Goal: Task Accomplishment & Management: Use online tool/utility

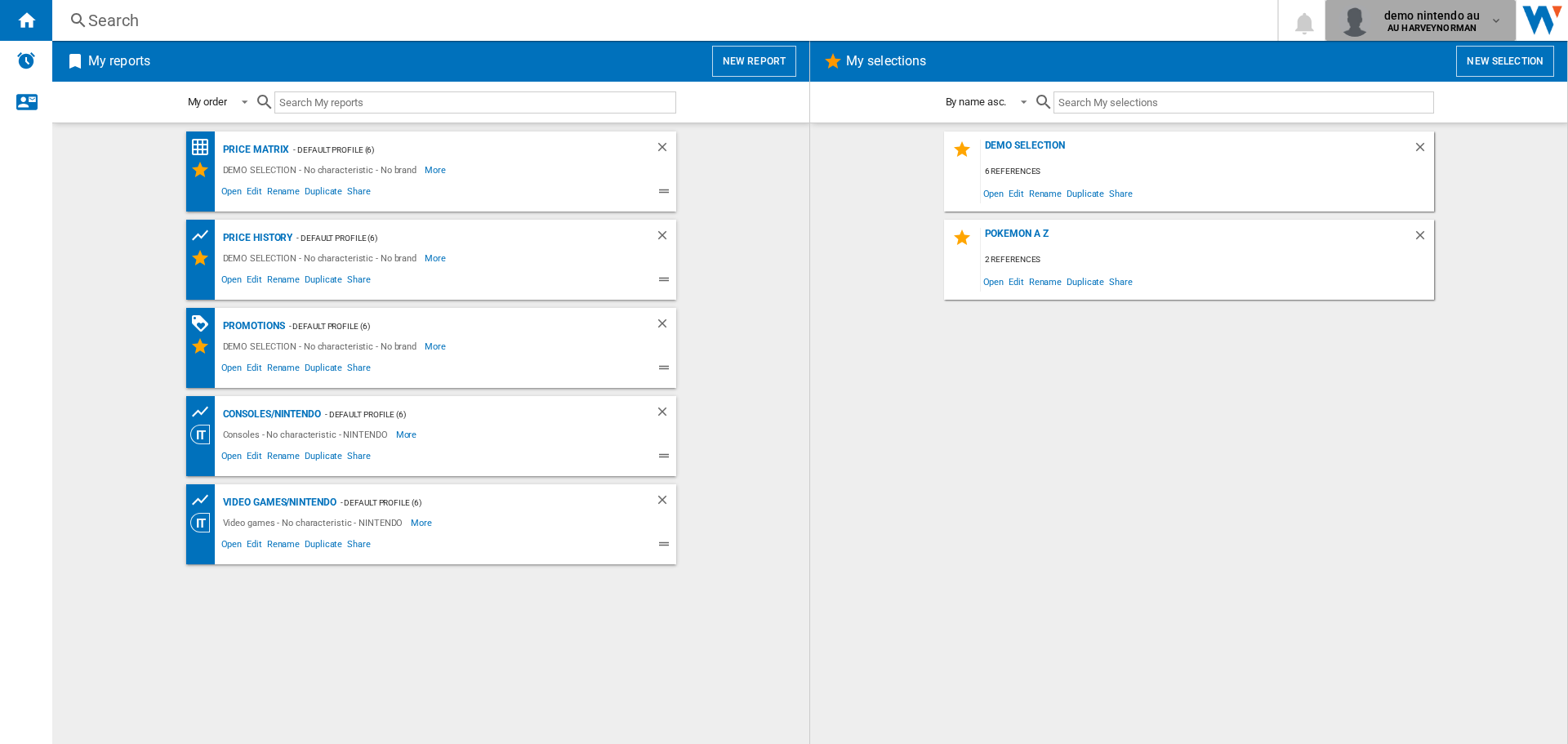
click at [1492, 24] on md-icon "button" at bounding box center [1496, 21] width 13 height 13
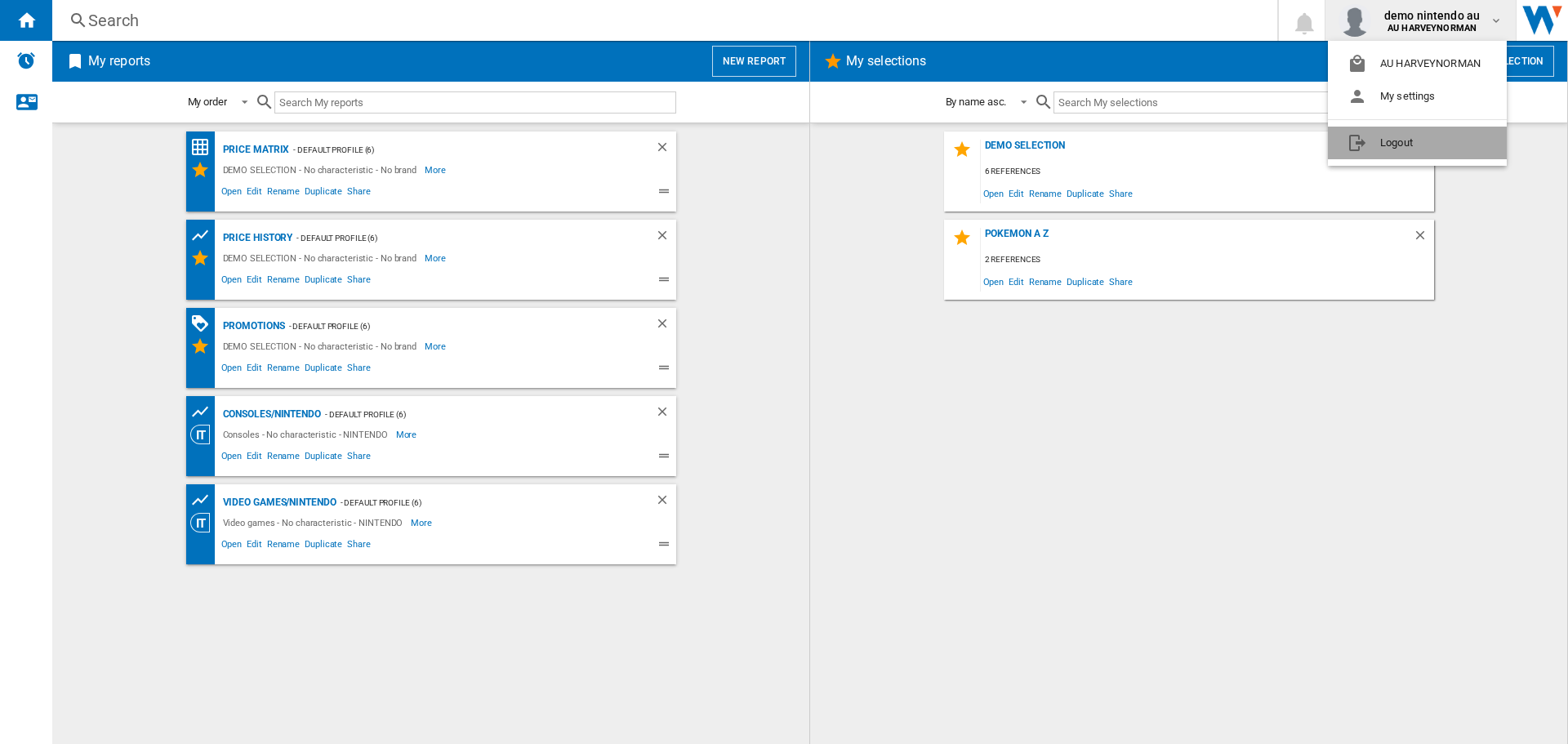
click at [1393, 145] on button "Logout" at bounding box center [1416, 143] width 178 height 32
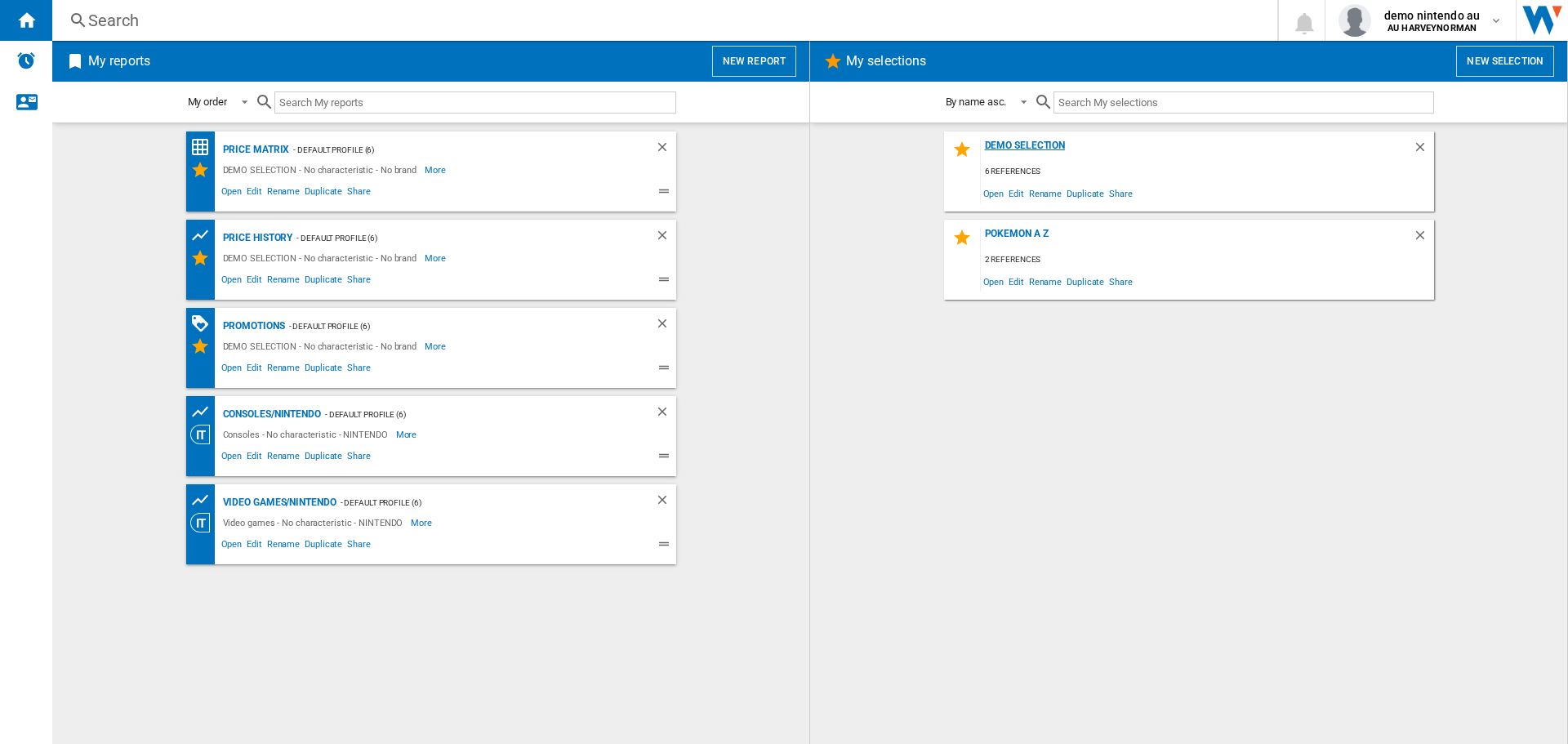
click at [1015, 148] on div "DEMO SELECTION" at bounding box center [1197, 150] width 432 height 22
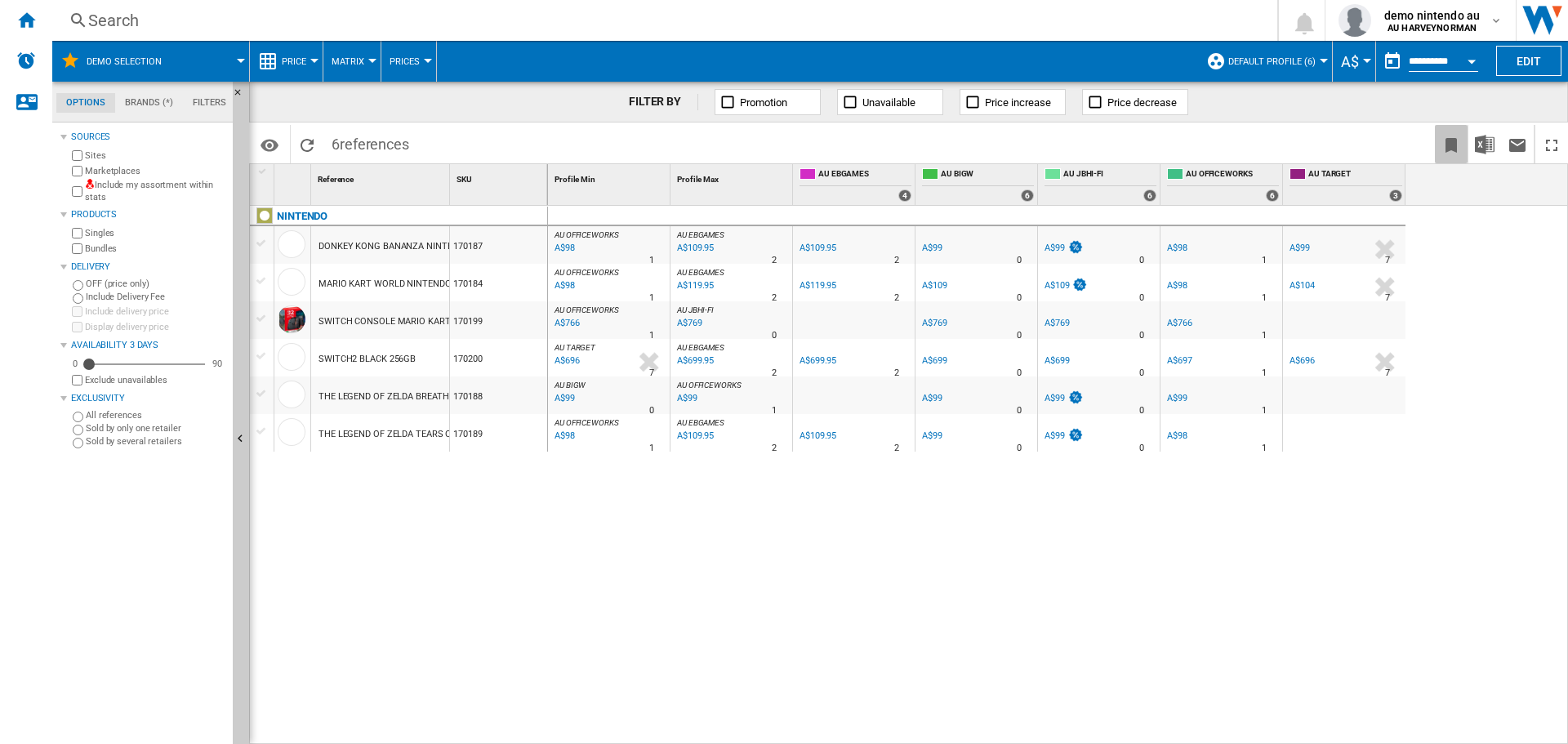
click at [1455, 148] on ng-md-icon "Bookmark this report" at bounding box center [1451, 145] width 20 height 20
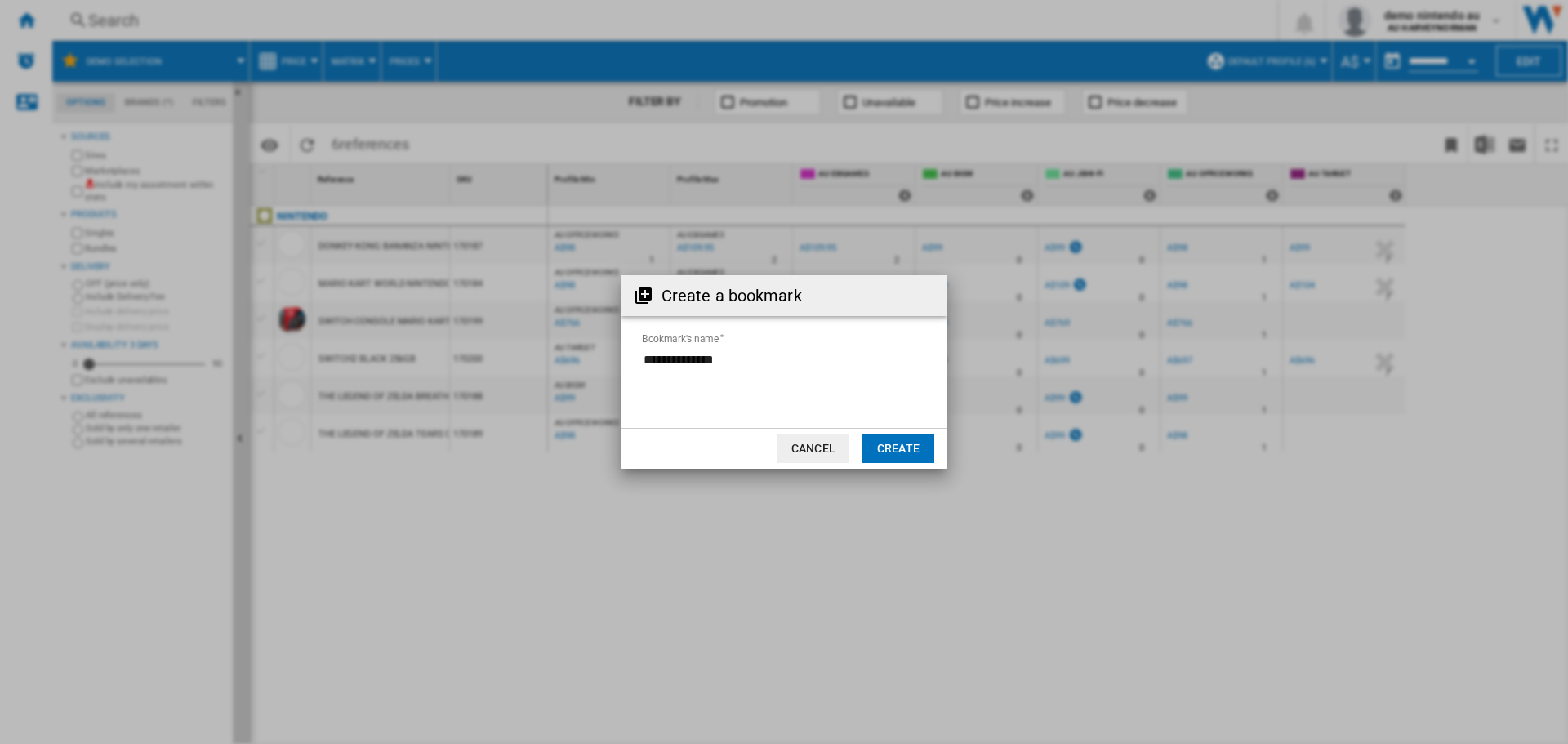
click at [997, 381] on div "Create a bookmark Bookmark's name Cancel Create" at bounding box center [784, 372] width 1568 height 744
click at [824, 444] on button "Cancel" at bounding box center [813, 447] width 72 height 30
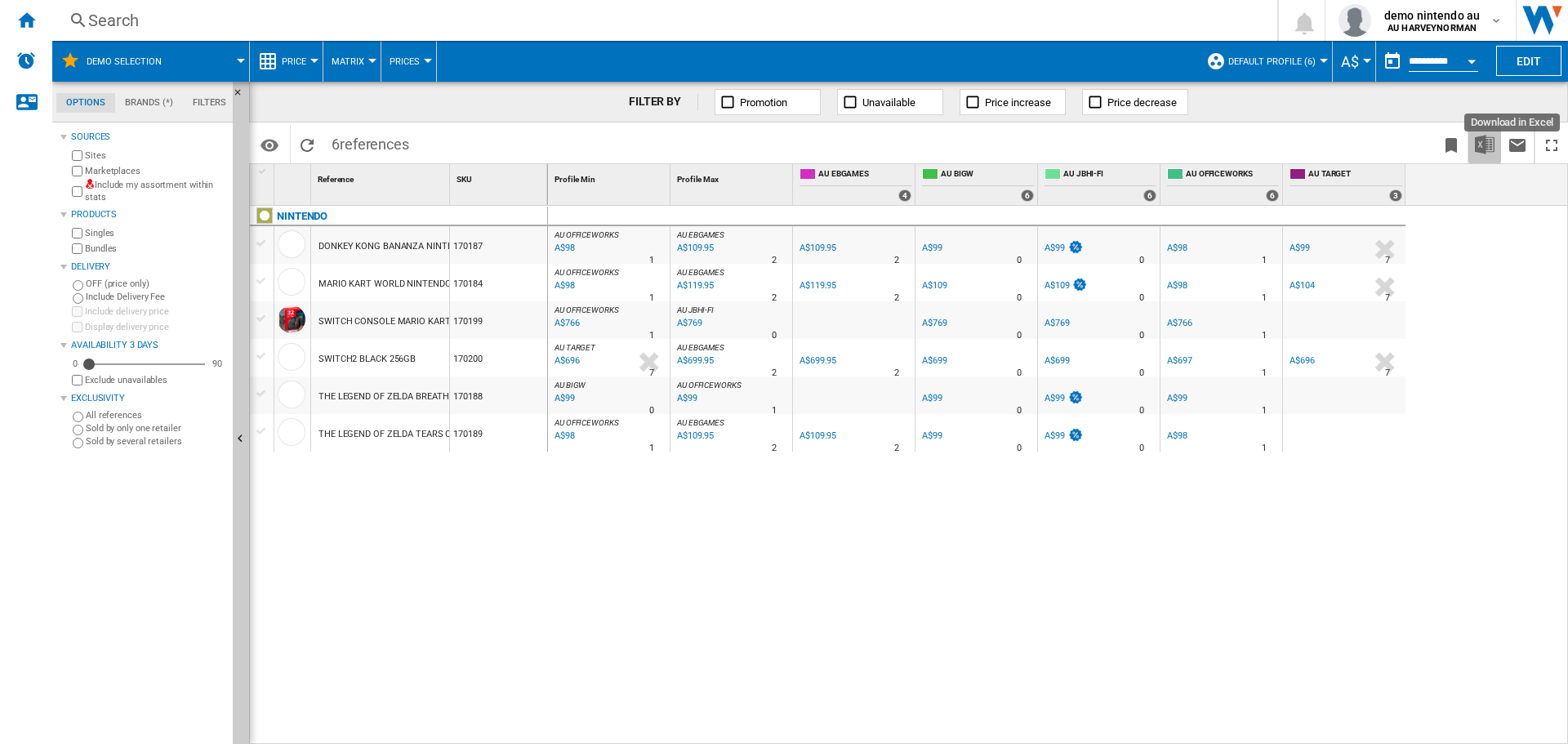
click at [1482, 137] on img "Download in Excel" at bounding box center [1484, 144] width 20 height 20
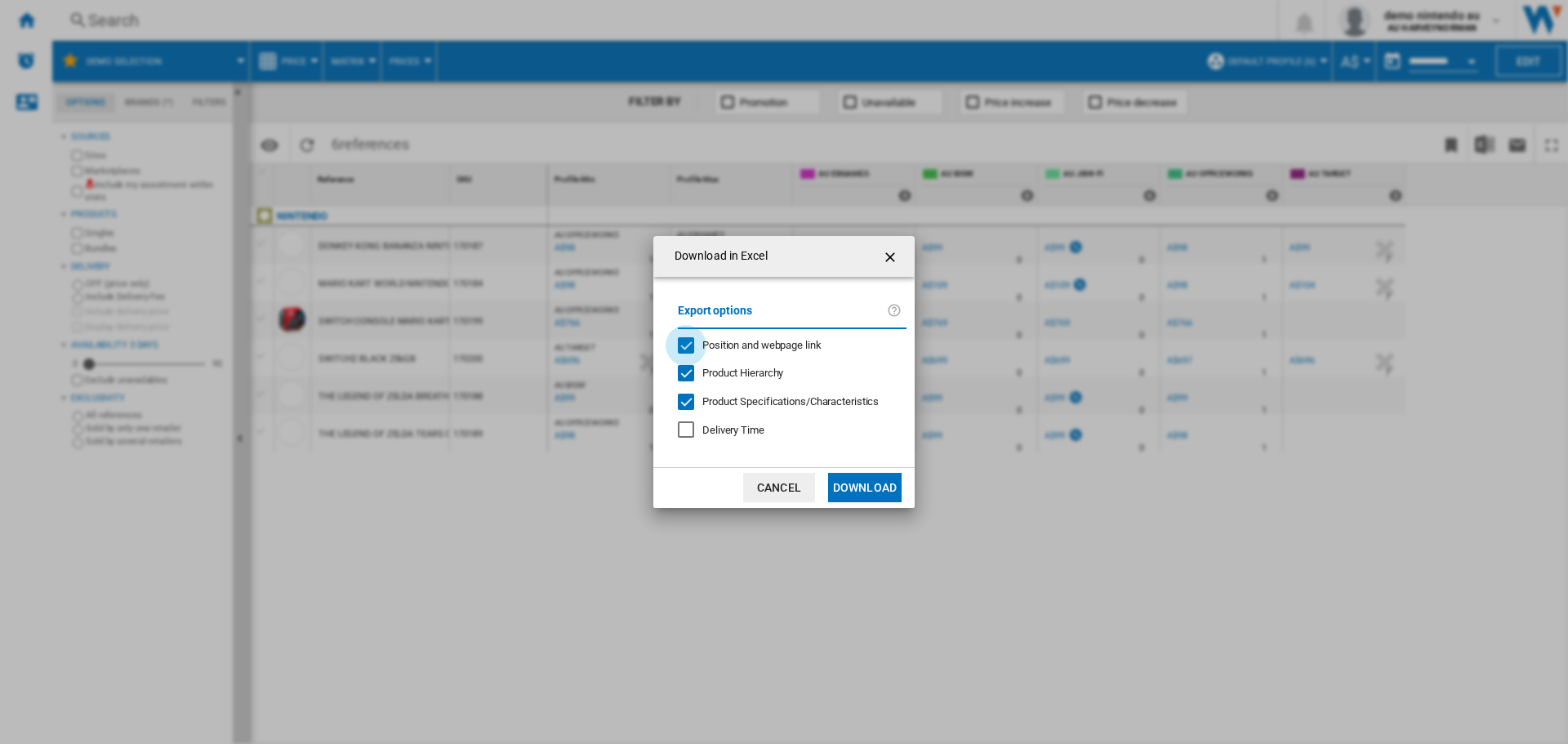
click at [693, 338] on div "Position and webpage link" at bounding box center [685, 344] width 16 height 16
click at [692, 369] on div "Product Hierarchy" at bounding box center [685, 373] width 16 height 16
click at [682, 395] on div at bounding box center [685, 401] width 16 height 16
click at [860, 490] on button "Download" at bounding box center [865, 486] width 73 height 30
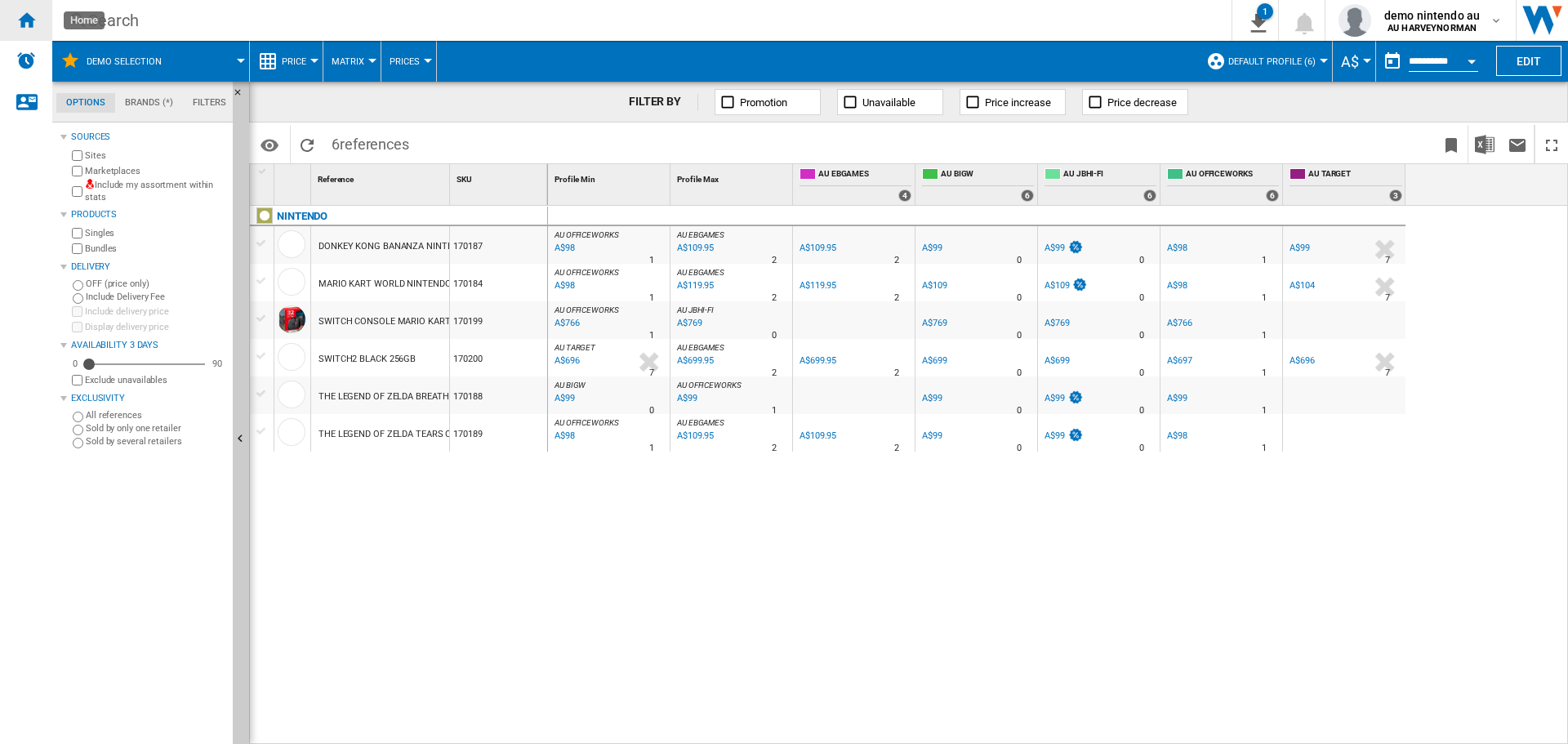
click at [26, 26] on ng-md-icon "Home" at bounding box center [26, 19] width 20 height 20
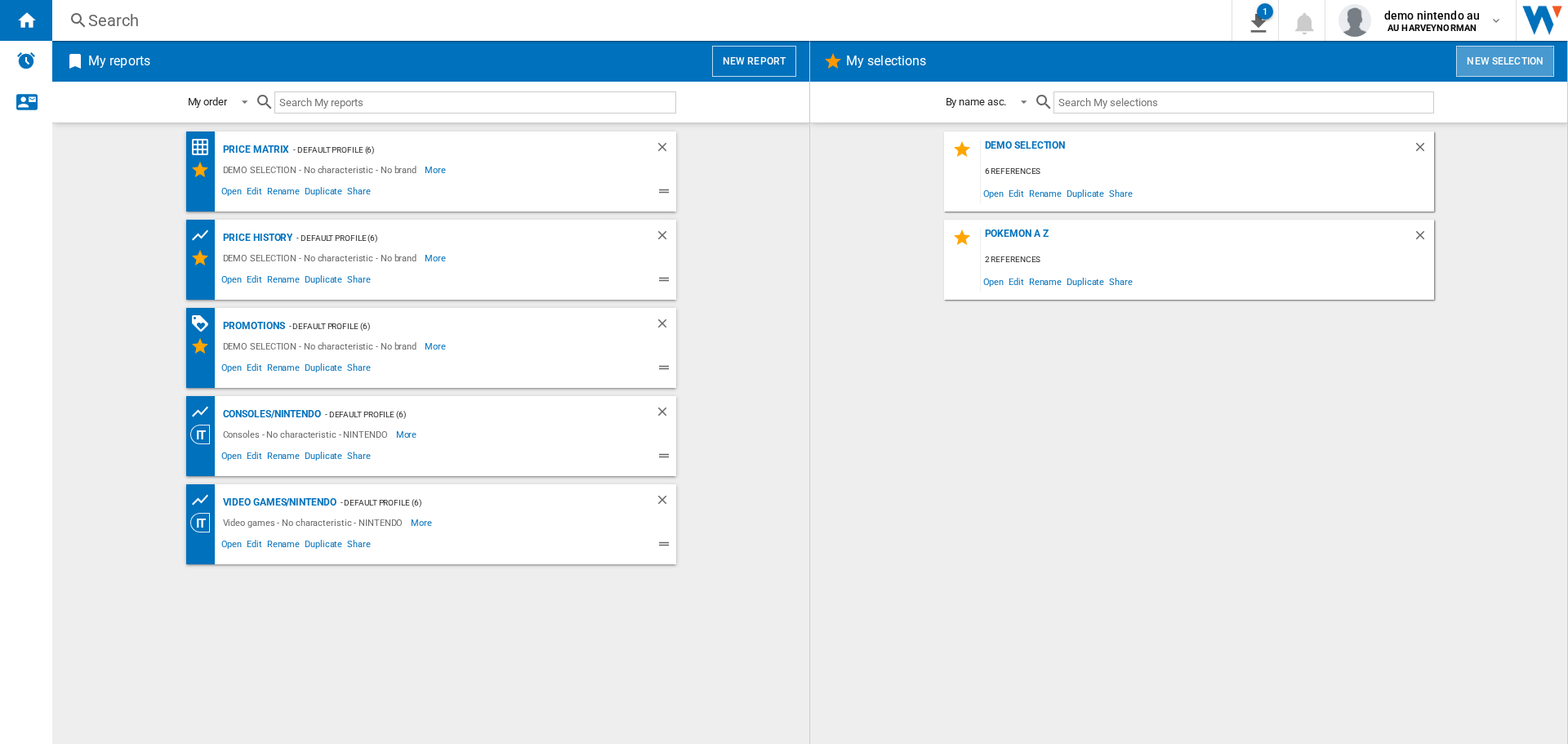
click at [1476, 61] on button "New selection" at bounding box center [1505, 61] width 98 height 31
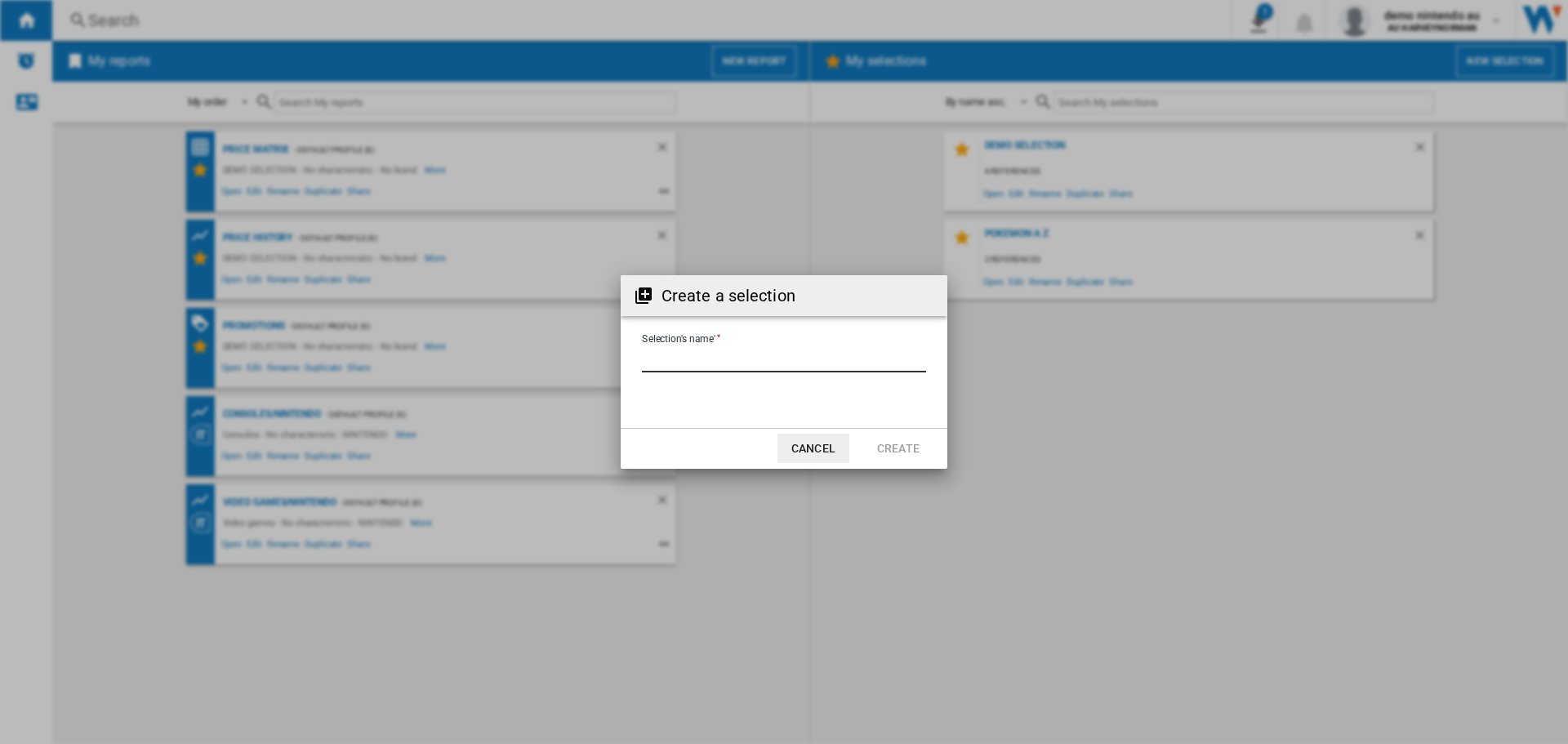
click at [713, 359] on input "Selection's name'" at bounding box center [784, 361] width 284 height 25
type input "****"
click at [903, 444] on button "Create" at bounding box center [898, 447] width 72 height 30
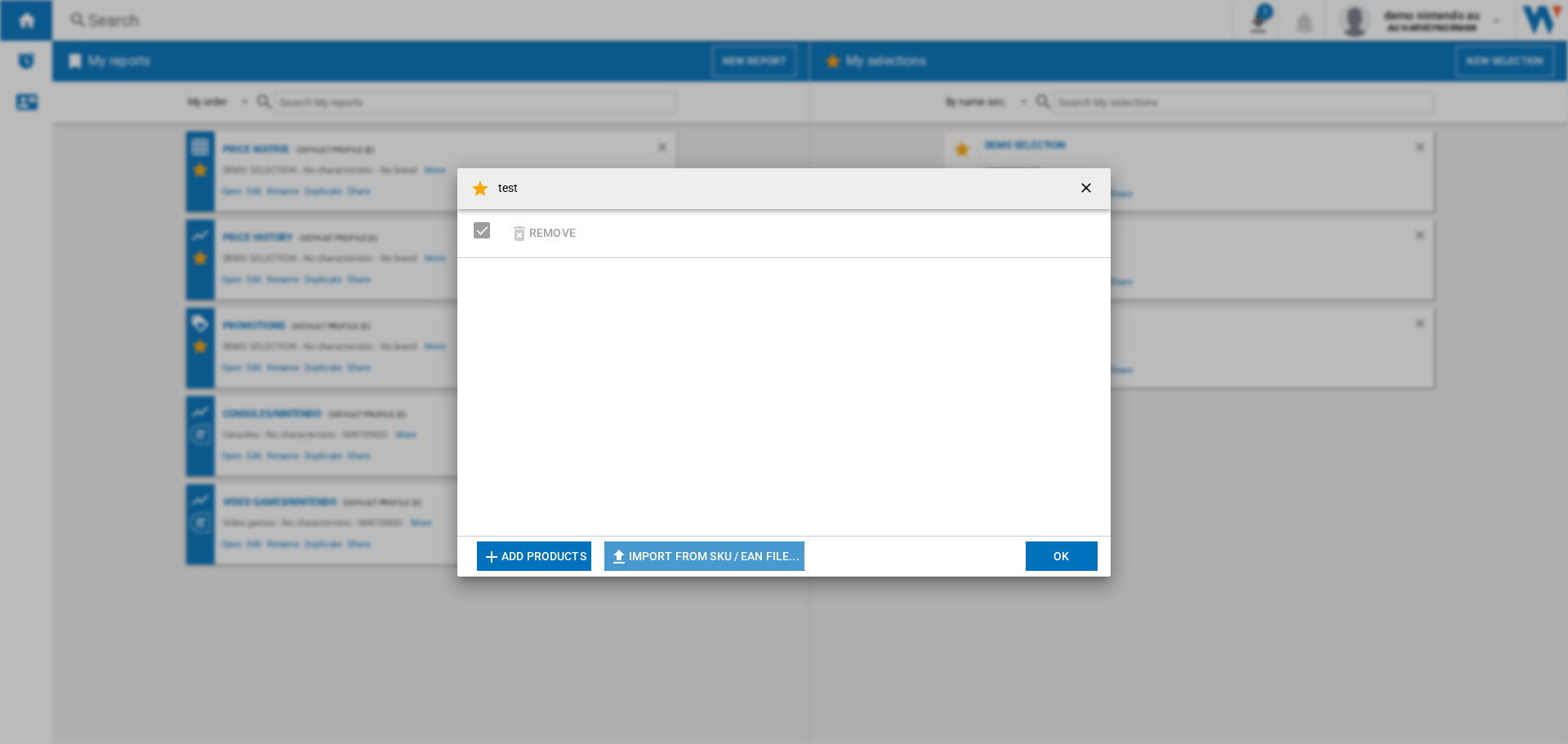
click at [695, 557] on button "Import from SKU / EAN file..." at bounding box center [704, 555] width 200 height 30
type input "**********"
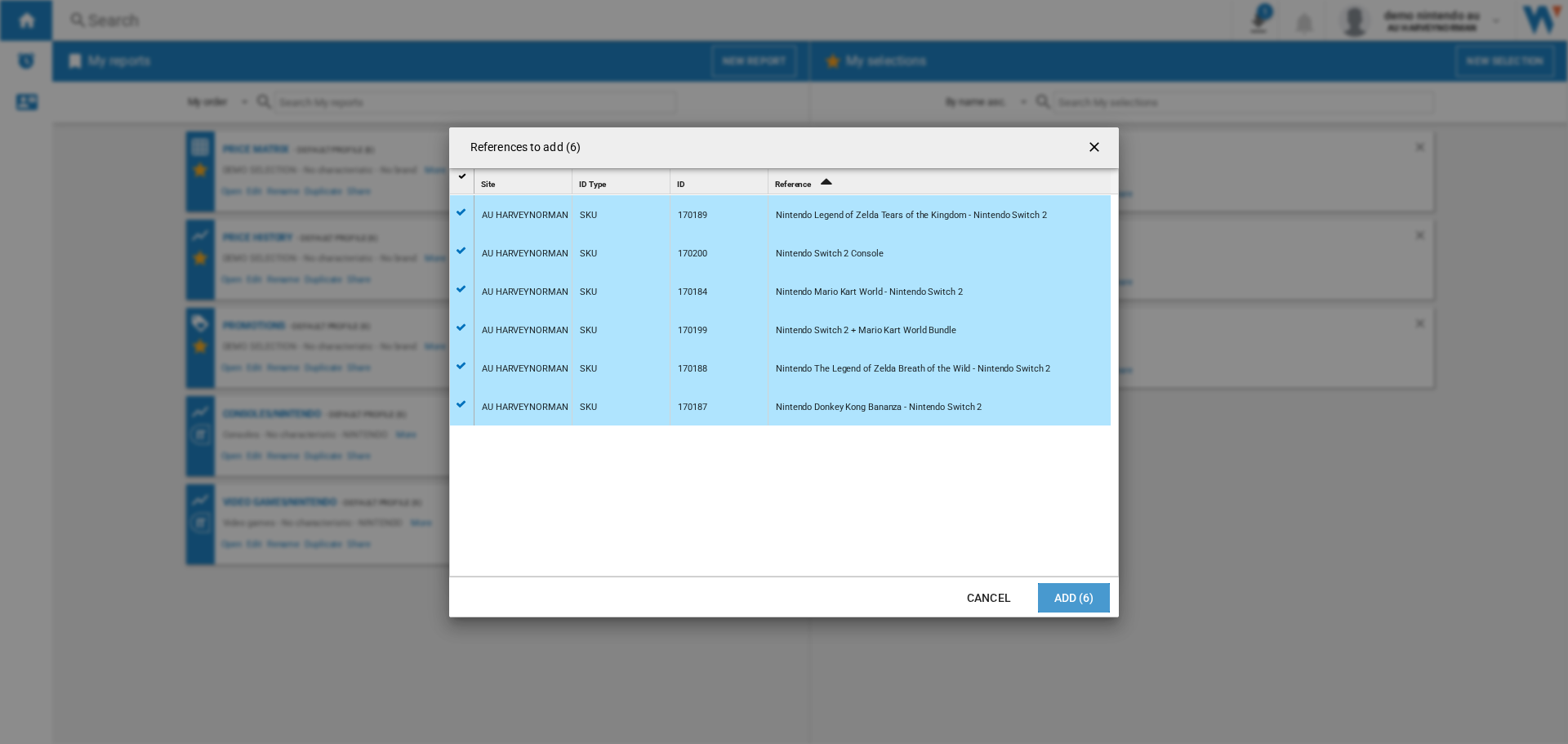
click at [1062, 600] on button "Add (6)" at bounding box center [1074, 597] width 72 height 30
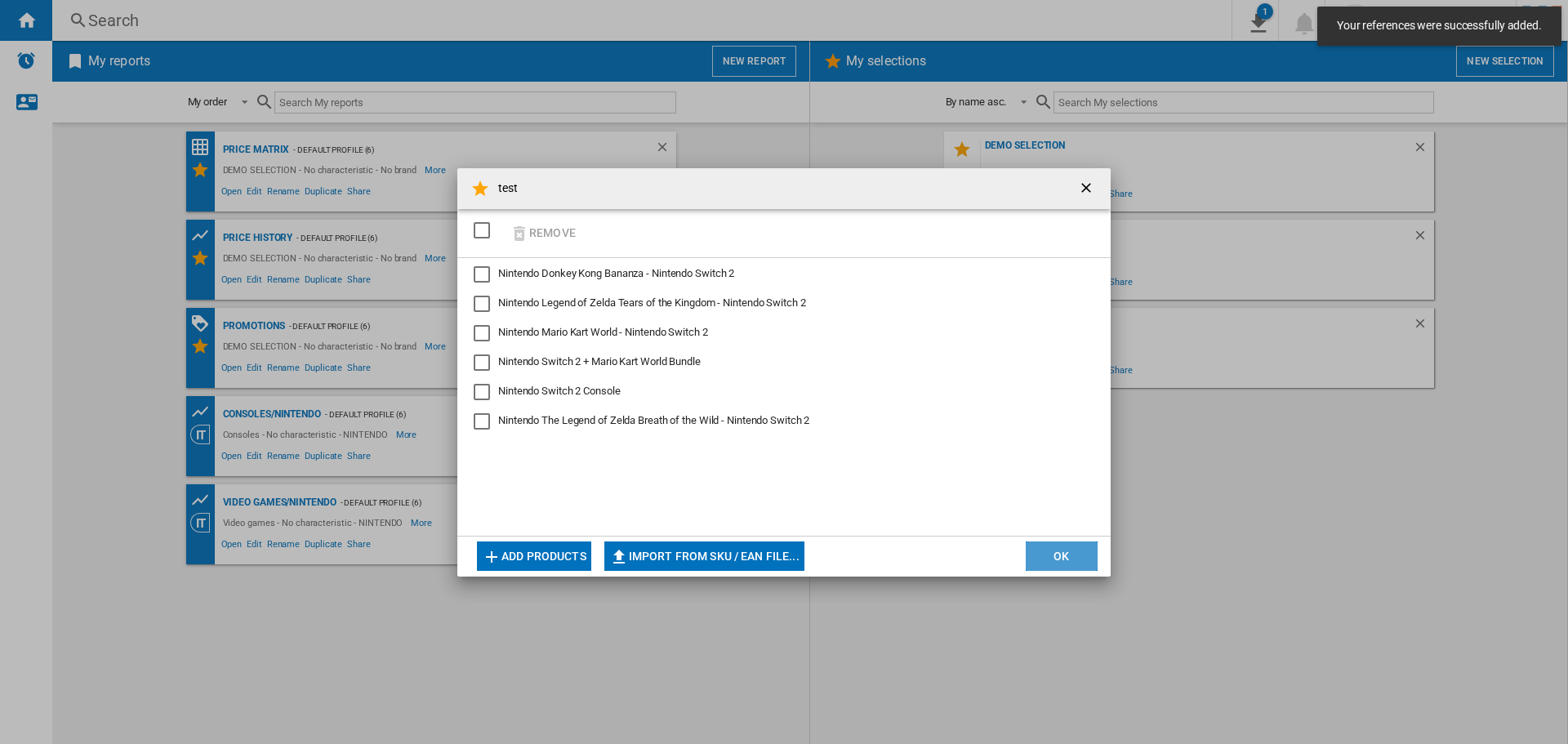
click at [1067, 552] on button "OK" at bounding box center [1061, 555] width 72 height 30
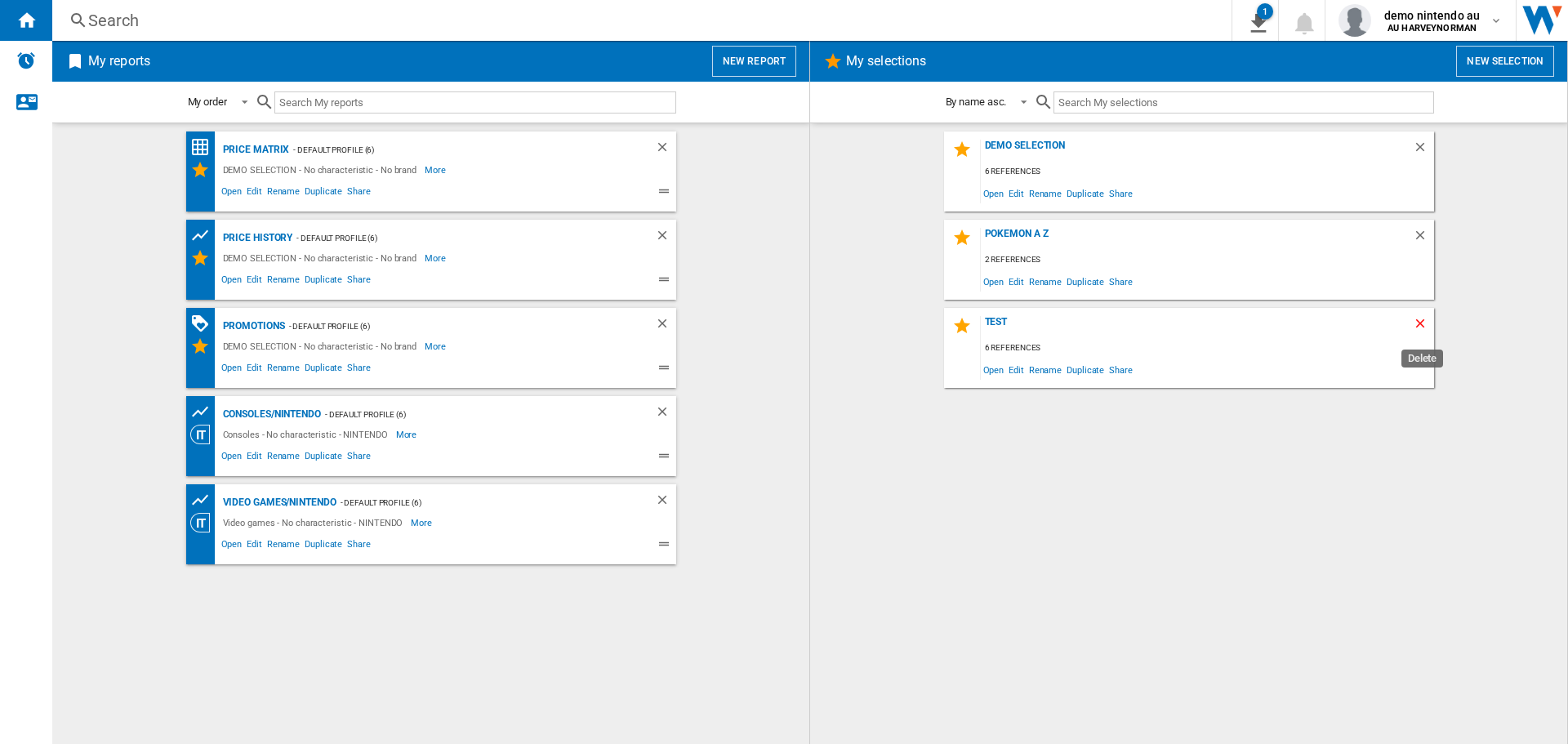
click at [1416, 328] on ng-md-icon "Delete" at bounding box center [1422, 325] width 20 height 20
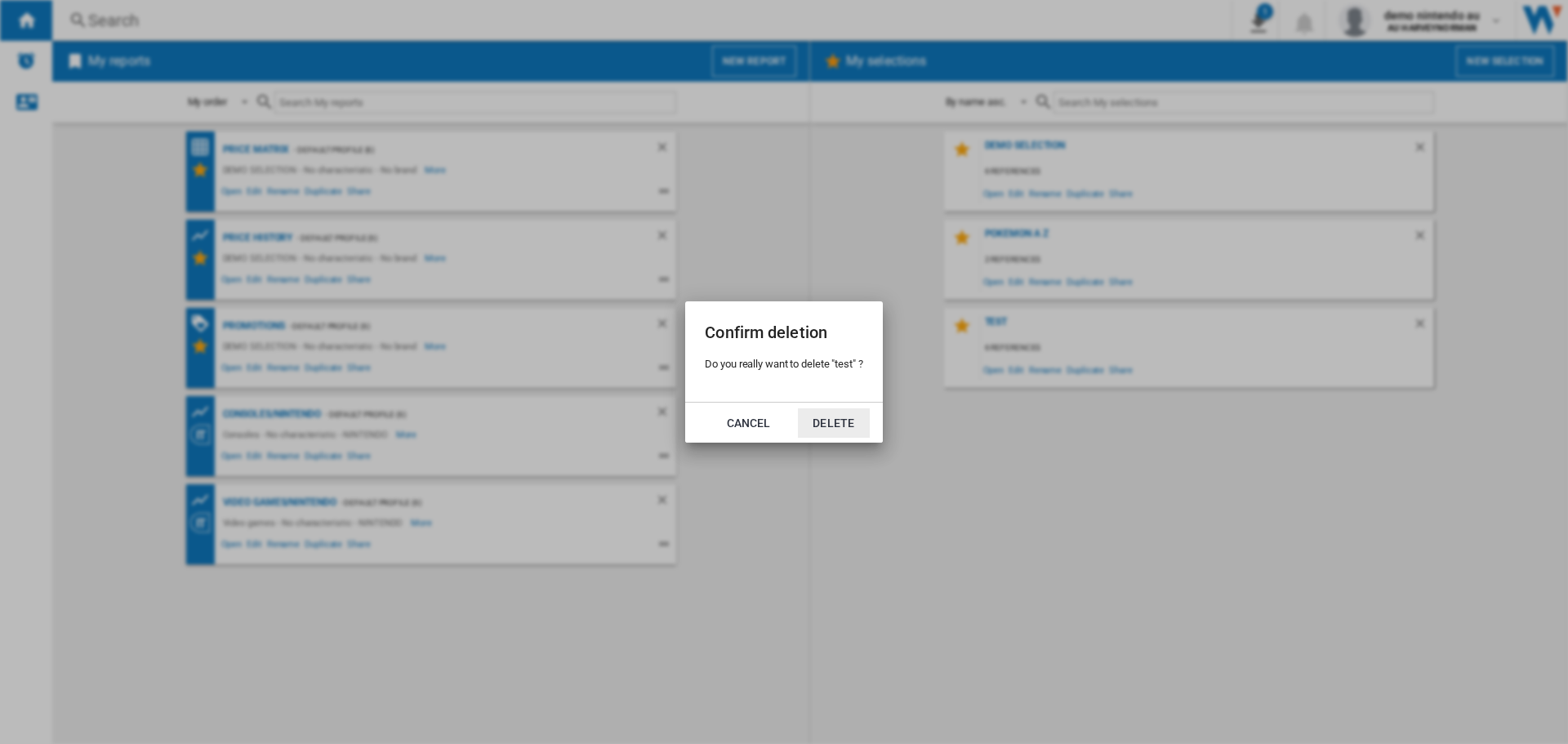
click at [829, 417] on button "Delete" at bounding box center [833, 423] width 72 height 30
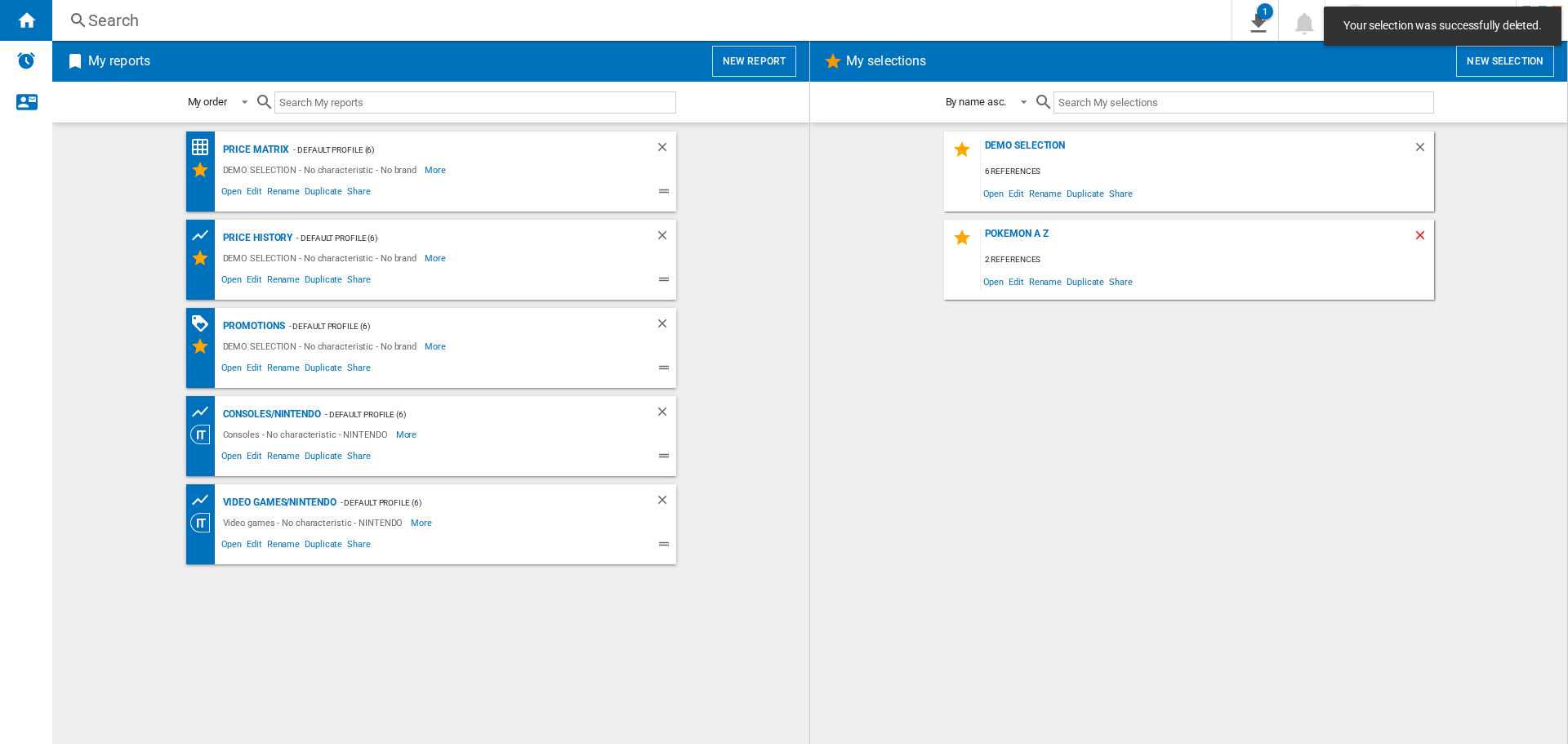
click at [1419, 235] on ng-md-icon "Delete" at bounding box center [1422, 238] width 20 height 20
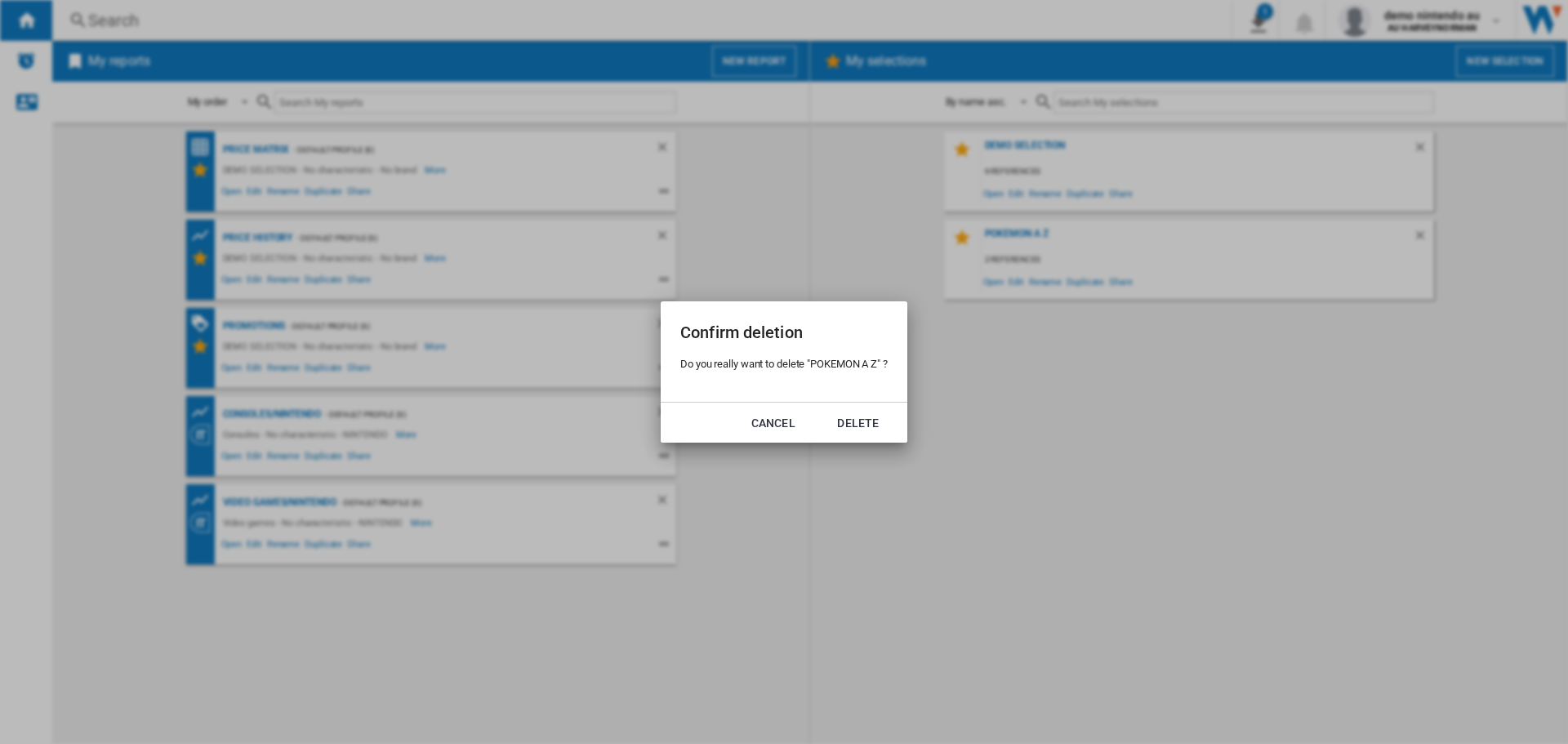
click at [1038, 241] on div "Confirm deletion Do you really want to delete "POKEMON A Z" ? Cancel Delete" at bounding box center [784, 372] width 1568 height 744
click at [781, 415] on button "Cancel" at bounding box center [773, 423] width 72 height 30
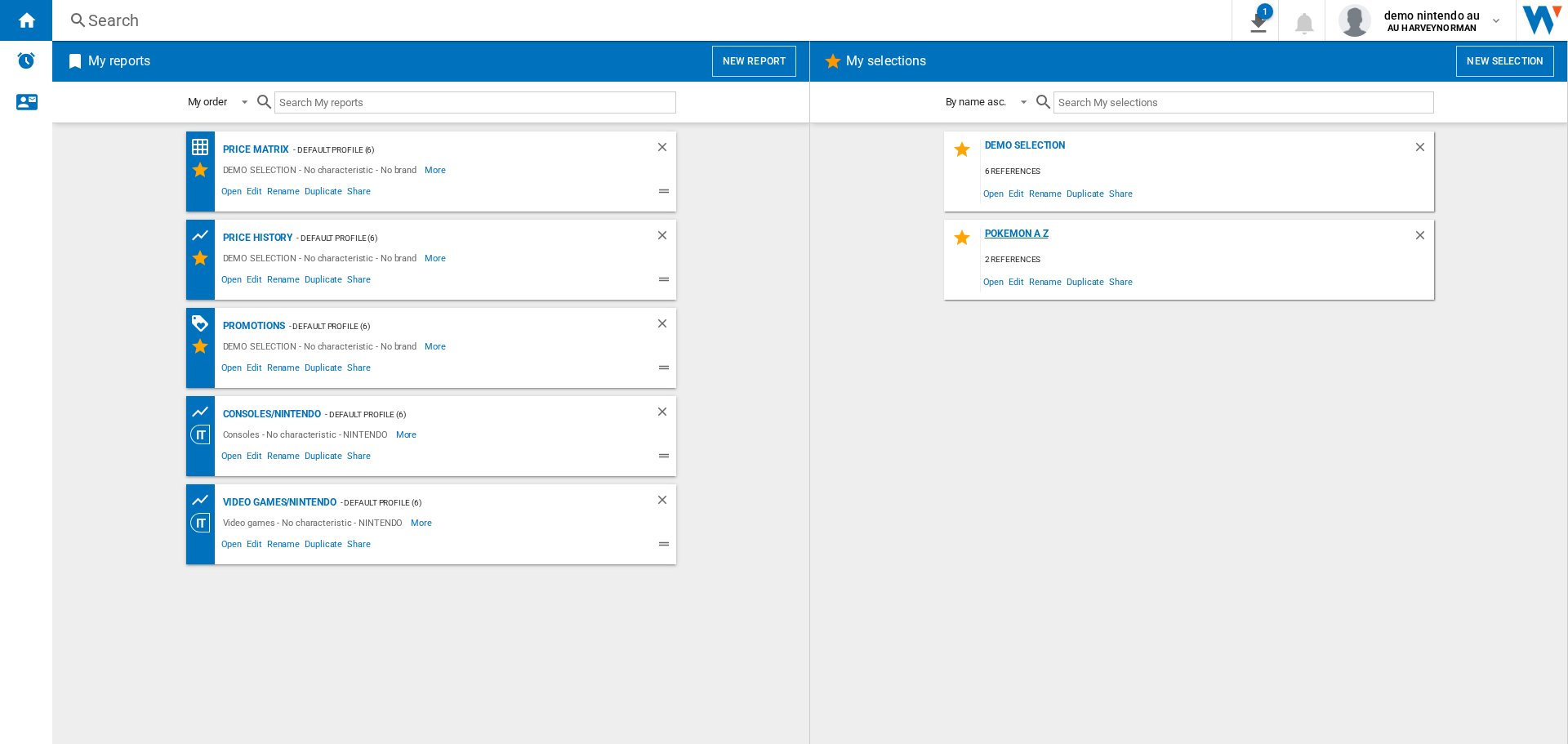
click at [1012, 231] on div "POKEMON A Z" at bounding box center [1197, 238] width 432 height 22
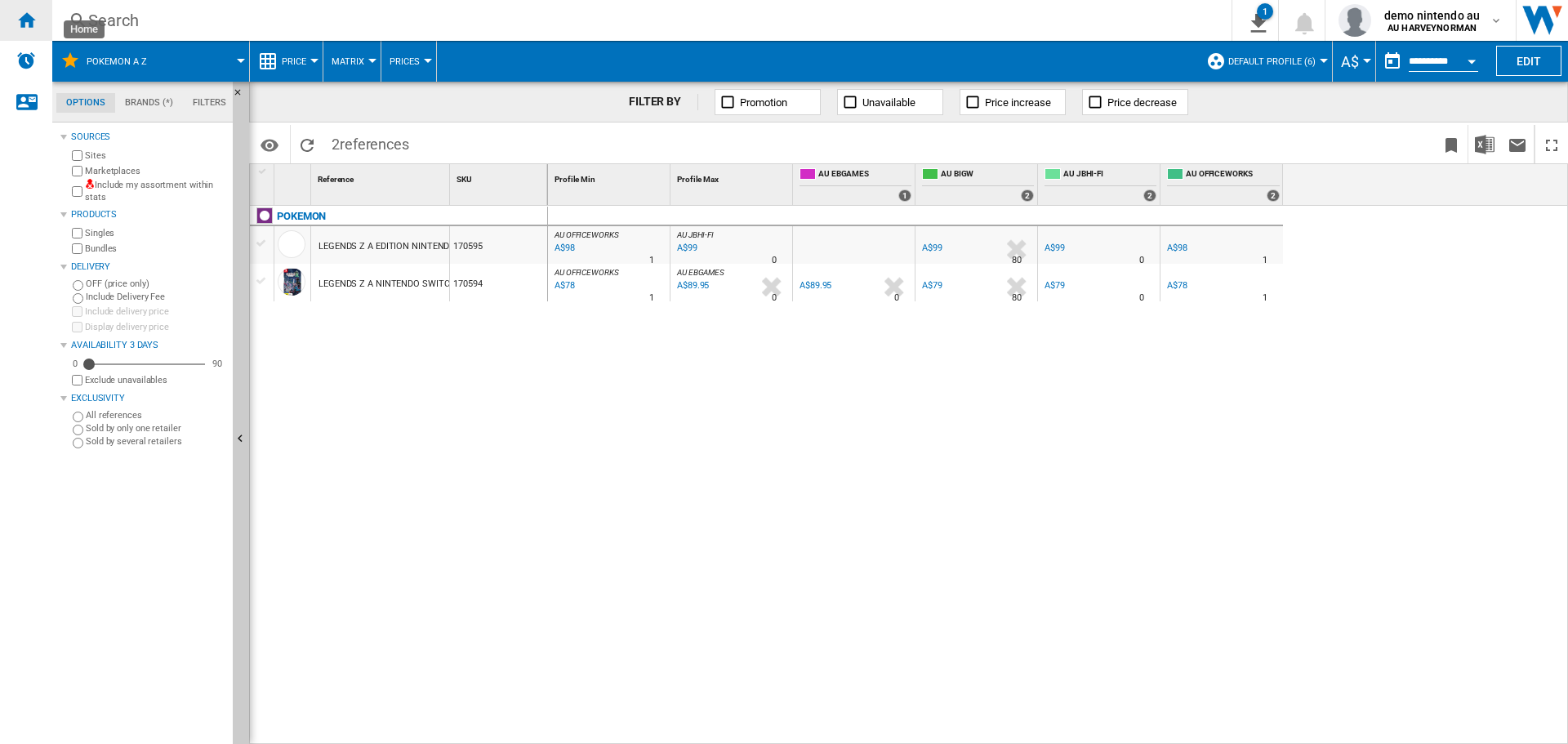
click at [17, 14] on ng-md-icon "Home" at bounding box center [26, 19] width 20 height 20
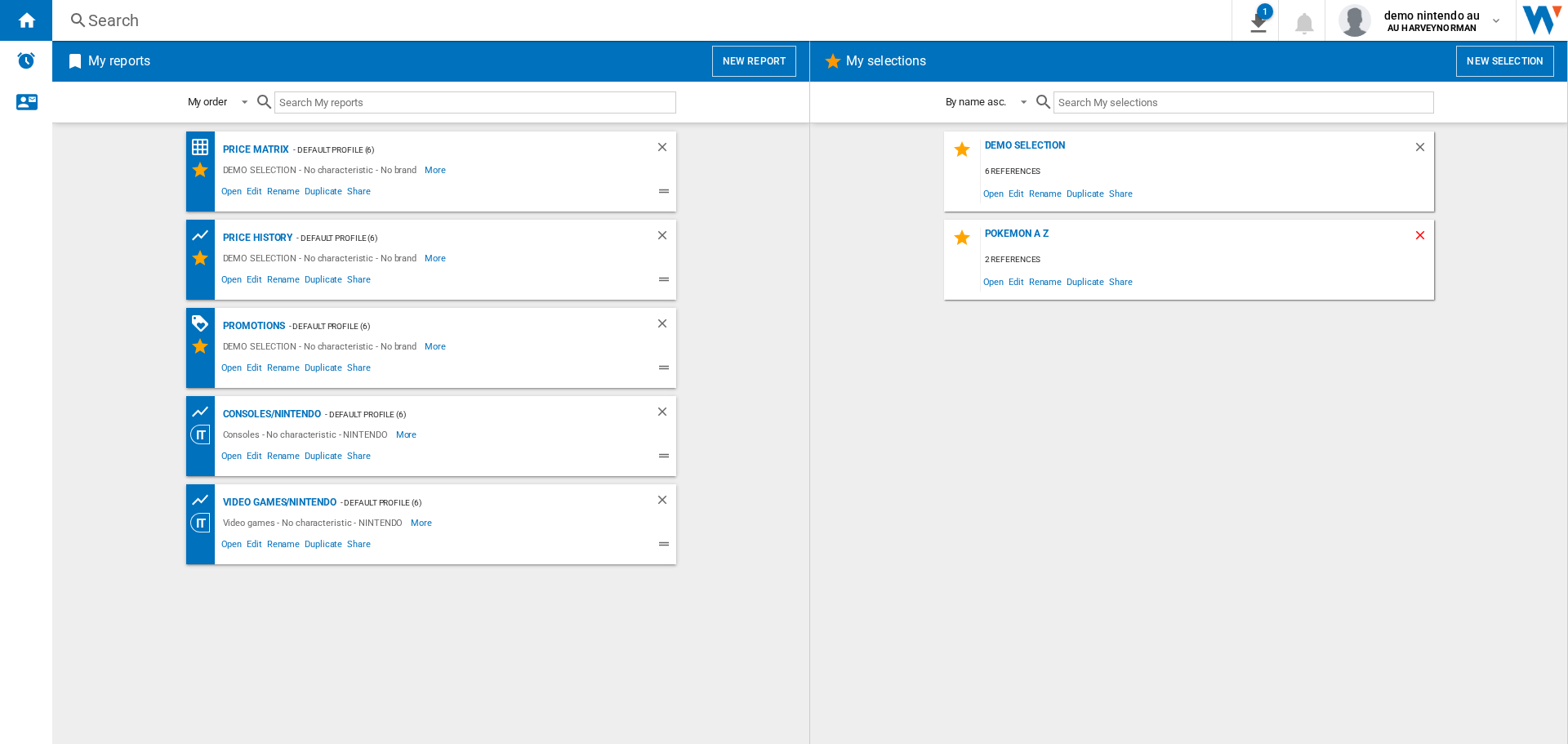
click at [1423, 239] on ng-md-icon "Delete" at bounding box center [1422, 238] width 20 height 20
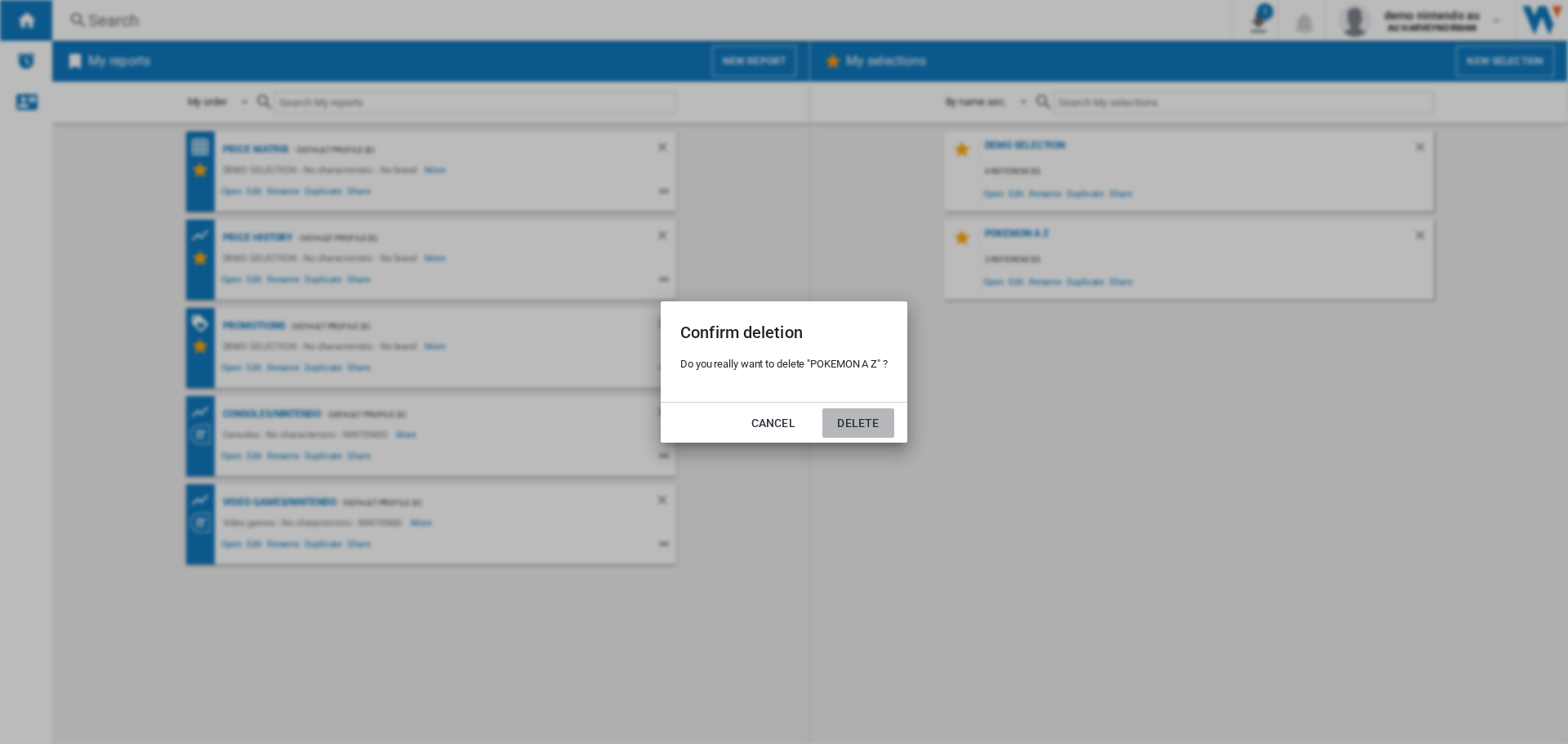
click at [855, 420] on button "Delete" at bounding box center [858, 423] width 72 height 30
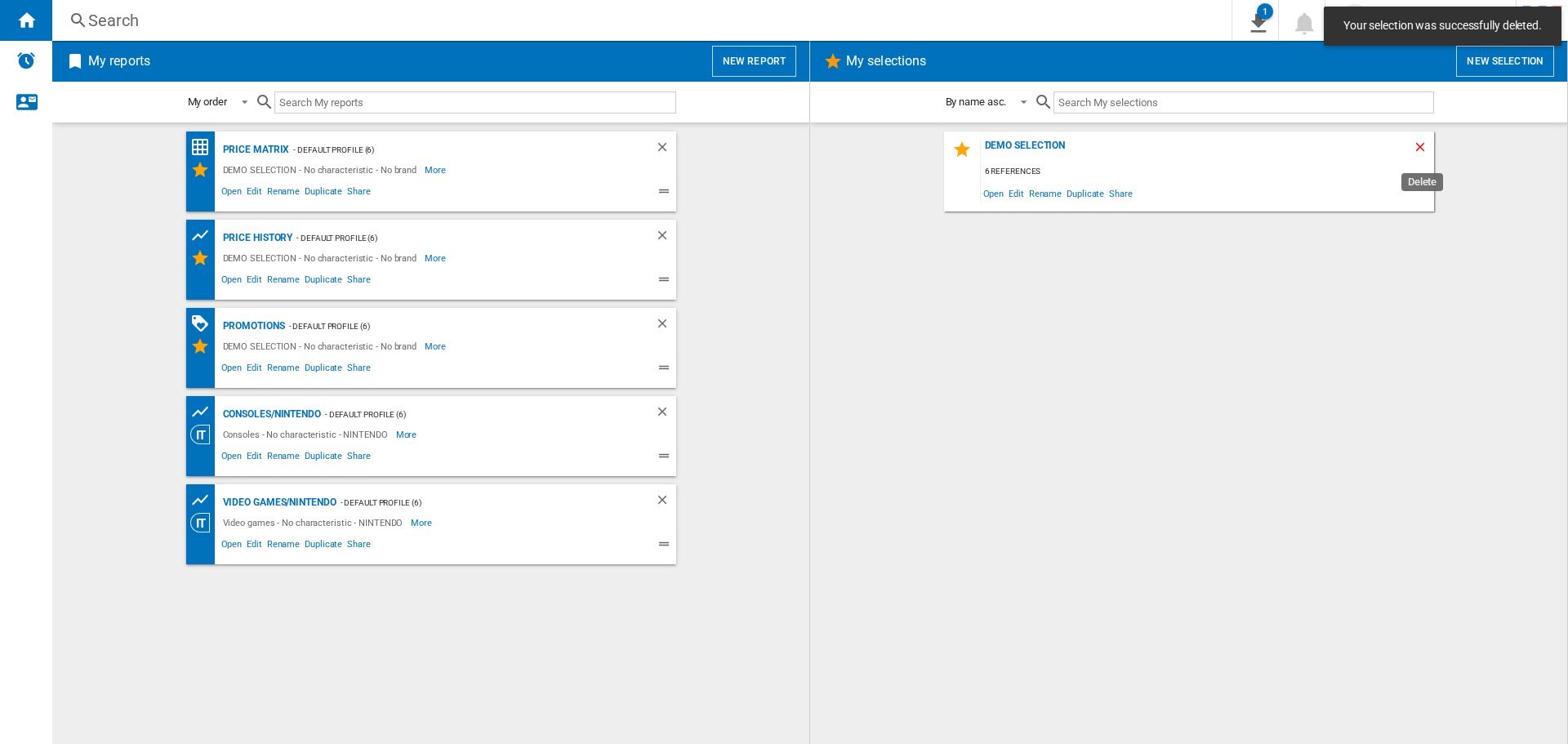
click at [1423, 150] on ng-md-icon "Delete" at bounding box center [1422, 149] width 20 height 20
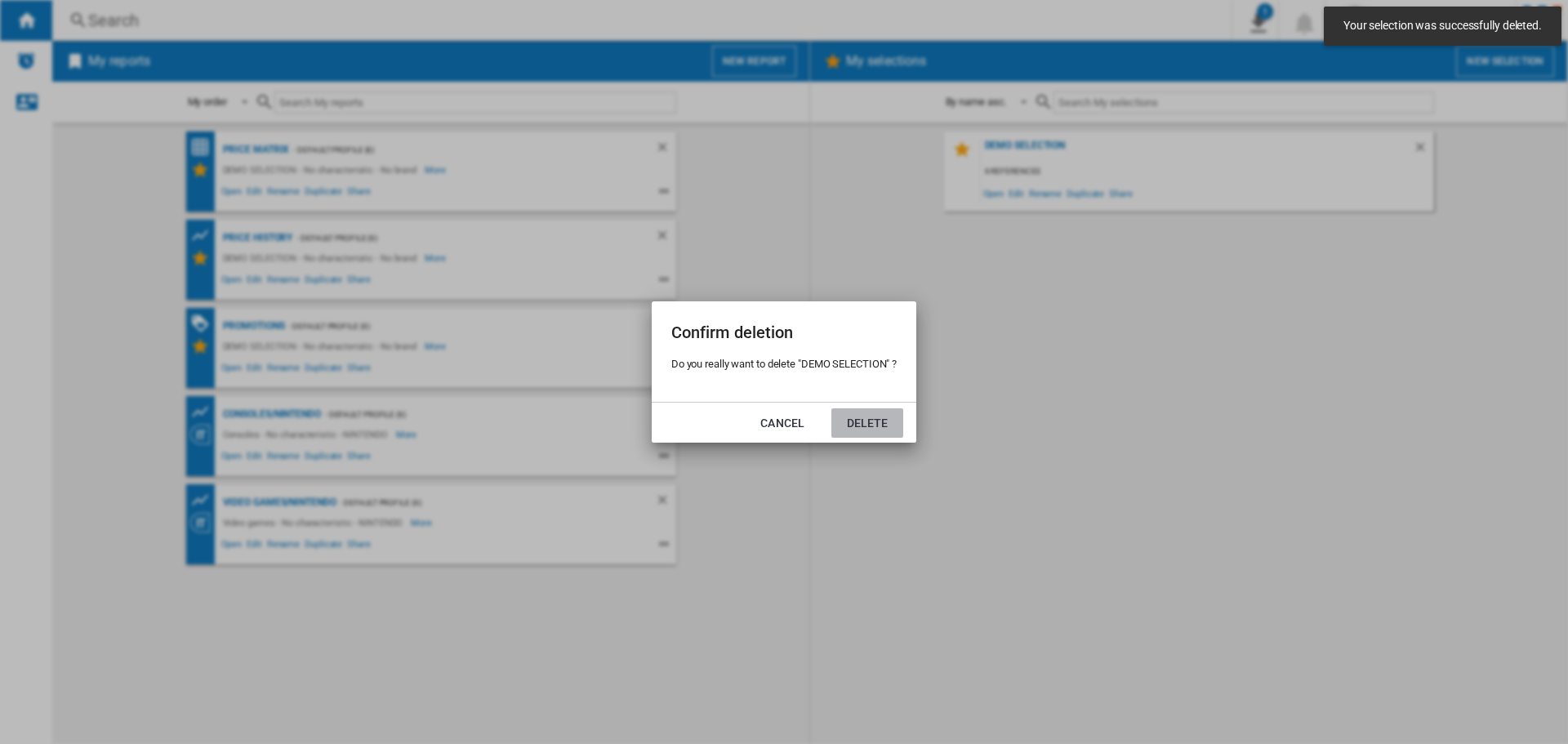
click at [872, 426] on button "Delete" at bounding box center [867, 423] width 72 height 30
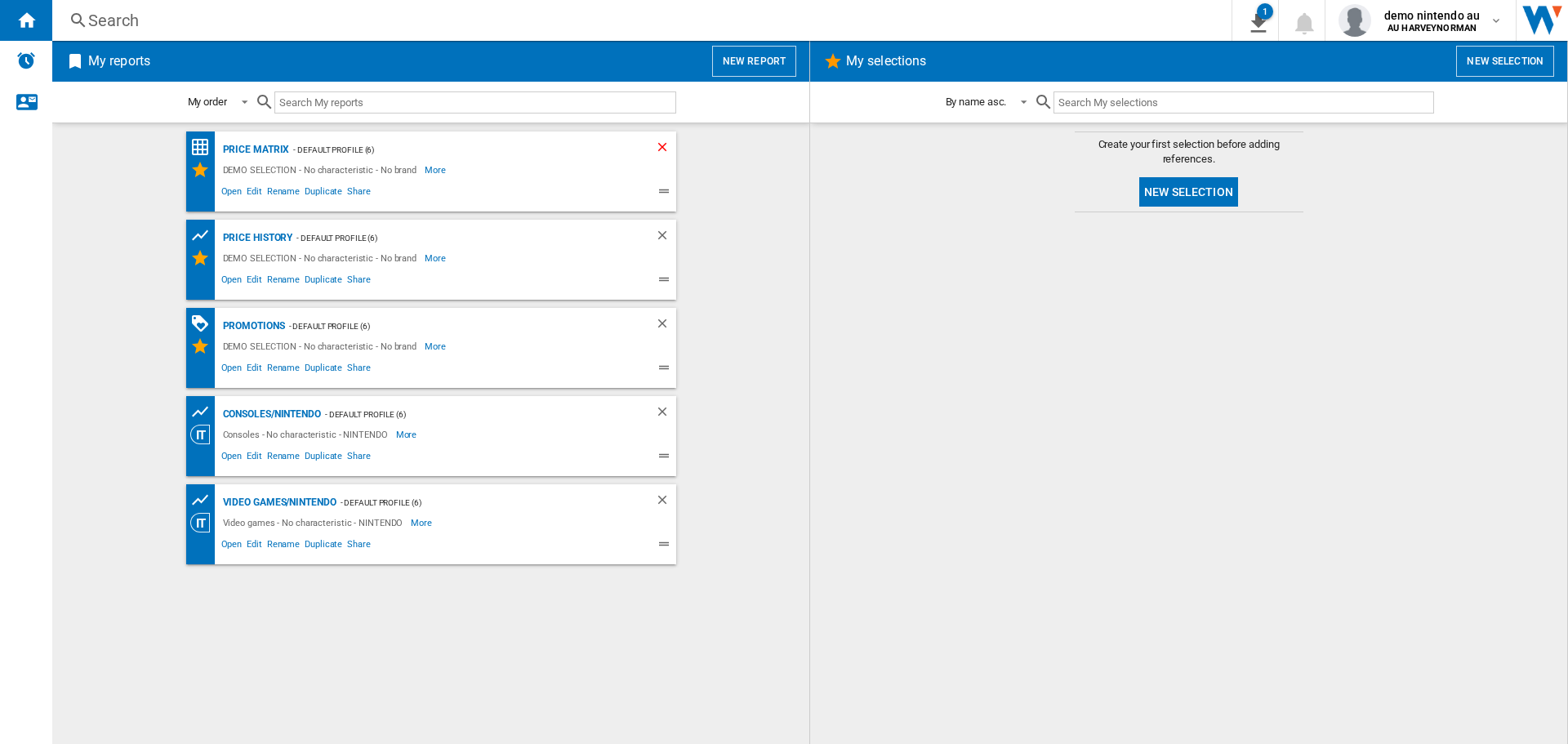
click at [665, 144] on ng-md-icon "Delete" at bounding box center [664, 149] width 20 height 20
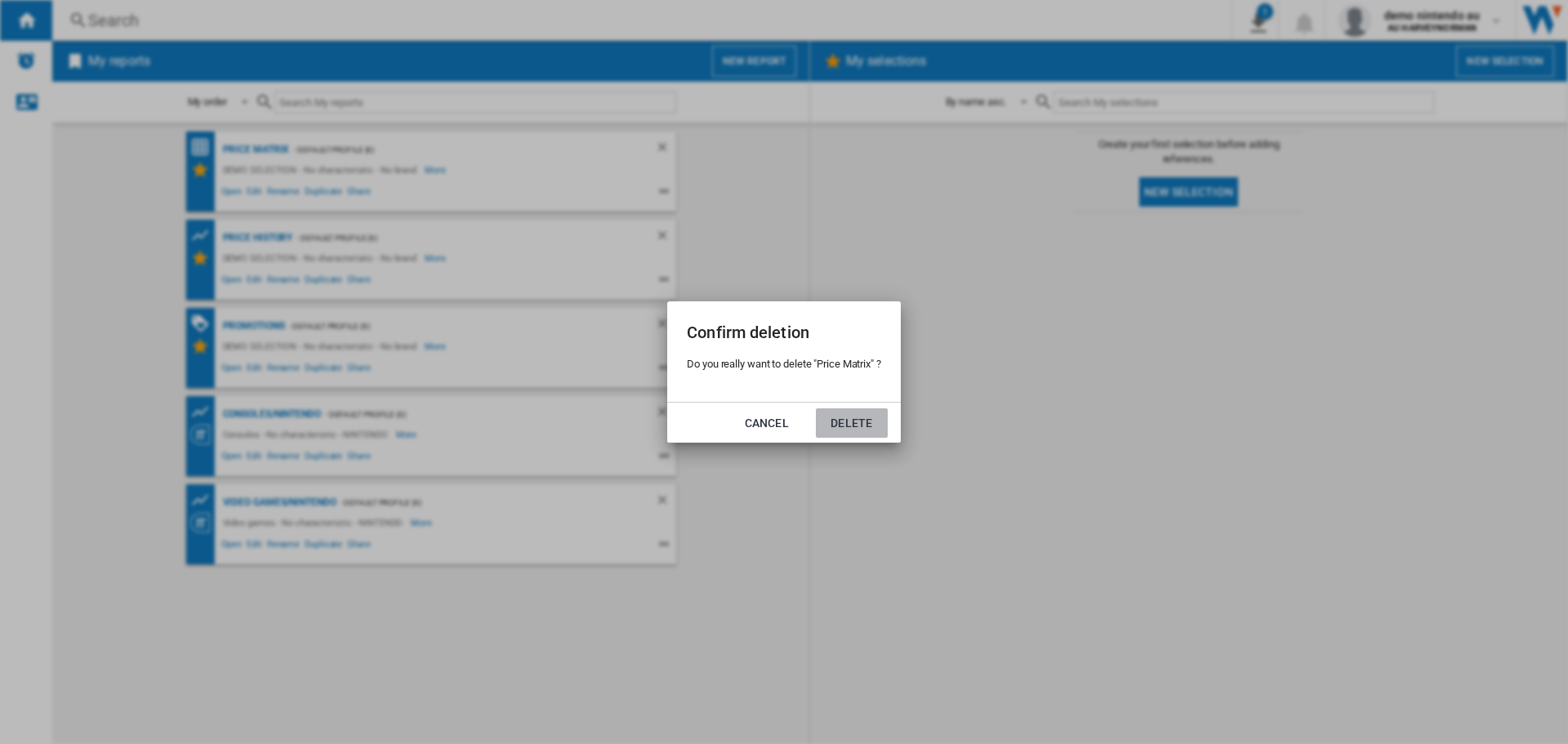
click at [857, 428] on button "Delete" at bounding box center [851, 423] width 72 height 30
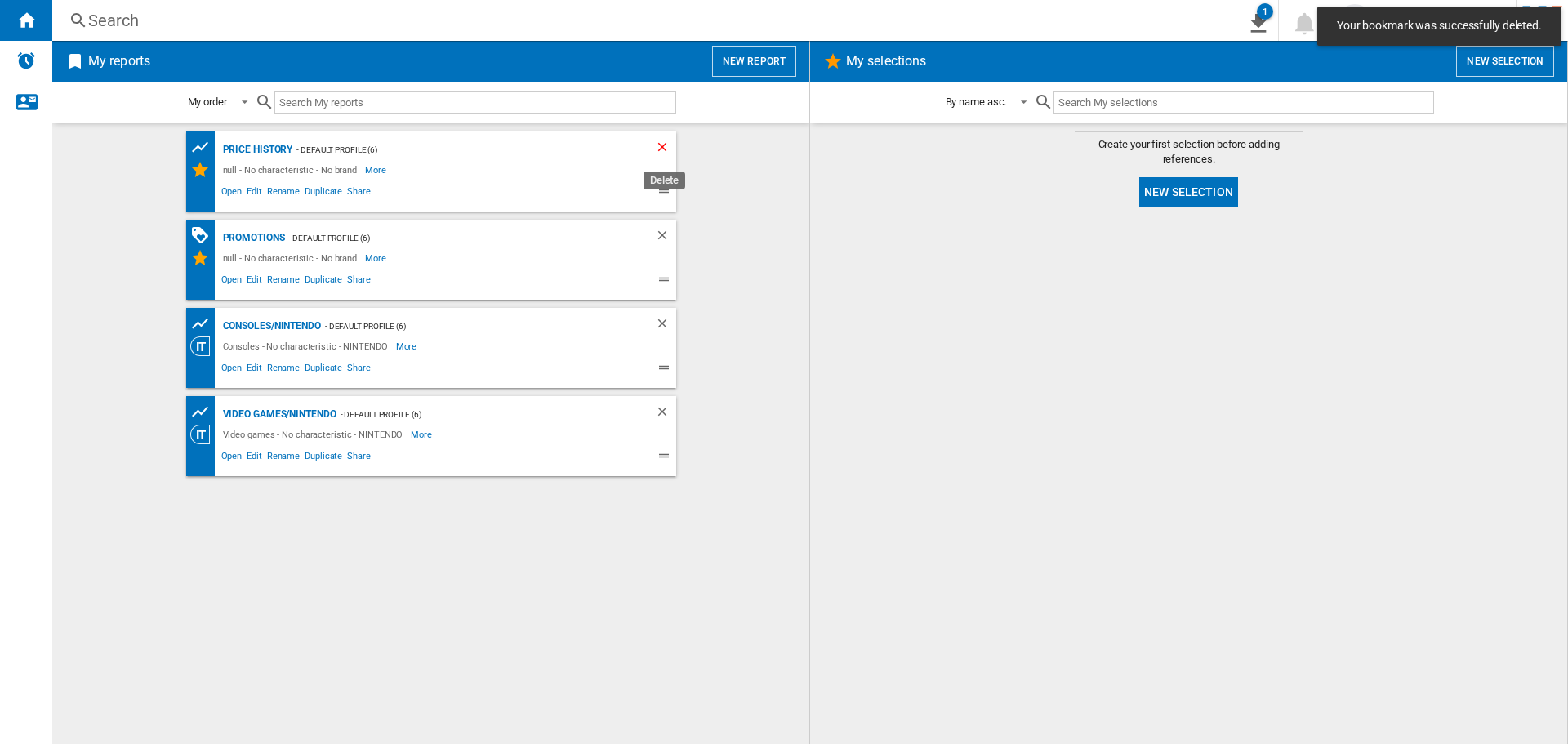
click at [662, 148] on ng-md-icon "Delete" at bounding box center [664, 149] width 20 height 20
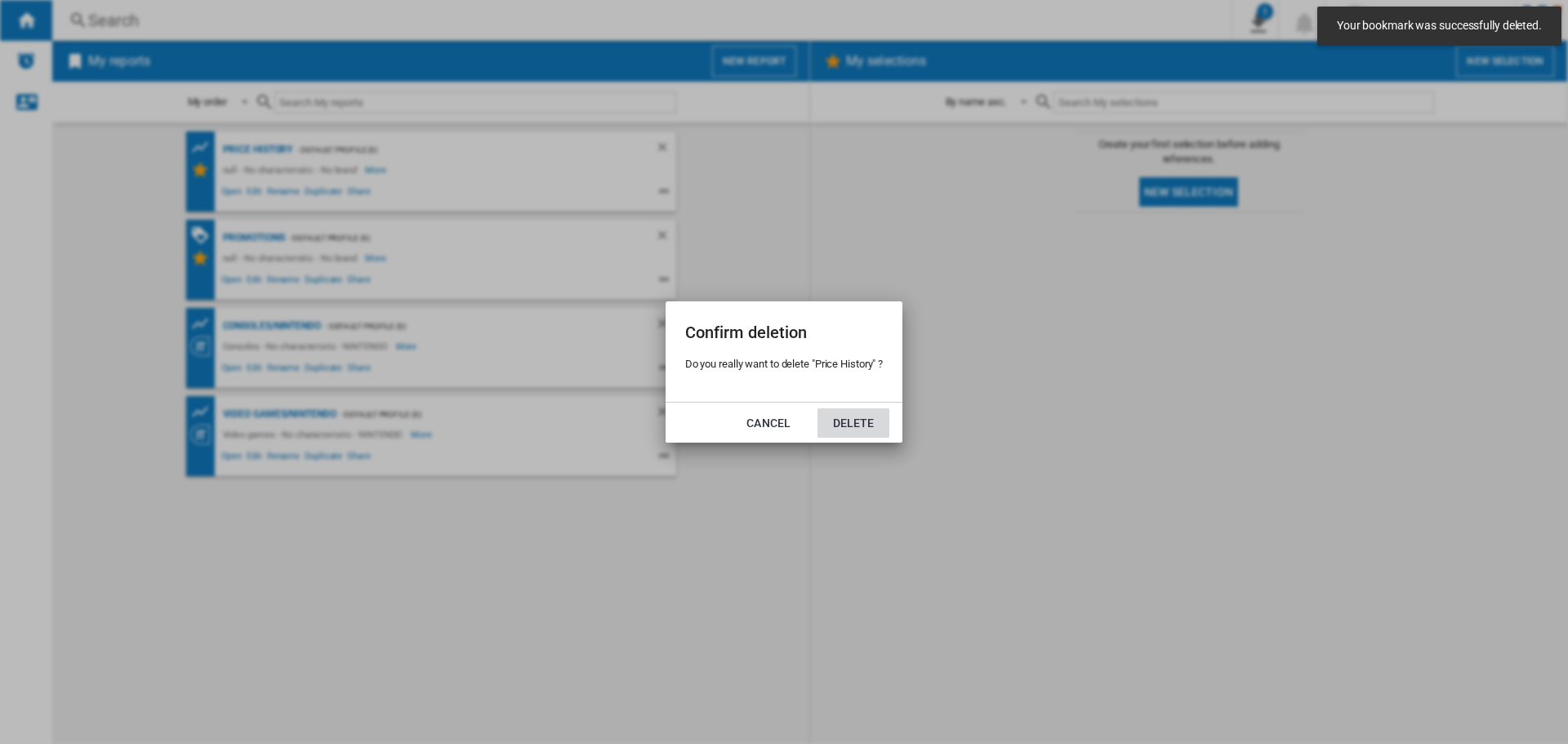
click at [869, 418] on button "Delete" at bounding box center [853, 423] width 72 height 30
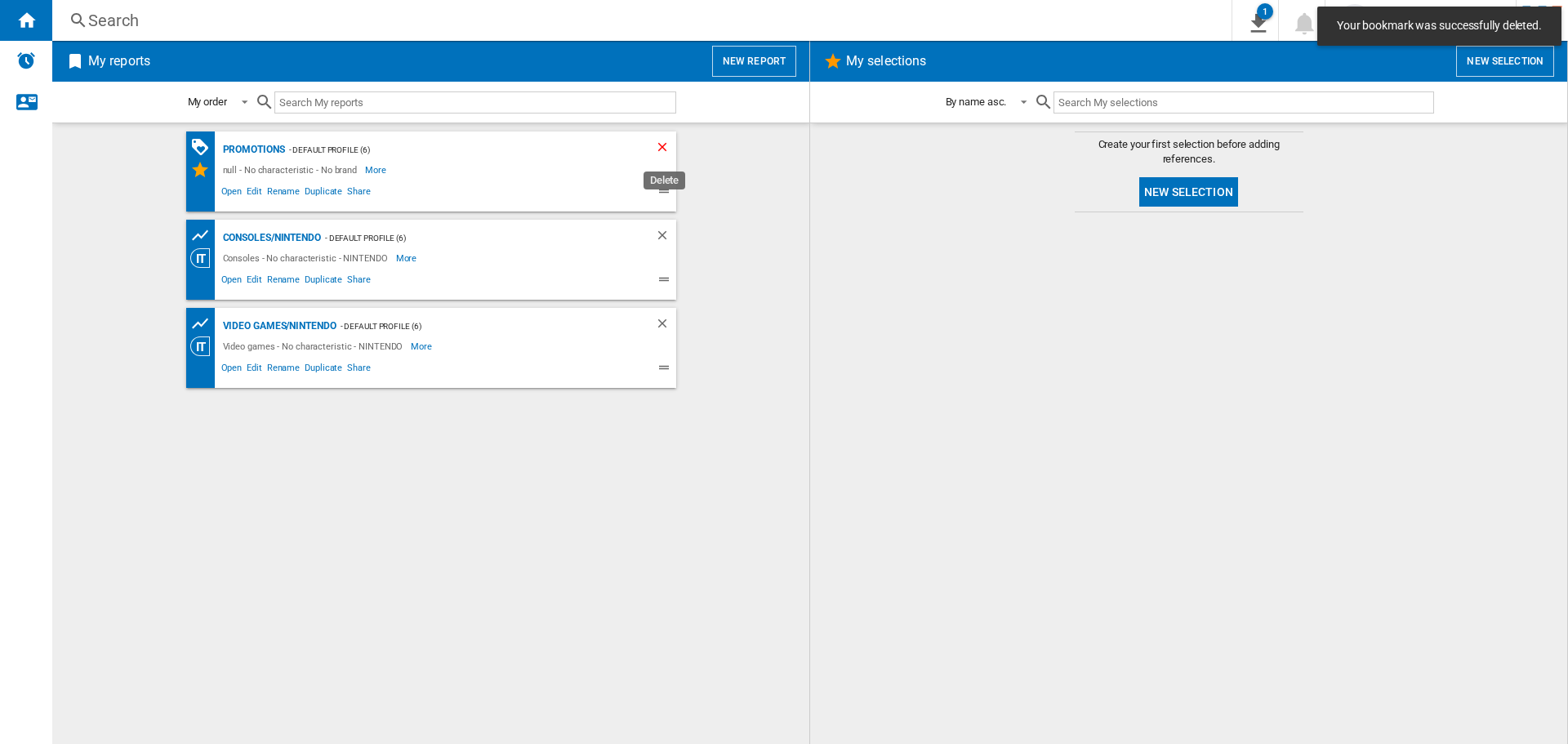
click at [659, 146] on ng-md-icon "Delete" at bounding box center [664, 149] width 20 height 20
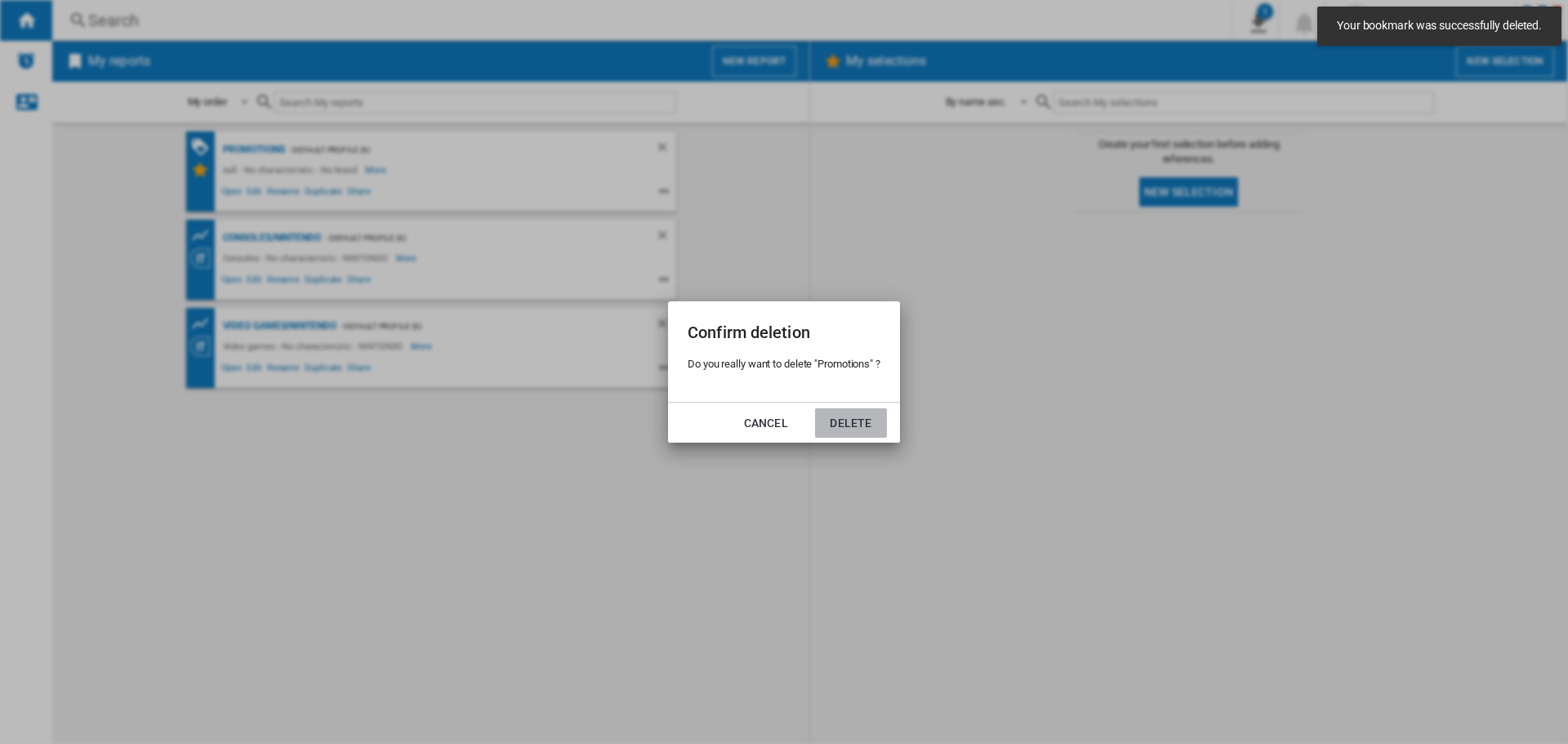
click at [857, 426] on button "Delete" at bounding box center [850, 423] width 72 height 30
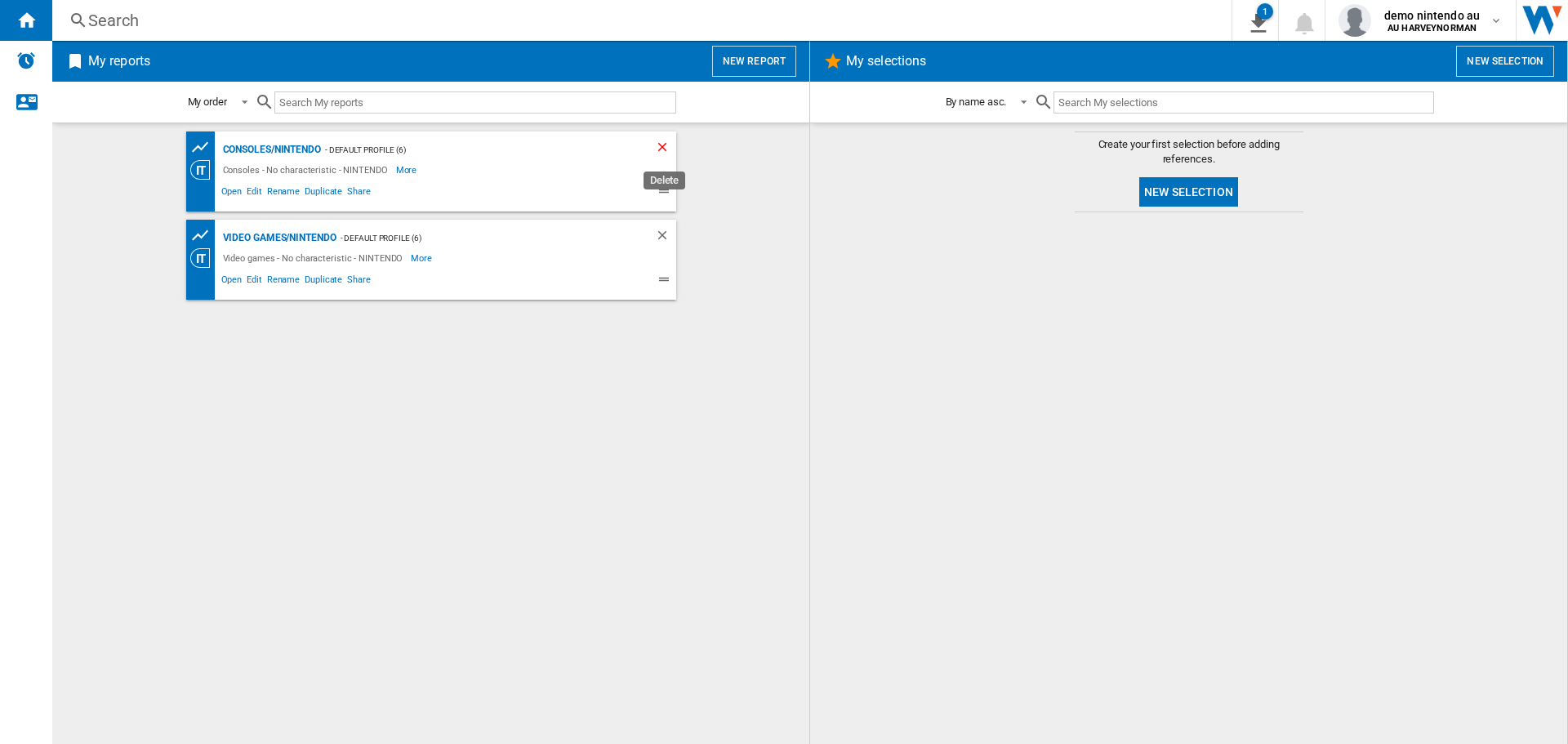
click at [662, 144] on ng-md-icon "Delete" at bounding box center [664, 149] width 20 height 20
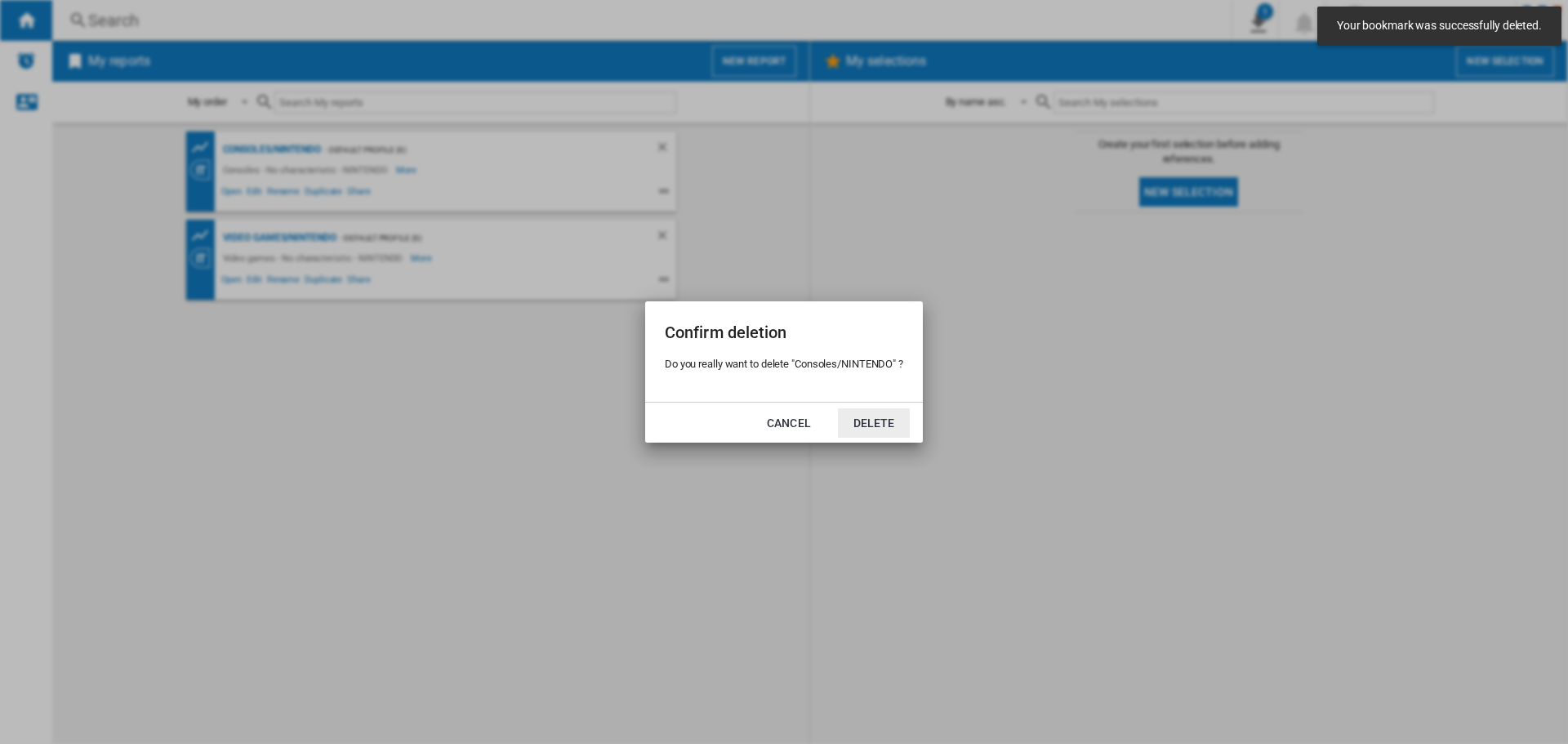
click at [884, 430] on button "Delete" at bounding box center [873, 423] width 72 height 30
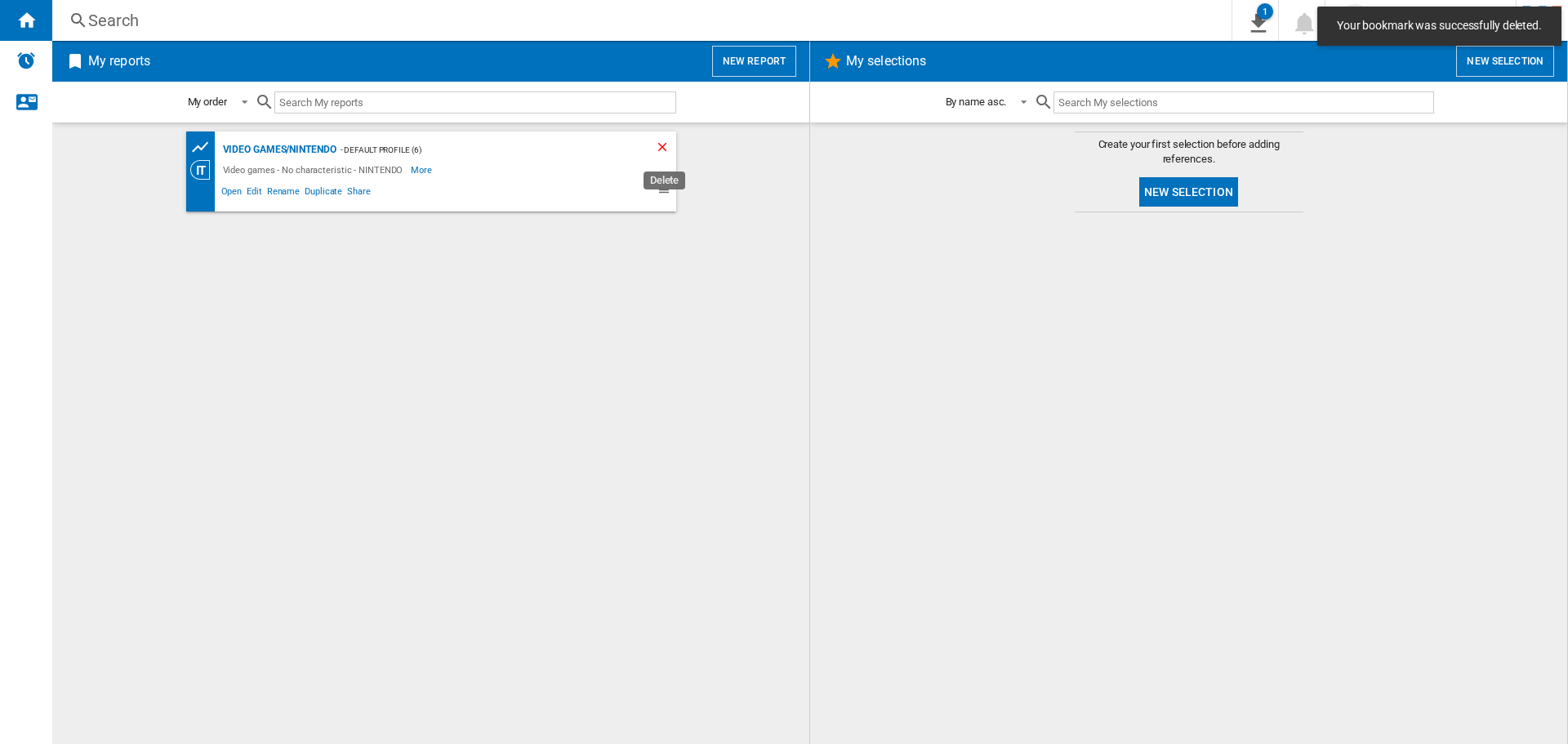
click at [662, 153] on ng-md-icon "Delete" at bounding box center [664, 149] width 20 height 20
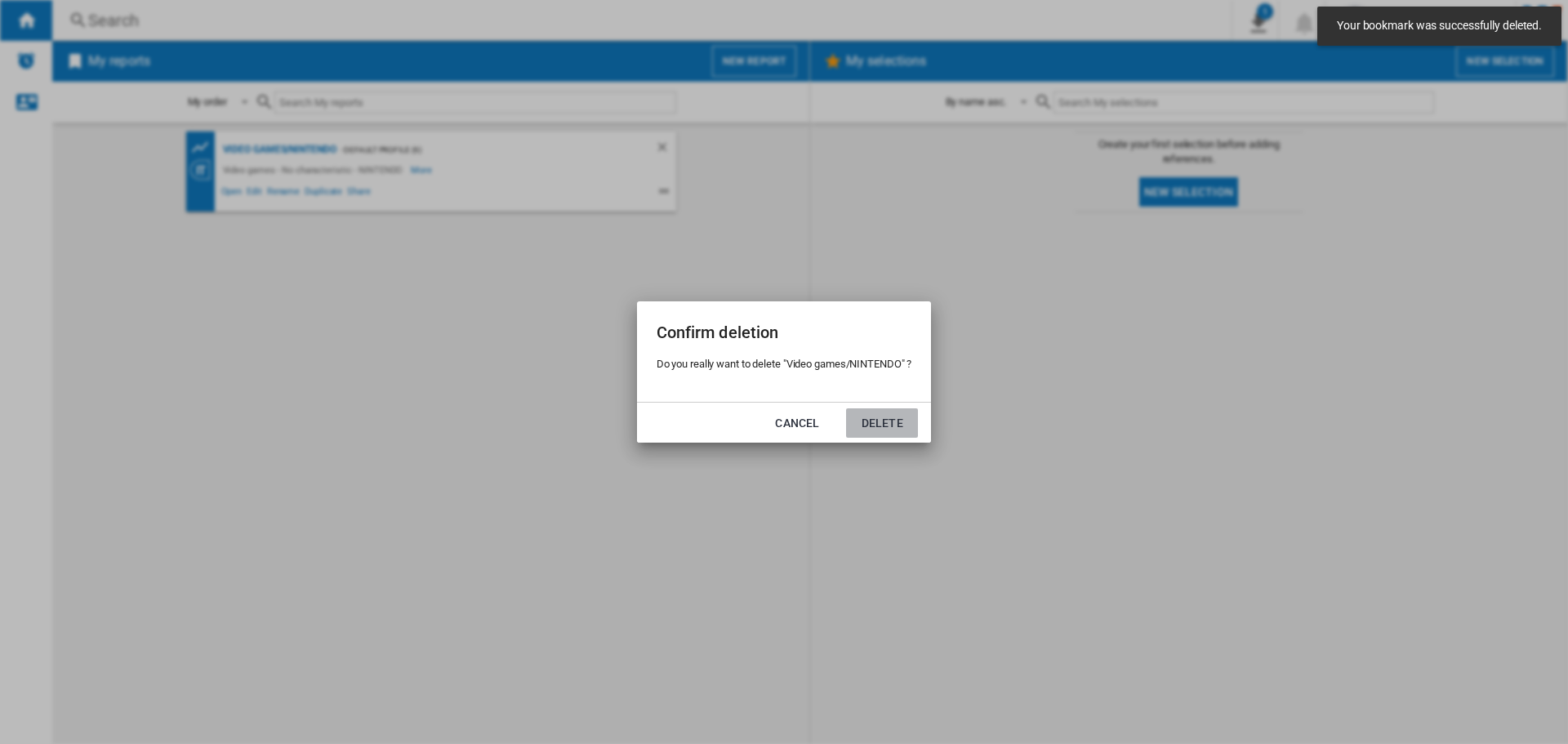
click at [897, 428] on button "Delete" at bounding box center [882, 423] width 72 height 30
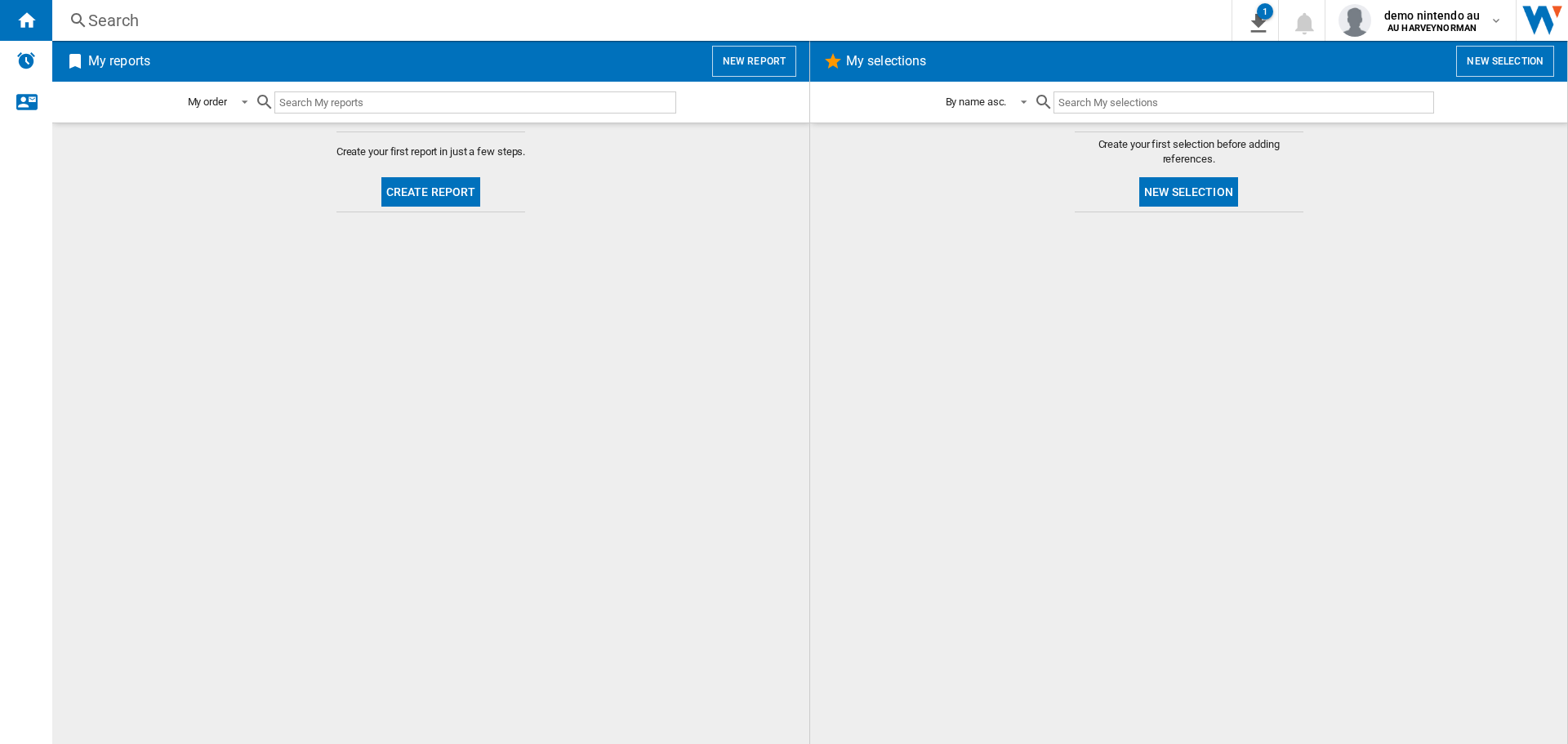
click at [467, 487] on md-content "Create your first report in just a few steps. Create report" at bounding box center [430, 432] width 757 height 621
click at [1193, 196] on button "New selection" at bounding box center [1189, 192] width 99 height 30
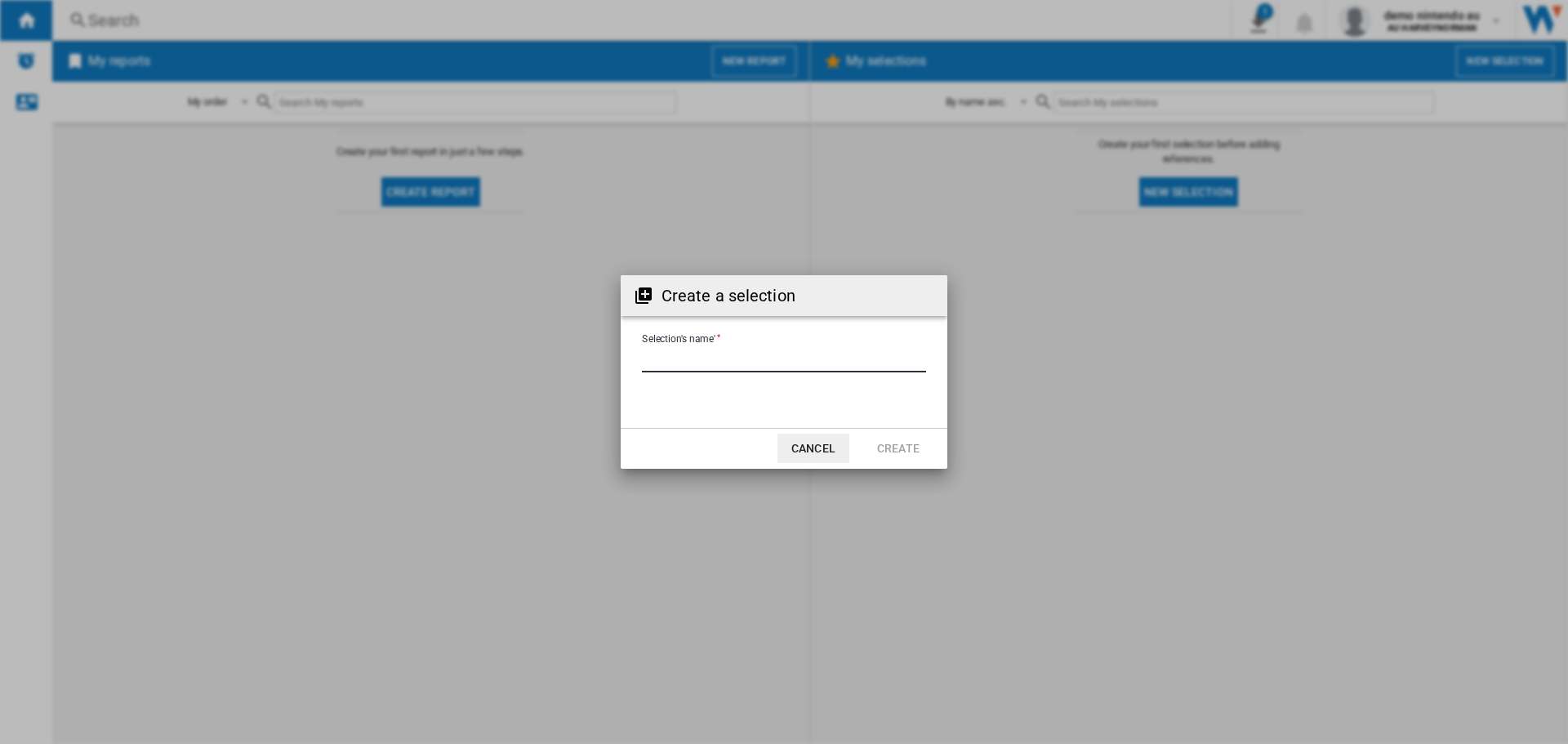
click at [700, 348] on input "Selection's name'" at bounding box center [784, 361] width 284 height 25
type input "****"
click at [897, 447] on button "Create" at bounding box center [898, 447] width 72 height 30
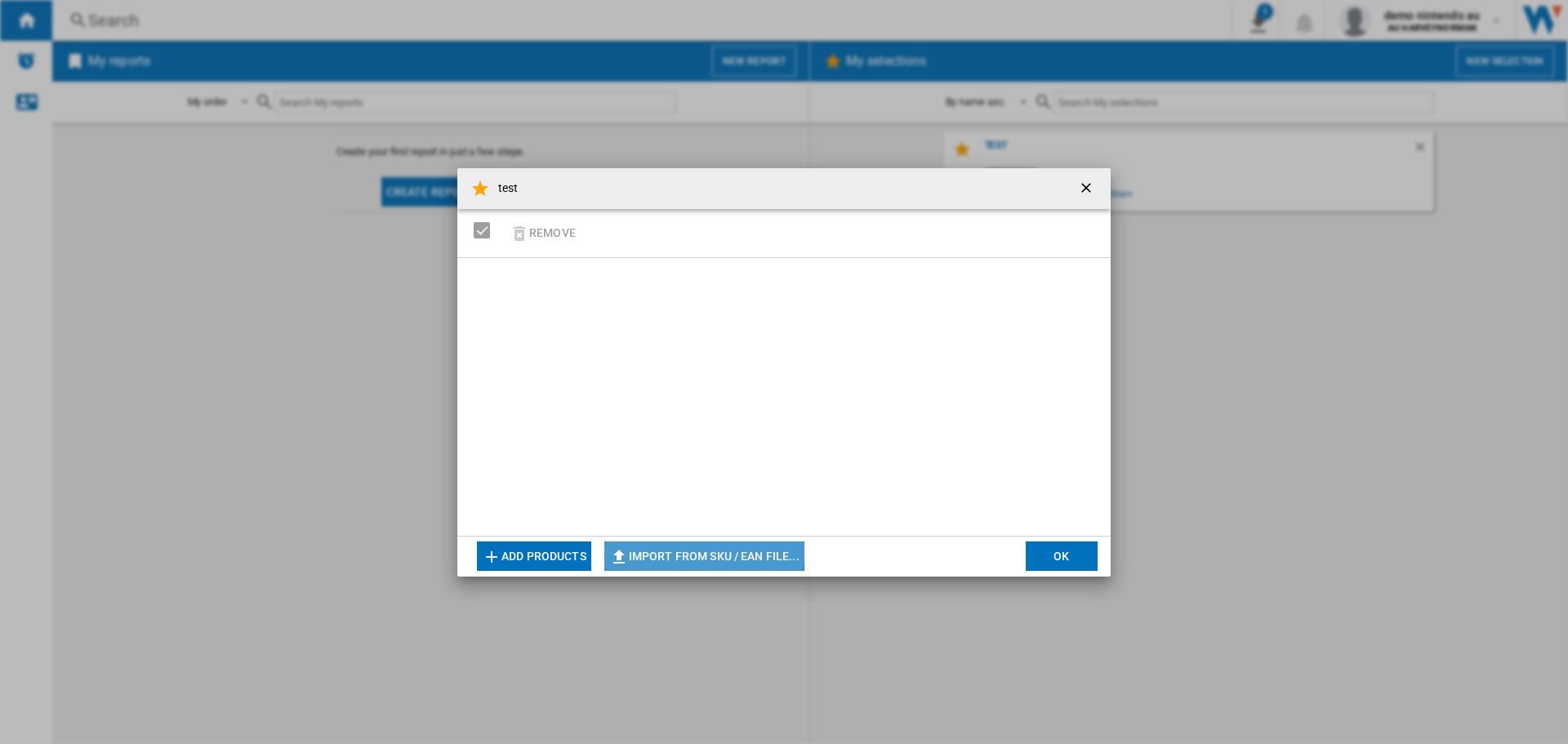
click at [677, 548] on button "Import from SKU / EAN file..." at bounding box center [704, 555] width 200 height 30
type input "**********"
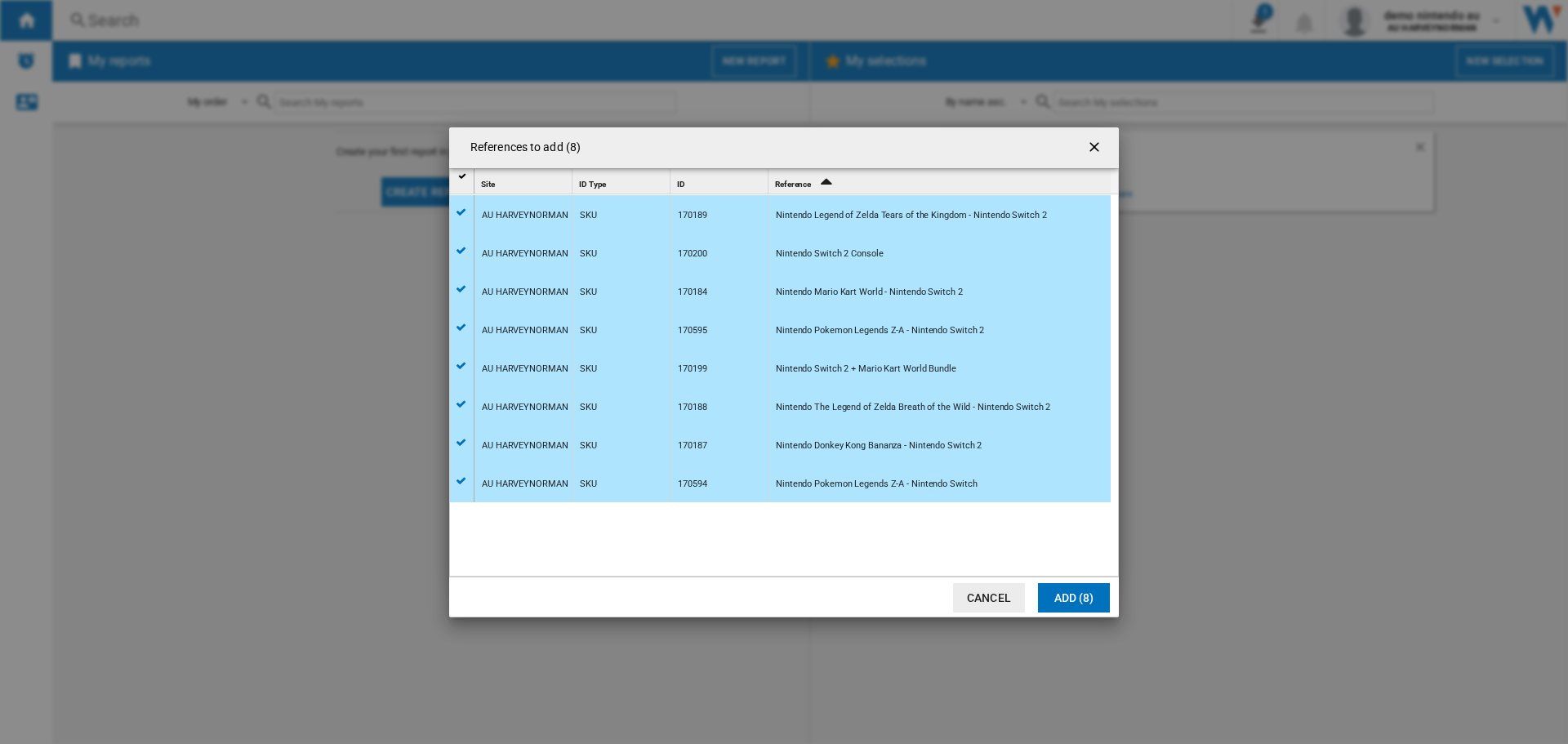
click at [1067, 592] on button "Add (8)" at bounding box center [1074, 597] width 72 height 30
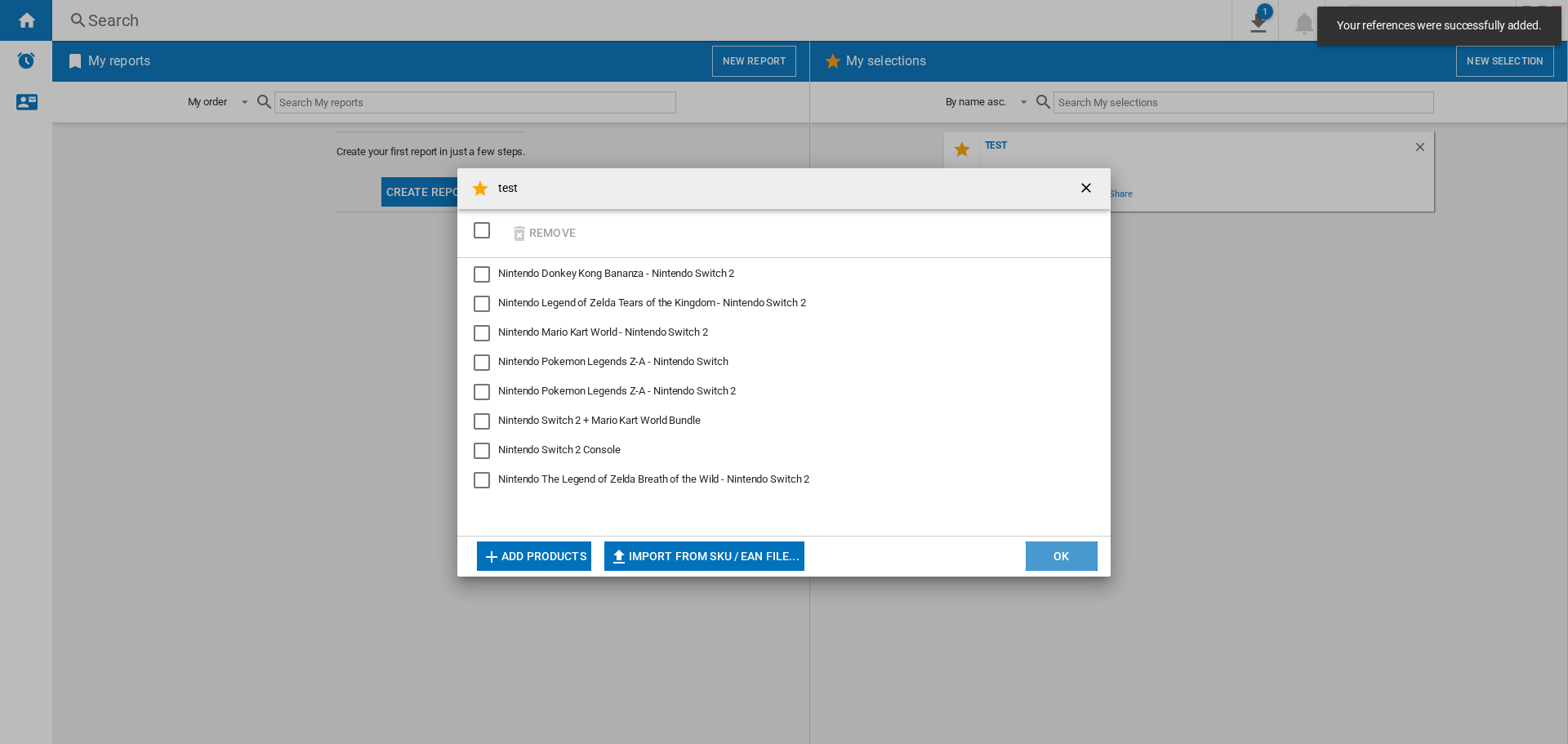
click at [1056, 558] on button "OK" at bounding box center [1061, 555] width 72 height 30
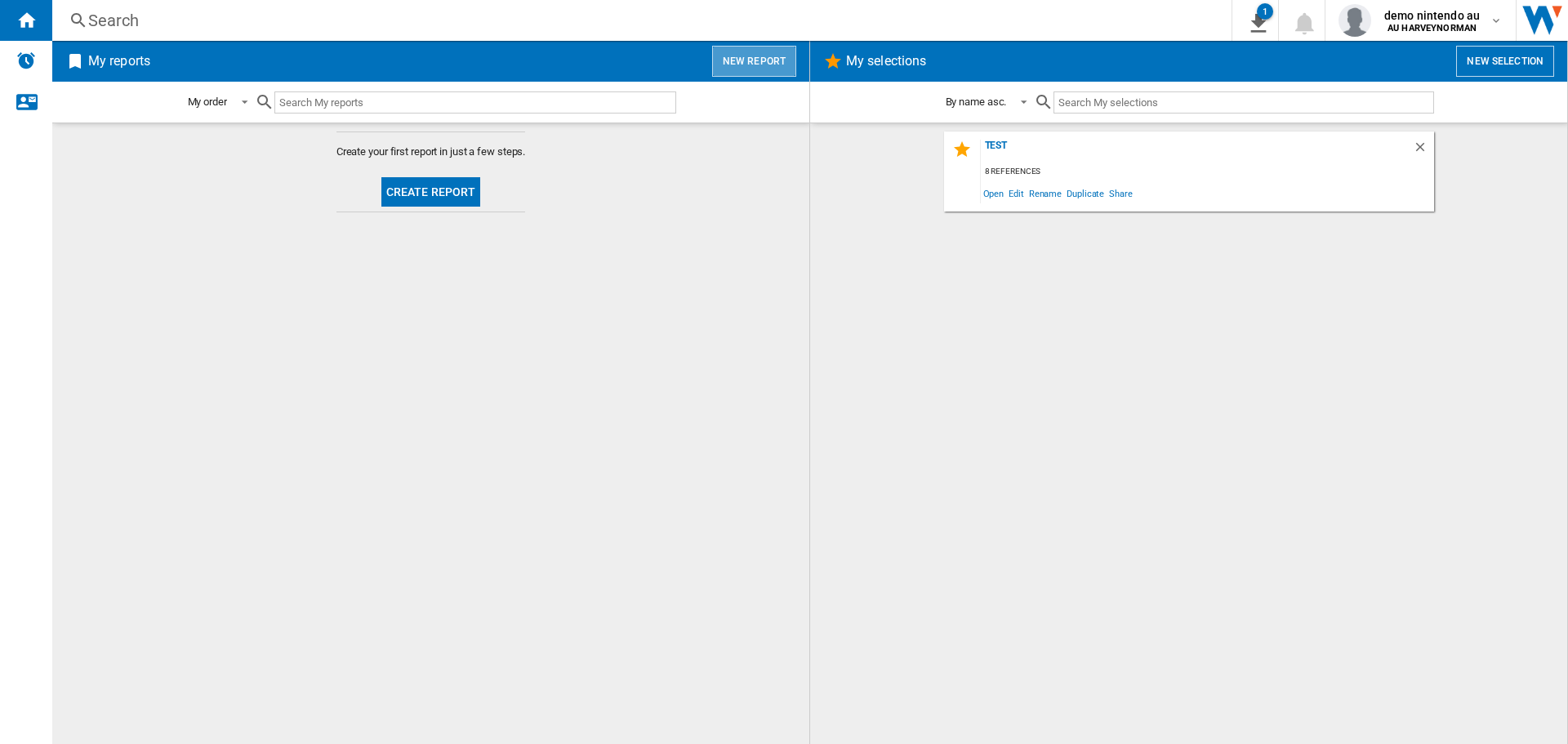
click at [778, 54] on button "New report" at bounding box center [754, 61] width 84 height 31
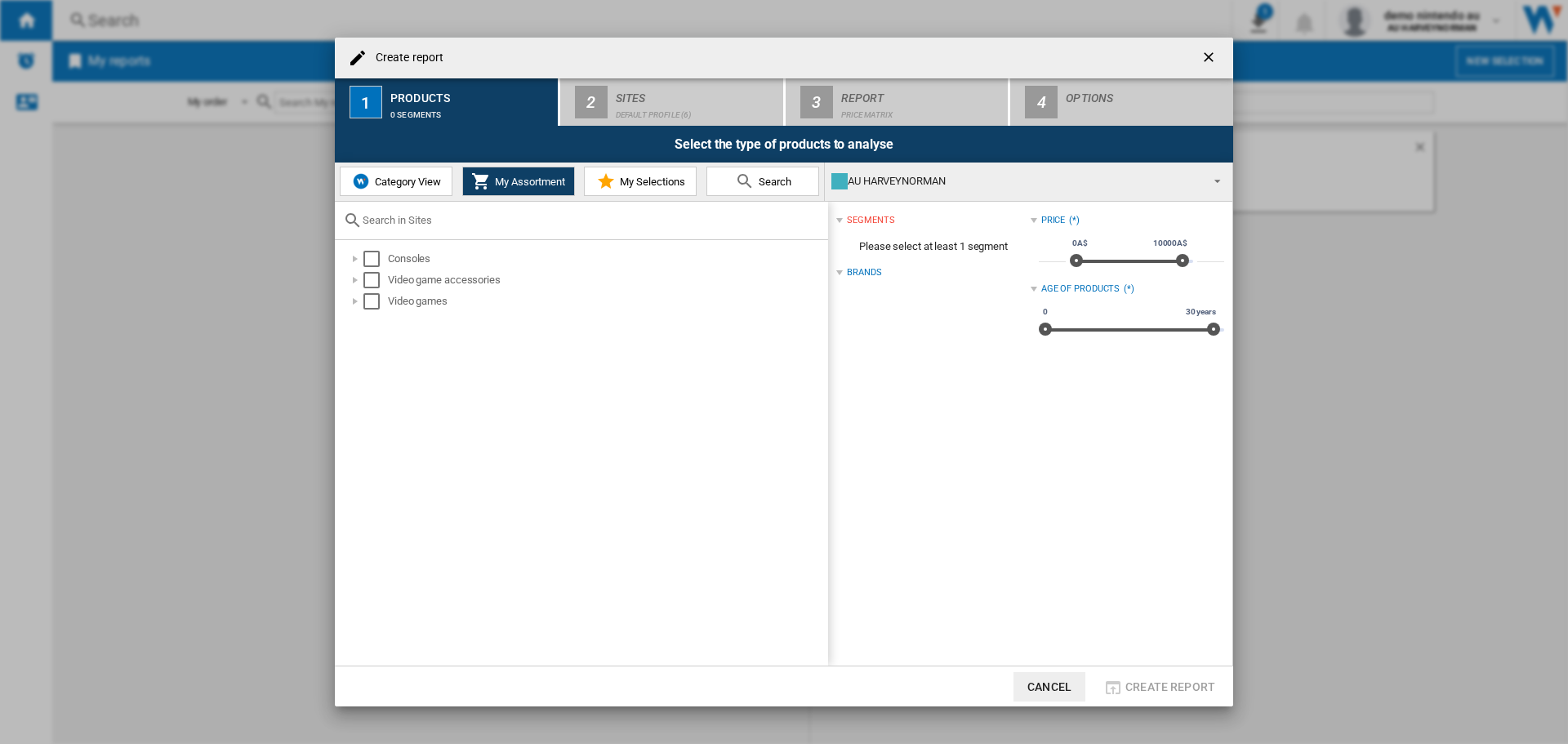
click at [422, 183] on span "Category View" at bounding box center [406, 181] width 71 height 12
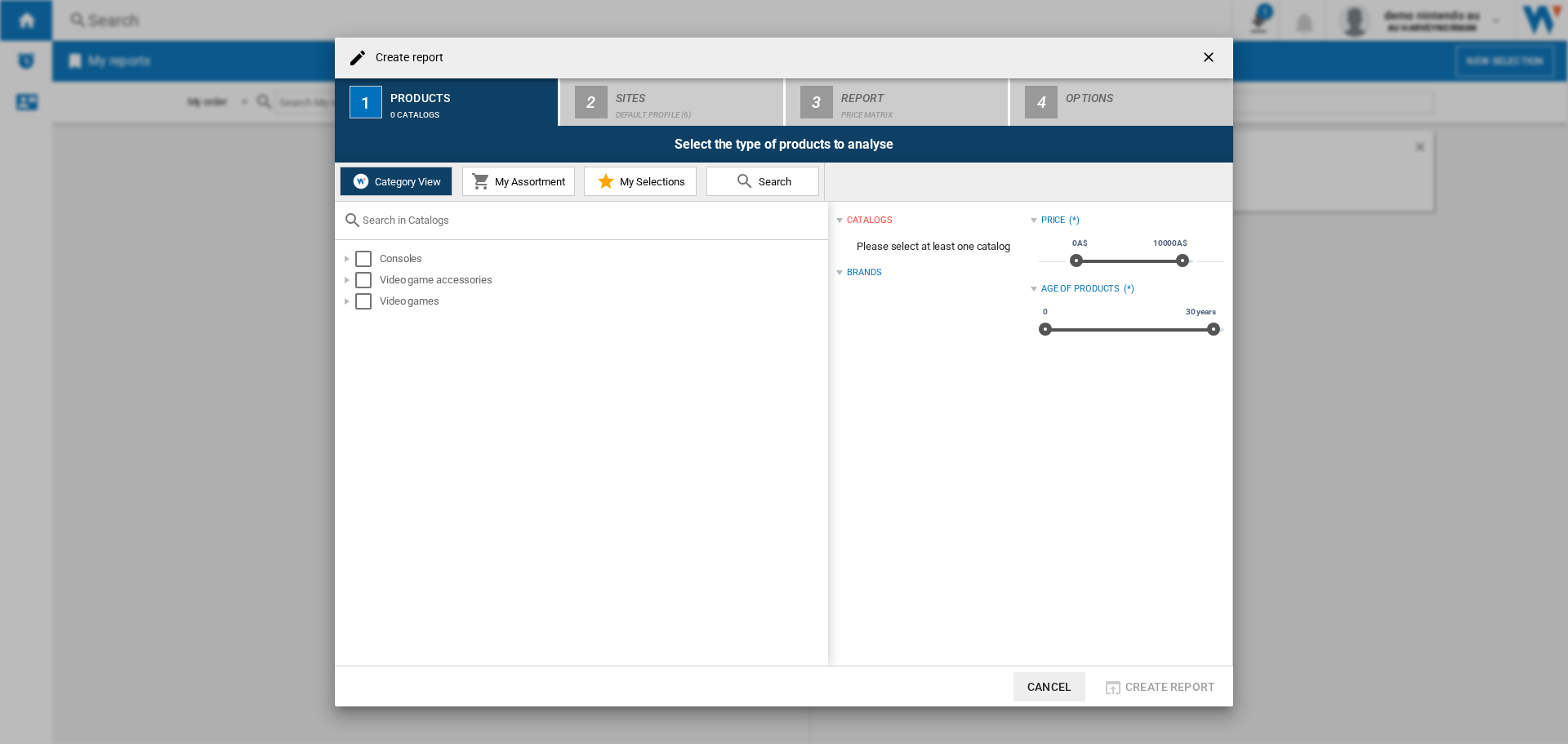
click at [524, 184] on span "My Assortment" at bounding box center [528, 181] width 74 height 12
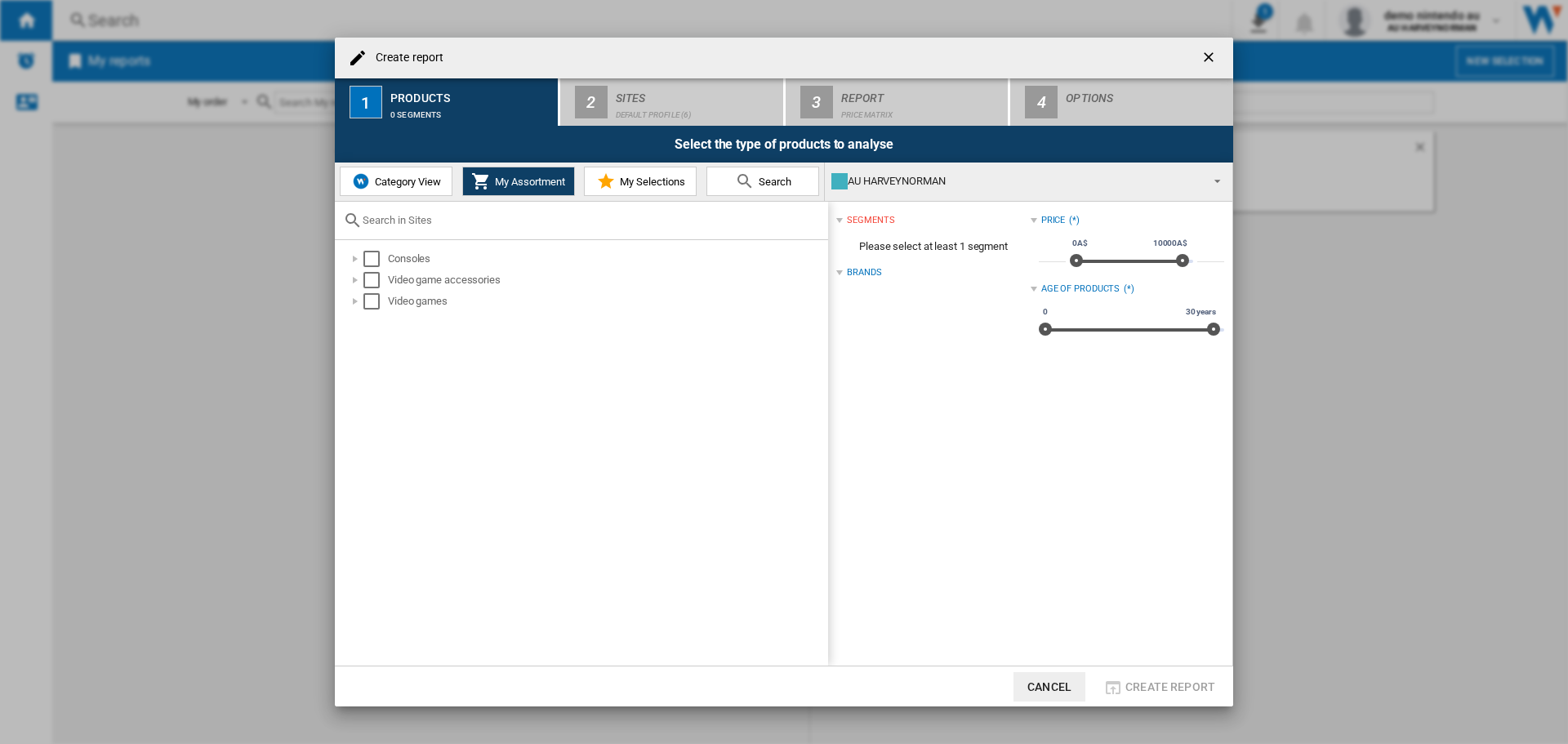
click at [656, 186] on span "My Selections" at bounding box center [650, 181] width 70 height 12
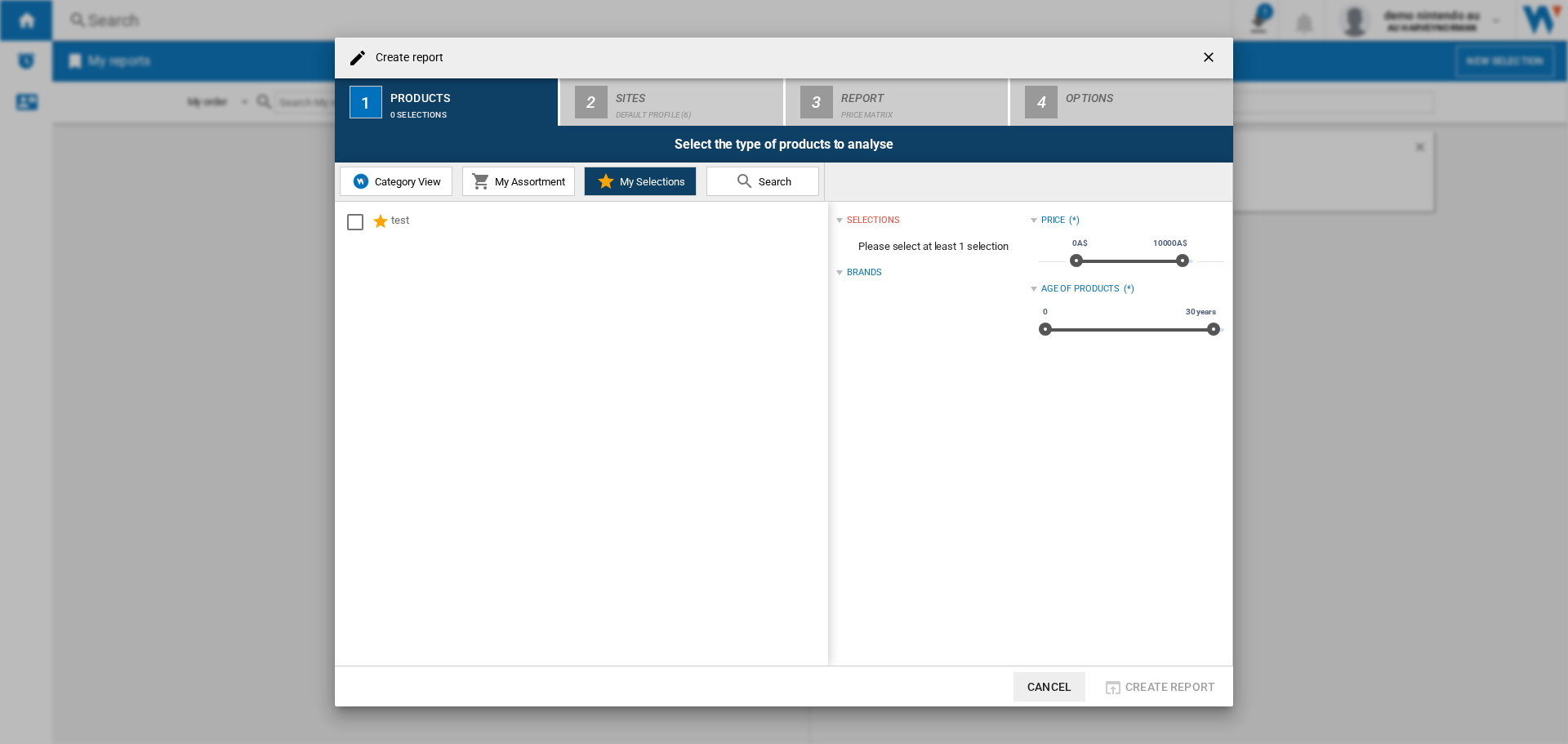
click at [785, 176] on span "Search" at bounding box center [773, 181] width 37 height 12
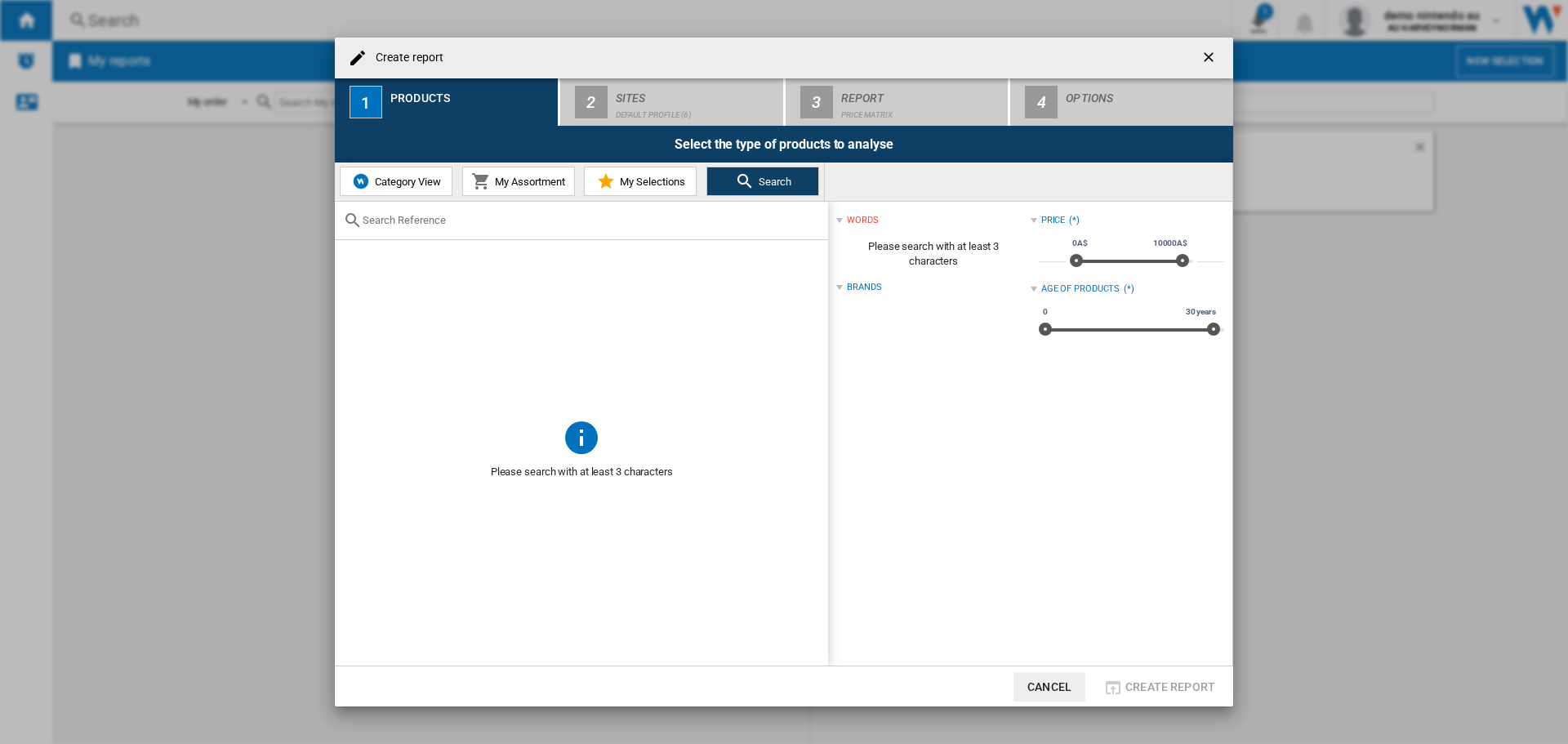
click at [628, 185] on span "My Selections" at bounding box center [650, 181] width 70 height 12
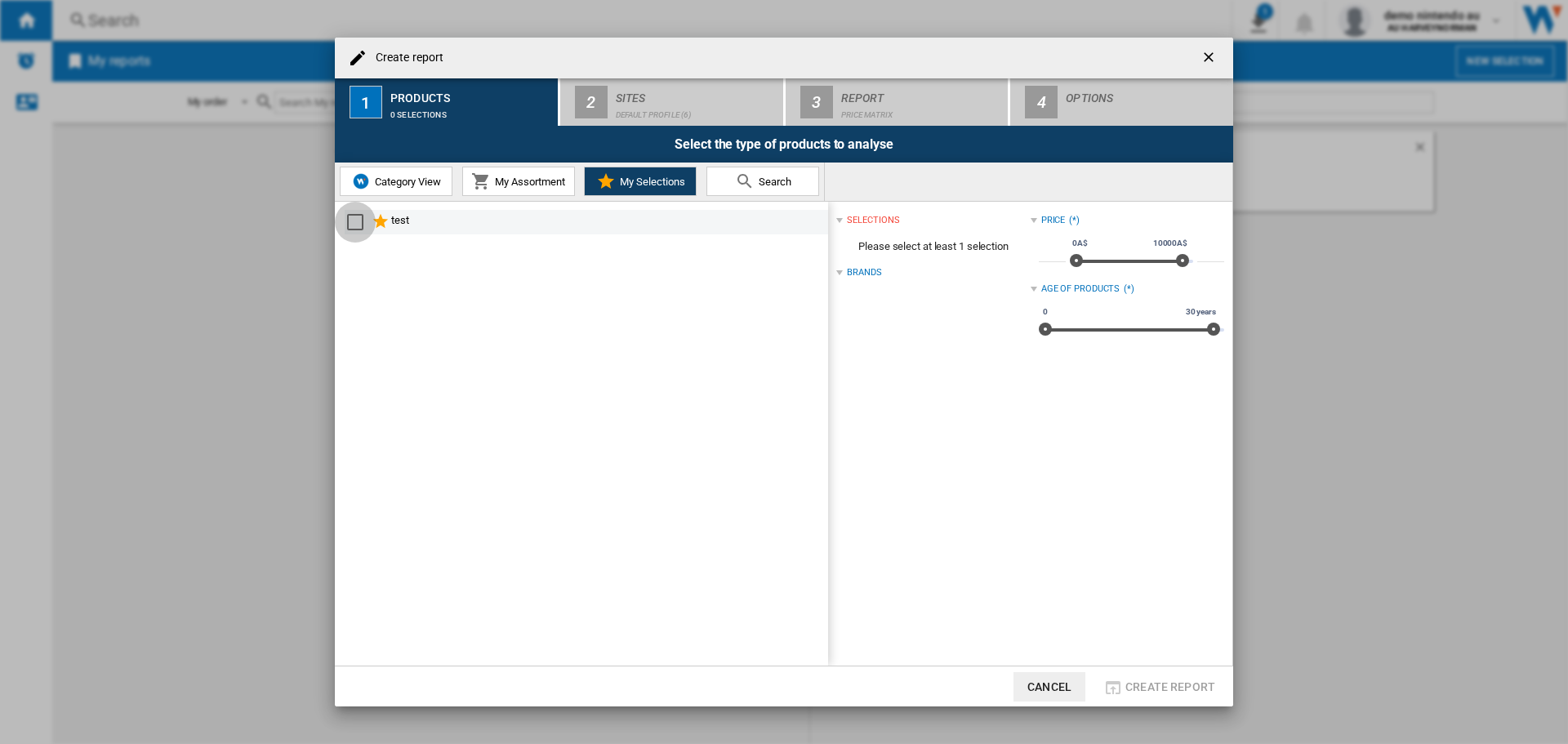
click at [351, 218] on div "Select" at bounding box center [355, 221] width 16 height 16
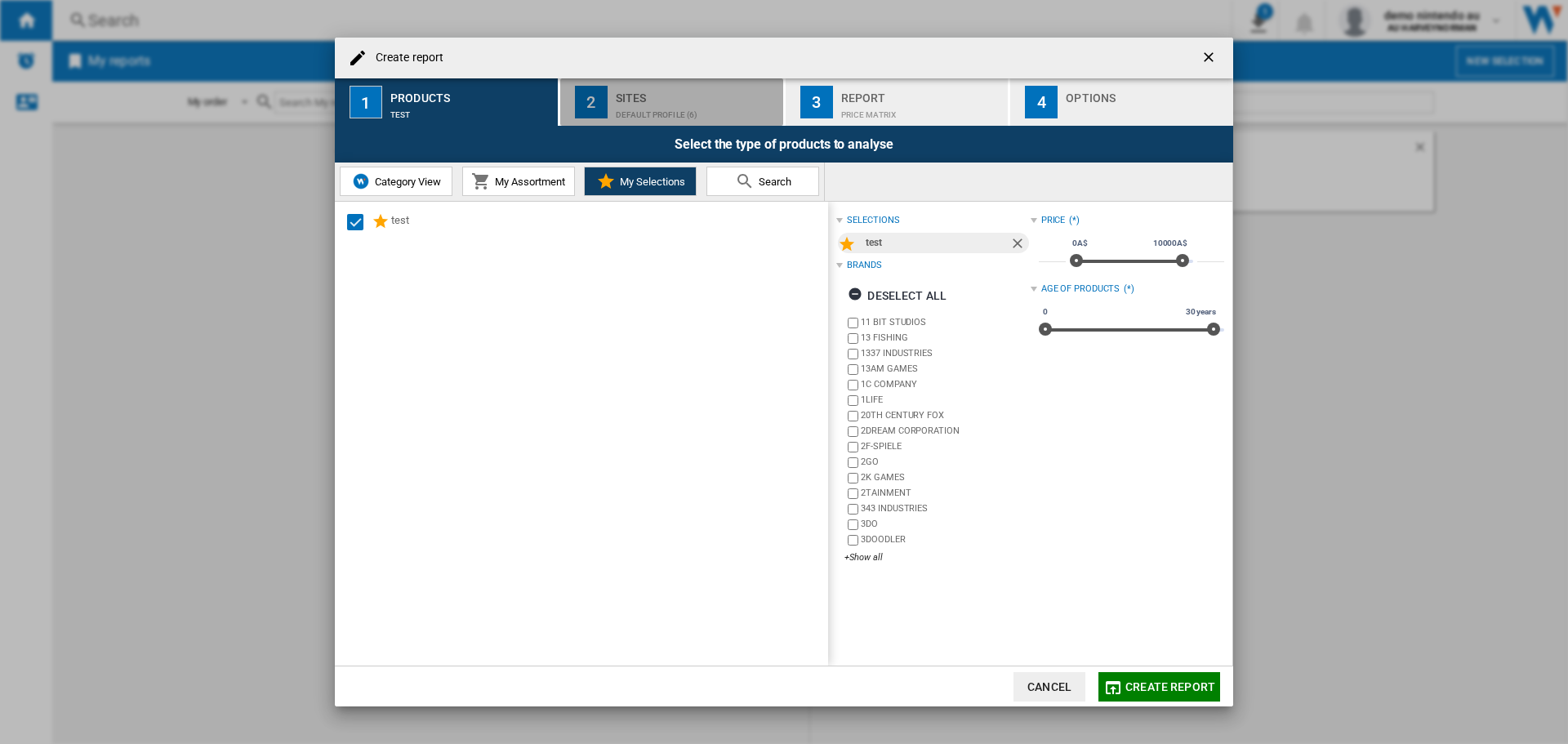
click at [666, 111] on div "Default profile (6)" at bounding box center [696, 111] width 161 height 17
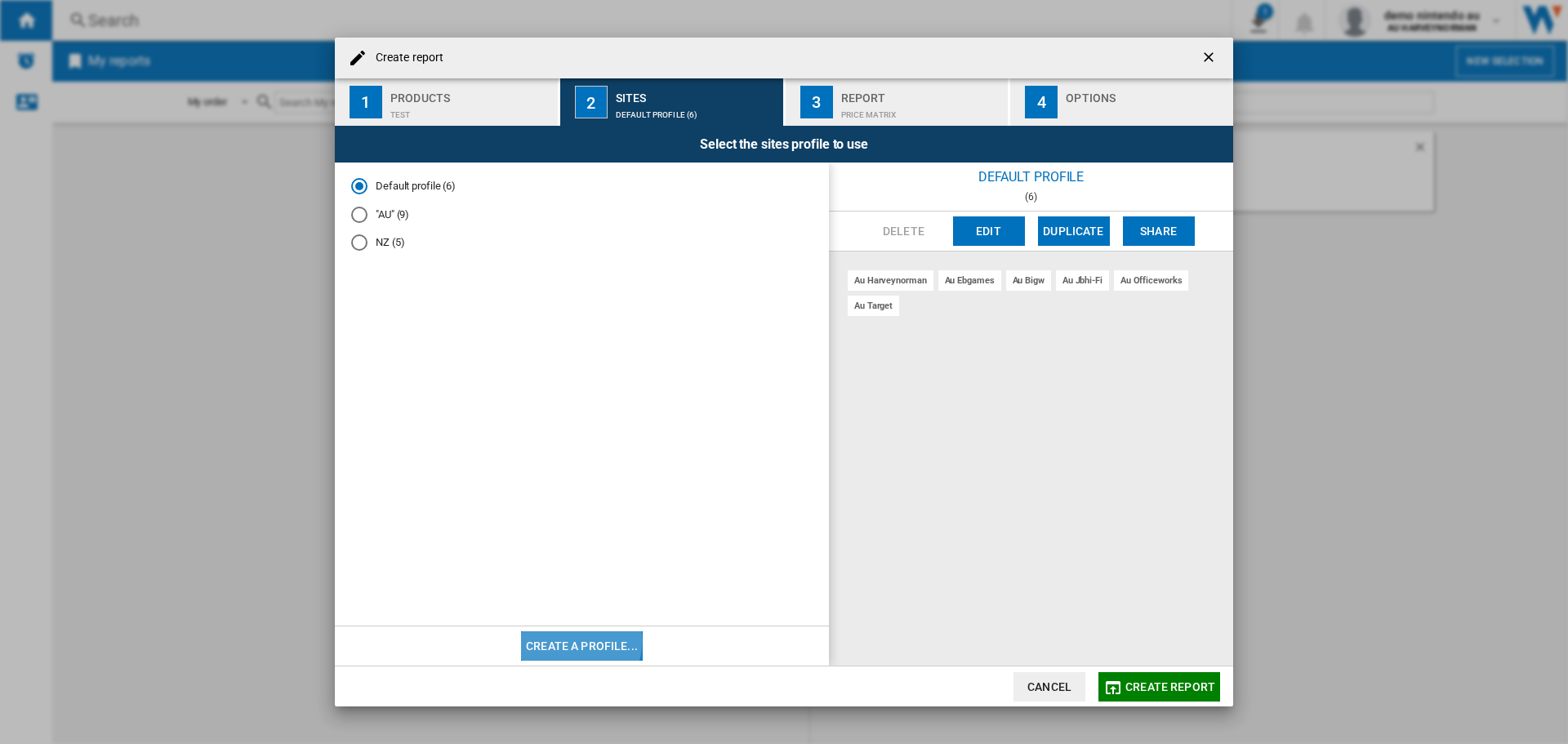
click at [575, 641] on button "Create a profile..." at bounding box center [582, 645] width 122 height 30
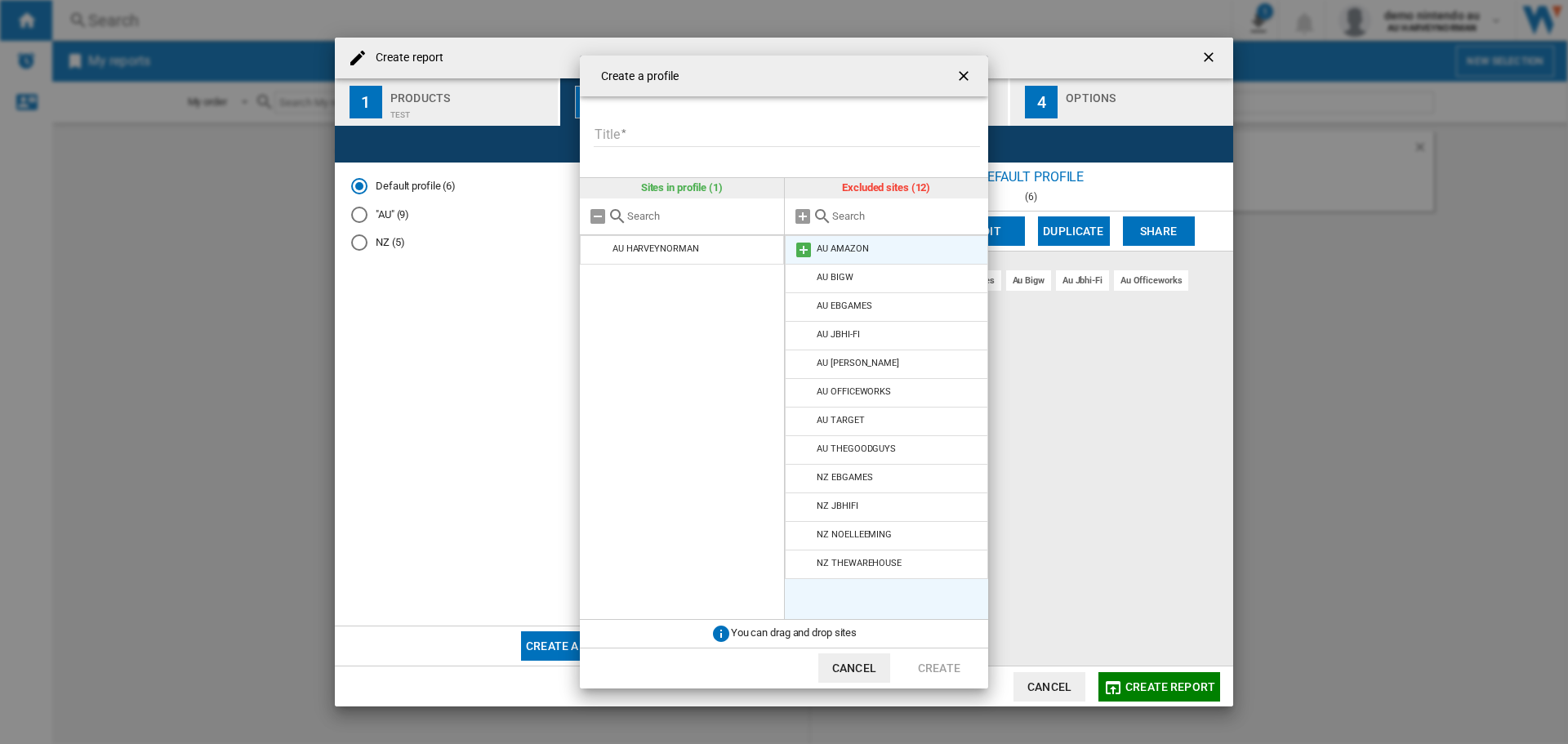
click at [804, 246] on md-icon at bounding box center [804, 250] width 20 height 20
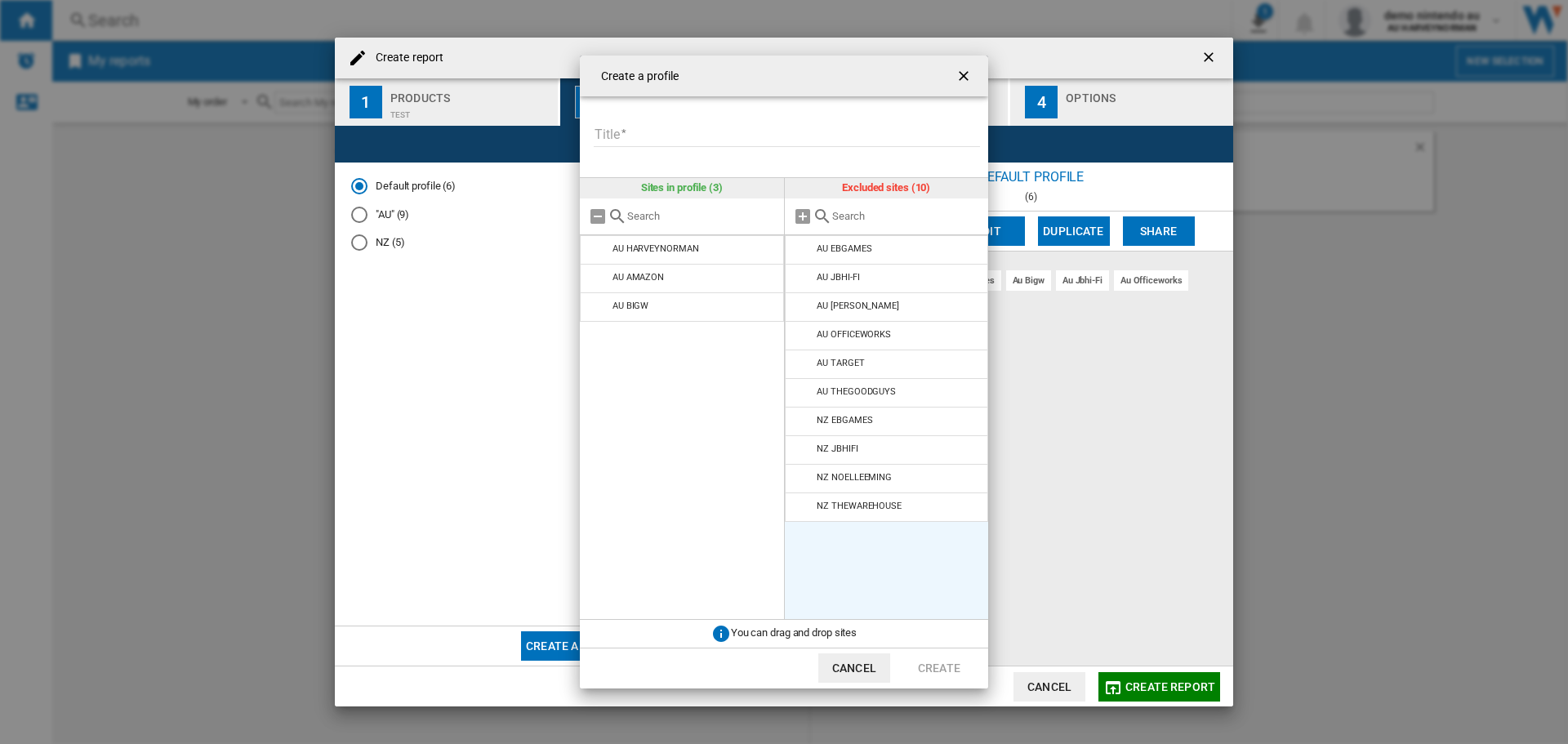
click at [804, 246] on md-icon at bounding box center [804, 250] width 20 height 20
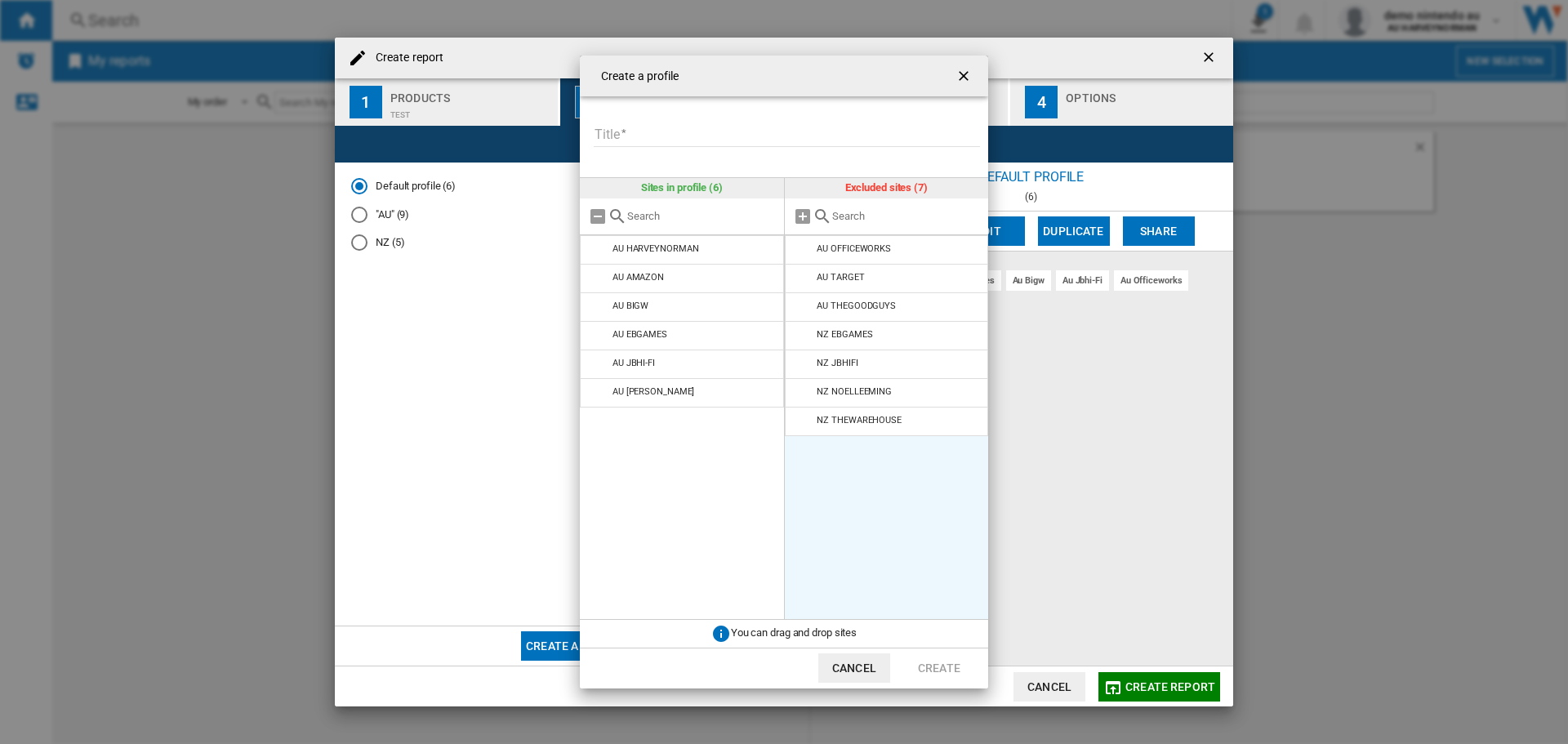
click at [804, 246] on md-icon at bounding box center [804, 250] width 20 height 20
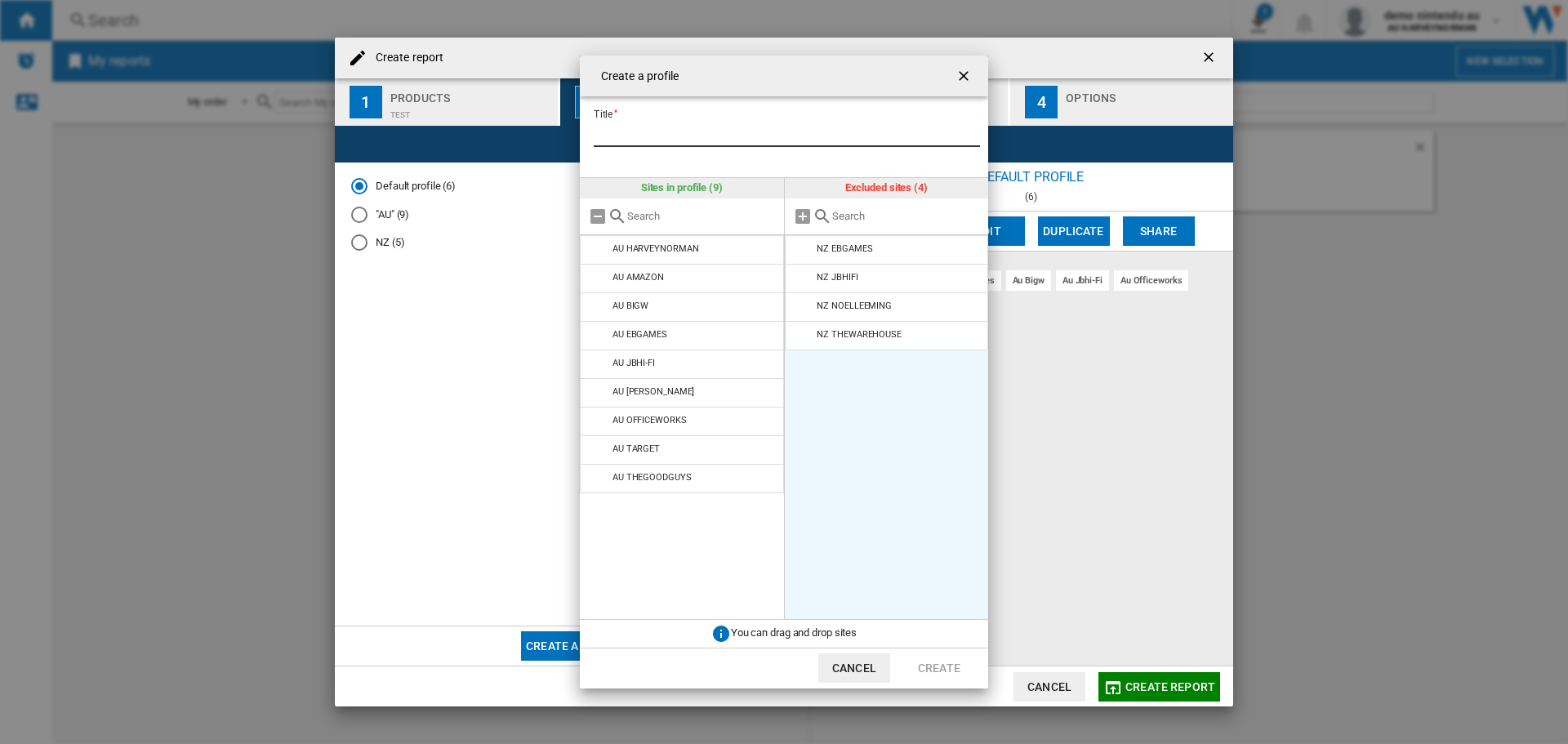
click at [625, 135] on input "Title" at bounding box center [786, 134] width 387 height 25
click at [963, 73] on ng-md-icon "getI18NText('BUTTONS.CLOSE_DIALOG')" at bounding box center [965, 77] width 20 height 20
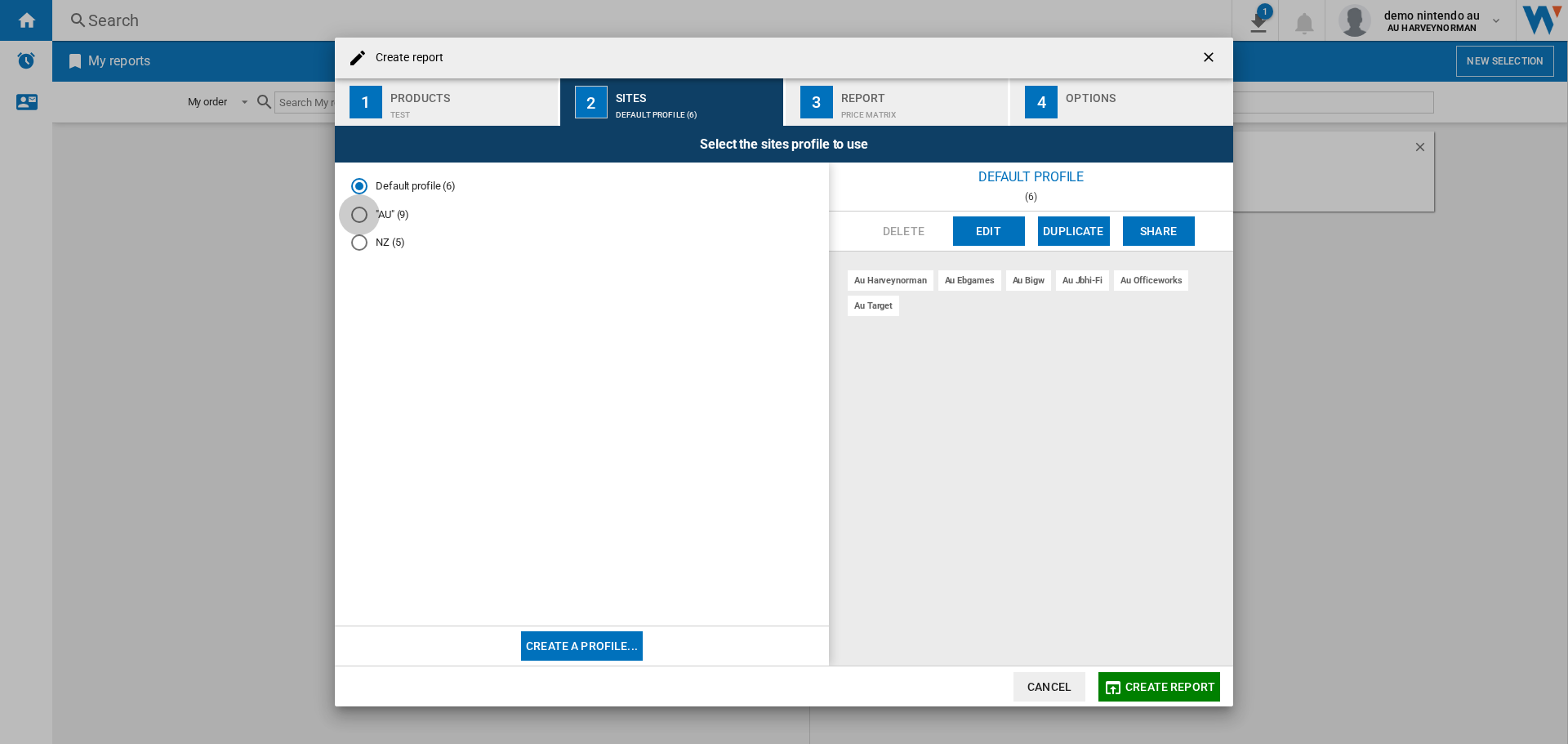
click at [358, 216] on div at bounding box center [359, 214] width 16 height 16
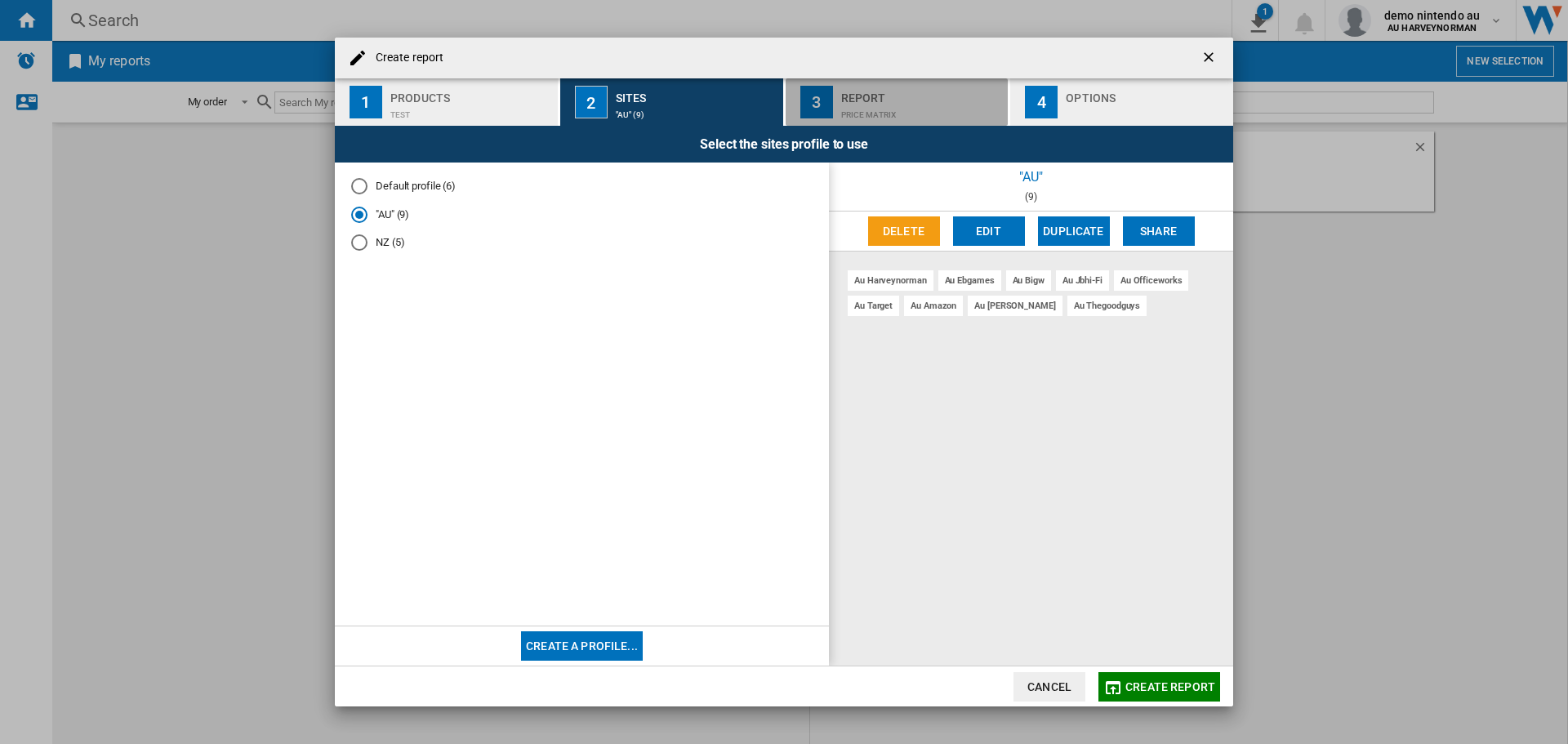
click at [866, 98] on div "Report" at bounding box center [921, 93] width 161 height 17
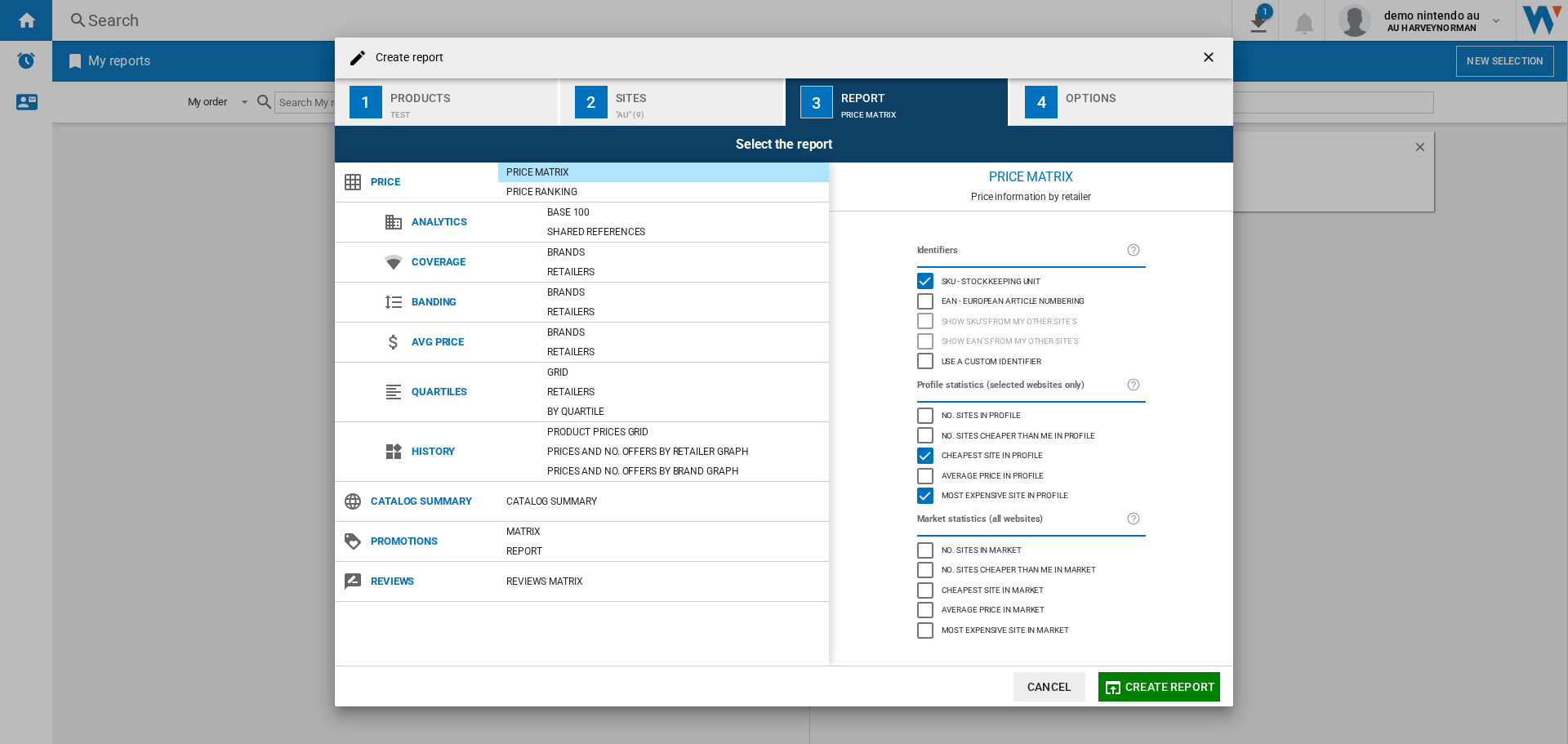
click at [530, 169] on div "Price Matrix" at bounding box center [663, 172] width 331 height 16
click at [1071, 99] on div "Options" at bounding box center [1146, 93] width 161 height 17
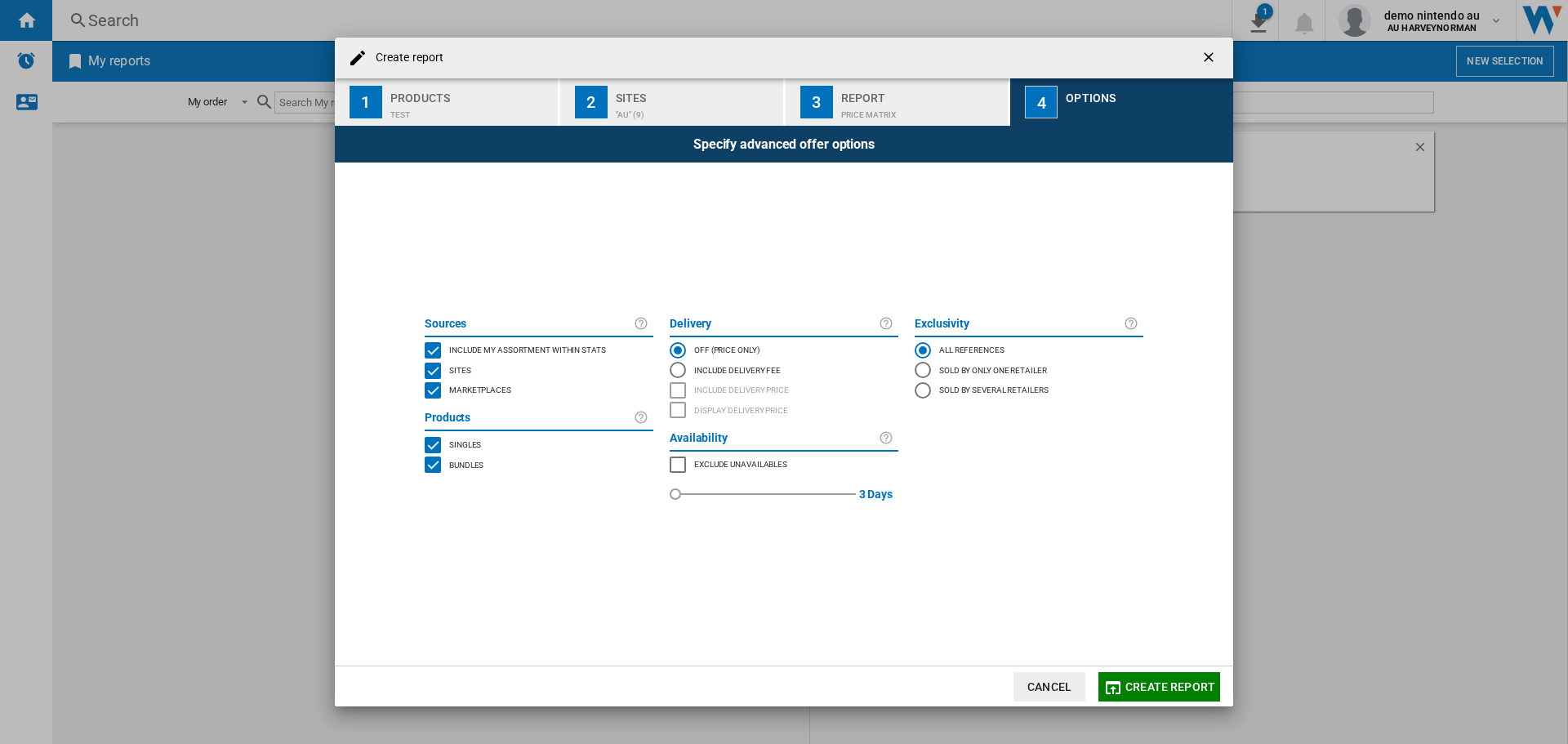
click at [685, 382] on div "INCLUDE DELIVERY PRICE" at bounding box center [678, 389] width 16 height 16
click at [1156, 689] on span "Create report" at bounding box center [1170, 687] width 90 height 13
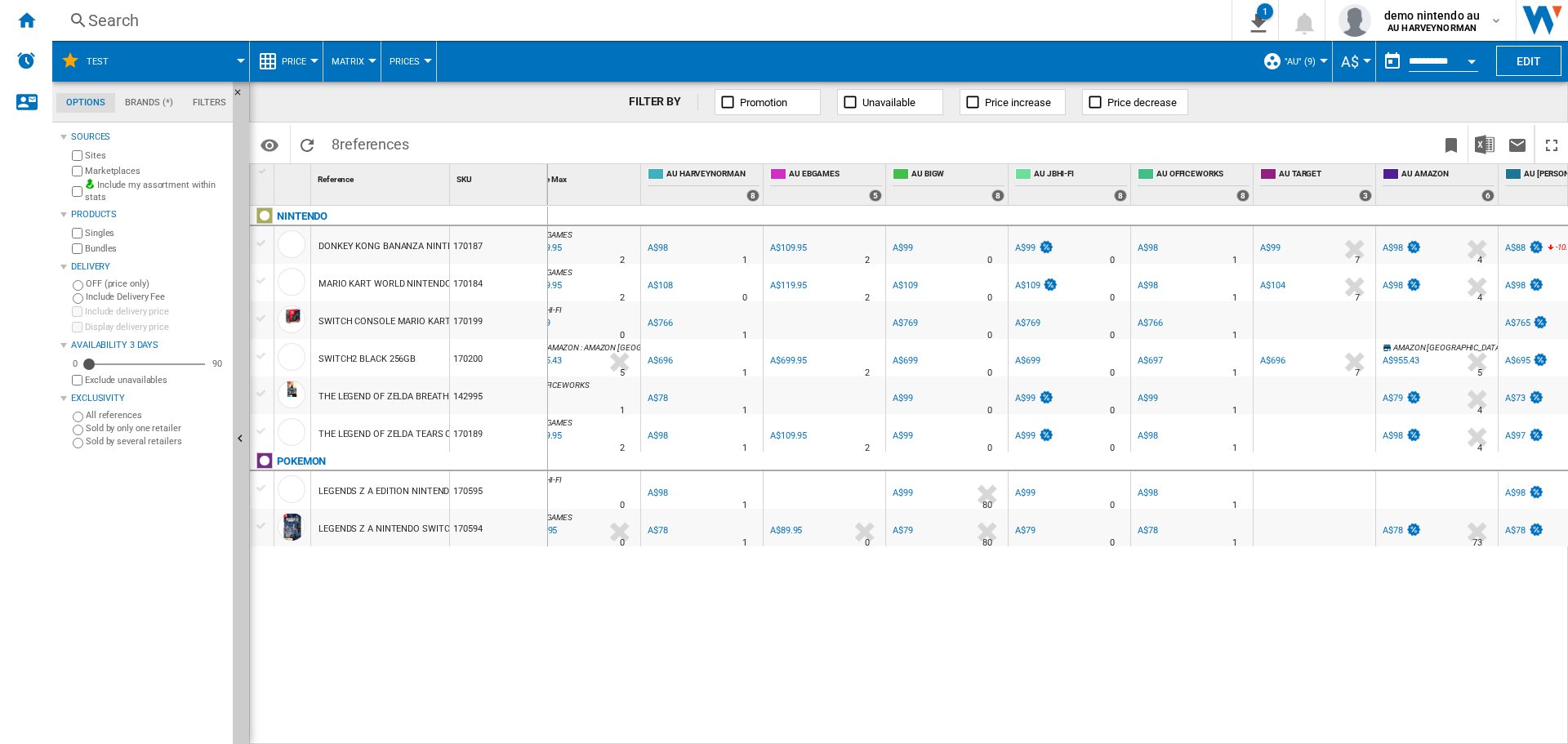
scroll to position [0, 131]
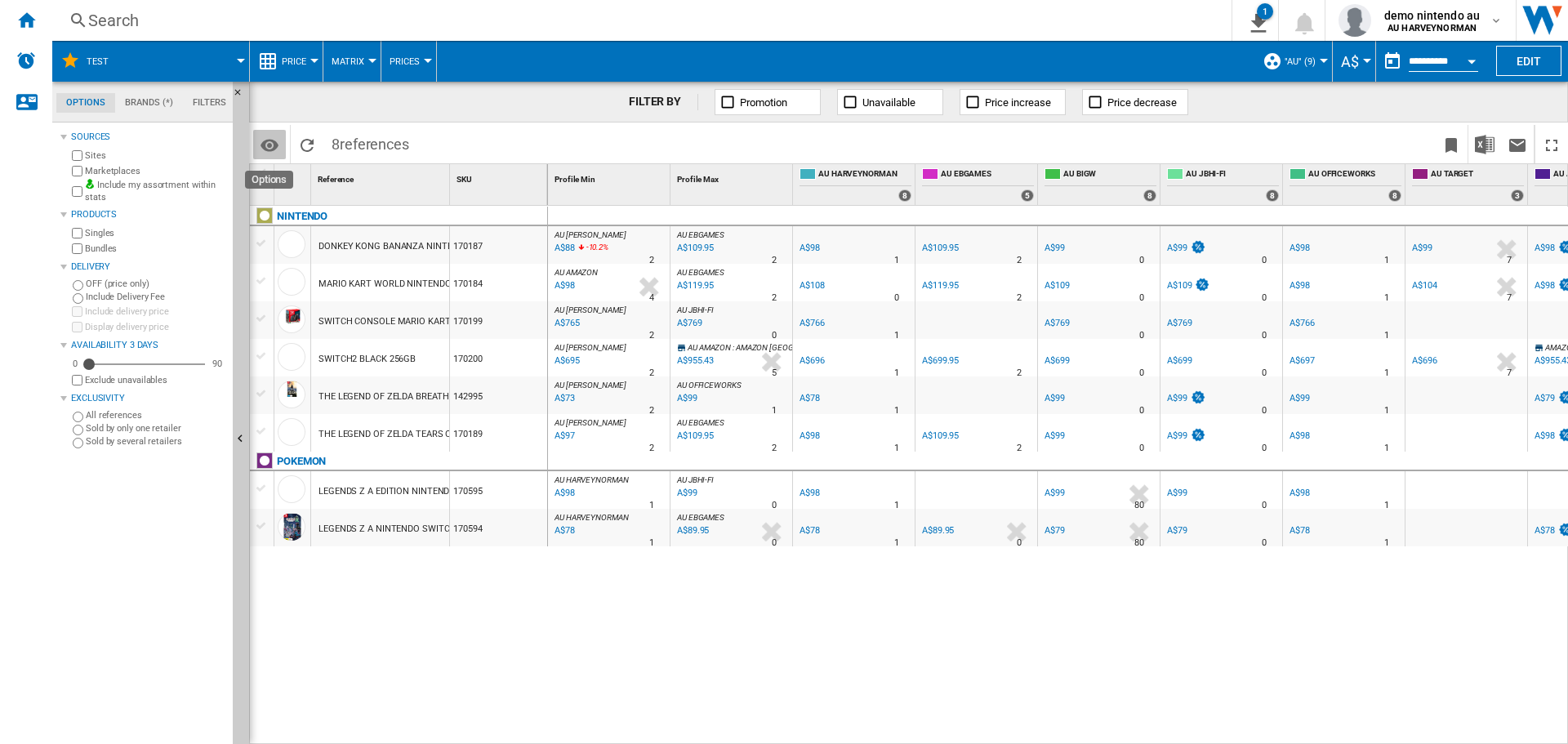
click at [273, 141] on md-icon "Options" at bounding box center [269, 145] width 20 height 20
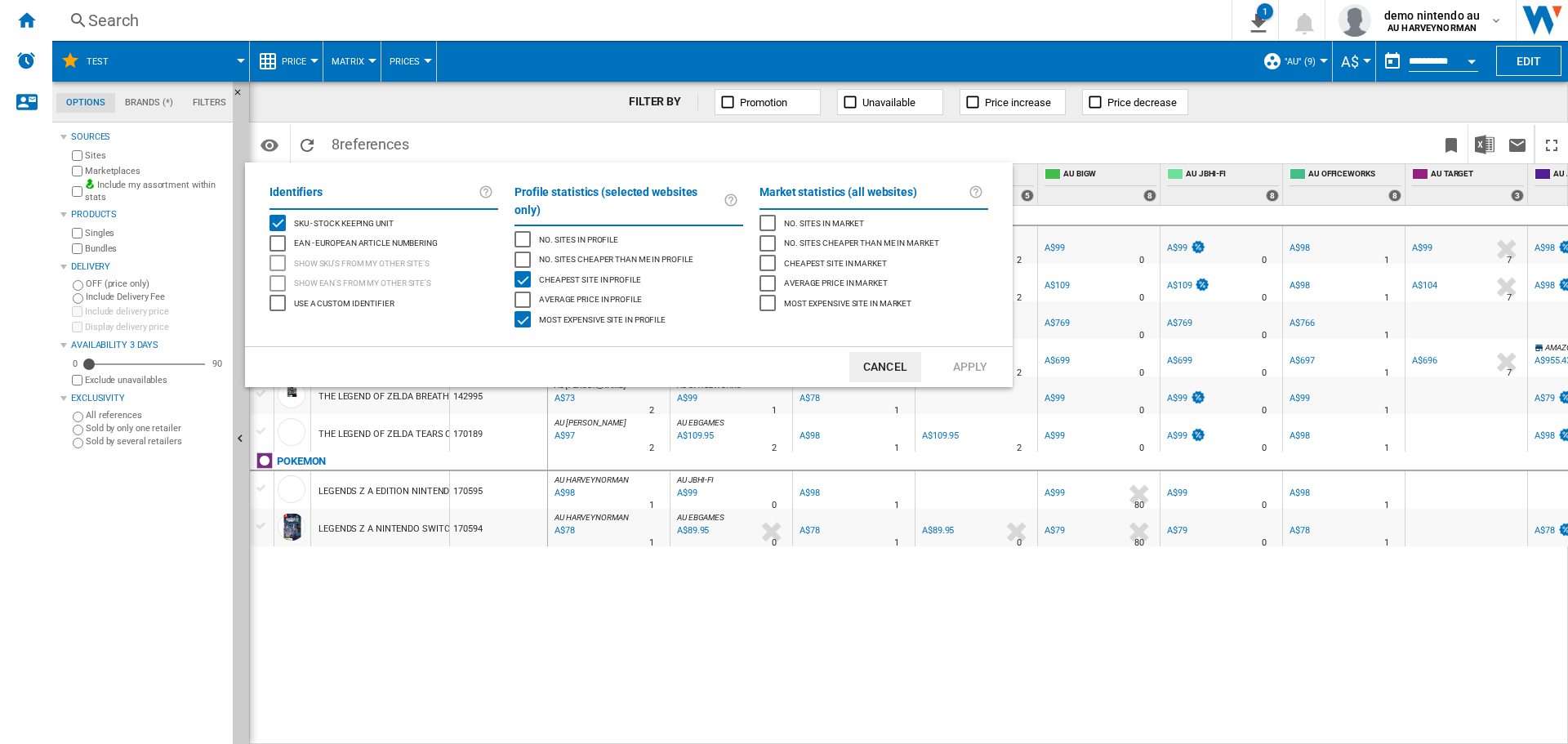
click at [490, 146] on md-backdrop at bounding box center [784, 372] width 1568 height 744
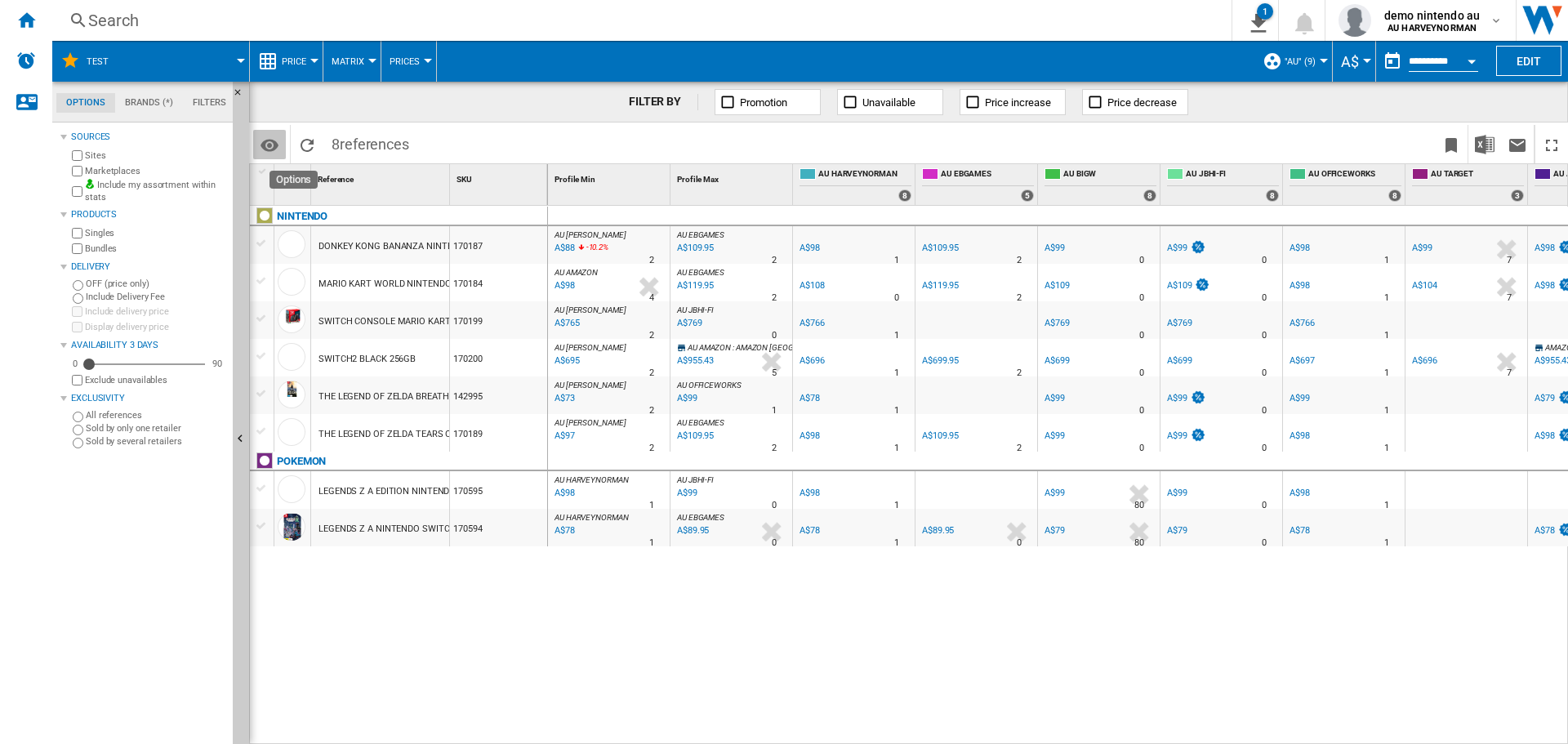
click at [273, 141] on md-icon "Options" at bounding box center [269, 145] width 20 height 20
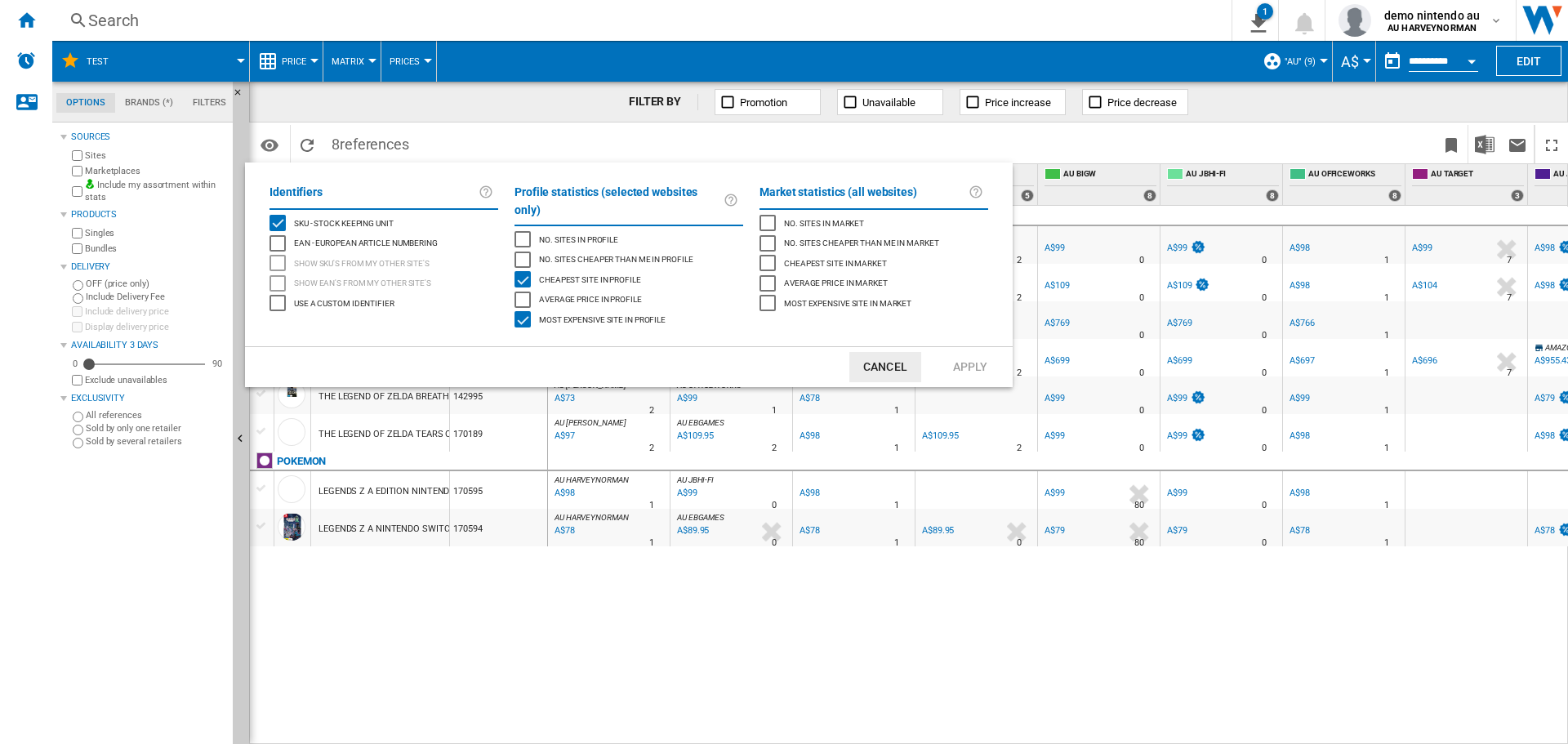
click at [519, 311] on div "Most expensive site in profile" at bounding box center [522, 319] width 16 height 16
click at [520, 311] on div "Most expensive site in profile" at bounding box center [522, 319] width 16 height 16
click at [998, 136] on md-backdrop at bounding box center [784, 372] width 1568 height 744
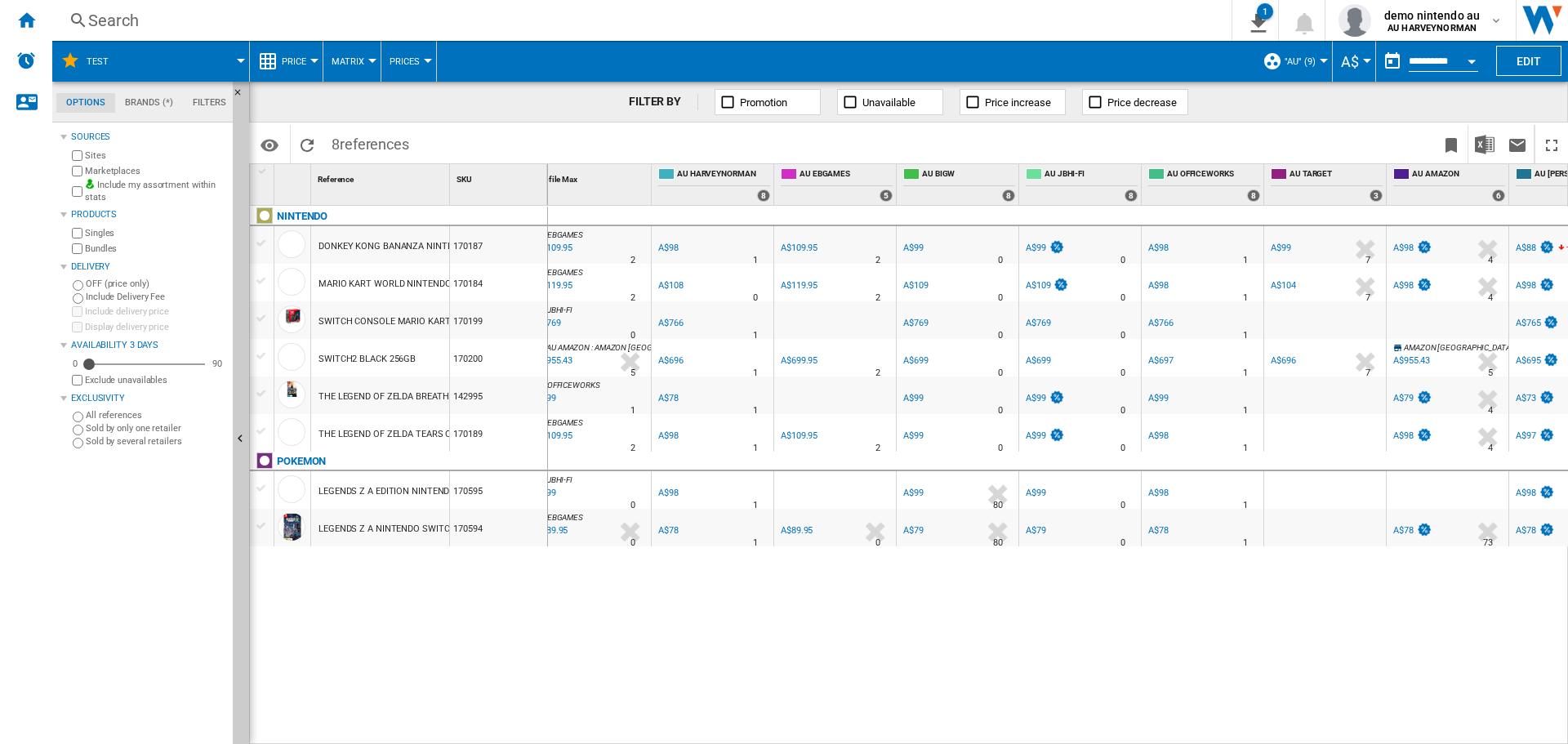
scroll to position [0, 204]
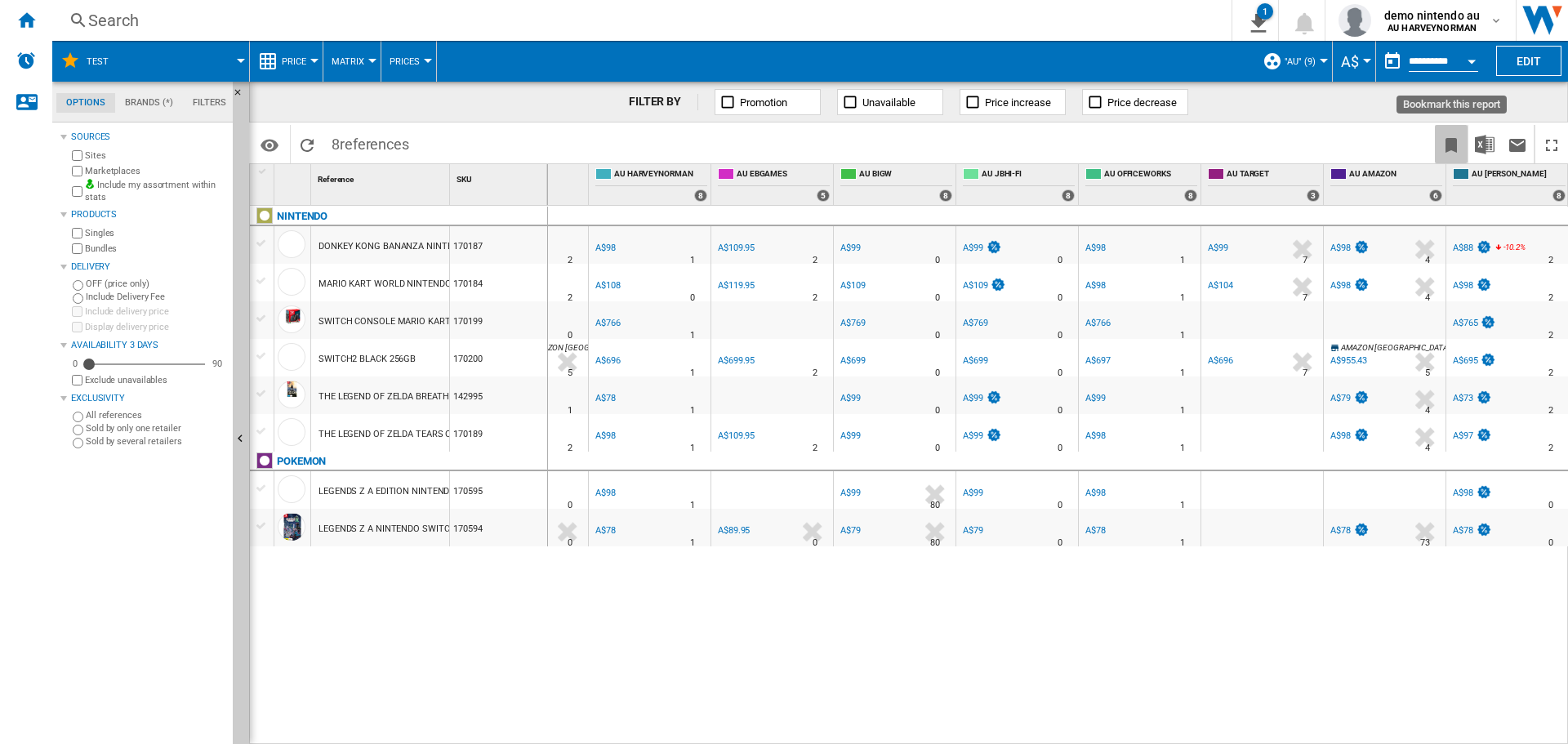
click at [1452, 146] on ng-md-icon "Bookmark this report" at bounding box center [1451, 145] width 20 height 20
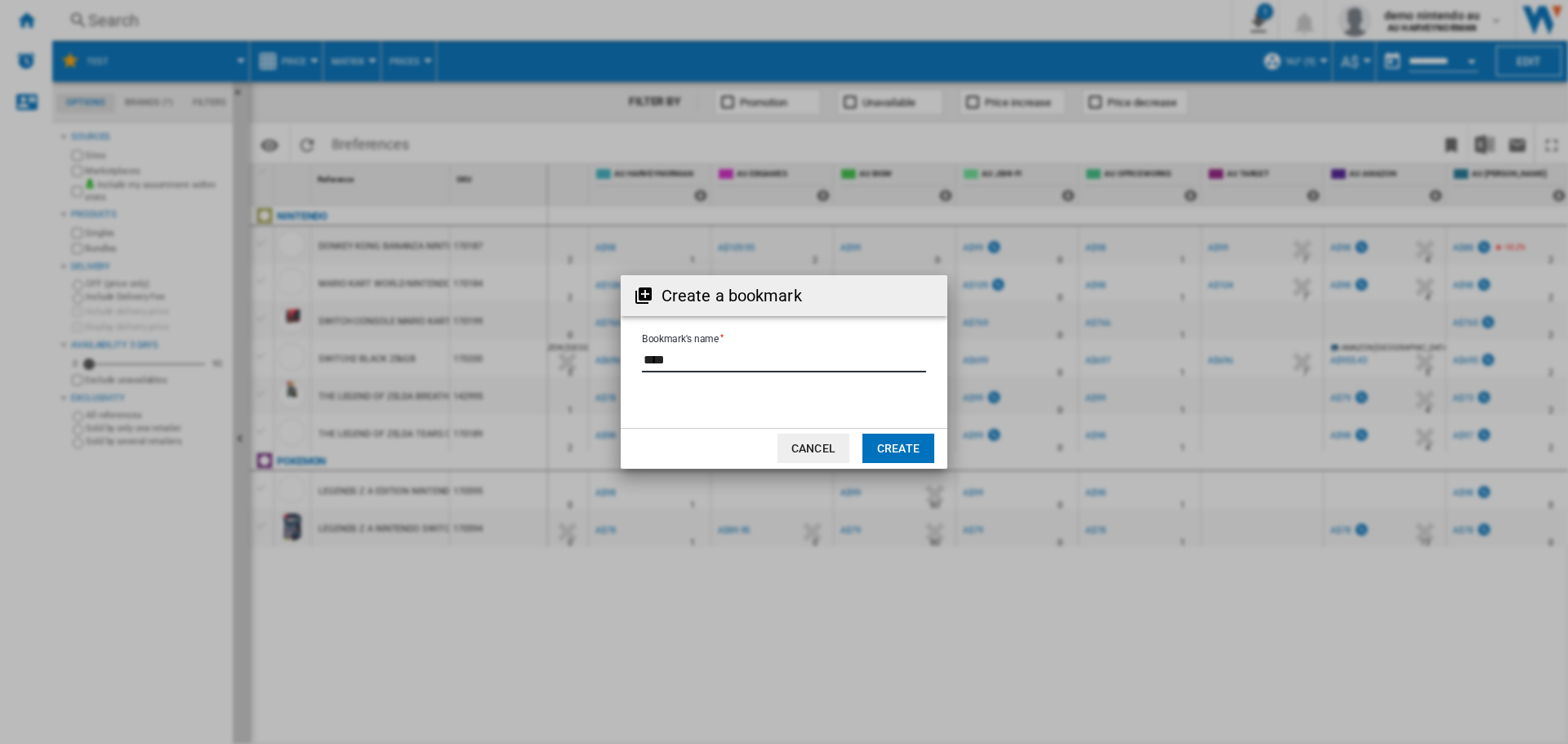
click at [684, 359] on input "Bookmark's name" at bounding box center [784, 361] width 284 height 25
type input "*"
type input "***"
click at [912, 444] on button "Create" at bounding box center [898, 447] width 72 height 30
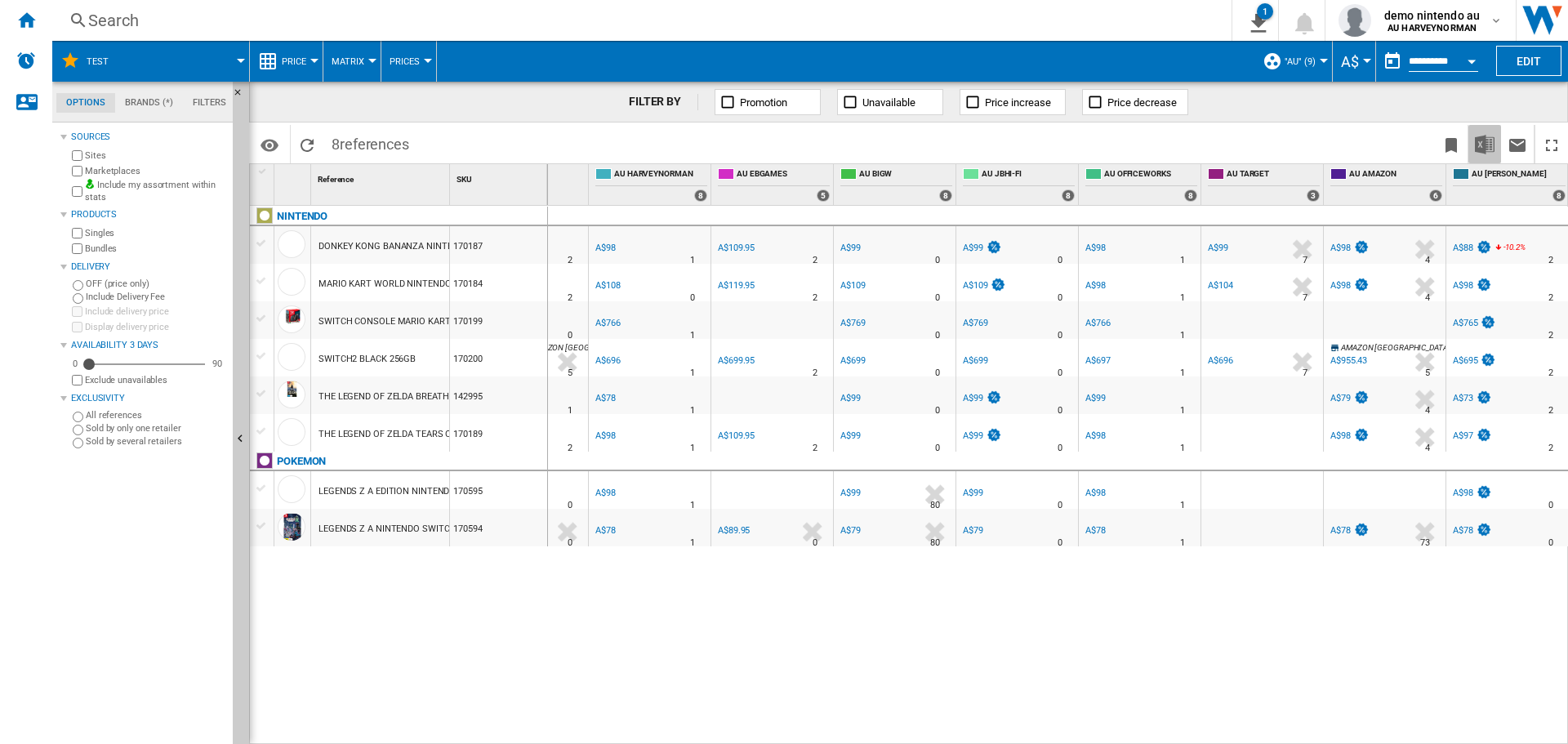
click at [1487, 145] on img "Download in Excel" at bounding box center [1484, 144] width 20 height 20
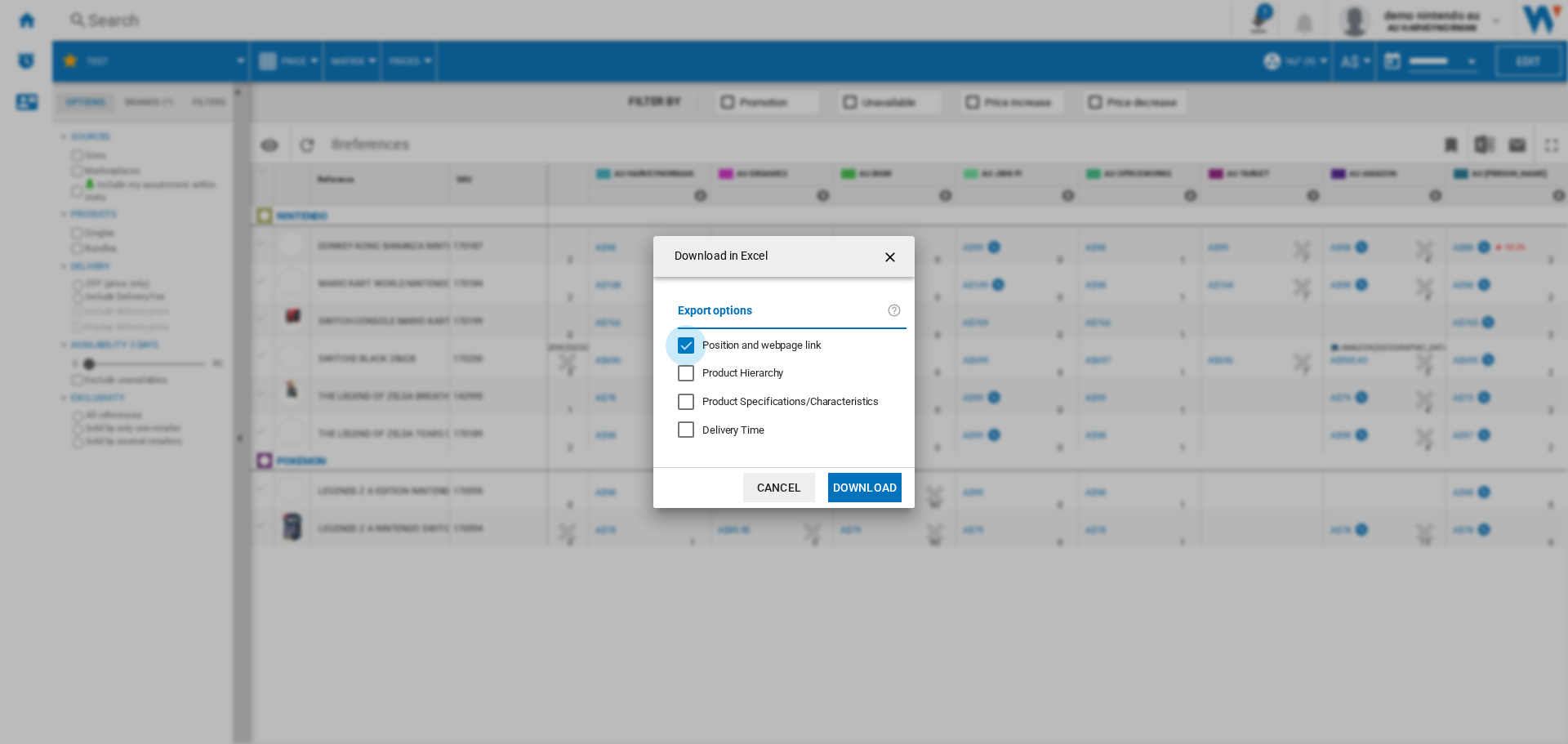
click at [685, 352] on div "Position and webpage link" at bounding box center [685, 344] width 16 height 16
click at [843, 491] on button "Download" at bounding box center [865, 486] width 73 height 30
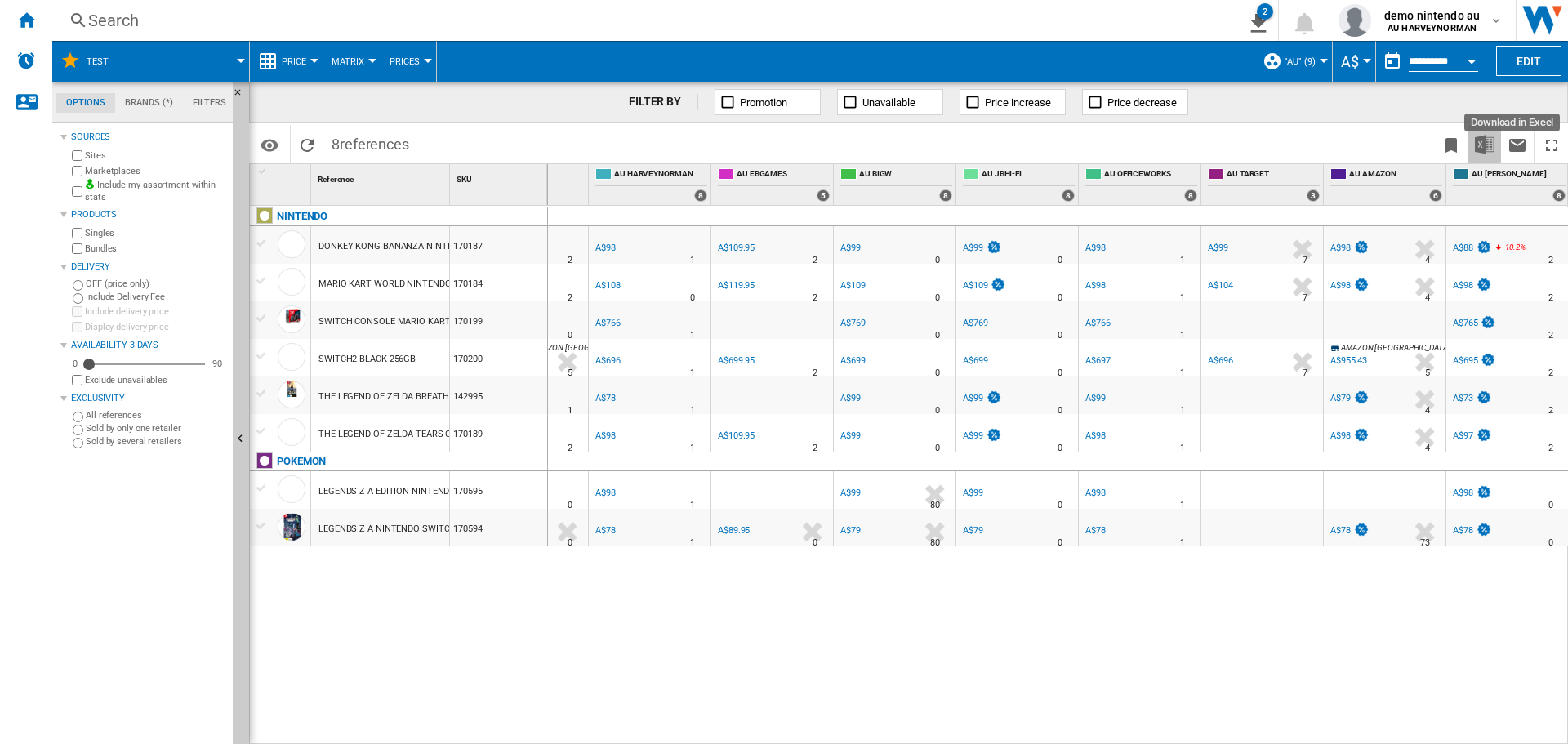
click at [1480, 147] on img "Download in Excel" at bounding box center [1484, 144] width 20 height 20
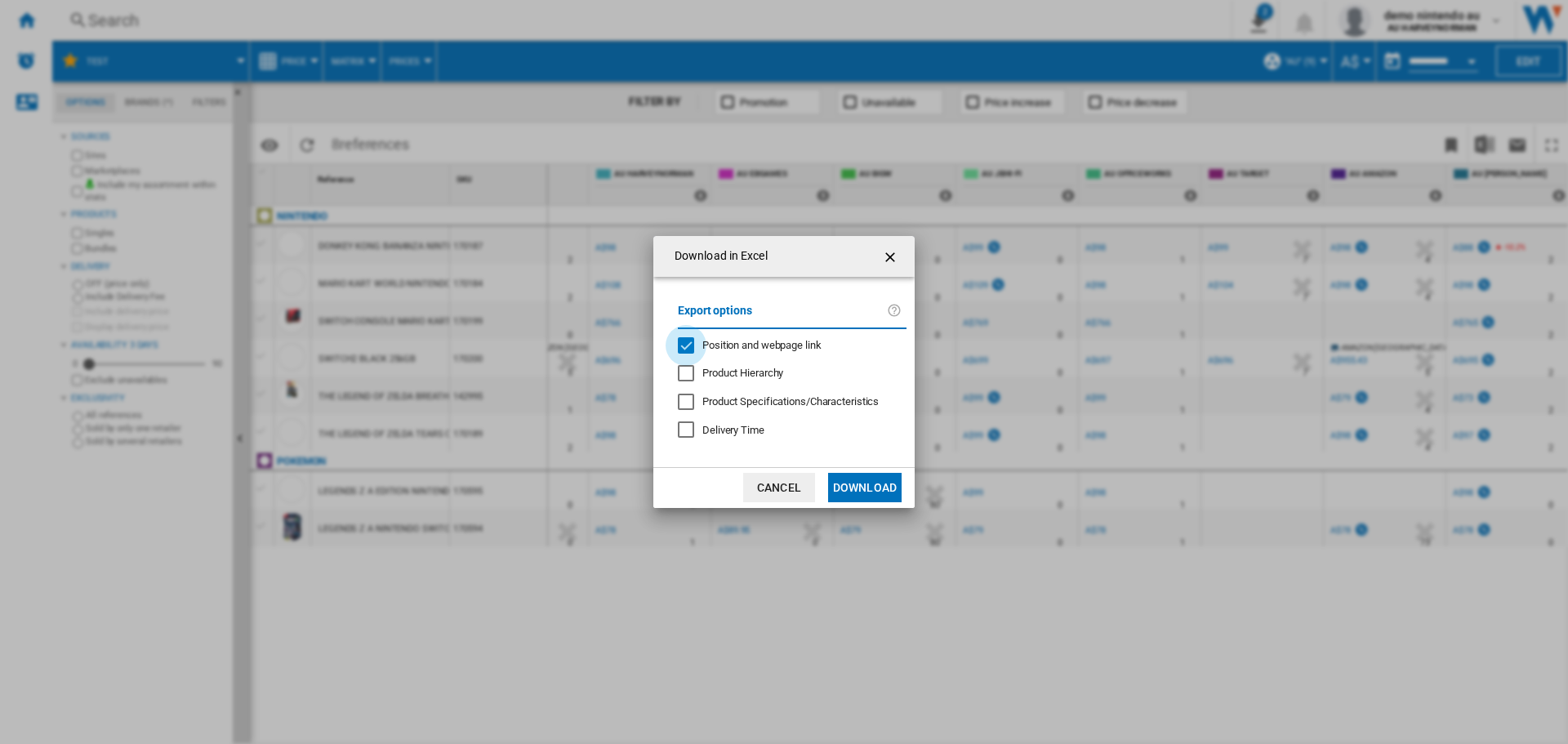
click at [684, 345] on div "Position and webpage link" at bounding box center [685, 344] width 16 height 16
click at [859, 484] on button "Download" at bounding box center [865, 486] width 73 height 30
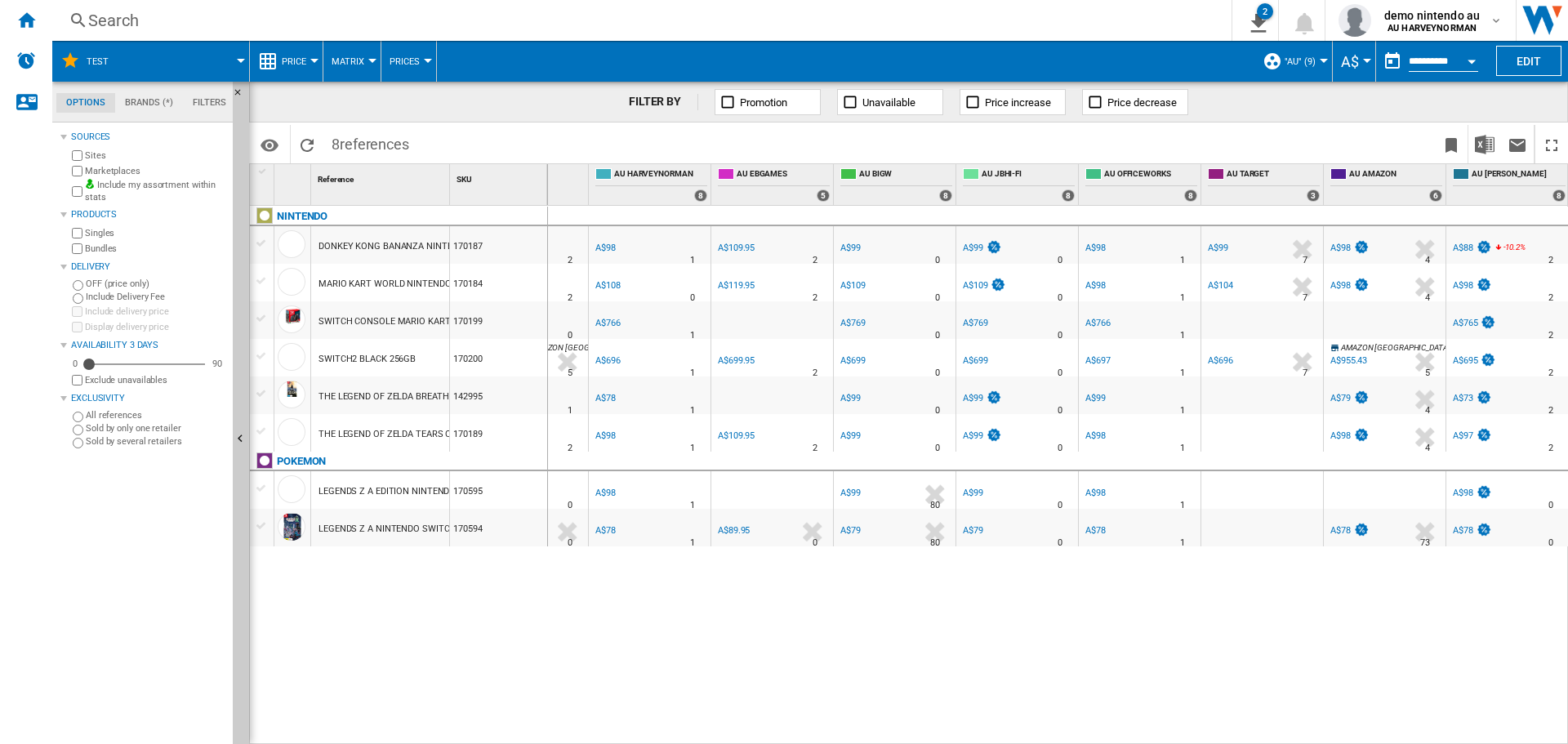
click at [309, 58] on button "Price" at bounding box center [298, 61] width 32 height 41
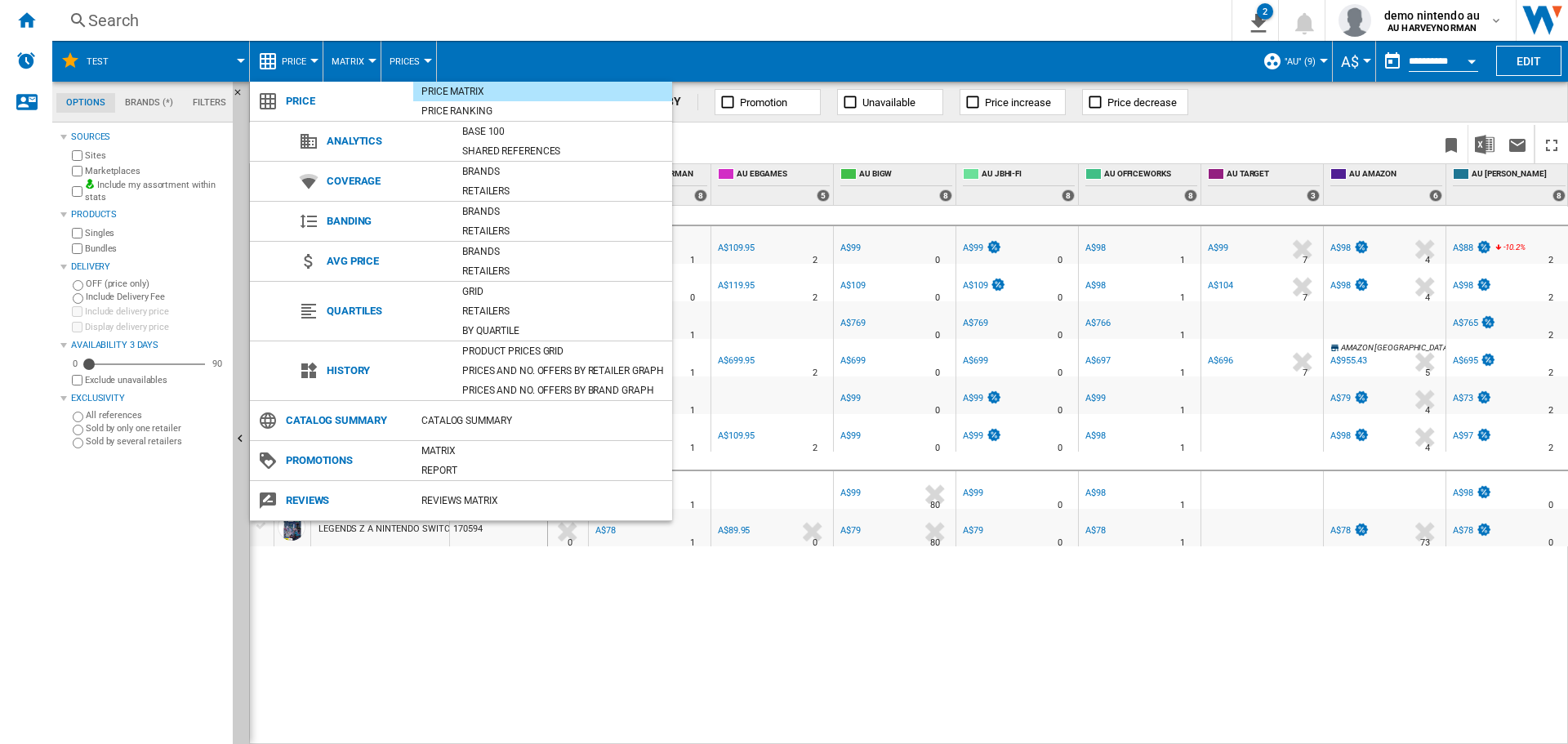
click at [560, 56] on md-backdrop at bounding box center [784, 372] width 1568 height 744
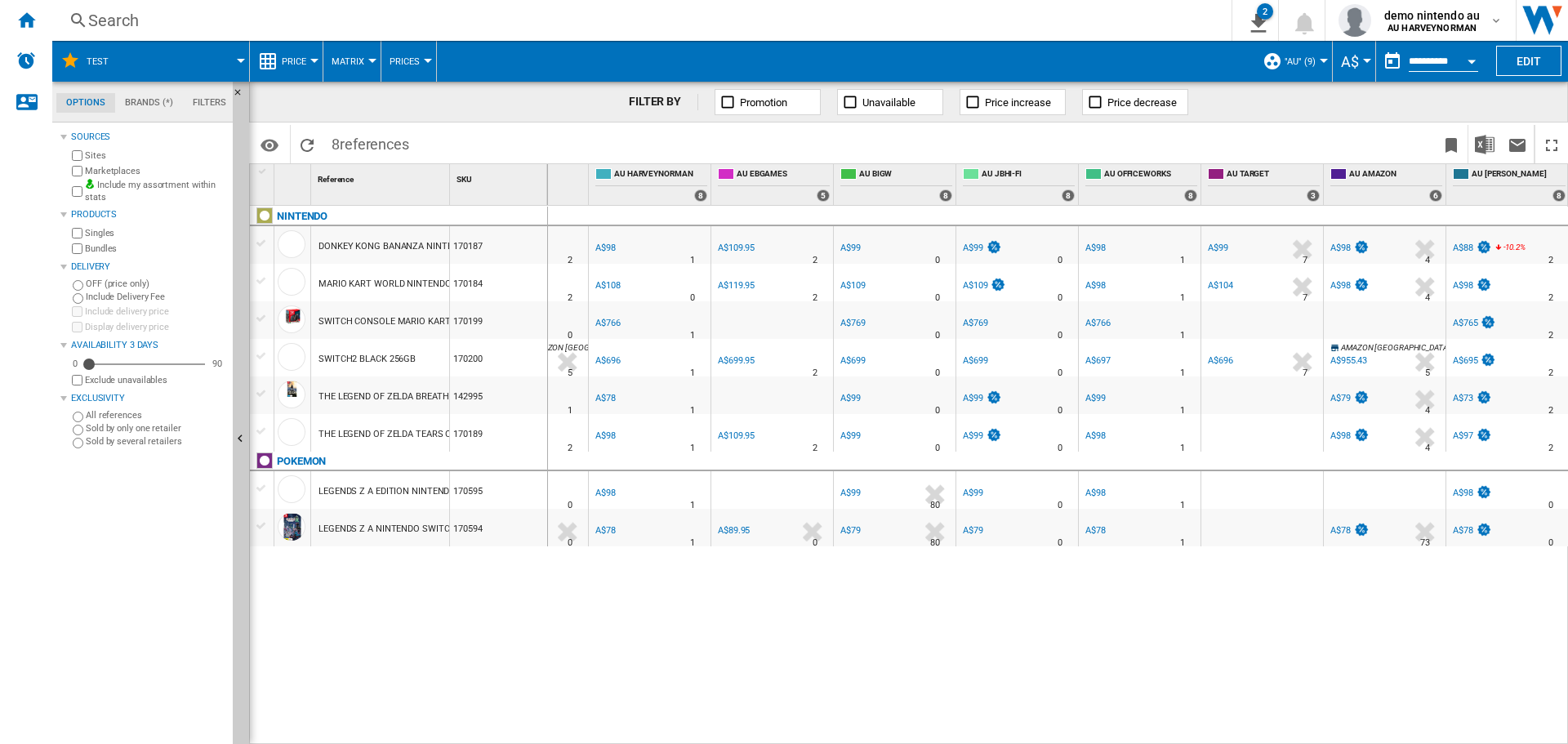
click at [315, 59] on div at bounding box center [314, 61] width 9 height 4
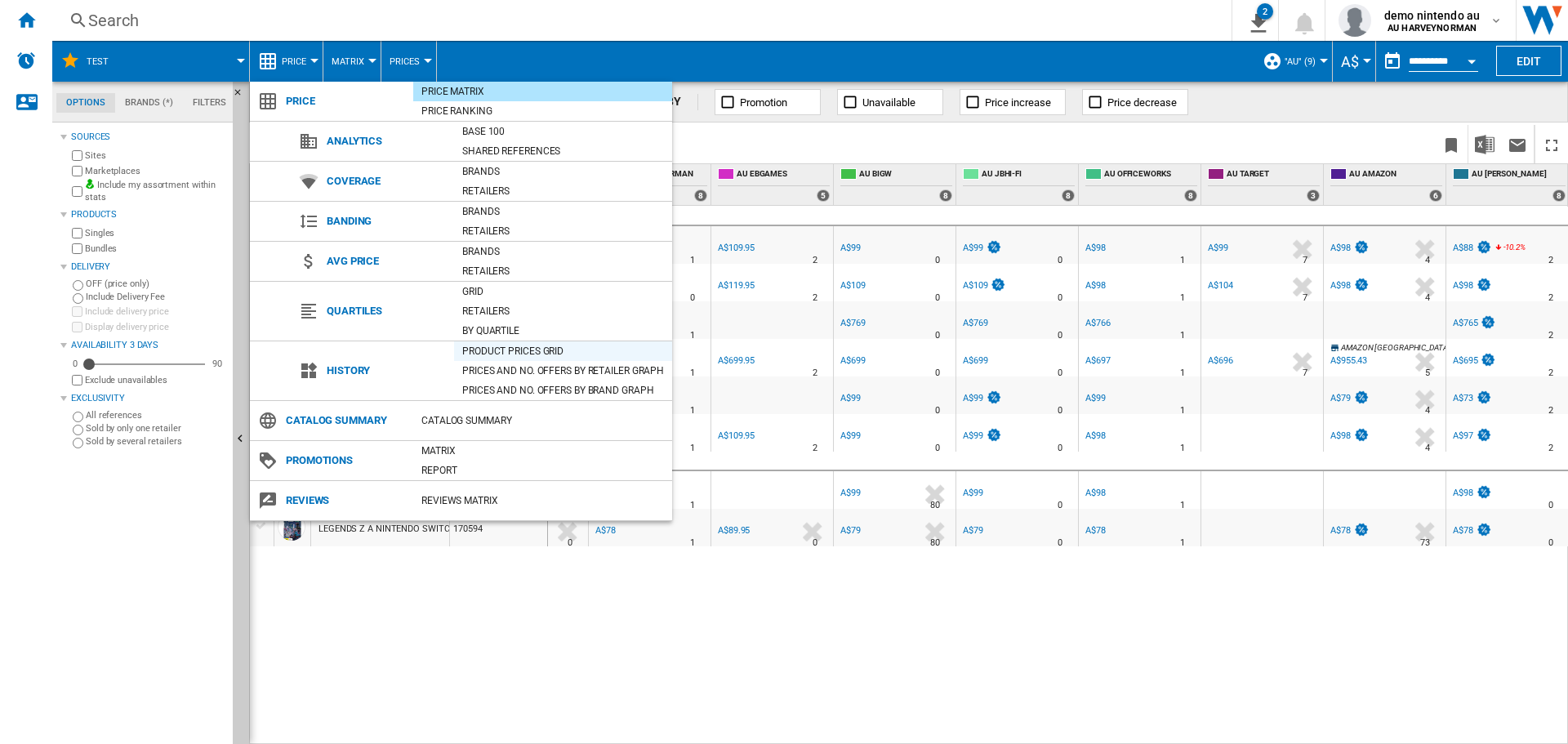
click at [503, 350] on div "Product prices grid" at bounding box center [563, 350] width 218 height 16
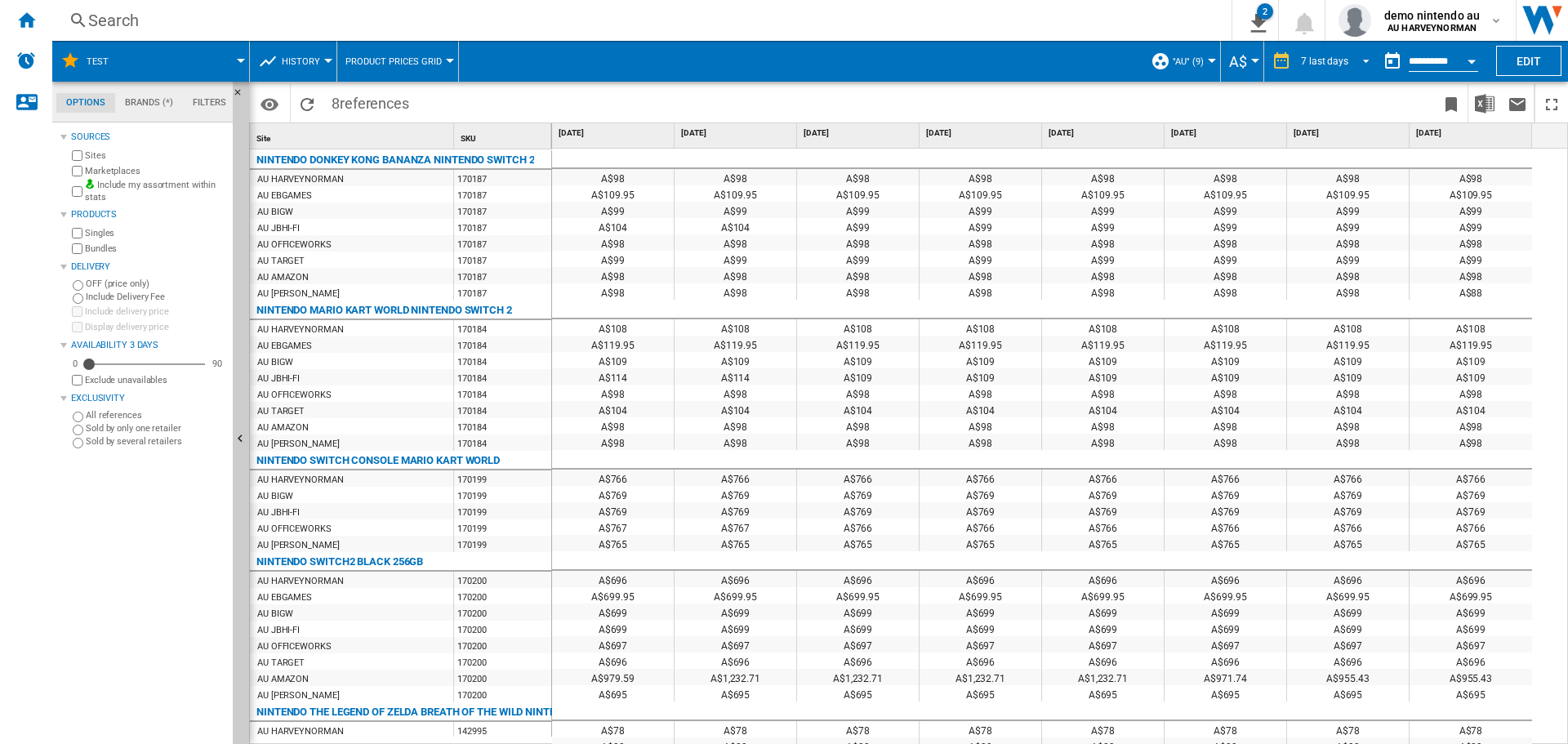
click at [1368, 55] on md-select-value "7 last days" at bounding box center [1337, 61] width 76 height 25
click at [1446, 66] on md-backdrop at bounding box center [784, 372] width 1568 height 744
click at [1472, 59] on div "Open calendar" at bounding box center [1472, 61] width 9 height 4
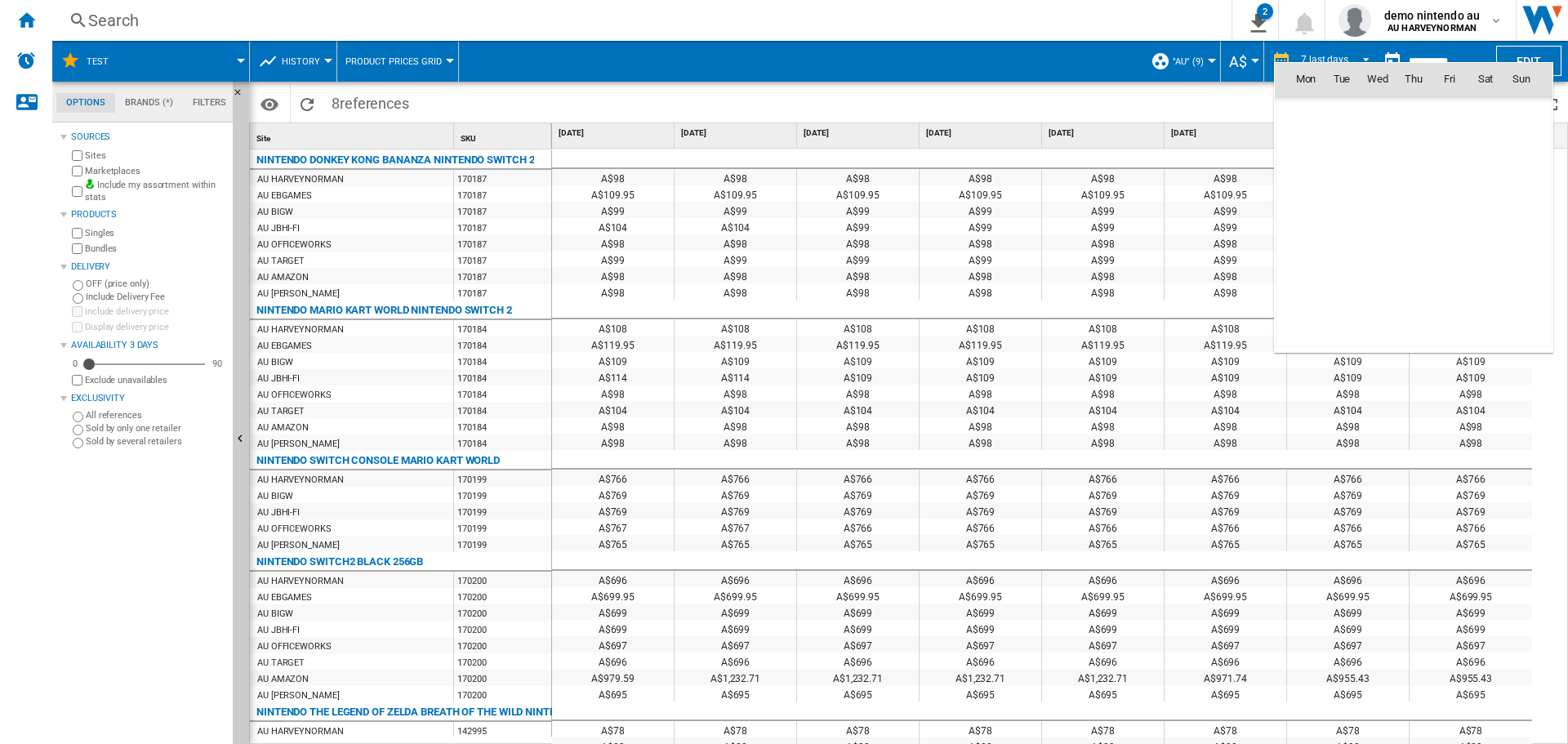
scroll to position [7786, 0]
click at [1320, 114] on span "[DATE]" at bounding box center [1310, 114] width 33 height 13
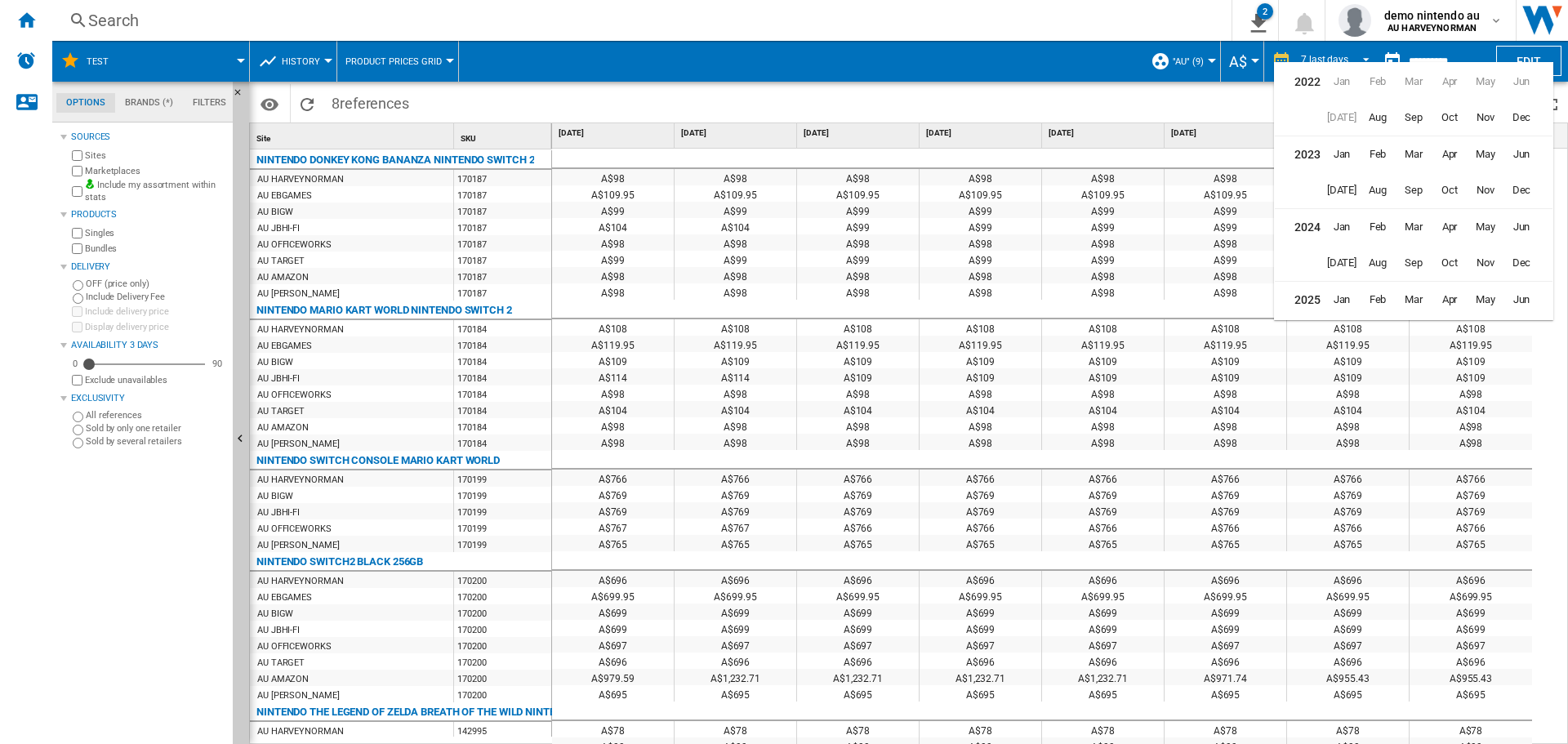
scroll to position [40, 0]
click at [1479, 258] on span "May" at bounding box center [1485, 259] width 32 height 32
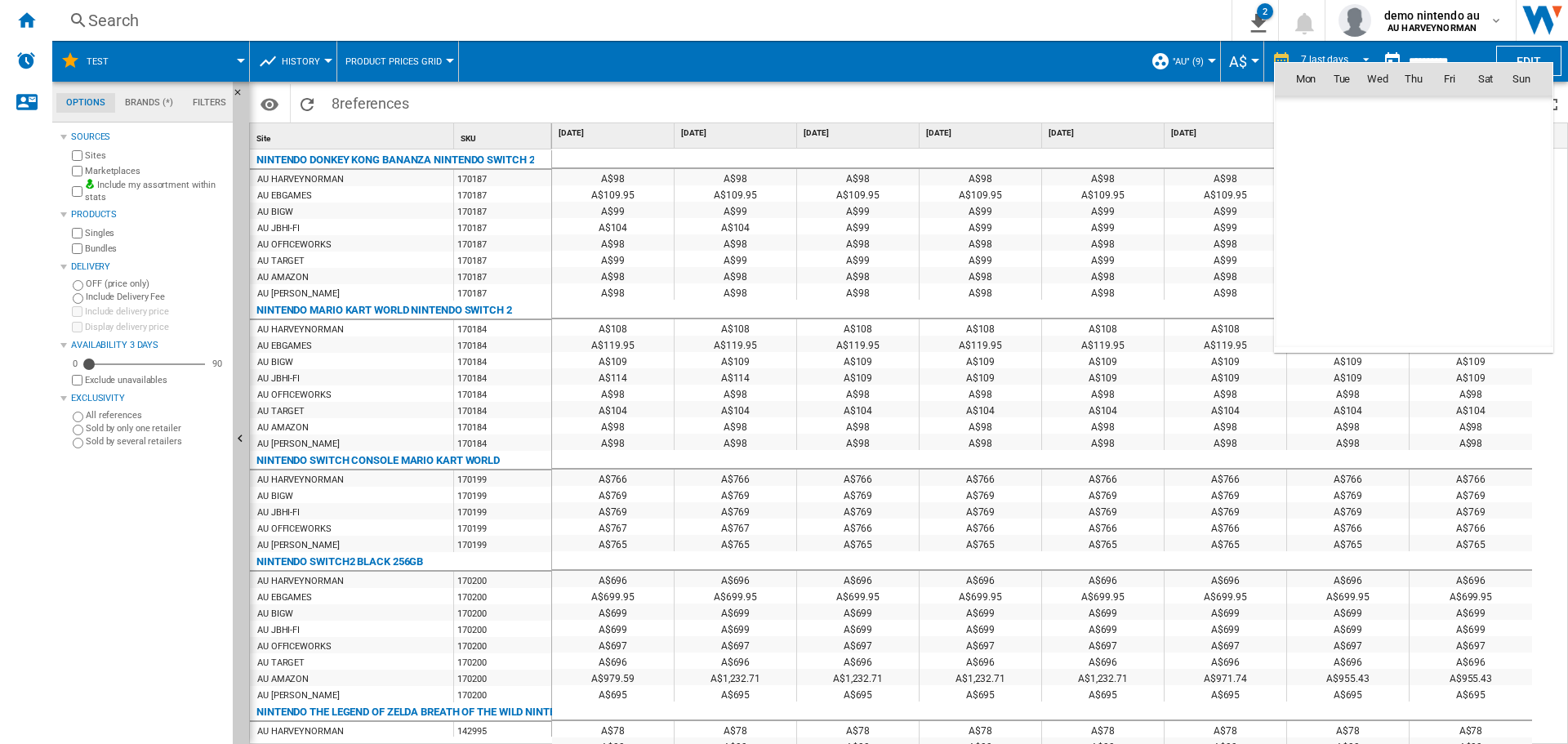
scroll to position [7138, 0]
click at [1492, 250] on span "31" at bounding box center [1485, 258] width 32 height 32
type input "**********"
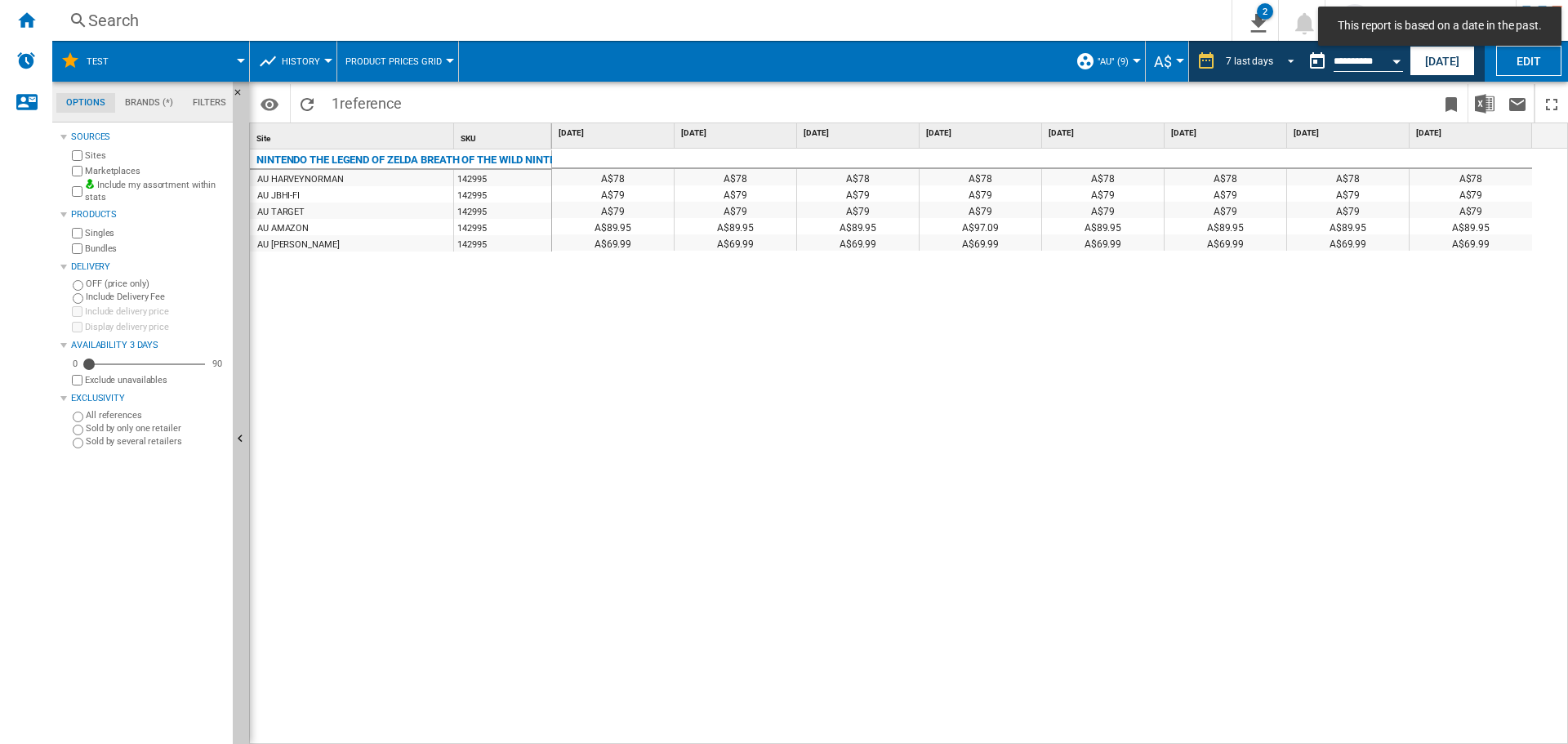
click at [1285, 60] on span "REPORTS.WIZARD.STEPS.REPORT.STEPS.REPORT_OPTIONS.PERIOD: 7 last days" at bounding box center [1286, 59] width 20 height 14
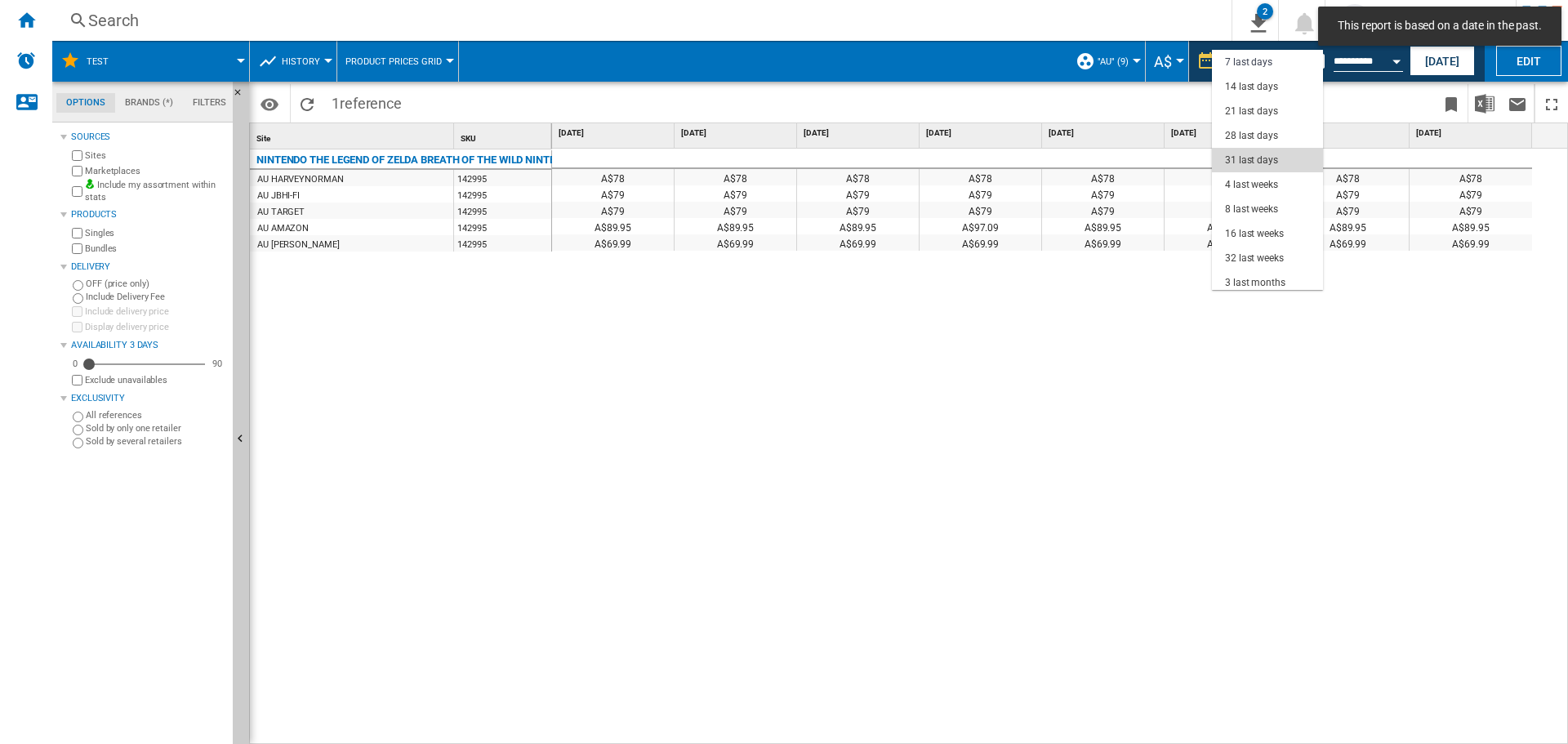
click at [1250, 154] on div "31 last days" at bounding box center [1252, 160] width 53 height 14
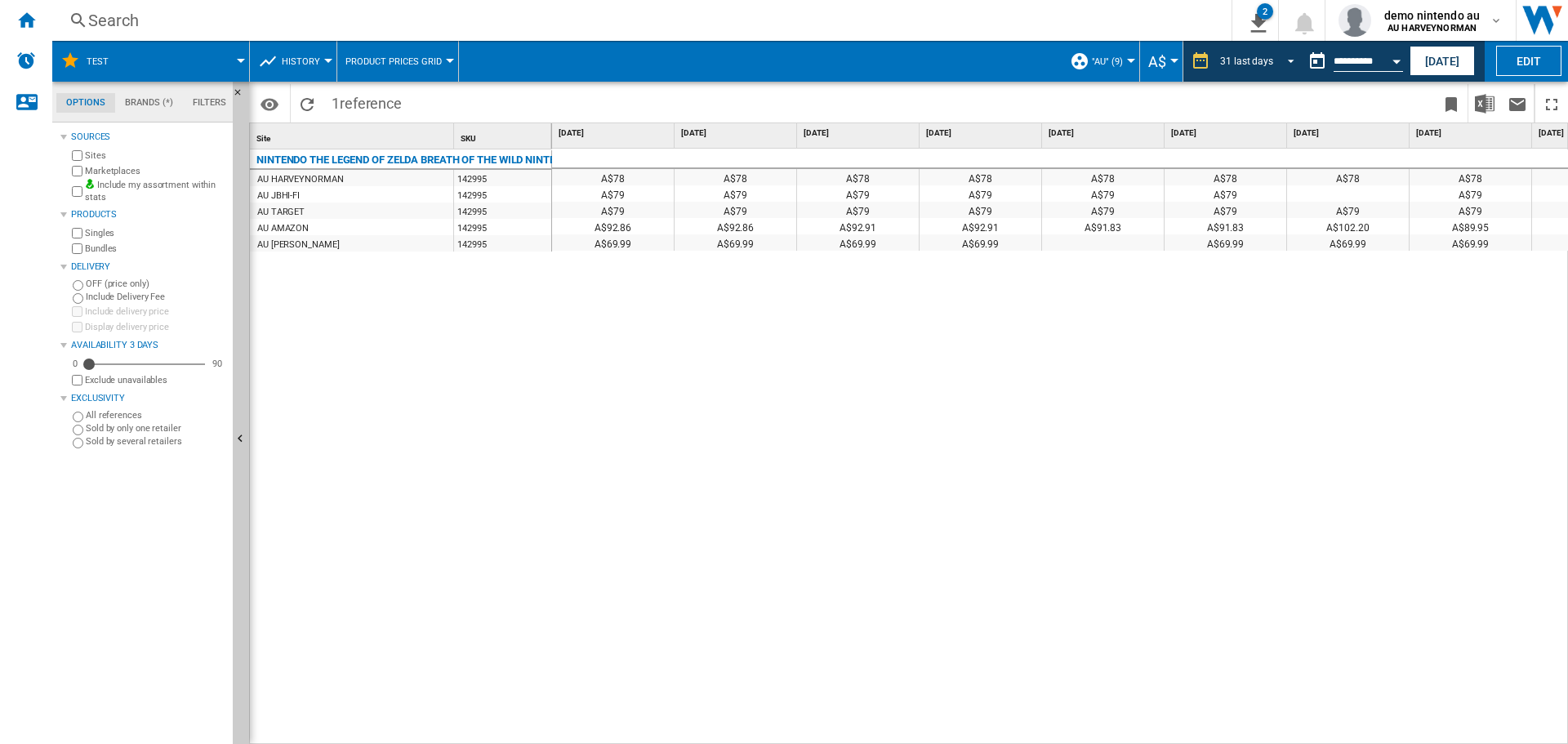
click at [1286, 59] on span "REPORTS.WIZARD.STEPS.REPORT.STEPS.REPORT_OPTIONS.PERIOD: 31 last days" at bounding box center [1286, 59] width 20 height 14
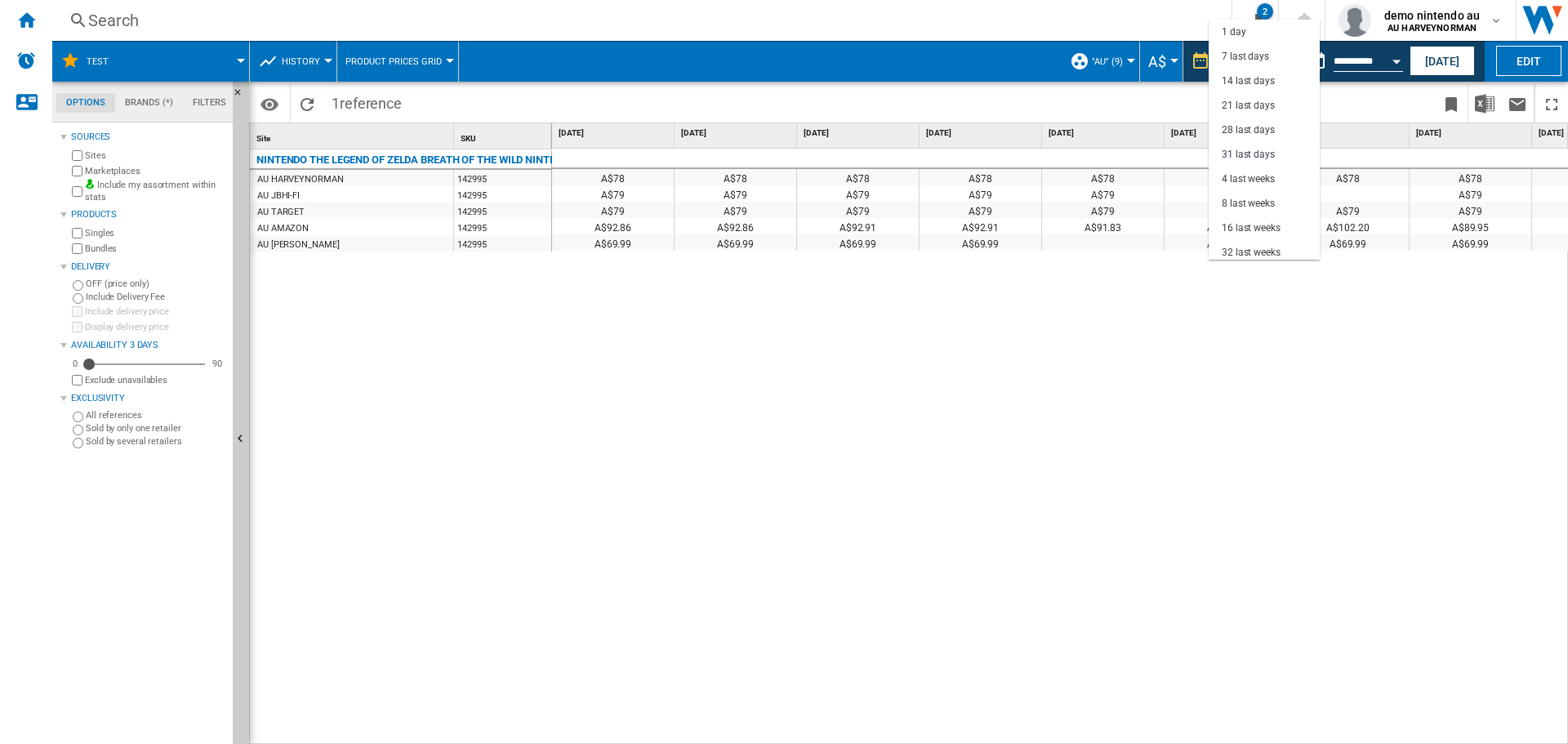
scroll to position [93, 0]
click at [1238, 58] on div "31 last days" at bounding box center [1248, 61] width 53 height 14
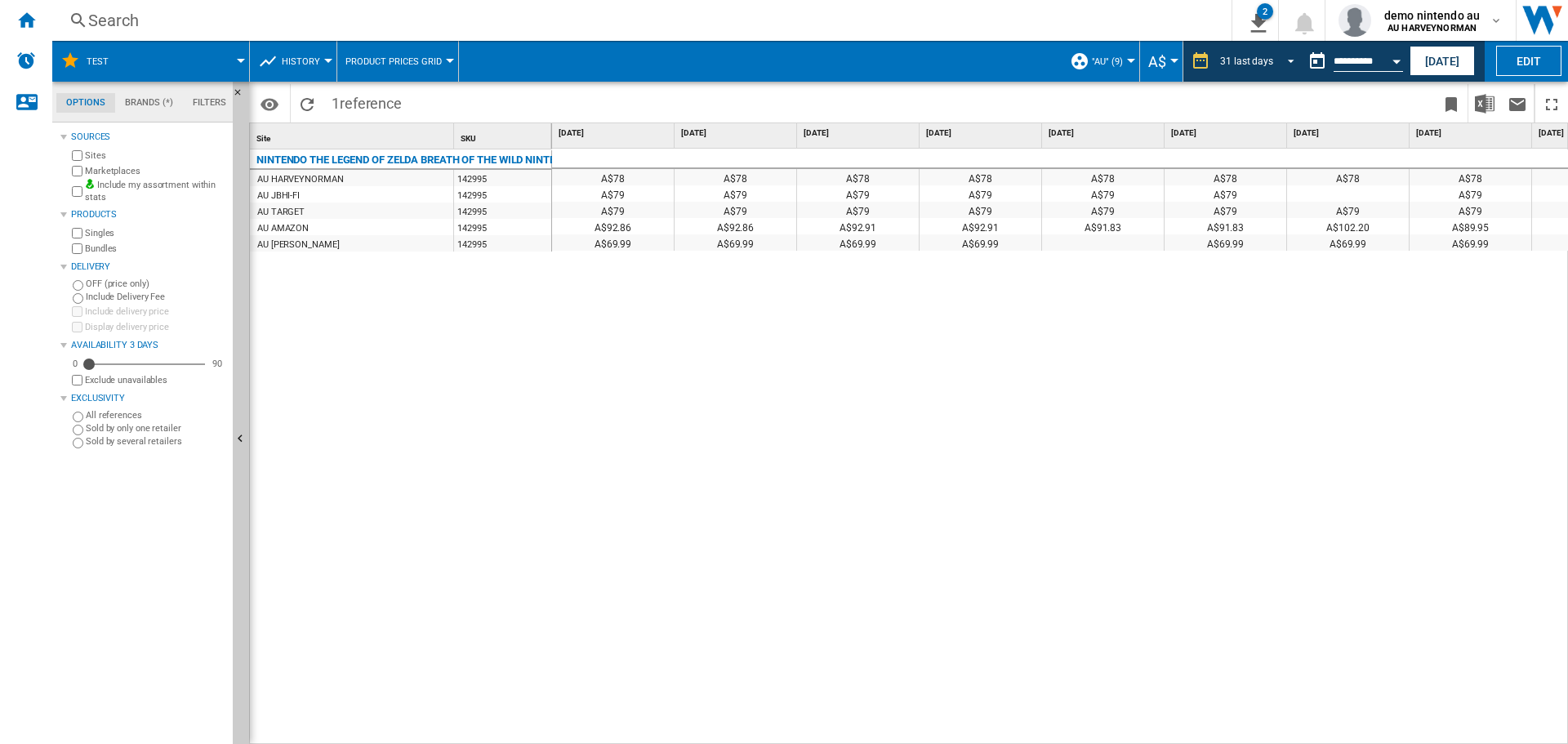
click at [1291, 54] on span "REPORTS.WIZARD.STEPS.REPORT.STEPS.REPORT_OPTIONS.PERIOD: 31 last days" at bounding box center [1286, 59] width 20 height 14
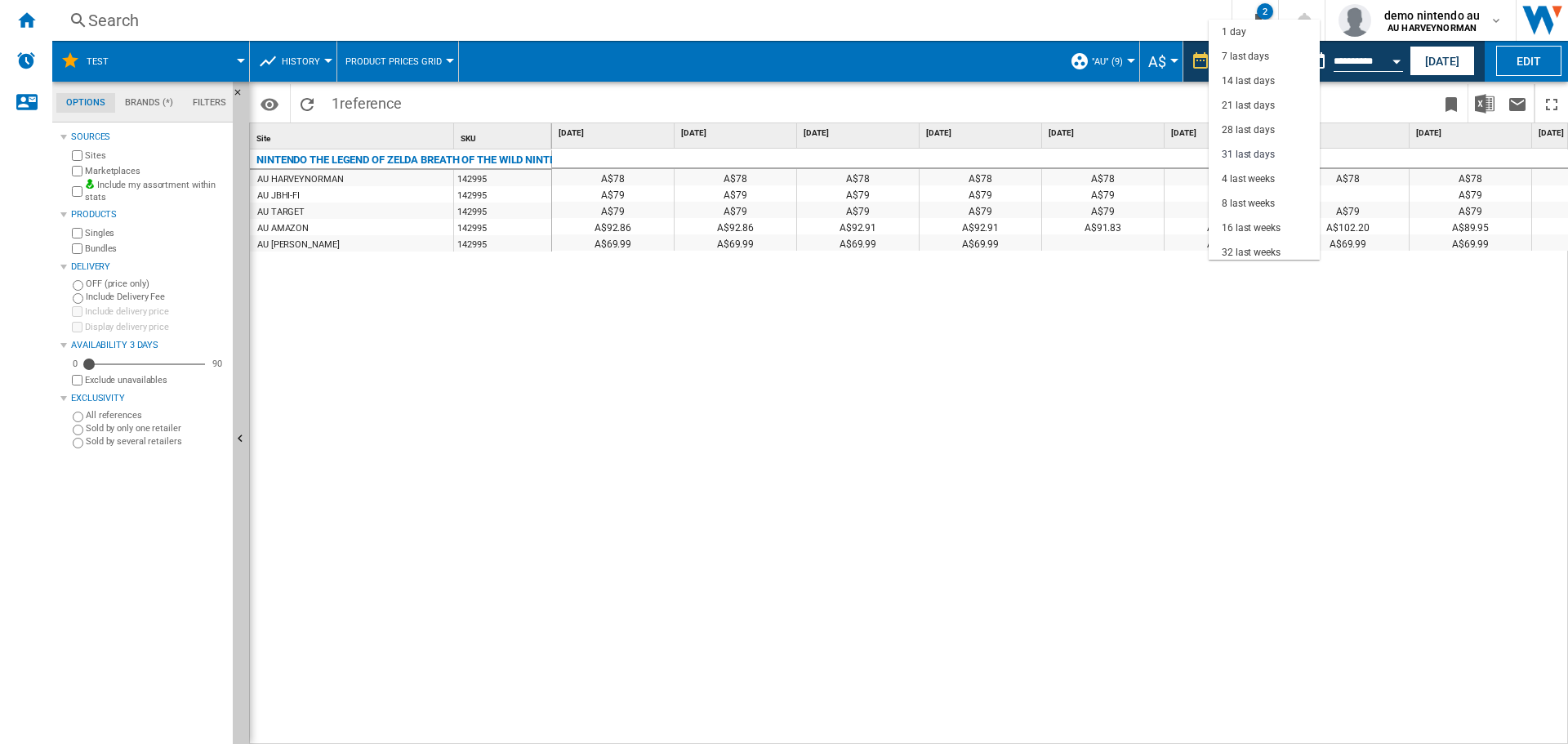
scroll to position [93, 0]
click at [1236, 188] on div "3 last months" at bounding box center [1251, 185] width 60 height 14
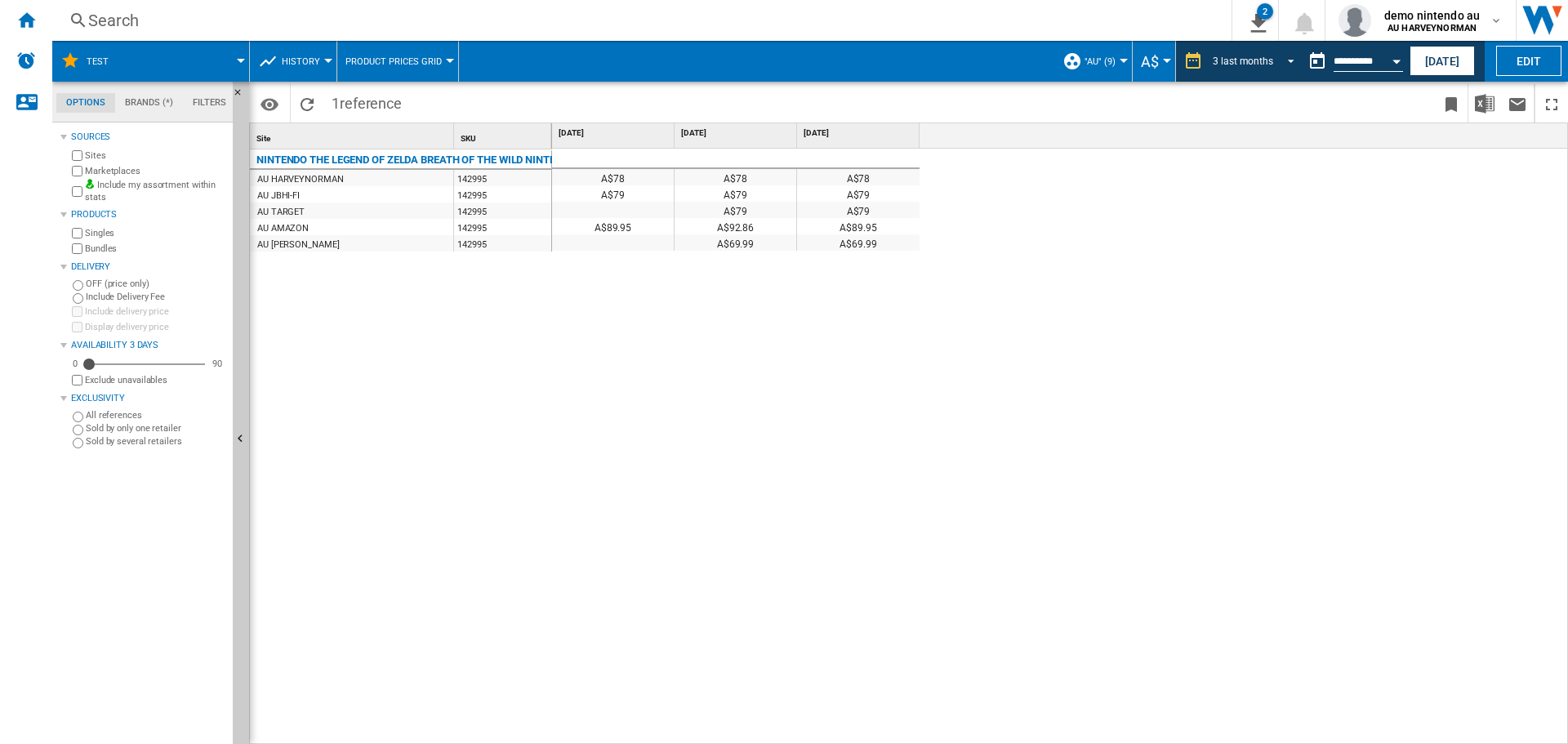
click at [1289, 61] on span "REPORTS.WIZARD.STEPS.REPORT.STEPS.REPORT_OPTIONS.PERIOD: 3 last months" at bounding box center [1286, 59] width 20 height 14
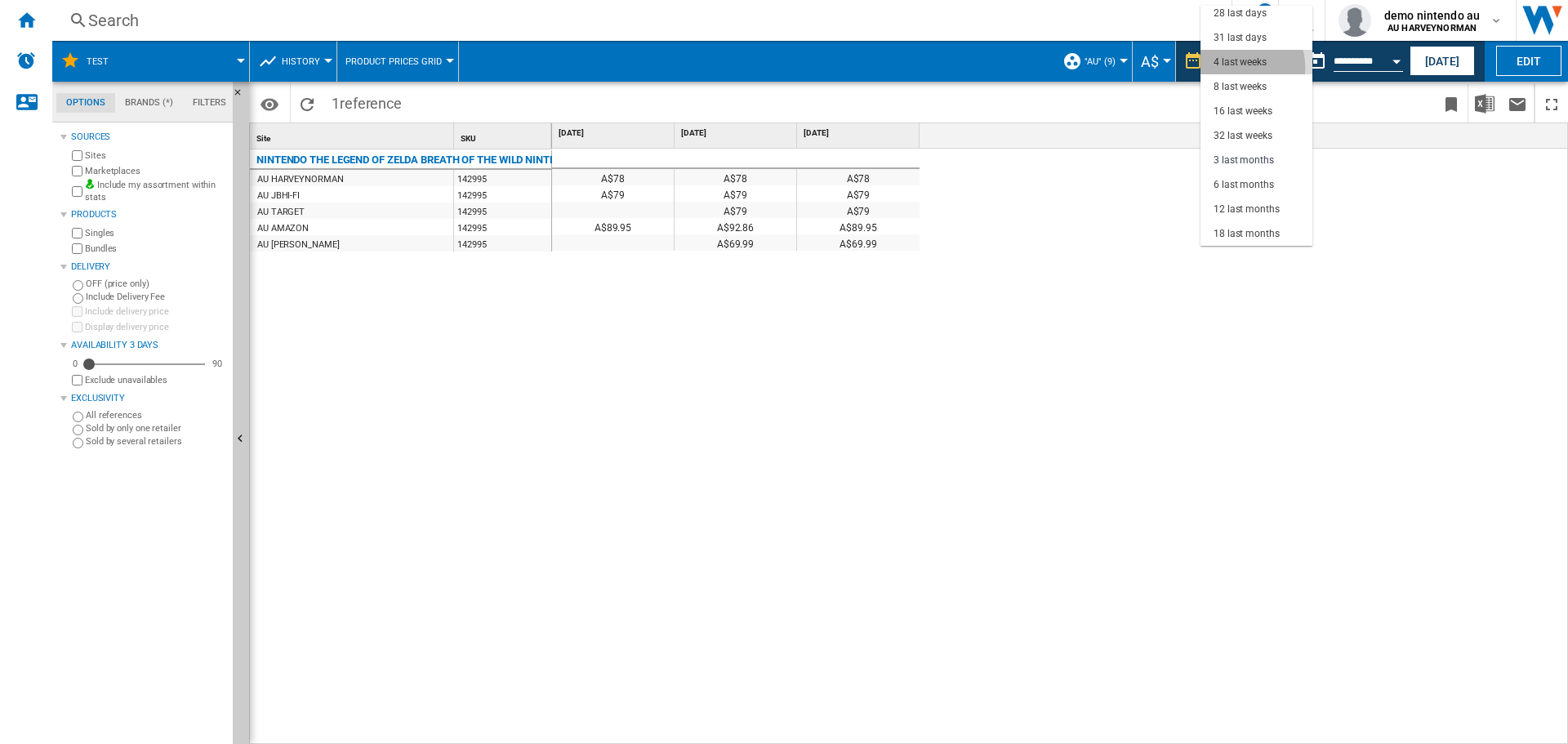
click at [1231, 68] on div "4 last weeks" at bounding box center [1241, 62] width 53 height 14
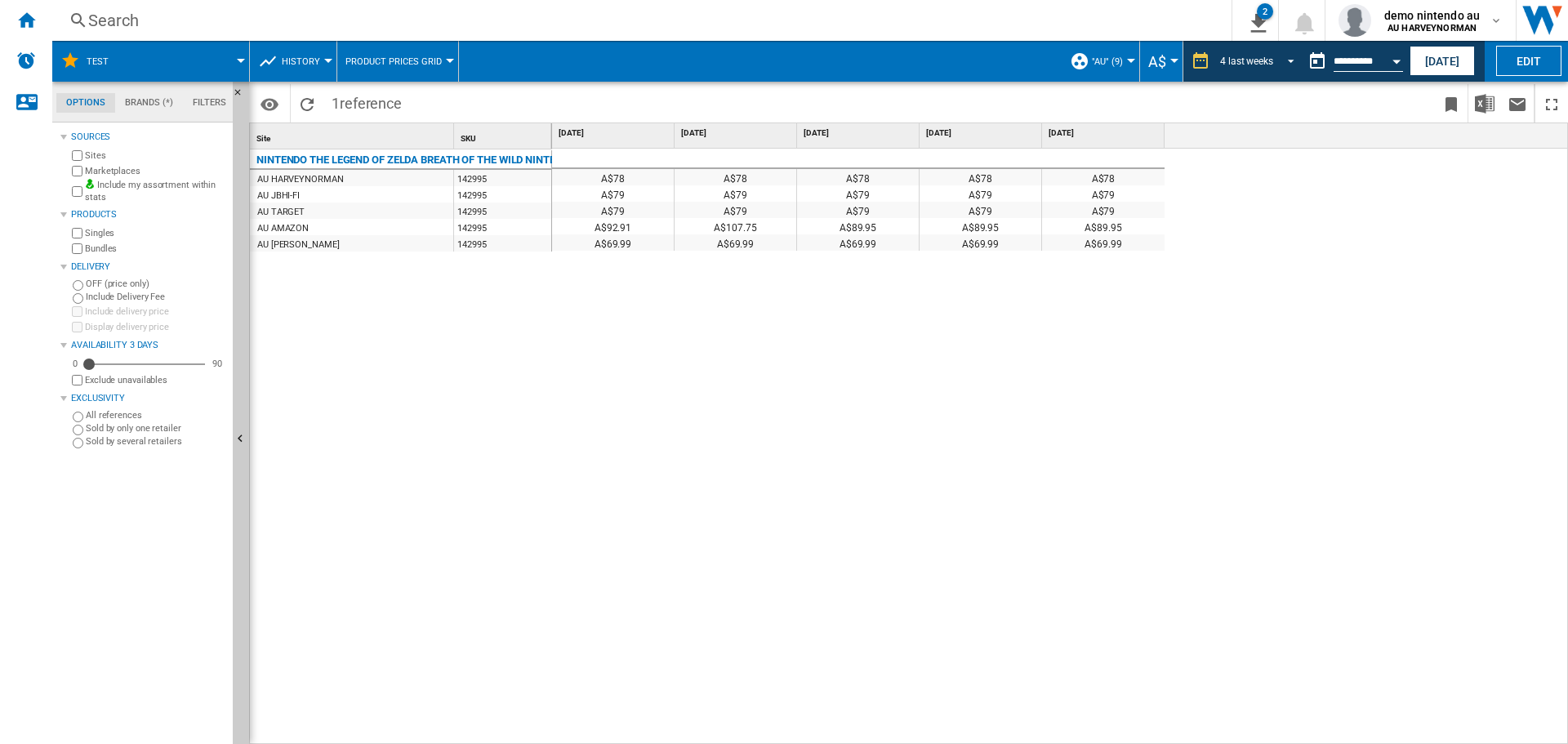
click at [1283, 59] on span "REPORTS.WIZARD.STEPS.REPORT.STEPS.REPORT_OPTIONS.PERIOD: 4 last weeks" at bounding box center [1286, 59] width 20 height 14
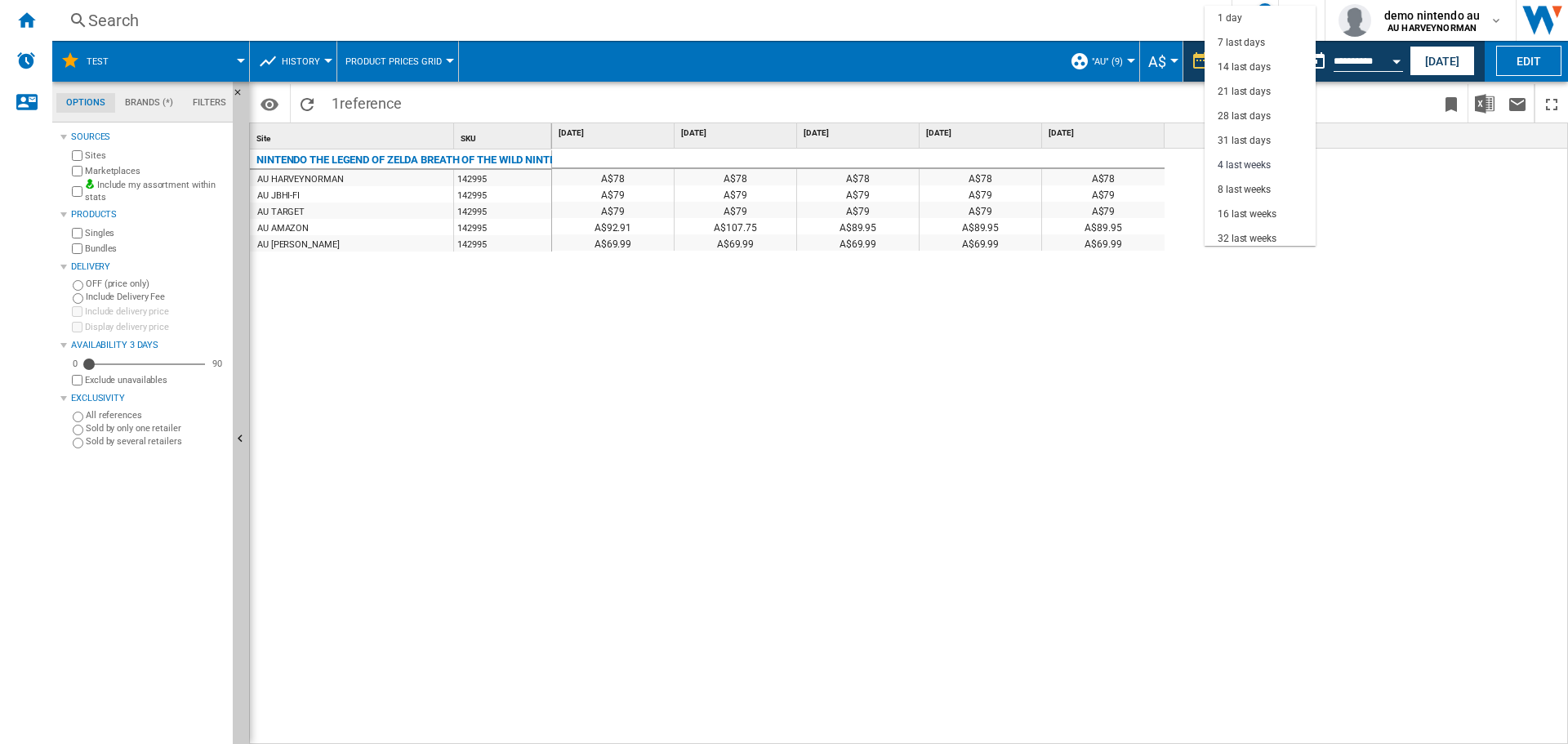
scroll to position [103, 0]
click at [1227, 156] on div "3 last months" at bounding box center [1247, 160] width 60 height 14
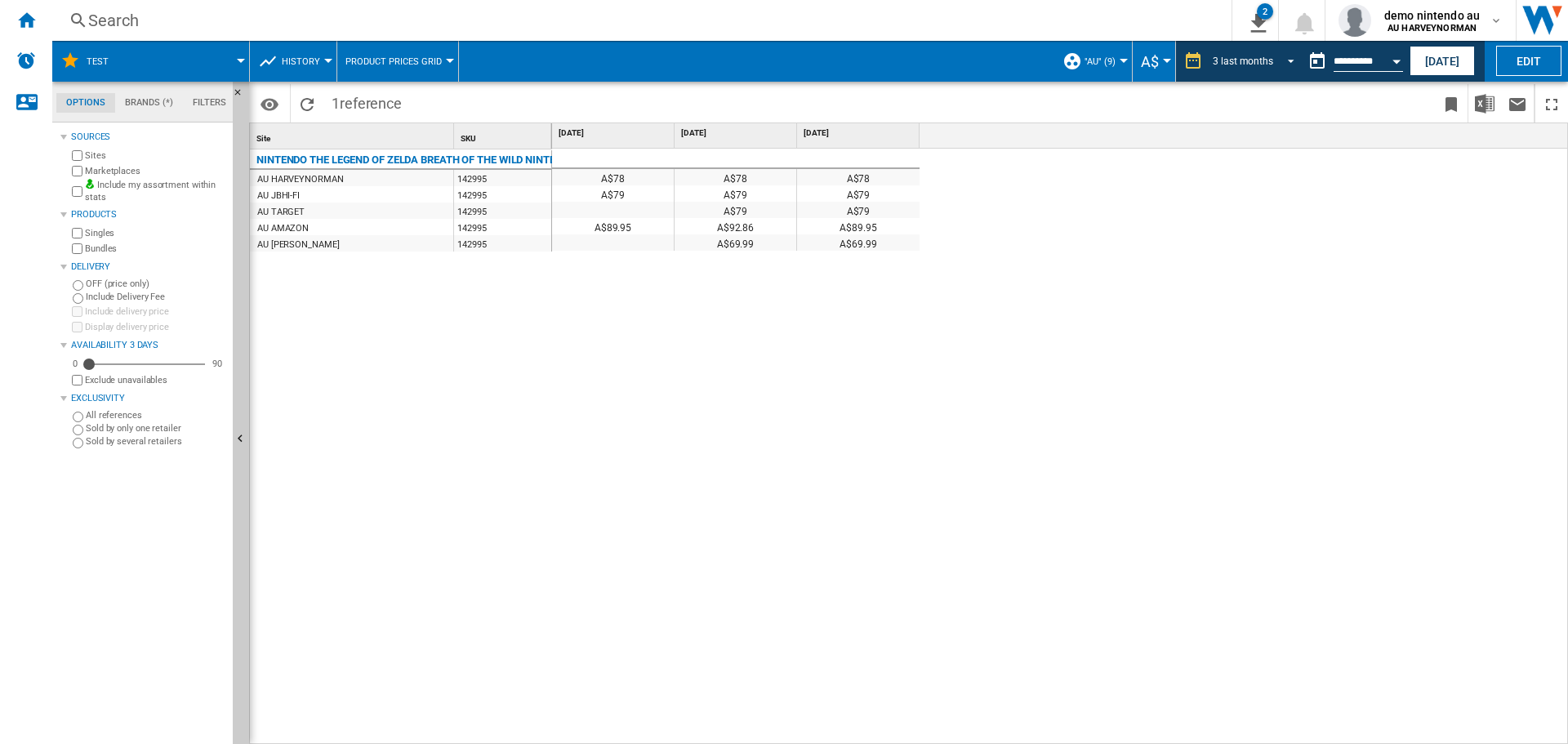
click at [1290, 62] on span "REPORTS.WIZARD.STEPS.REPORT.STEPS.REPORT_OPTIONS.PERIOD: 3 last months" at bounding box center [1286, 59] width 20 height 14
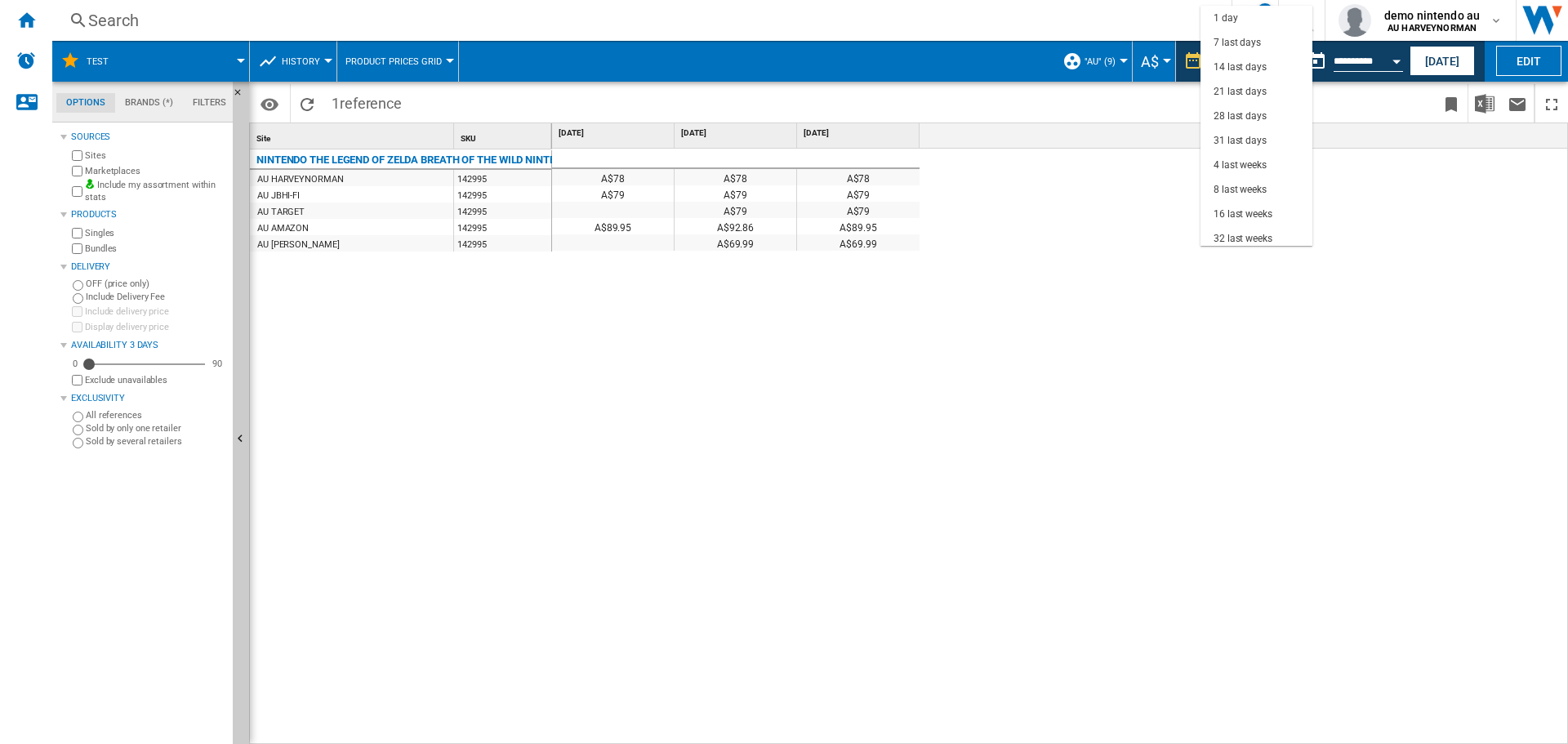
scroll to position [103, 0]
click at [530, 308] on md-backdrop at bounding box center [784, 372] width 1568 height 744
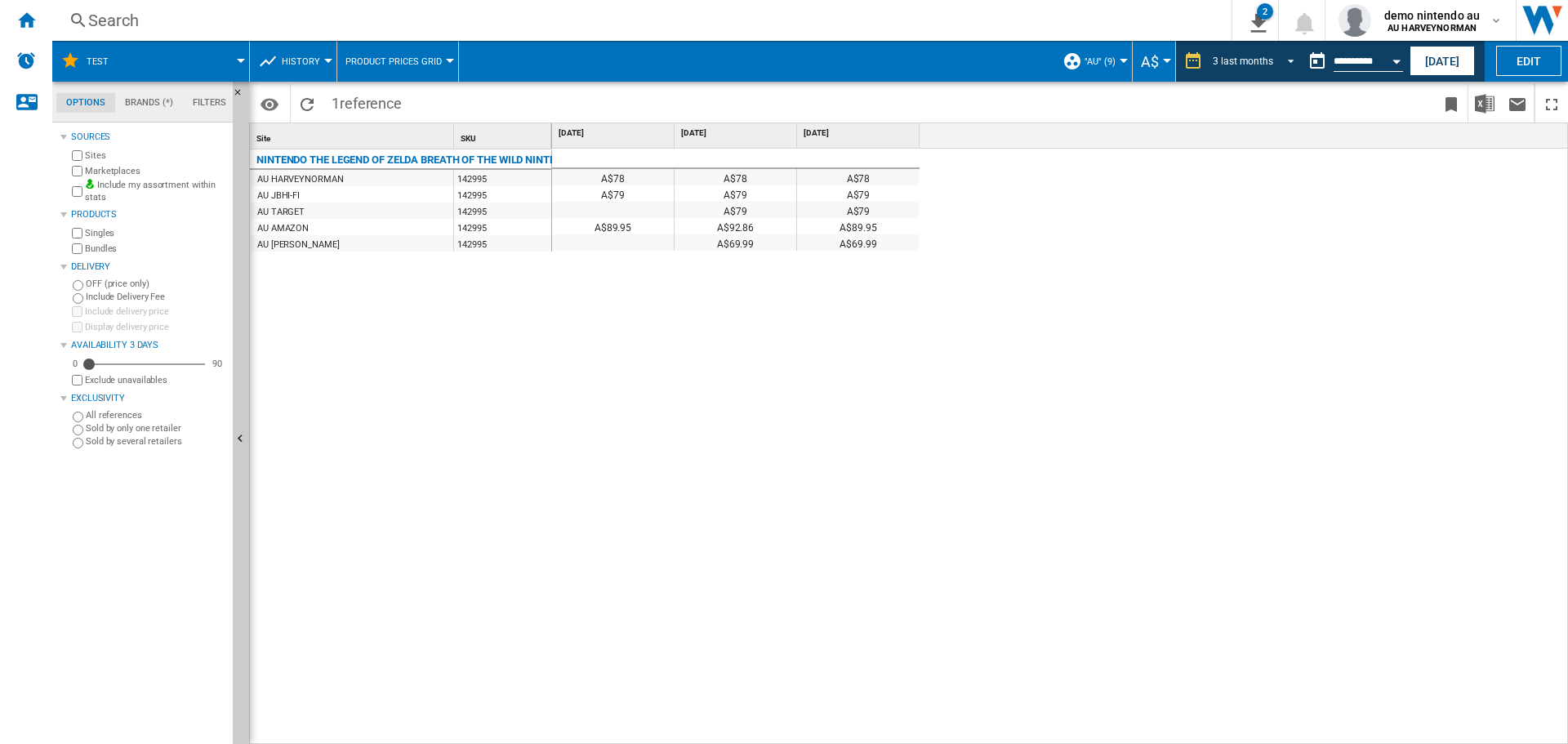
click at [1291, 65] on span "REPORTS.WIZARD.STEPS.REPORT.STEPS.REPORT_OPTIONS.PERIOD: 3 last months" at bounding box center [1286, 59] width 20 height 14
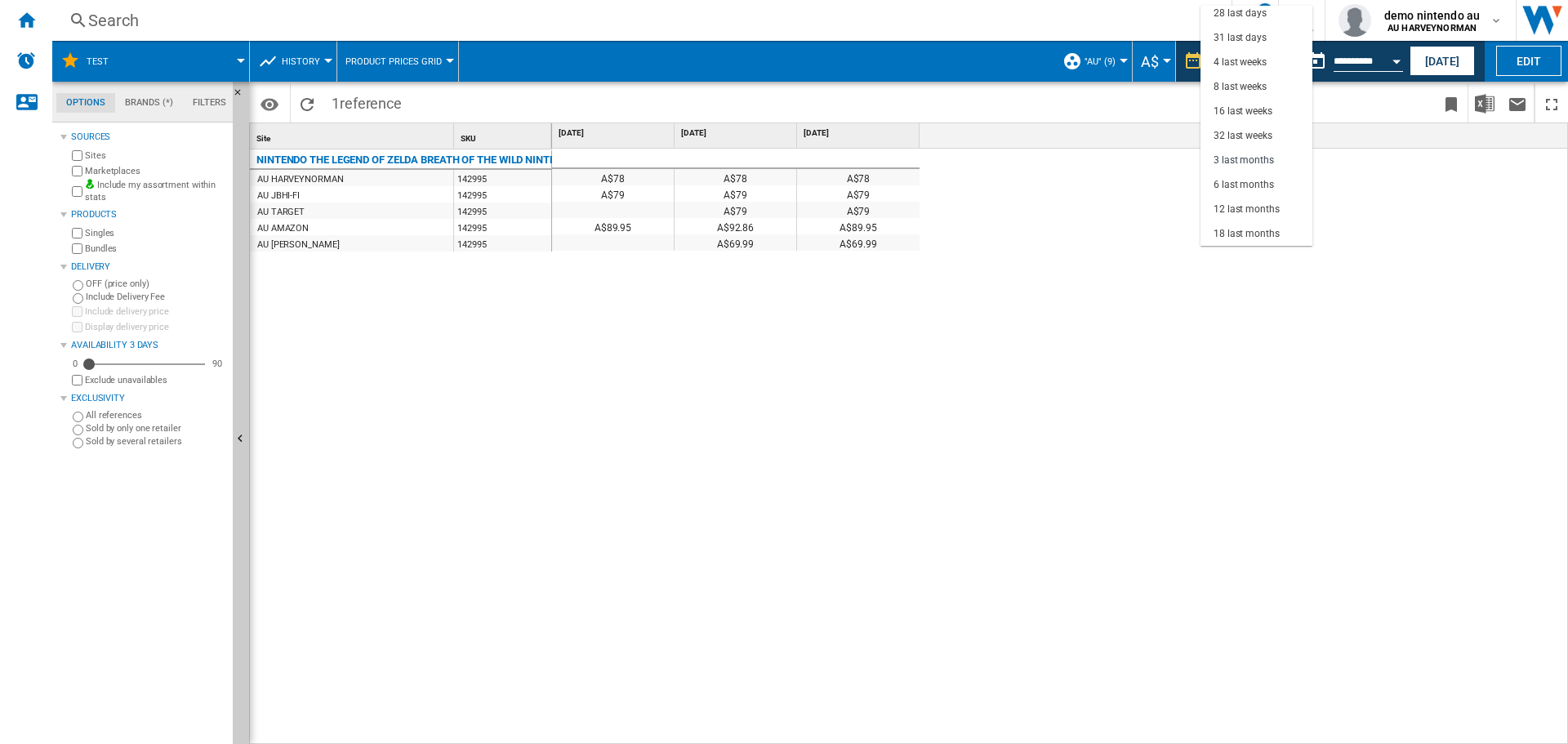
click at [1394, 59] on md-backdrop at bounding box center [784, 372] width 1568 height 744
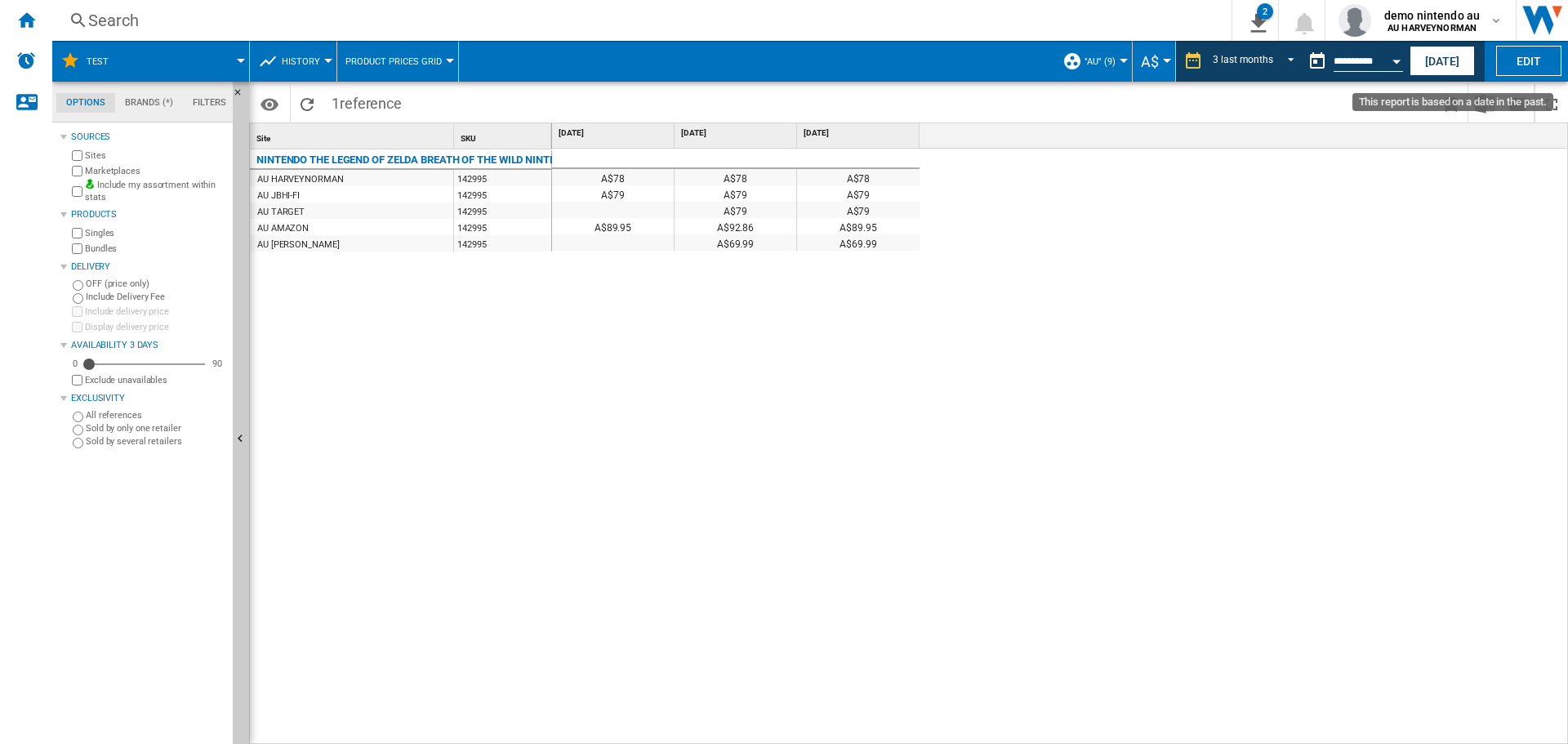
click at [1394, 59] on div "Open calendar" at bounding box center [1396, 61] width 9 height 4
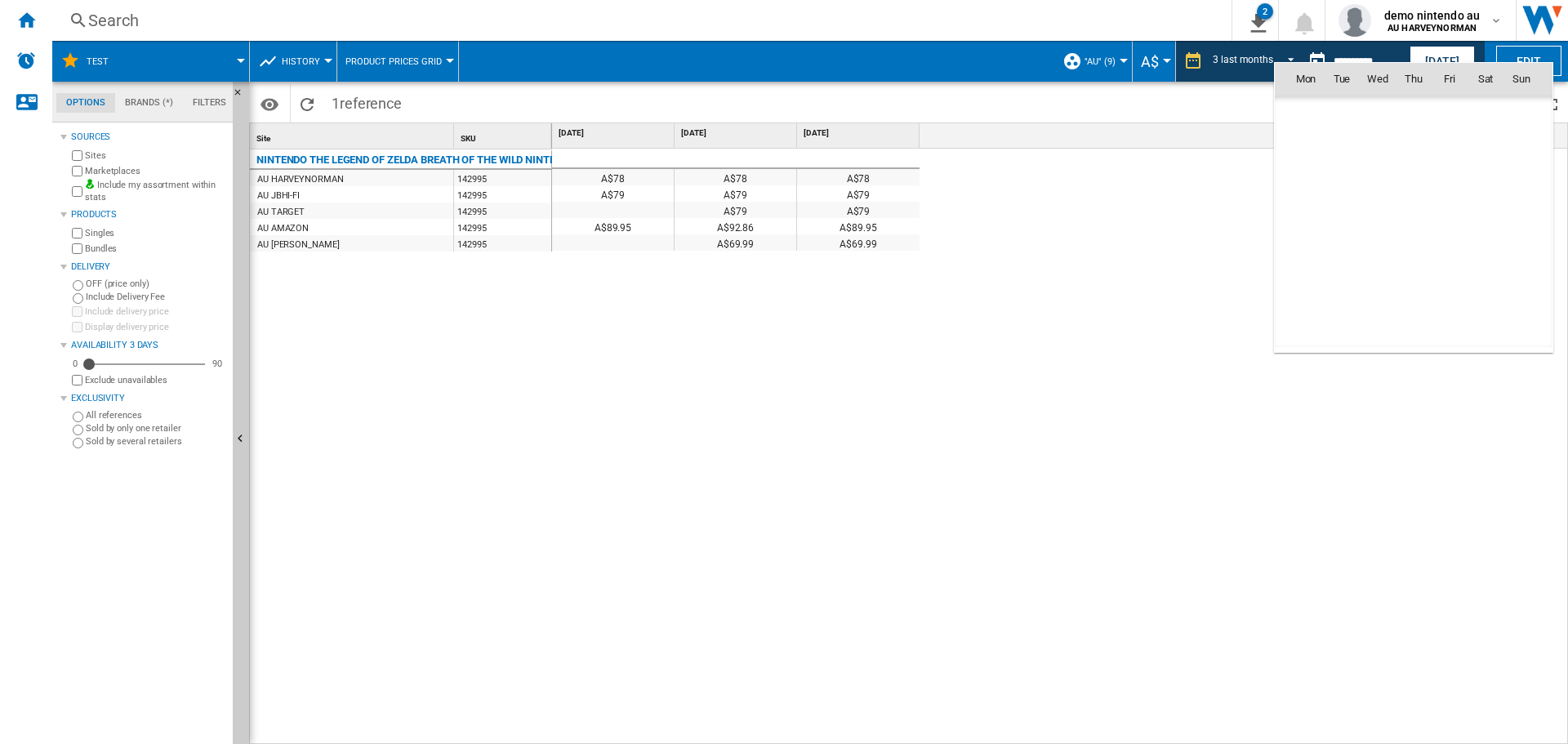
scroll to position [7138, 0]
click at [1308, 111] on span "[DATE]" at bounding box center [1310, 114] width 33 height 13
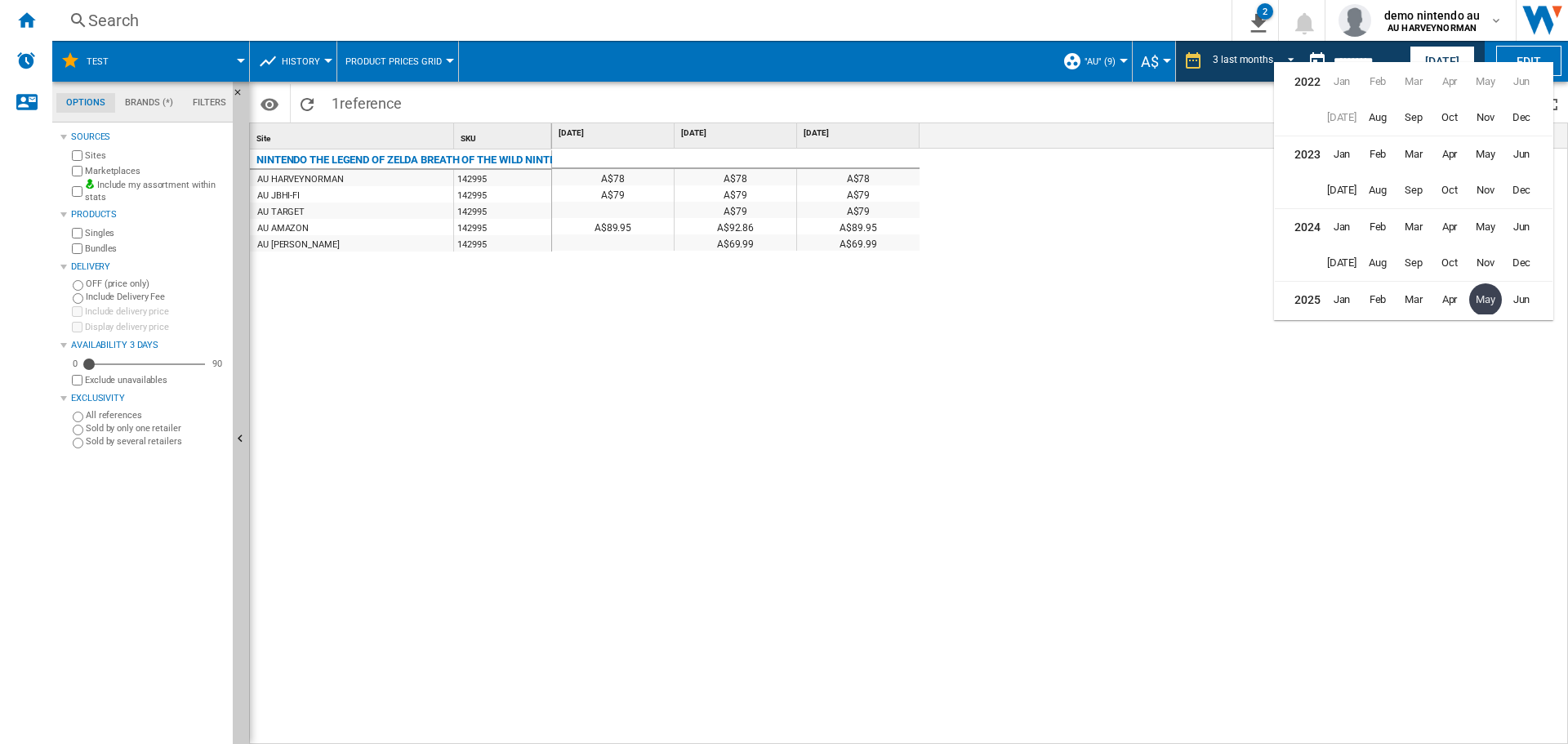
scroll to position [36, 0]
click at [1380, 291] on span "Aug" at bounding box center [1378, 300] width 34 height 34
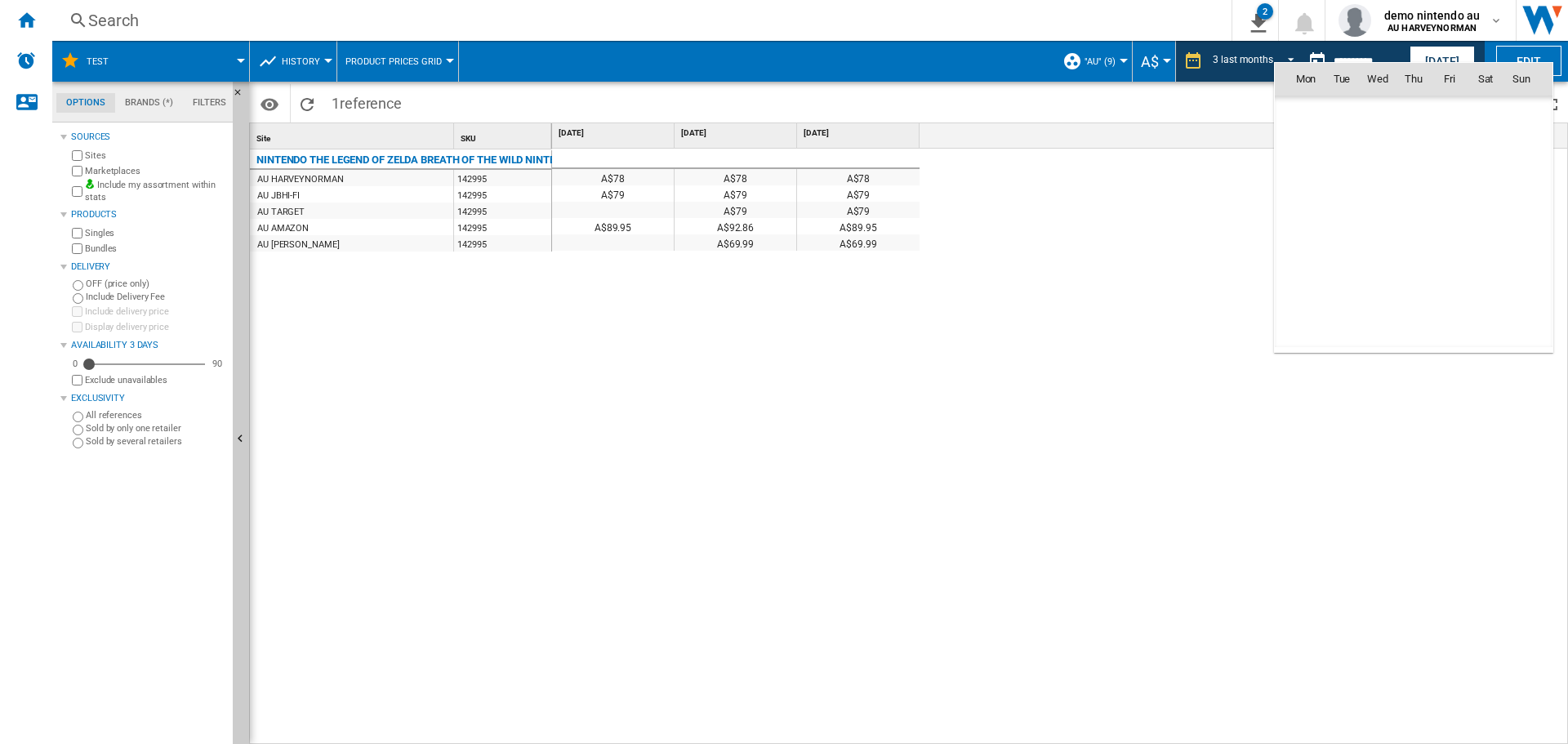
scroll to position [7786, 0]
click at [1346, 180] on span "12" at bounding box center [1342, 186] width 34 height 34
type input "**********"
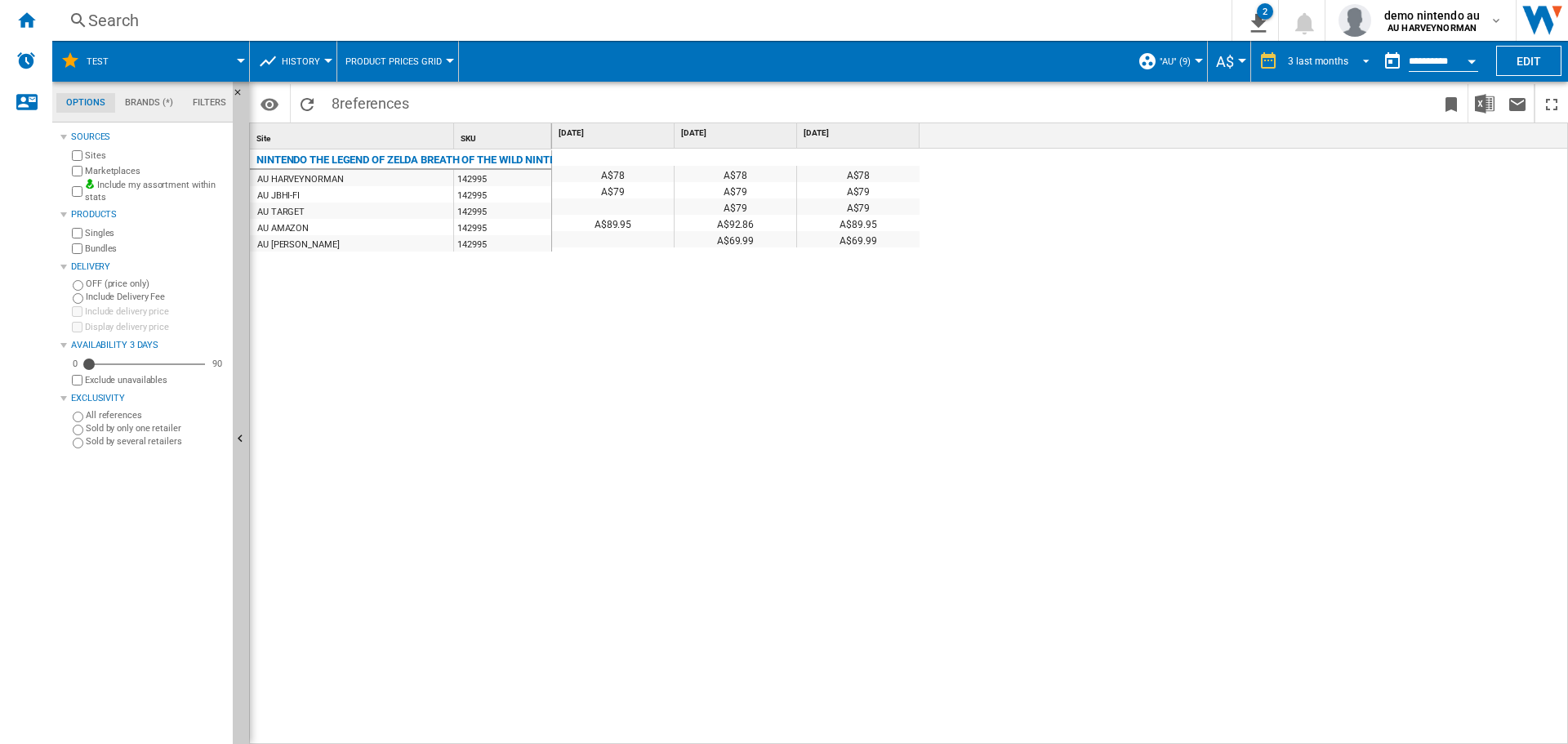
click at [1351, 60] on span "REPORTS.WIZARD.STEPS.REPORT.STEPS.REPORT_OPTIONS.PERIOD: 3 last months" at bounding box center [1361, 59] width 20 height 14
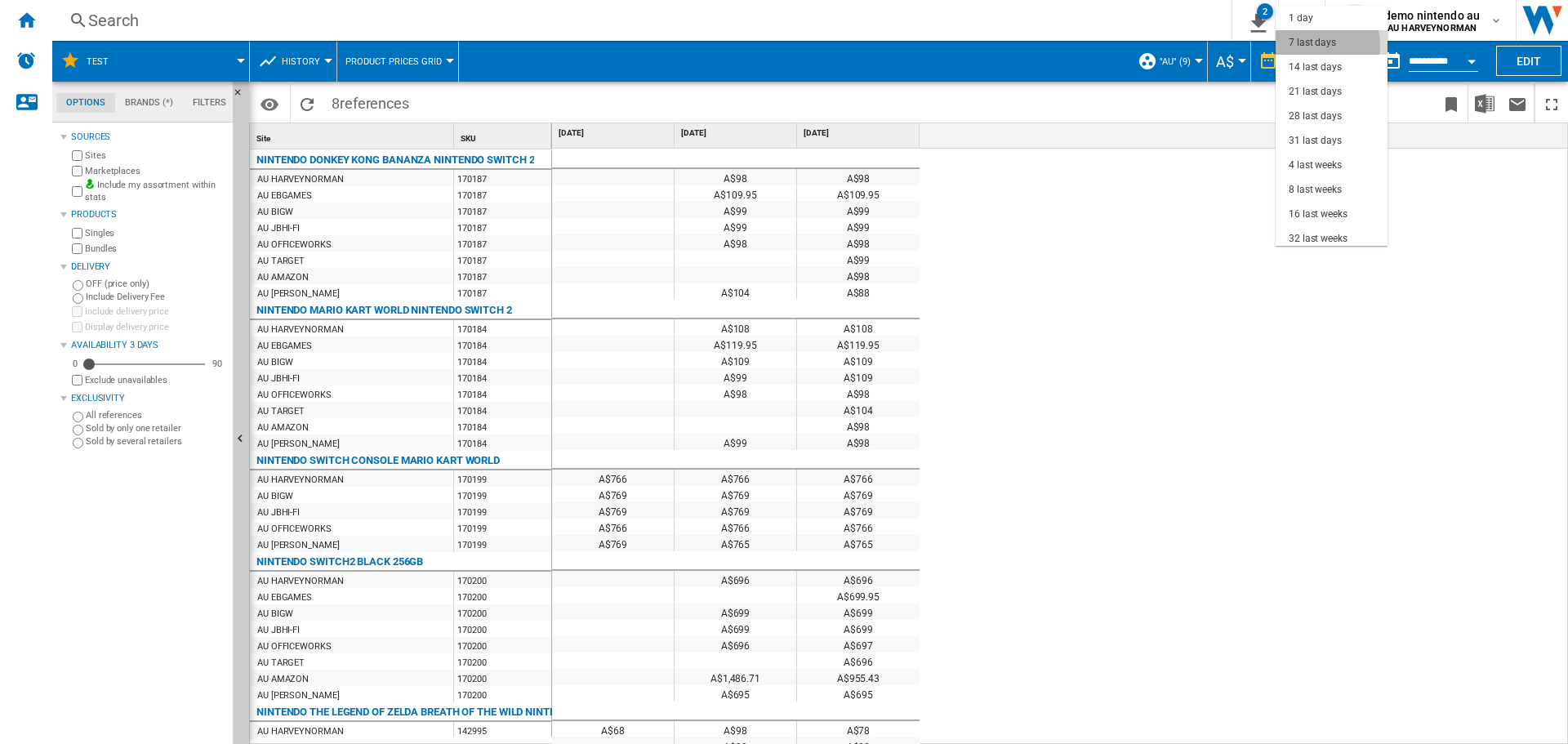
click at [1305, 46] on div "7 last days" at bounding box center [1312, 43] width 48 height 14
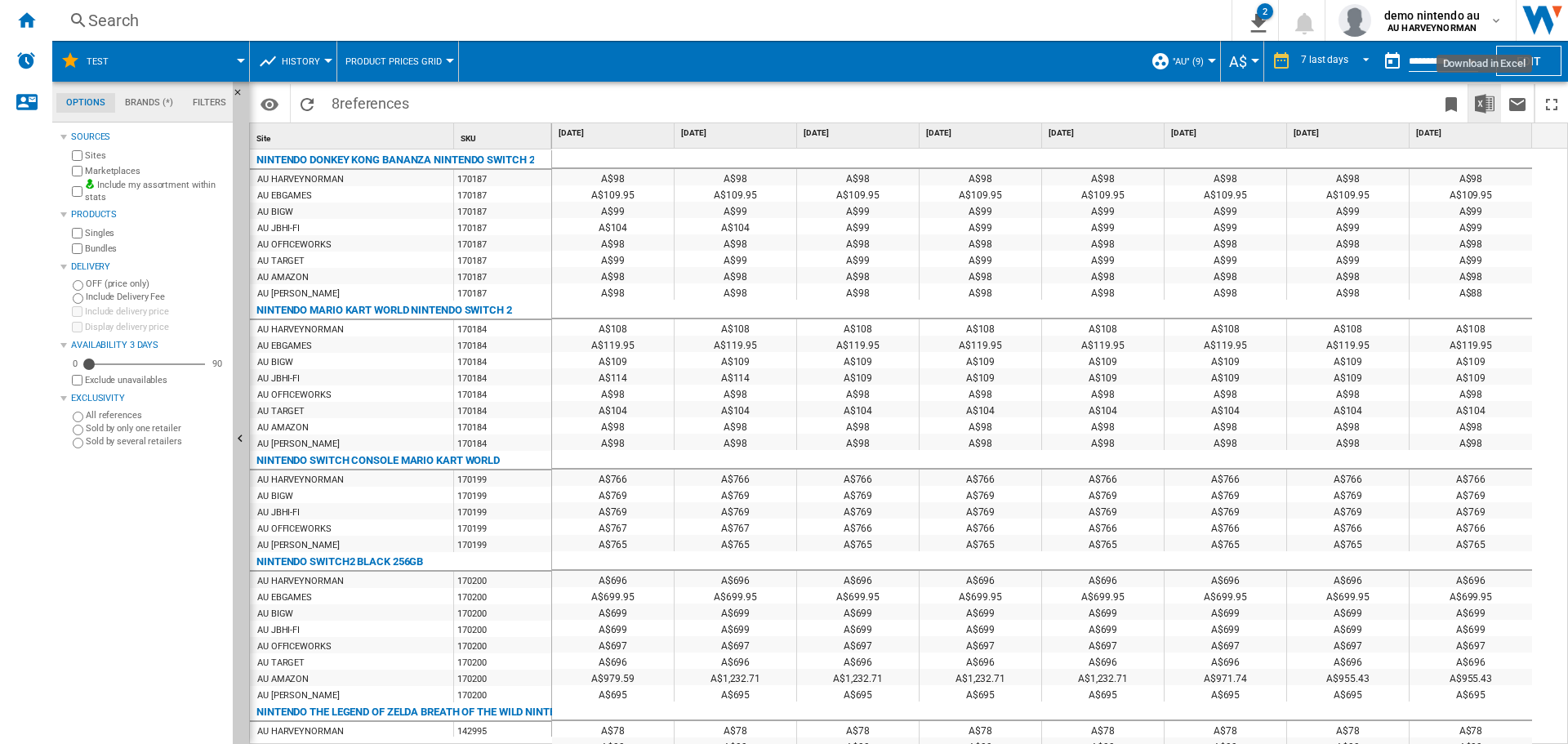
click at [1493, 99] on img "Download in Excel" at bounding box center [1484, 103] width 20 height 20
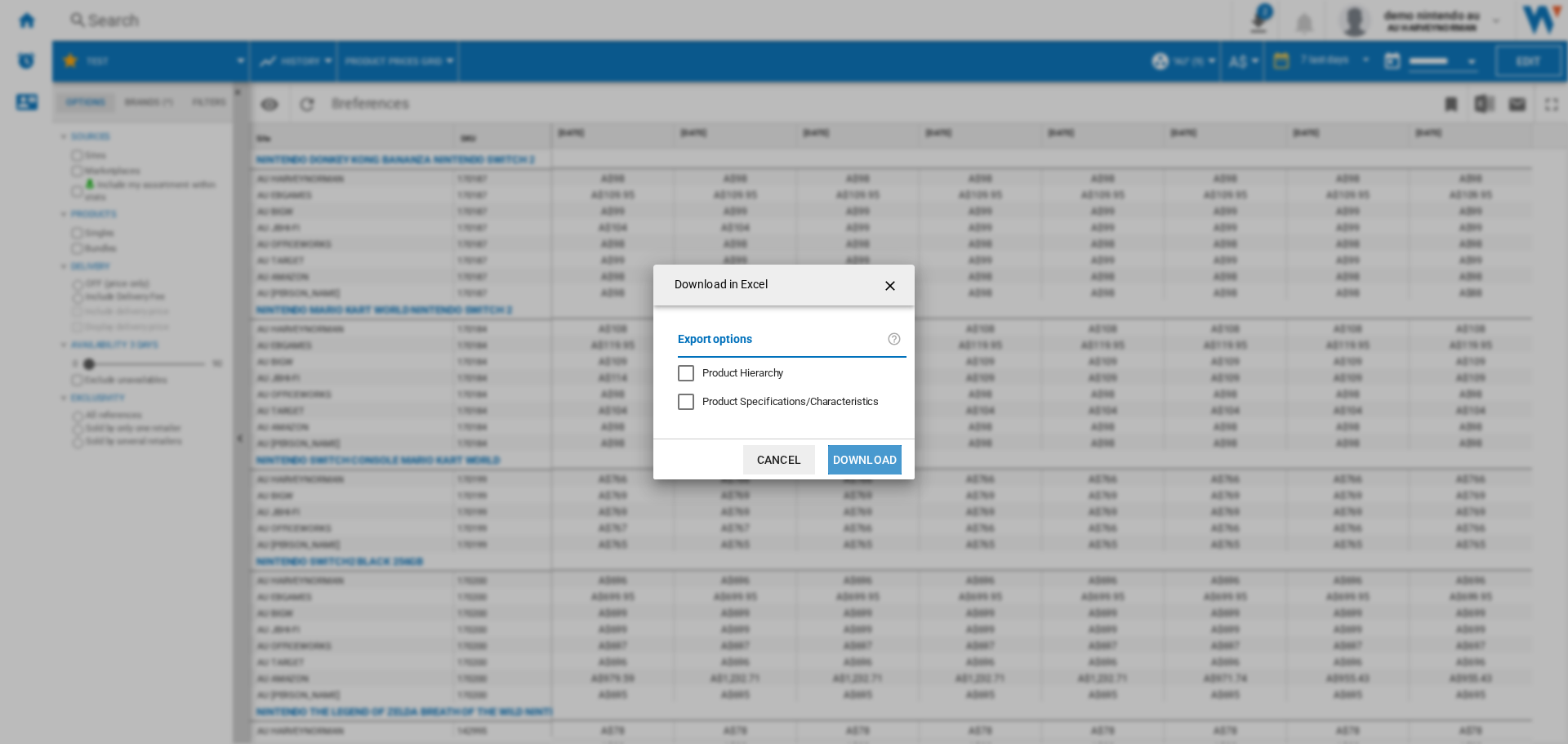
click at [877, 461] on button "Download" at bounding box center [865, 459] width 73 height 30
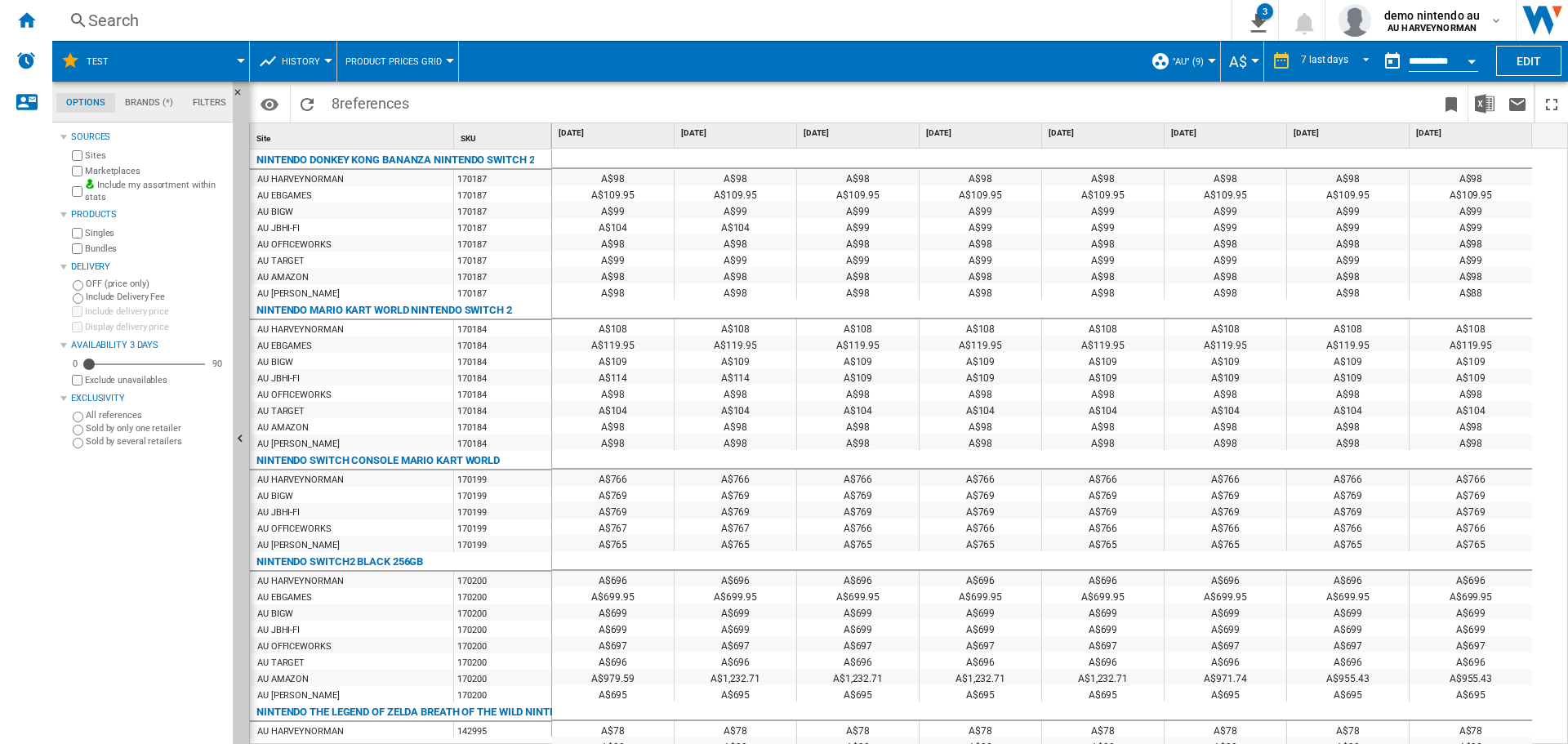
click at [324, 61] on div at bounding box center [328, 61] width 9 height 4
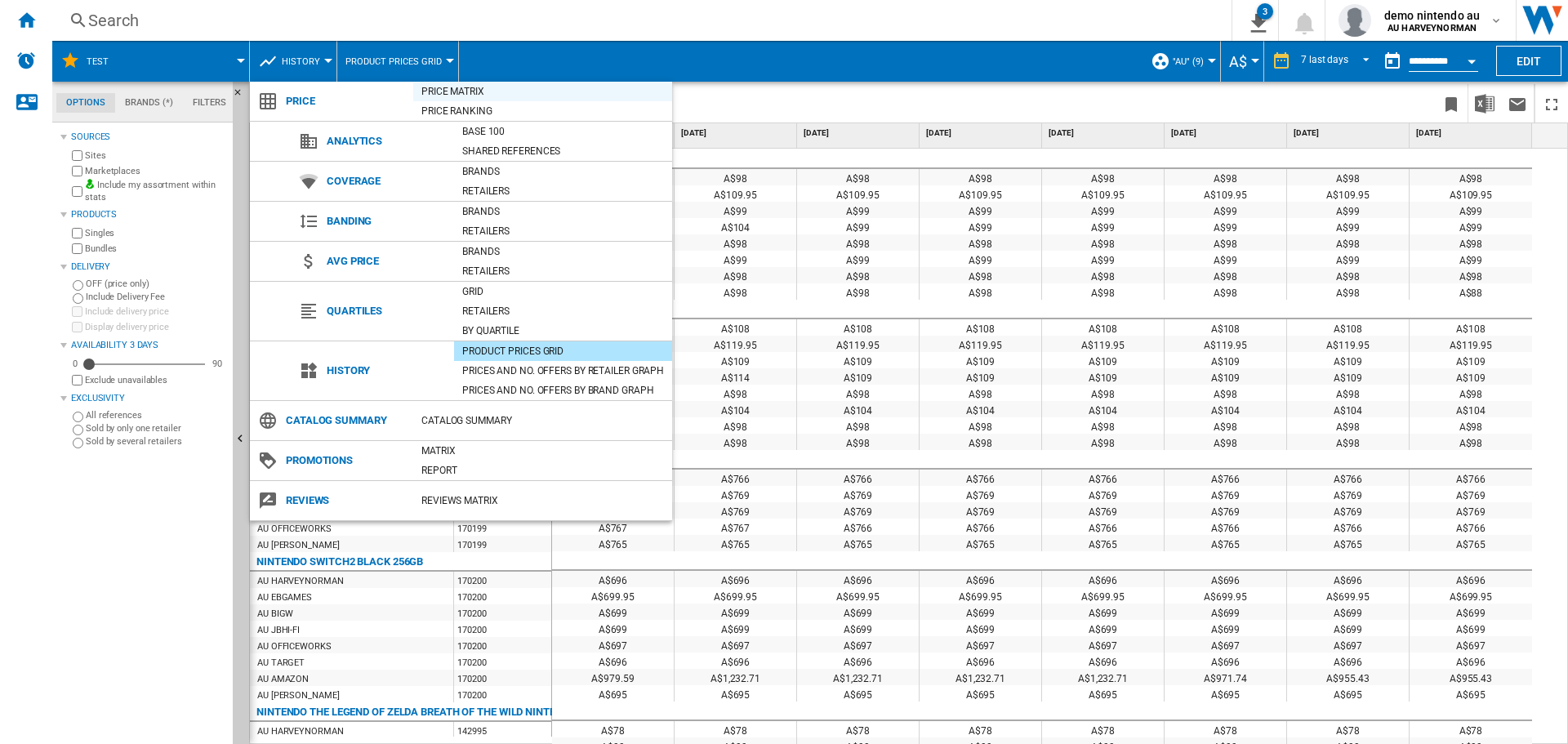
click at [445, 86] on div "Price Matrix" at bounding box center [542, 91] width 259 height 16
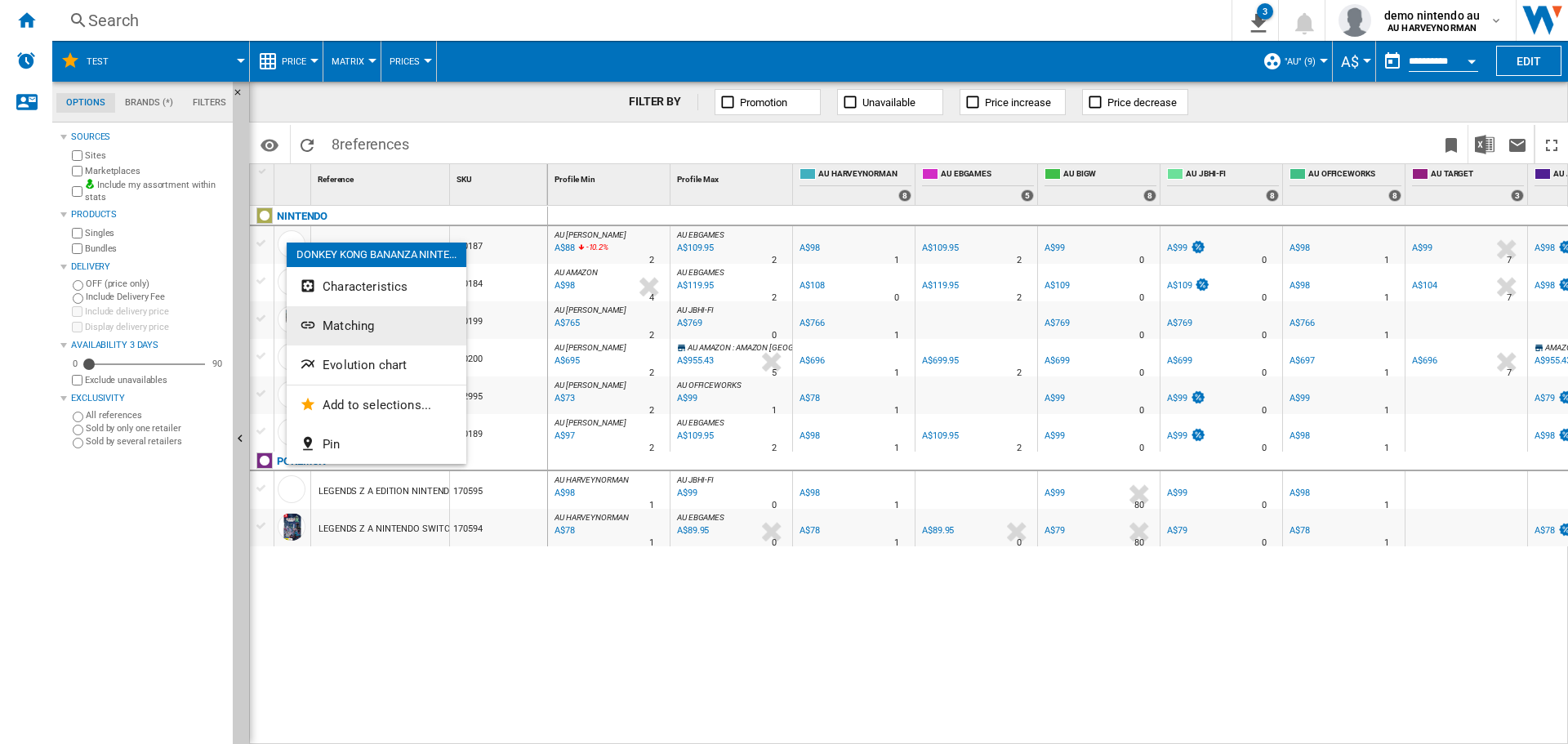
click at [354, 328] on span "Matching" at bounding box center [348, 325] width 52 height 14
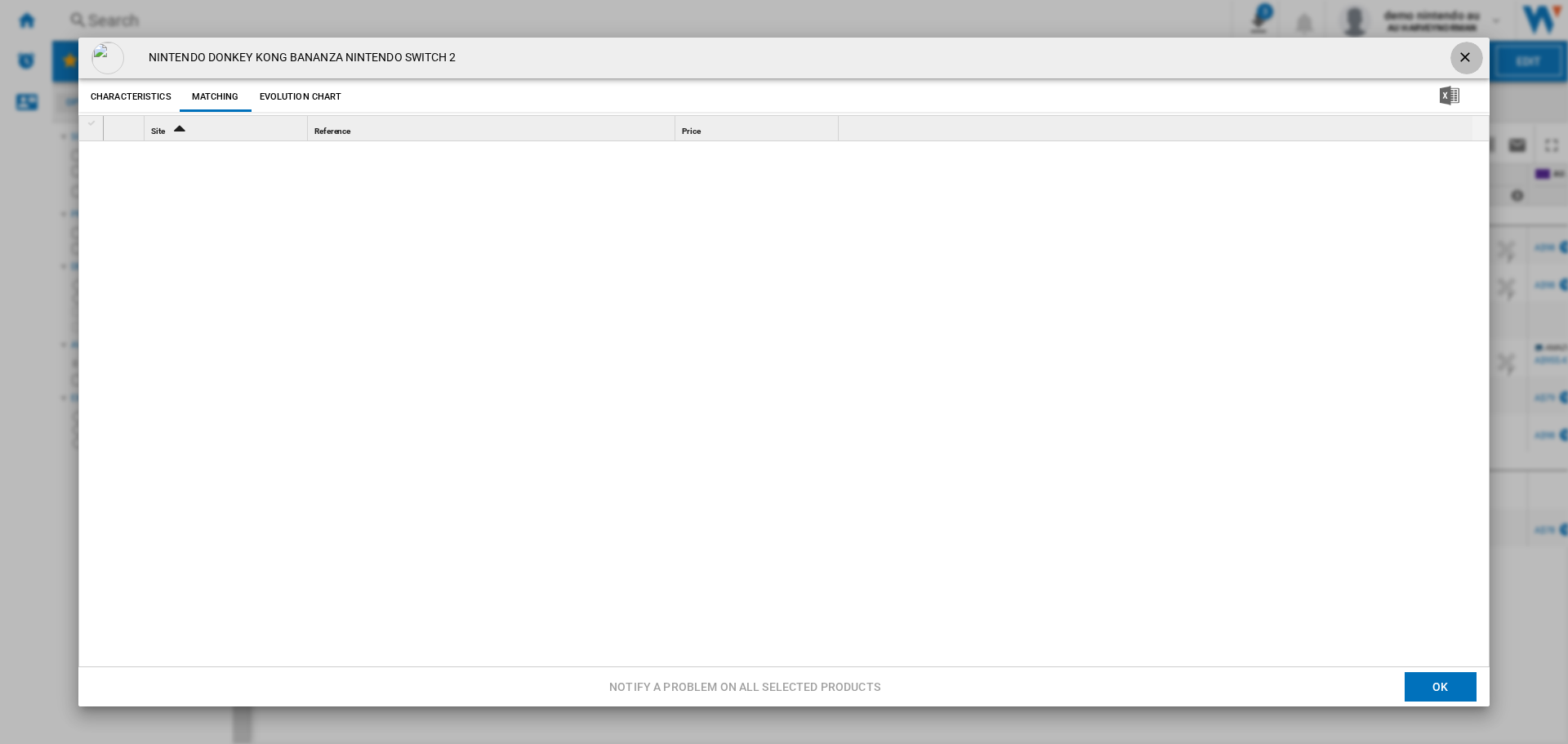
click at [1457, 56] on ng-md-icon "getI18NText('BUTTONS.CLOSE_DIALOG')" at bounding box center [1467, 58] width 20 height 20
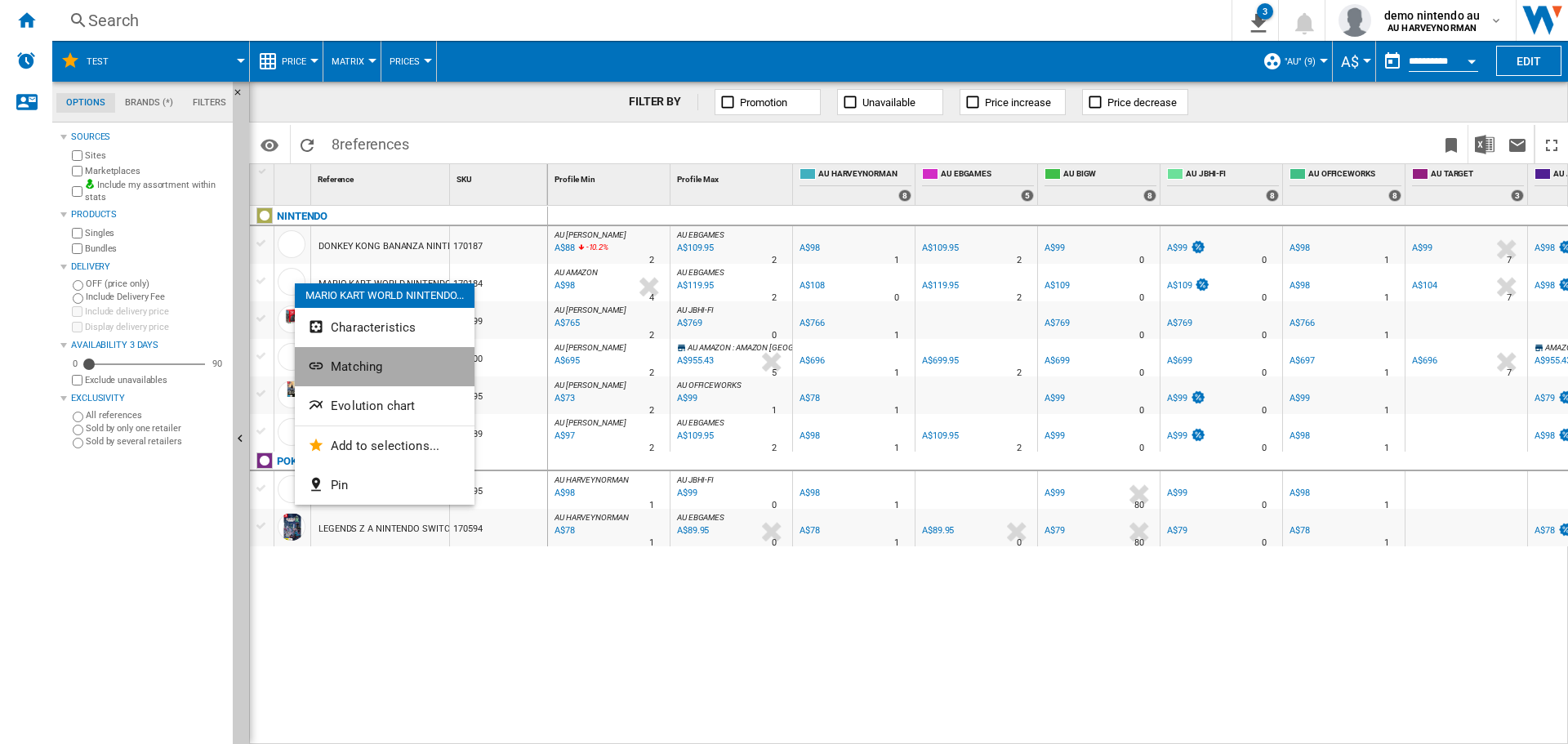
click at [352, 370] on span "Matching" at bounding box center [357, 366] width 52 height 14
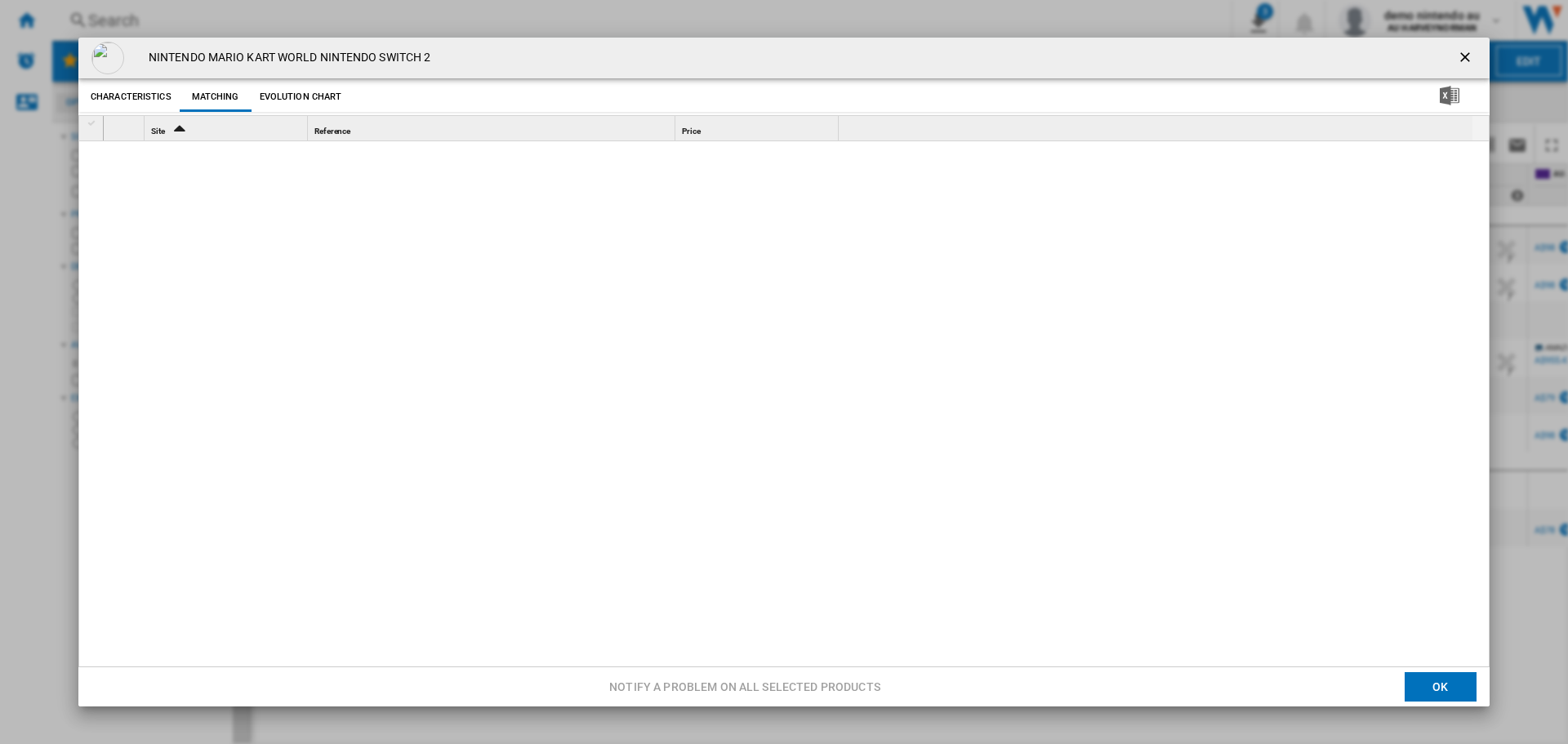
click at [179, 130] on icon "Sort Ascending" at bounding box center [180, 128] width 28 height 23
click at [179, 130] on icon "Sort Descending" at bounding box center [180, 128] width 28 height 23
click at [124, 99] on button "Characteristics" at bounding box center [131, 96] width 89 height 30
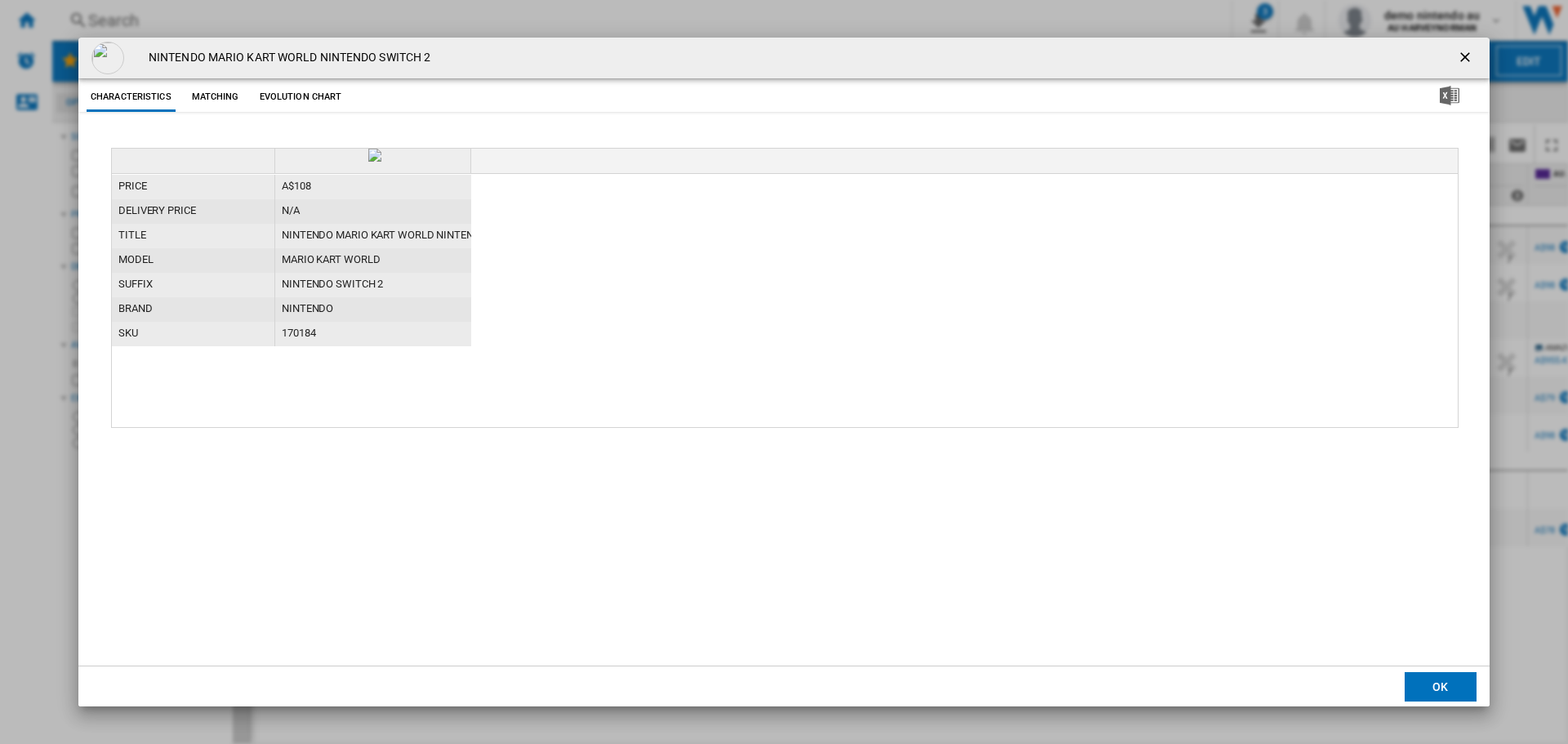
click at [200, 99] on button "Matching" at bounding box center [215, 96] width 72 height 30
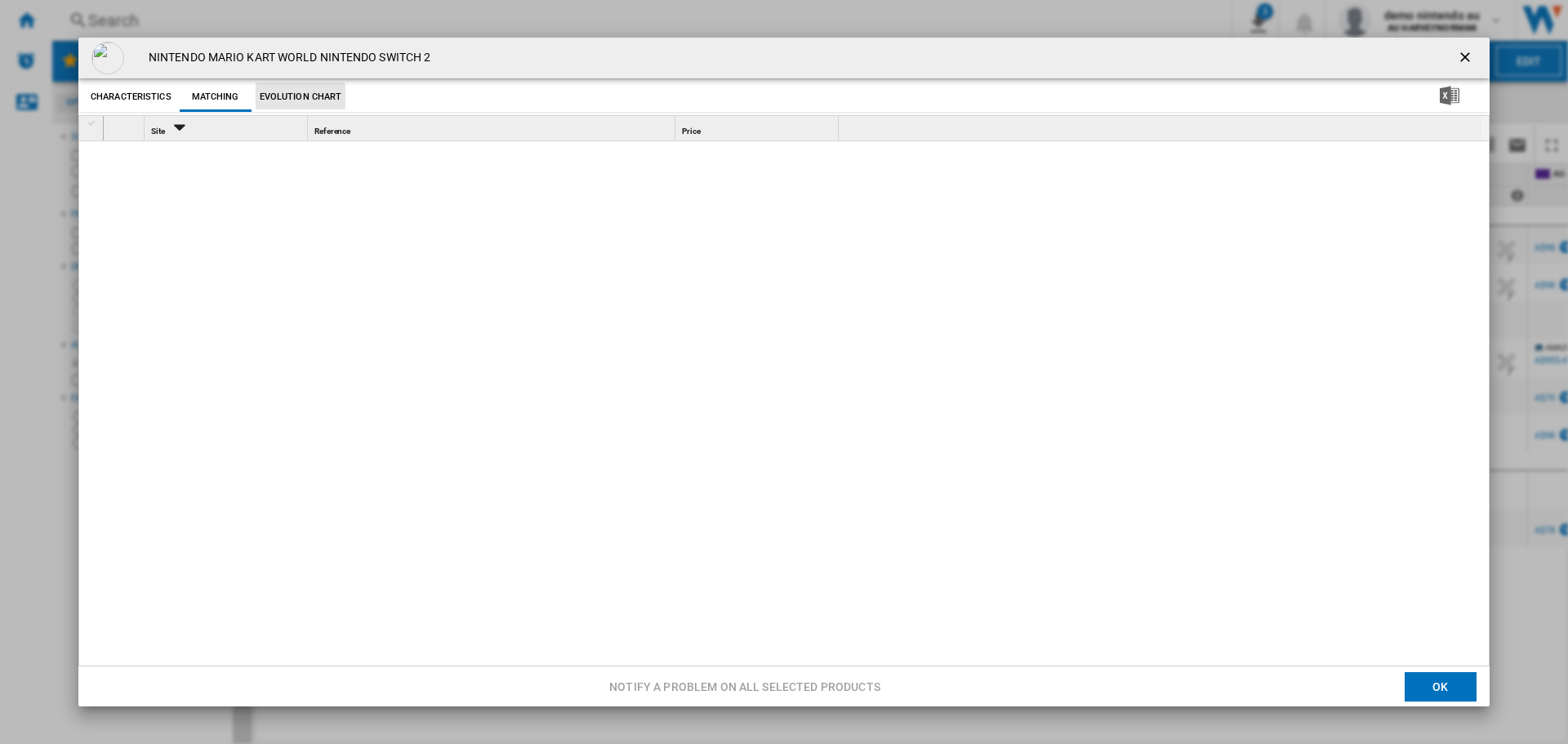
click at [263, 95] on button "Evolution chart" at bounding box center [301, 96] width 91 height 30
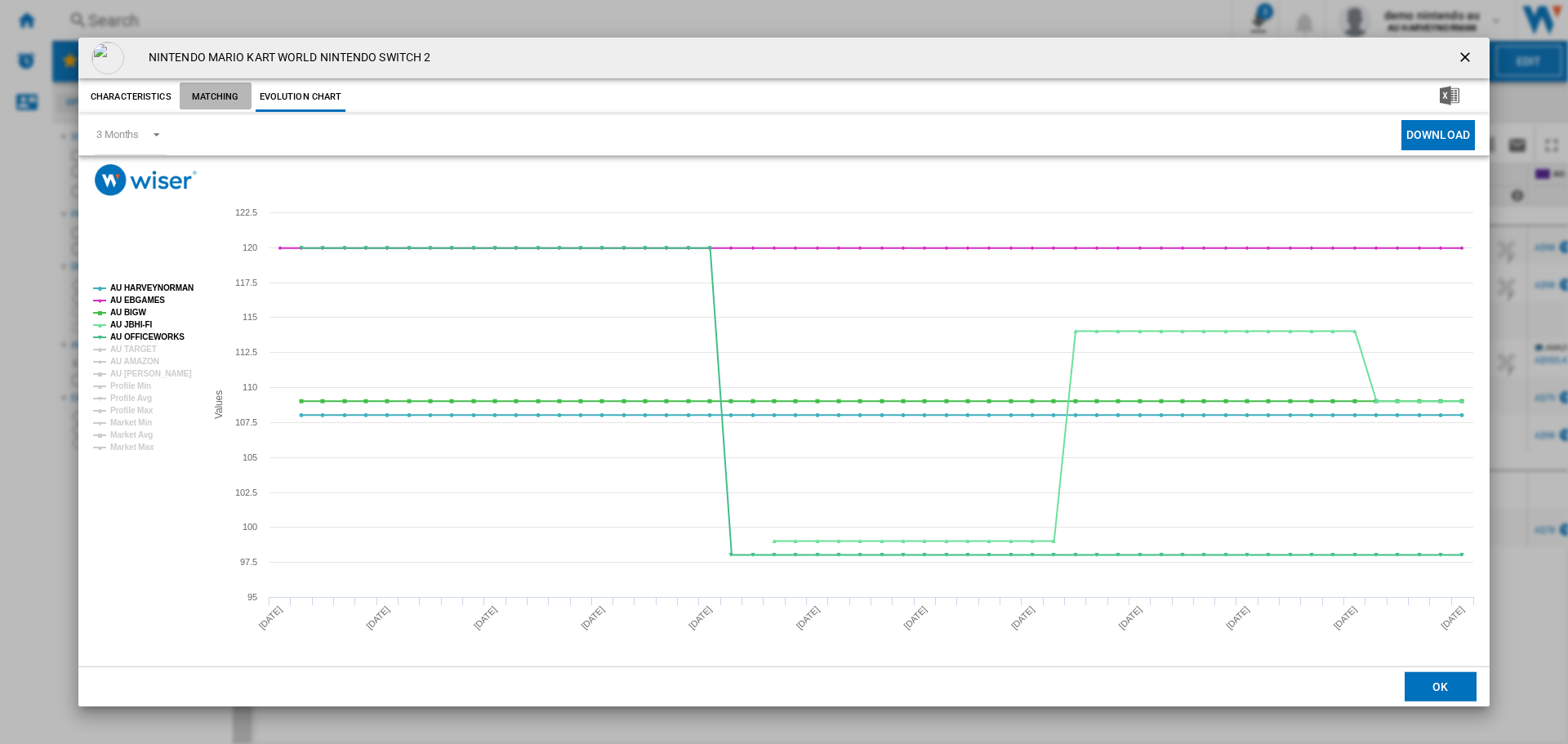
click at [212, 94] on button "Matching" at bounding box center [215, 96] width 72 height 30
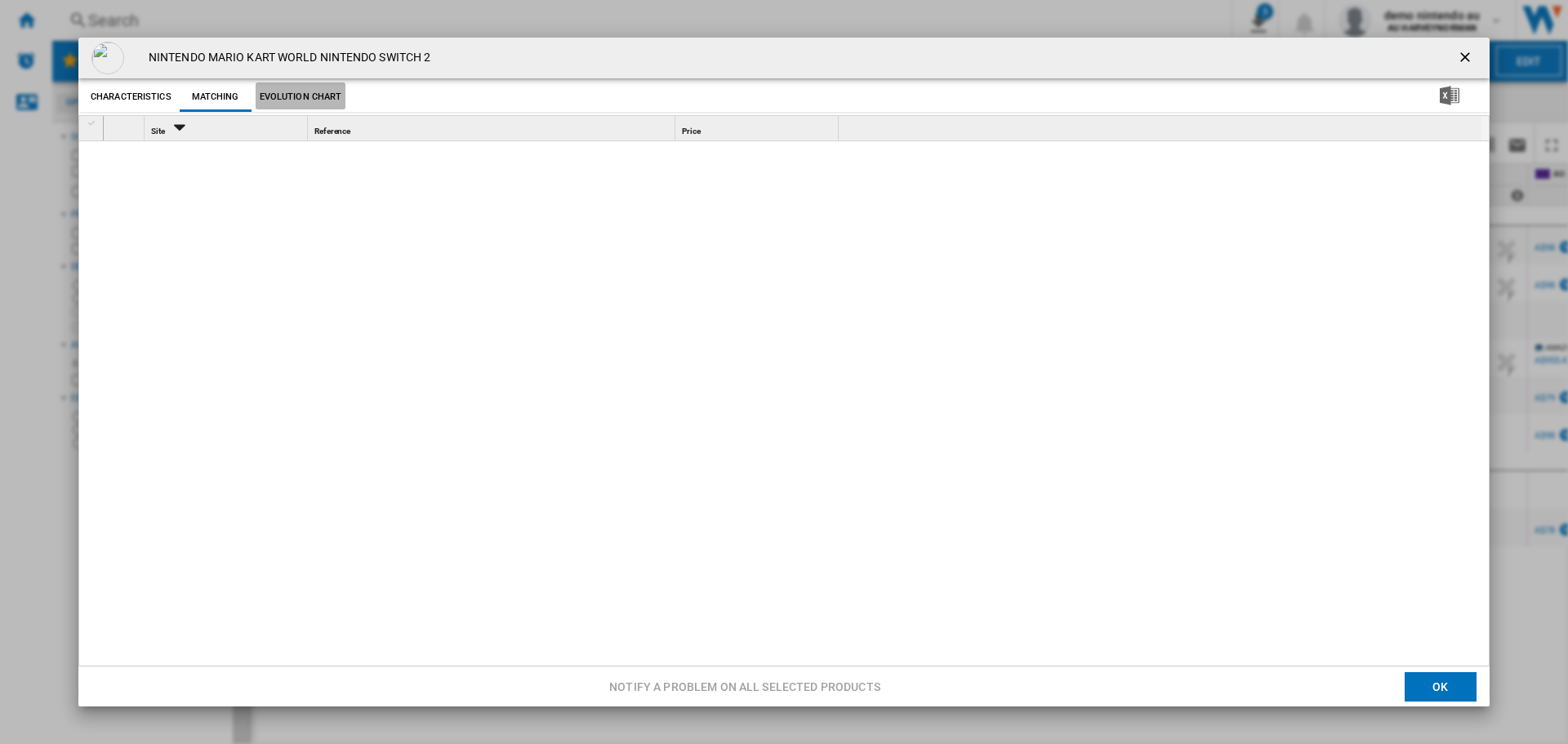
click at [311, 98] on button "Evolution chart" at bounding box center [301, 96] width 91 height 30
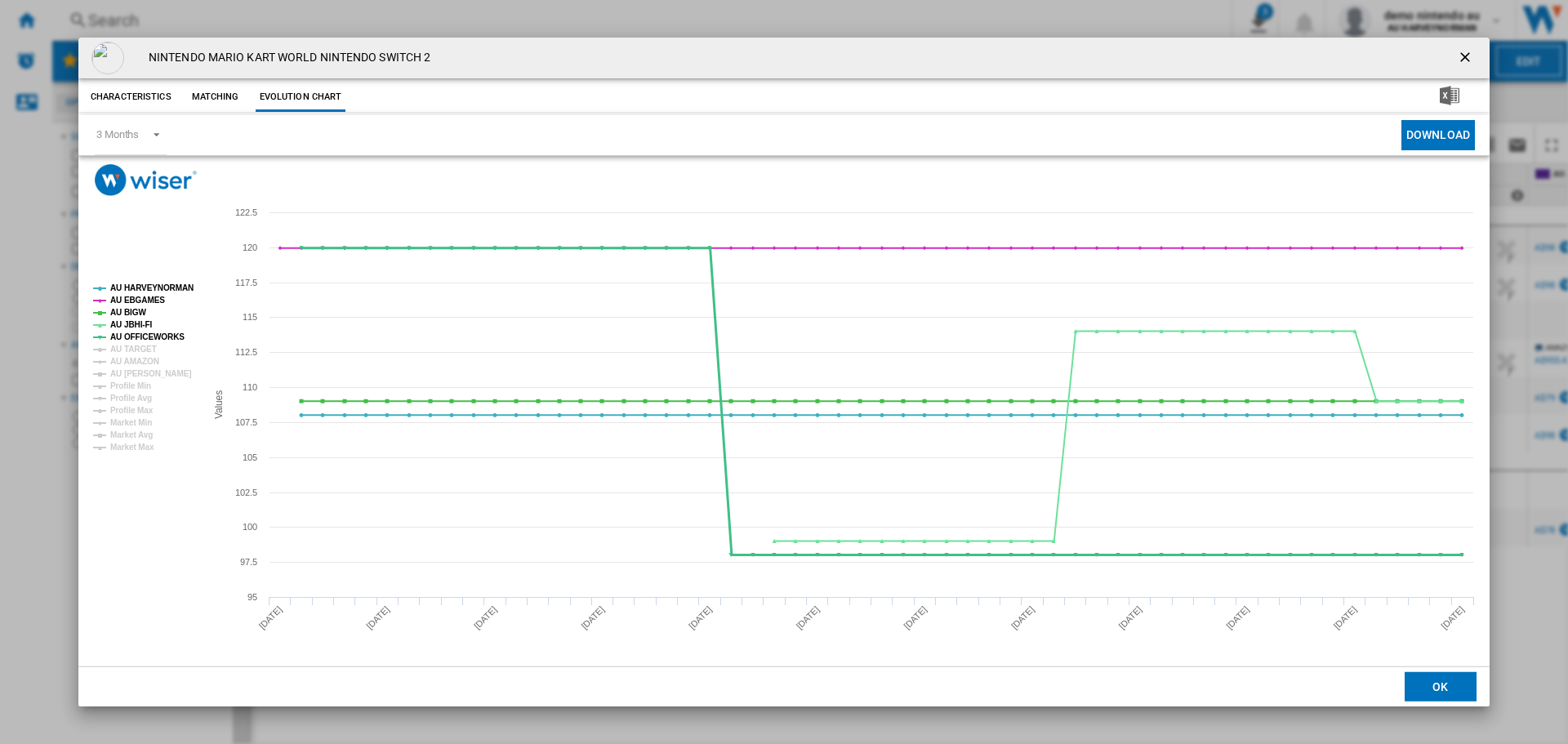
click at [136, 336] on tspan "AU OFFICEWORKS" at bounding box center [148, 336] width 74 height 9
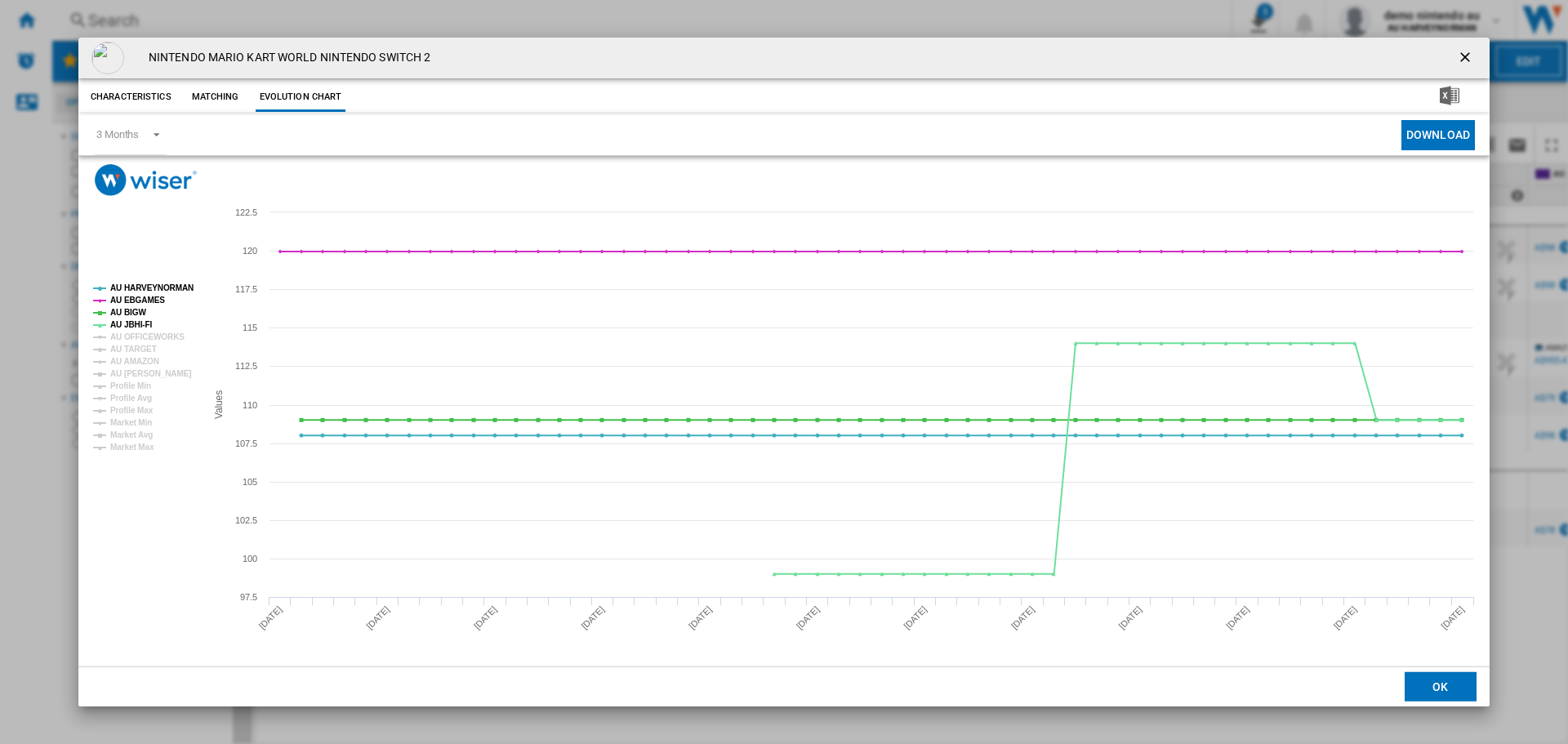
click at [136, 336] on tspan "AU OFFICEWORKS" at bounding box center [148, 336] width 74 height 9
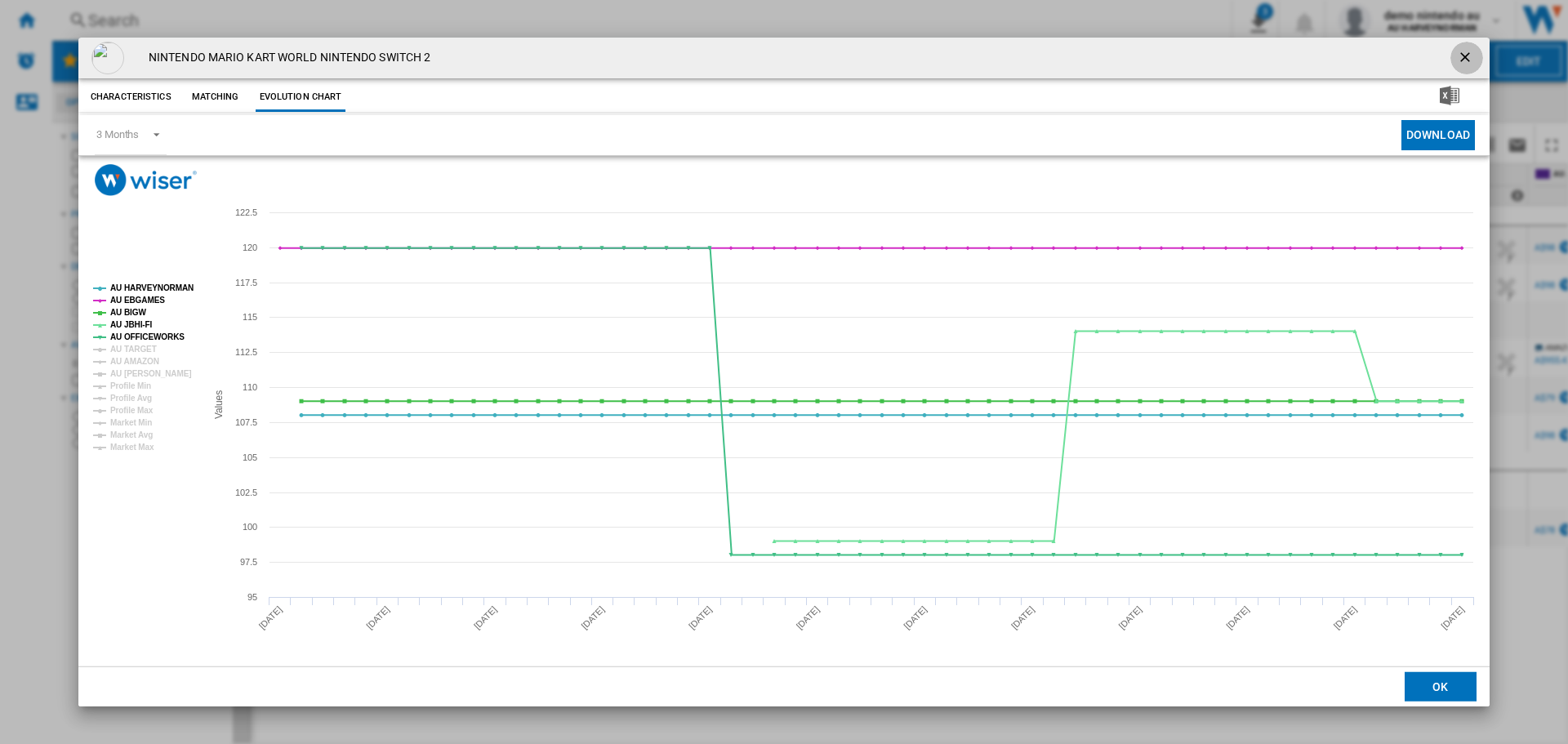
click at [1463, 54] on ng-md-icon "getI18NText('BUTTONS.CLOSE_DIALOG')" at bounding box center [1467, 58] width 20 height 20
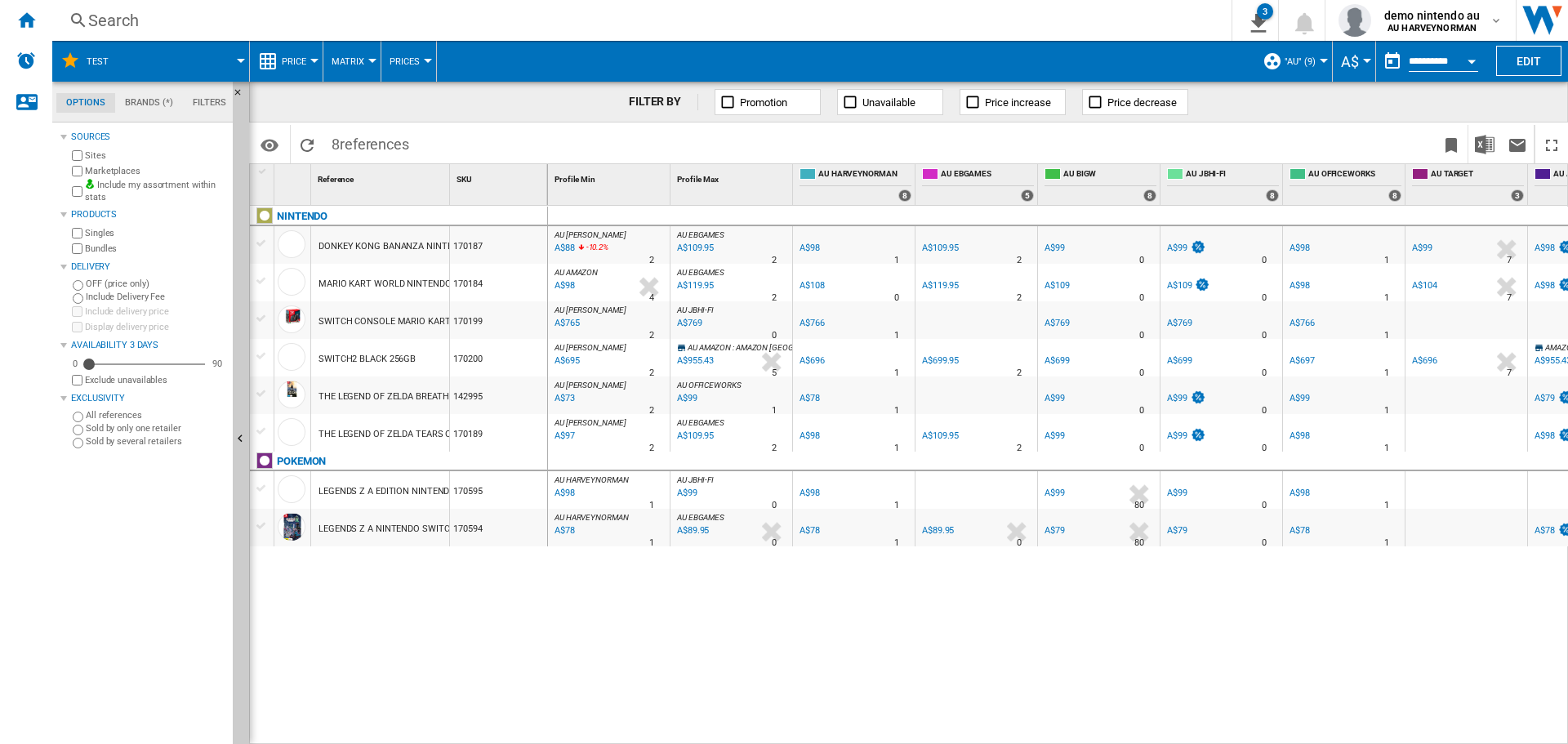
click at [306, 56] on button "Price" at bounding box center [298, 61] width 32 height 41
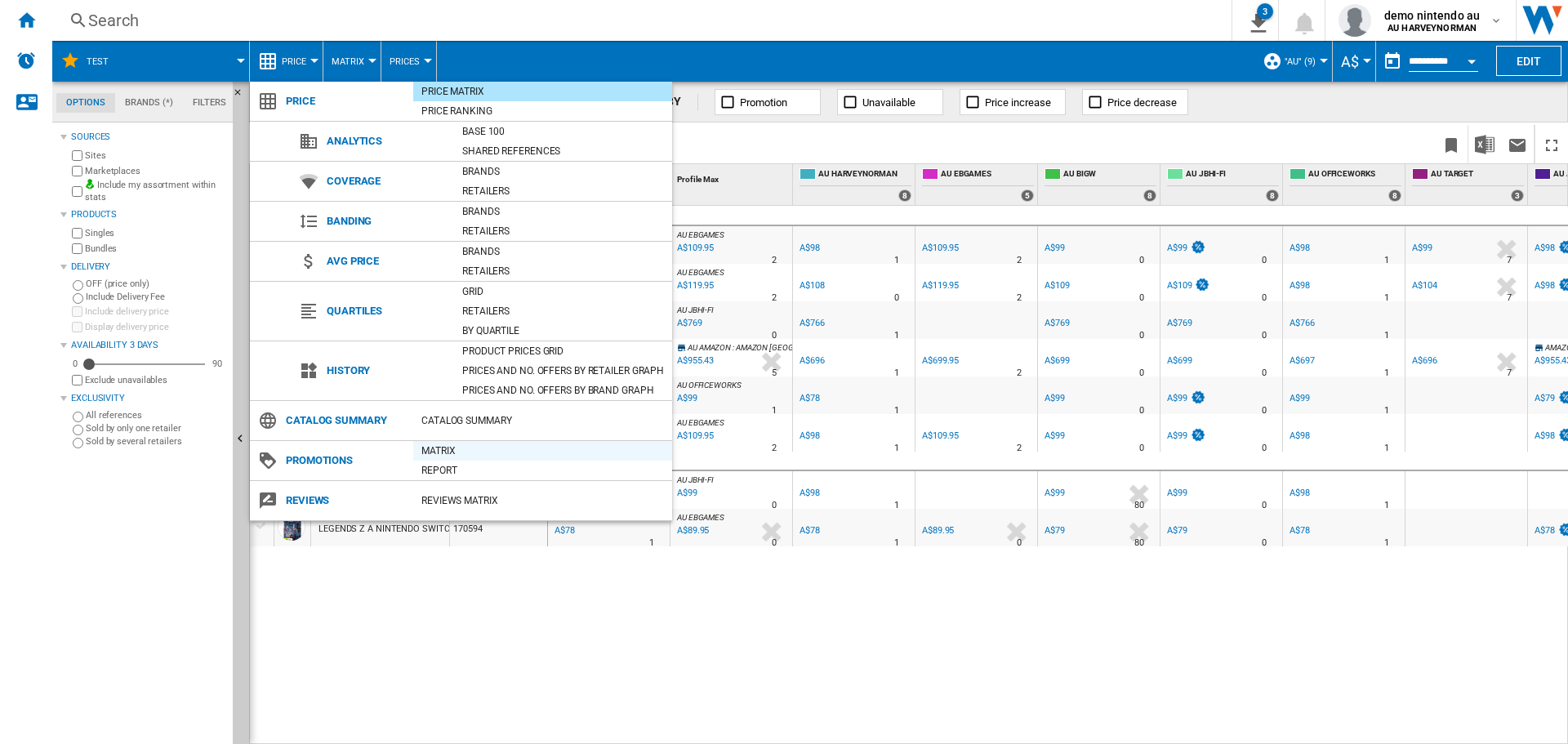
click at [434, 450] on div "Matrix" at bounding box center [542, 450] width 259 height 16
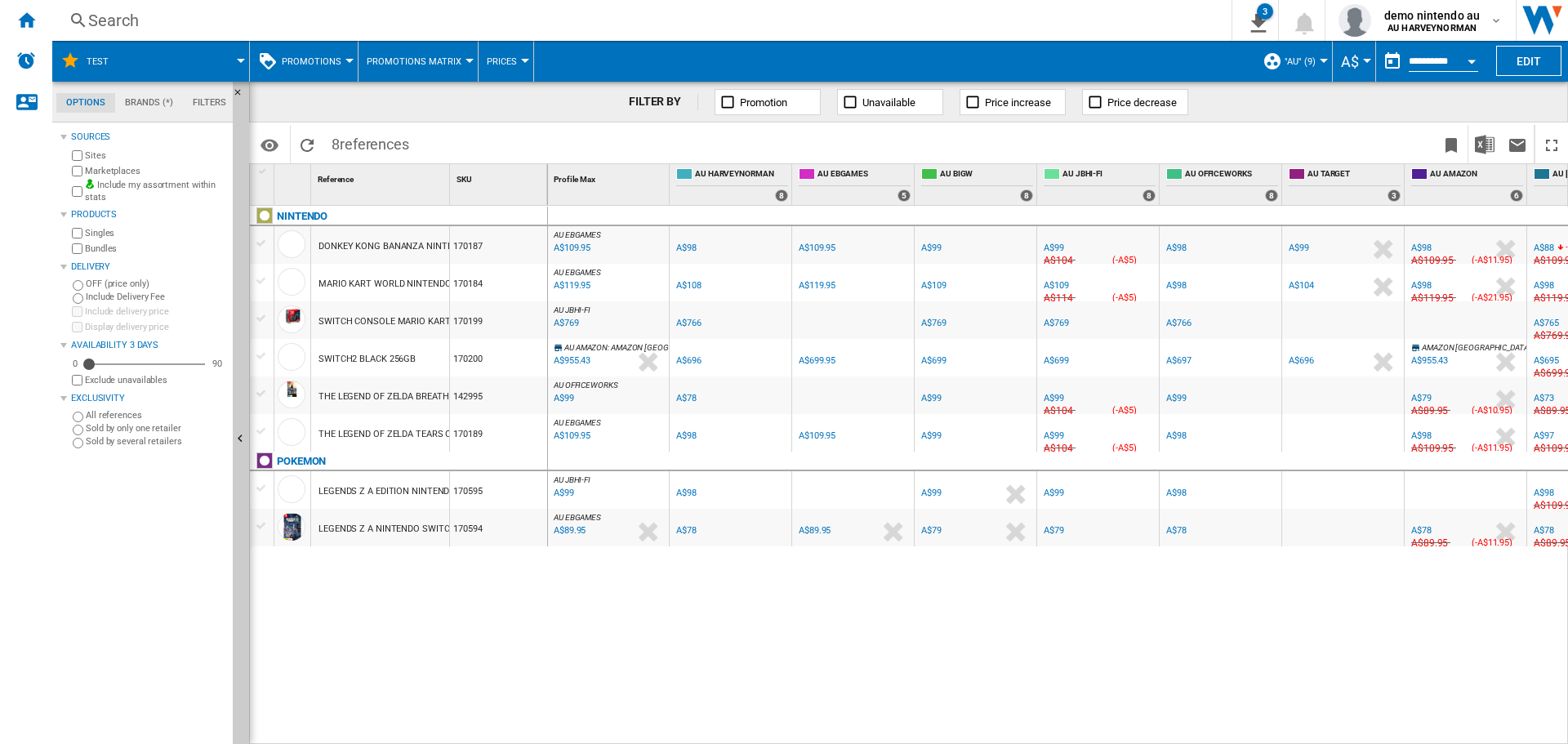
scroll to position [0, 88]
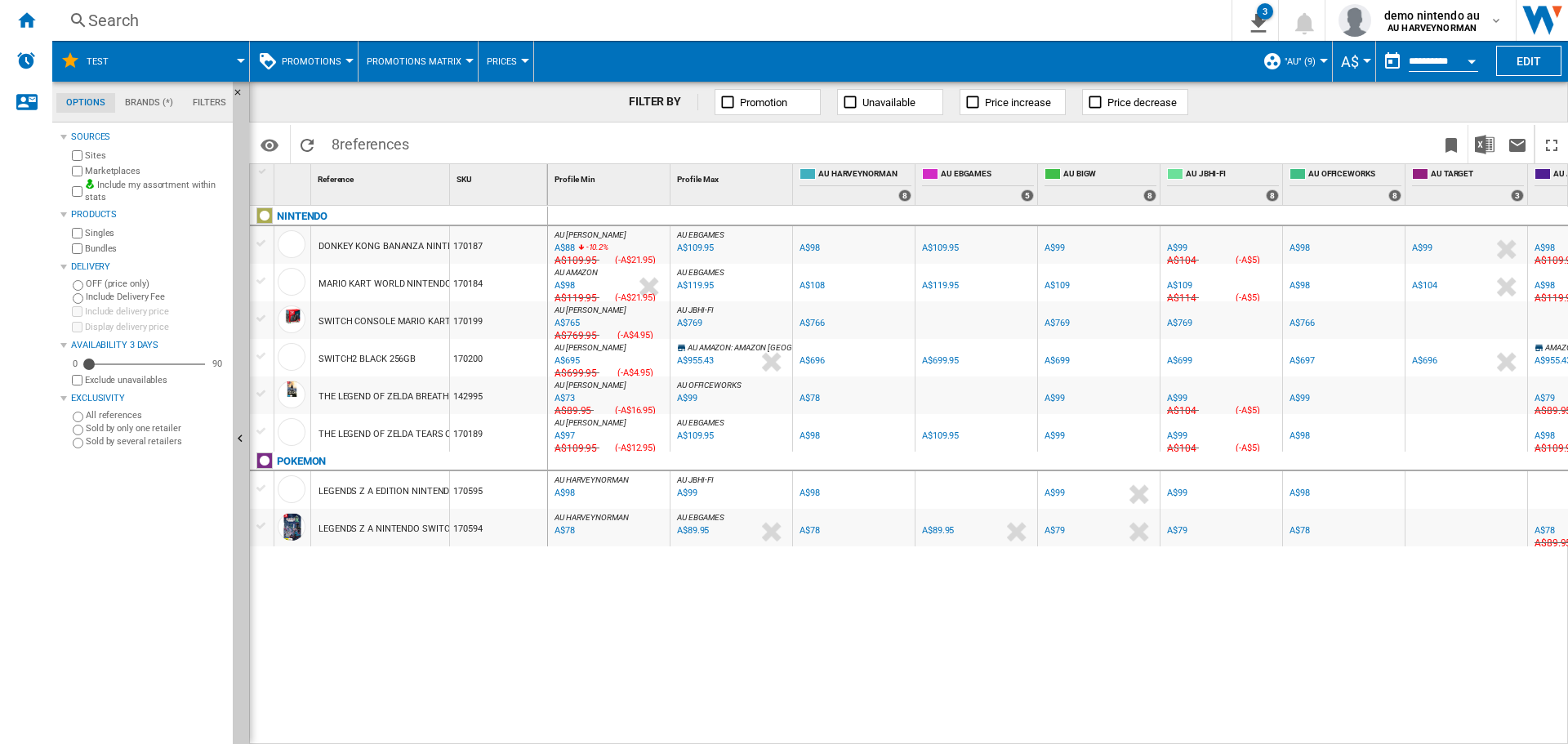
click at [339, 67] on button "Promotions" at bounding box center [315, 61] width 68 height 41
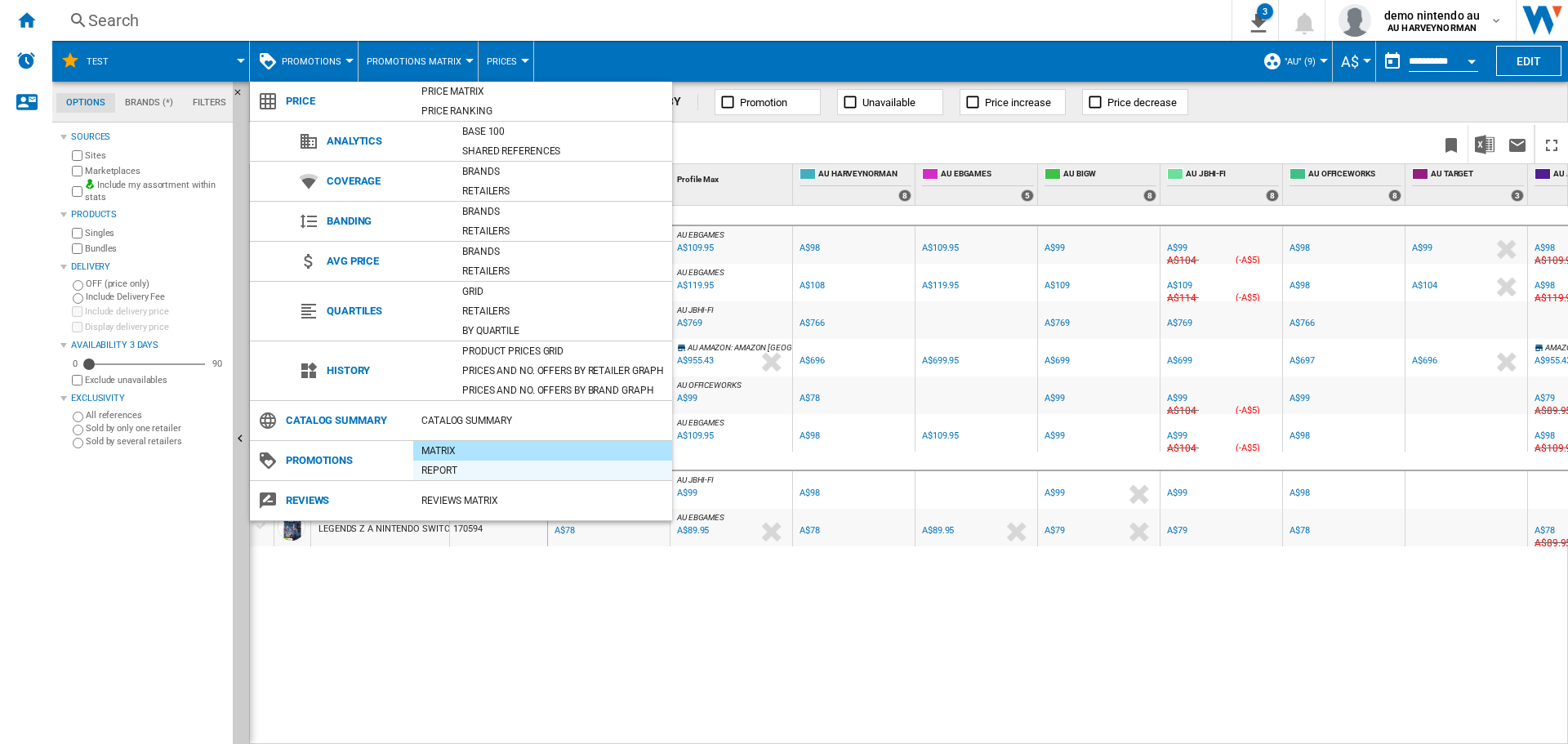
click at [440, 466] on div "Report" at bounding box center [542, 469] width 259 height 16
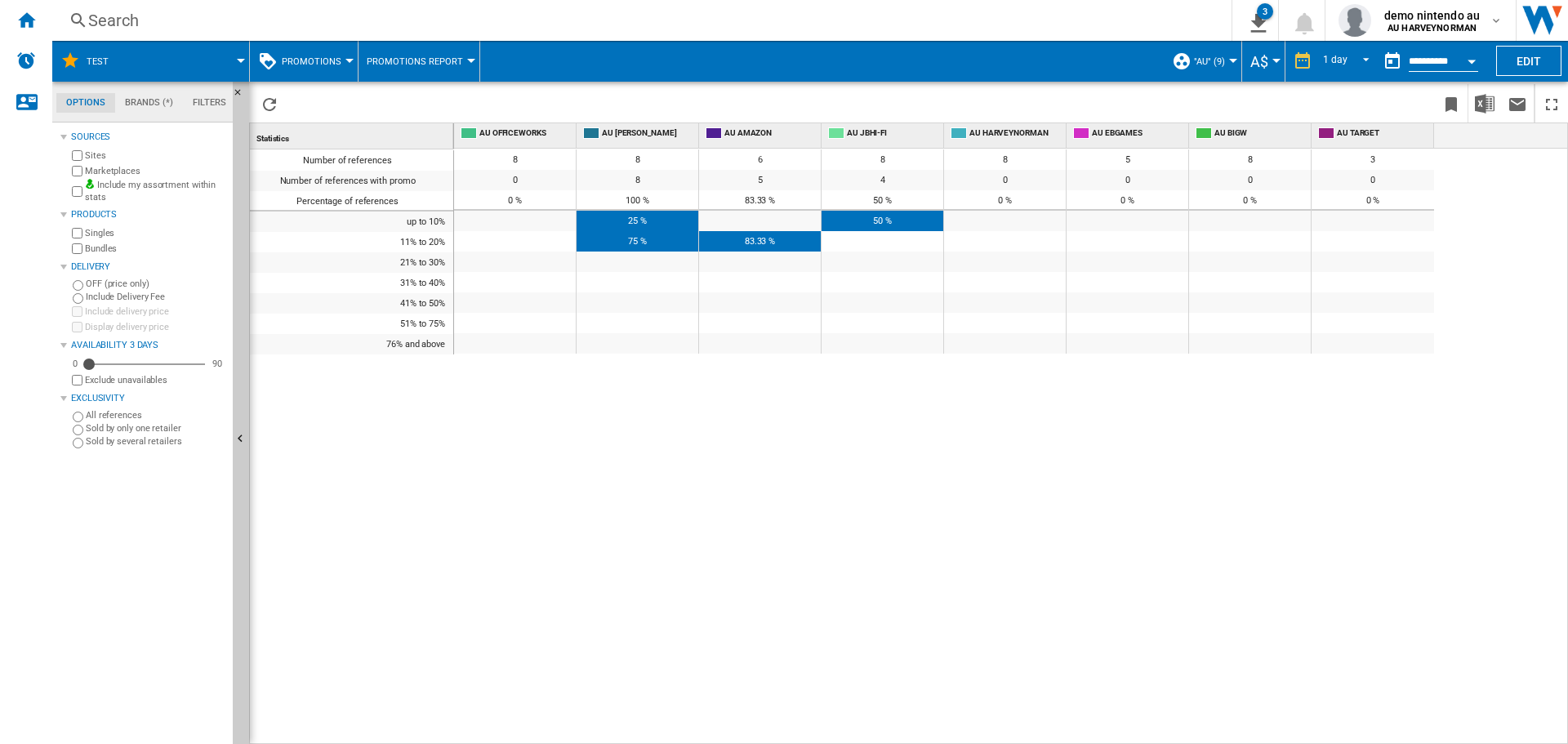
click at [345, 56] on button "Promotions" at bounding box center [315, 61] width 68 height 41
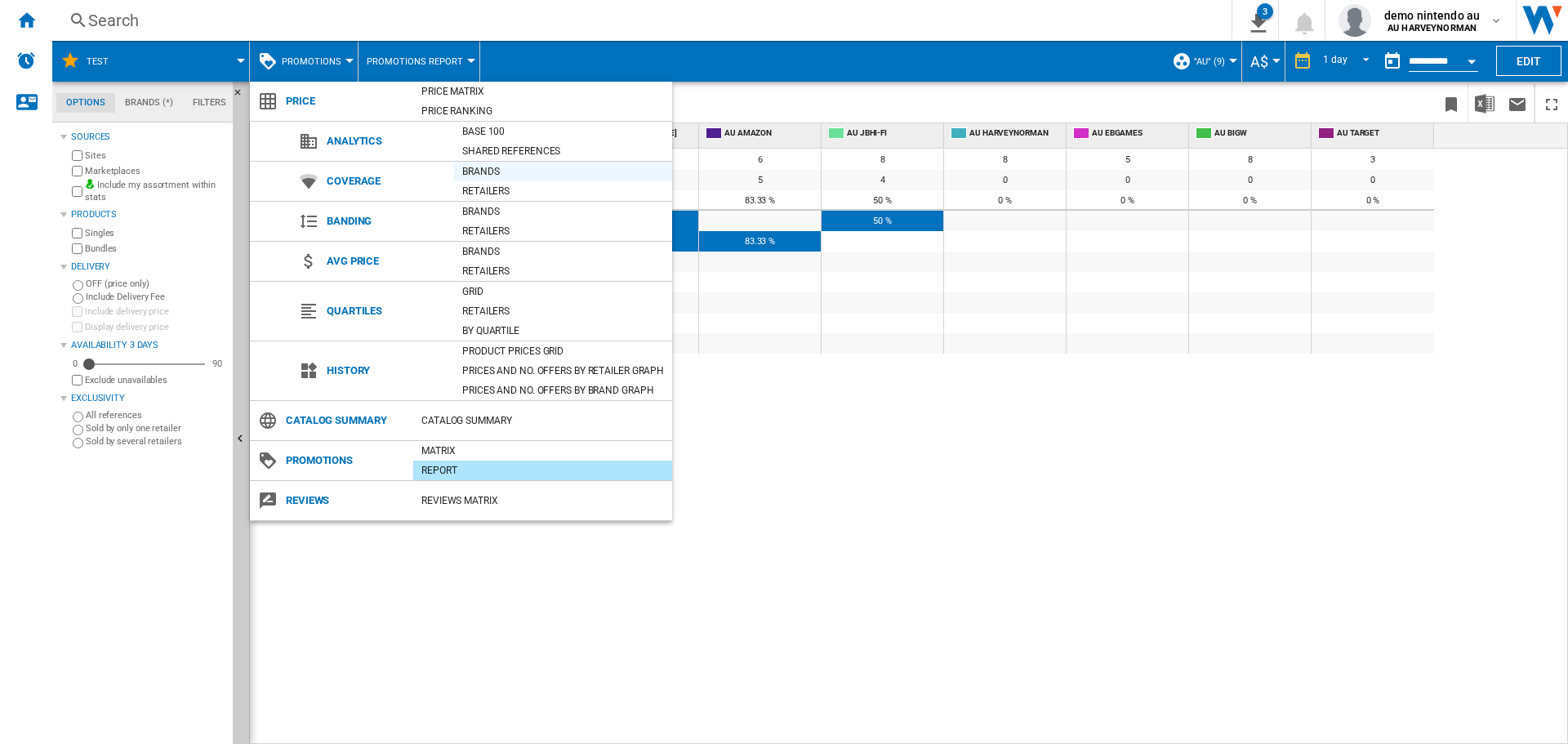
click at [478, 173] on div "Brands" at bounding box center [563, 171] width 218 height 16
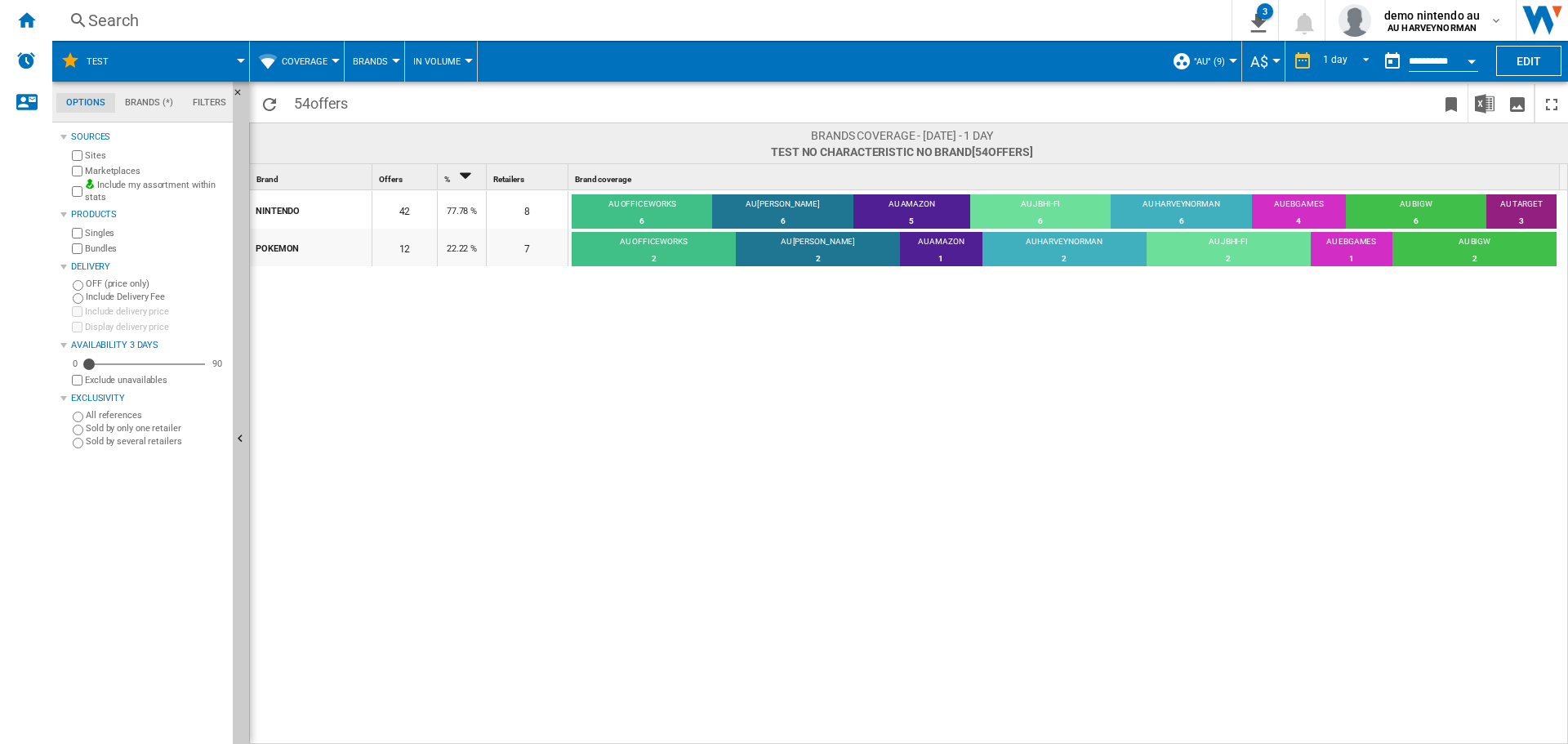
click at [331, 64] on button "Coverage" at bounding box center [308, 61] width 53 height 41
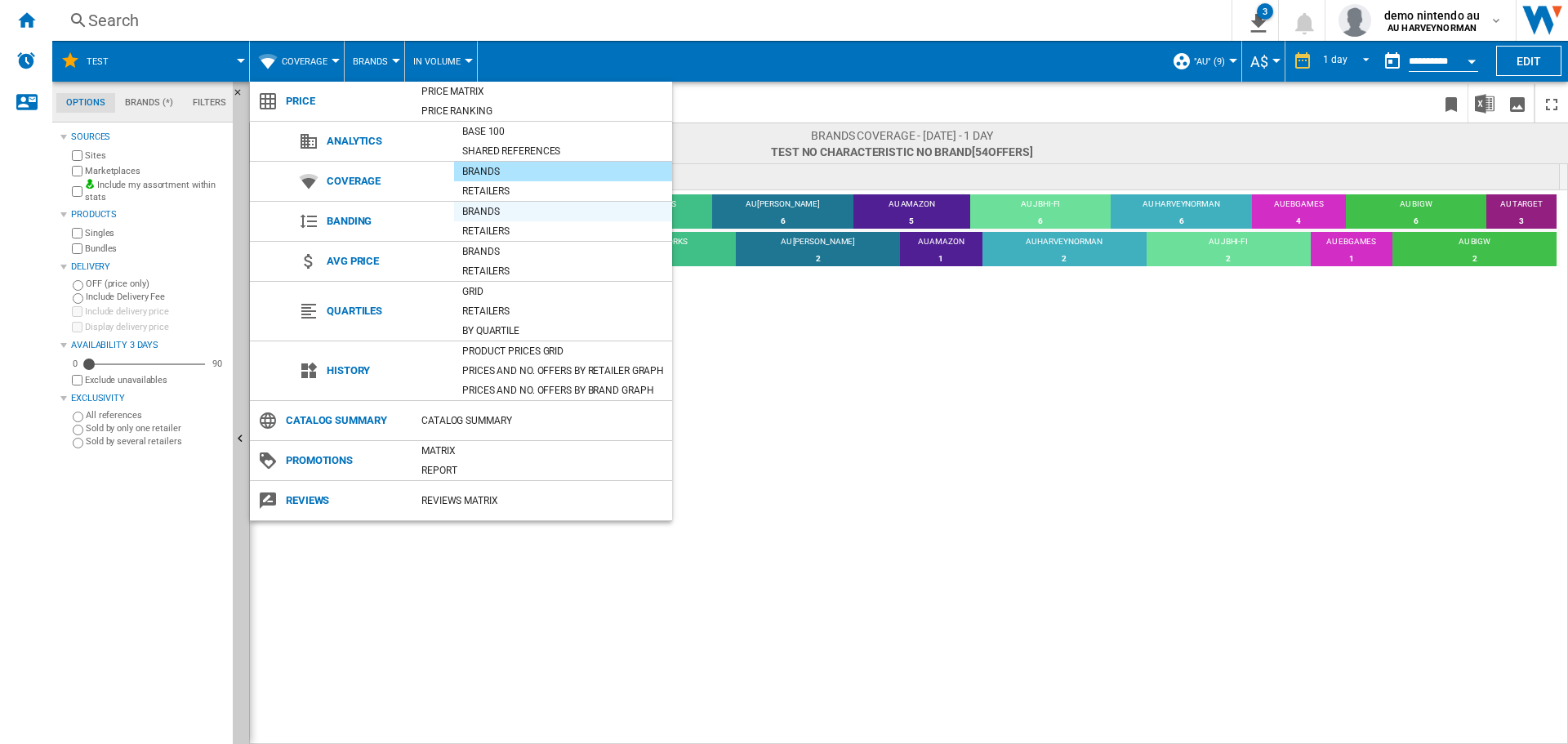
click at [478, 206] on div "Brands" at bounding box center [563, 211] width 218 height 16
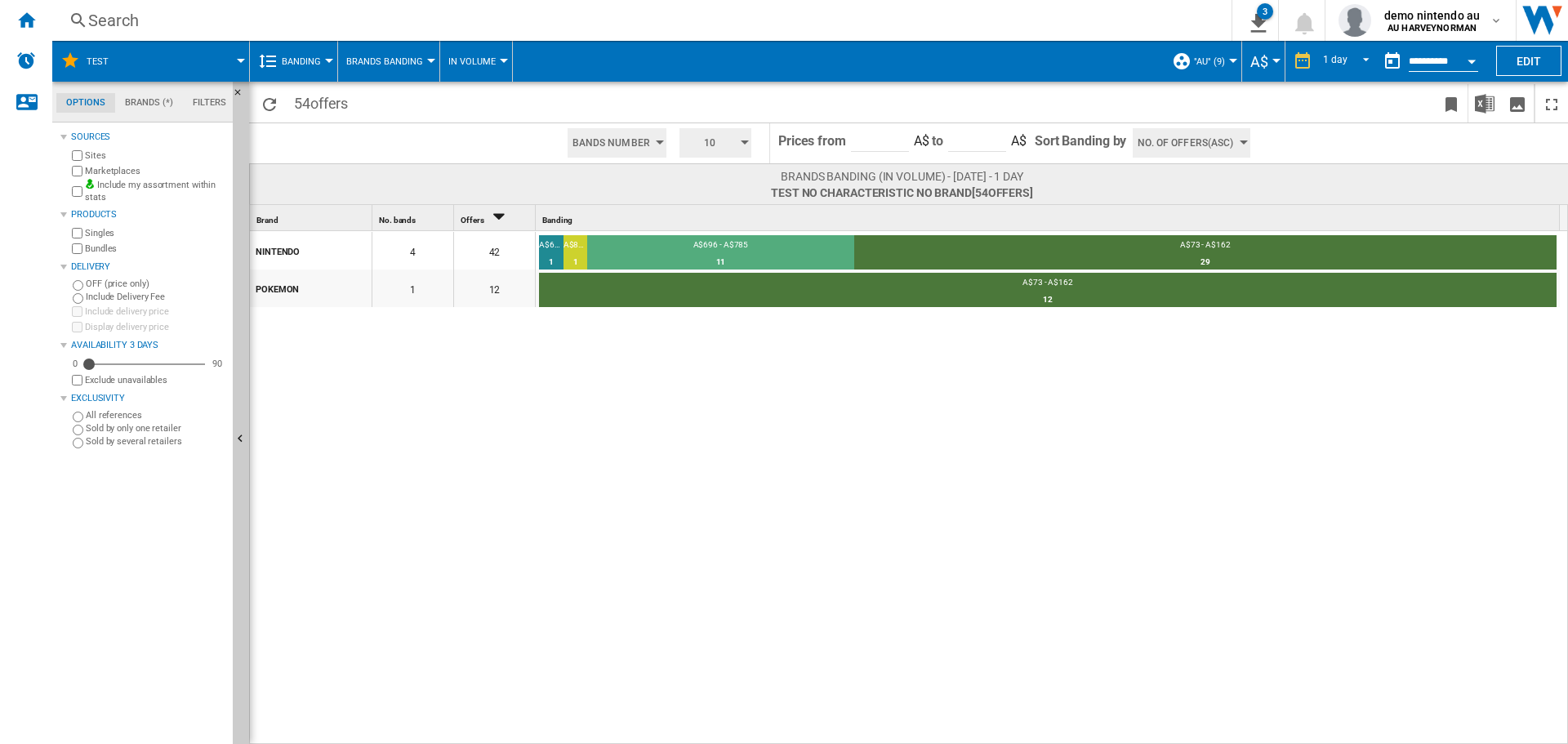
click at [328, 59] on div at bounding box center [329, 61] width 9 height 4
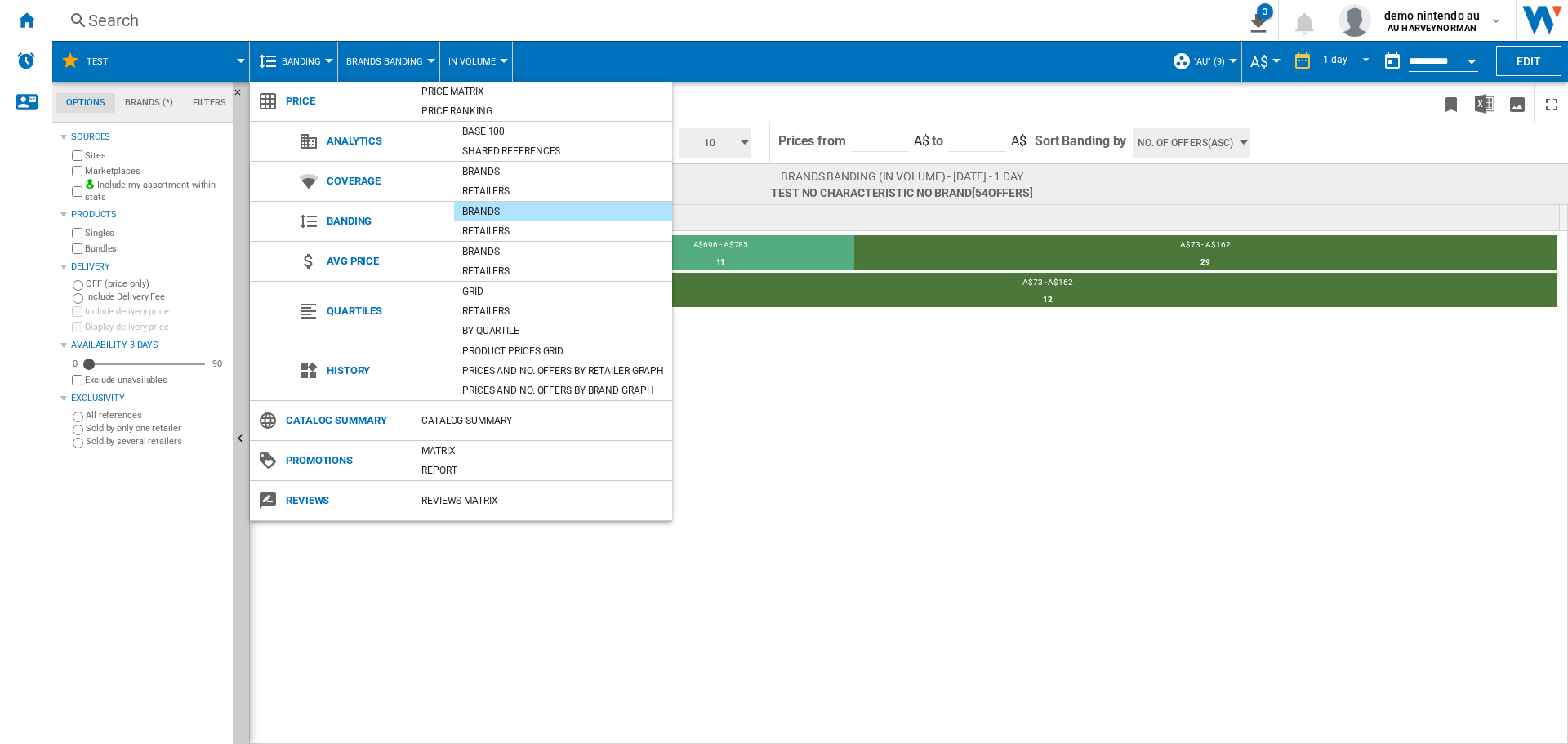
click at [777, 472] on md-backdrop at bounding box center [784, 372] width 1568 height 744
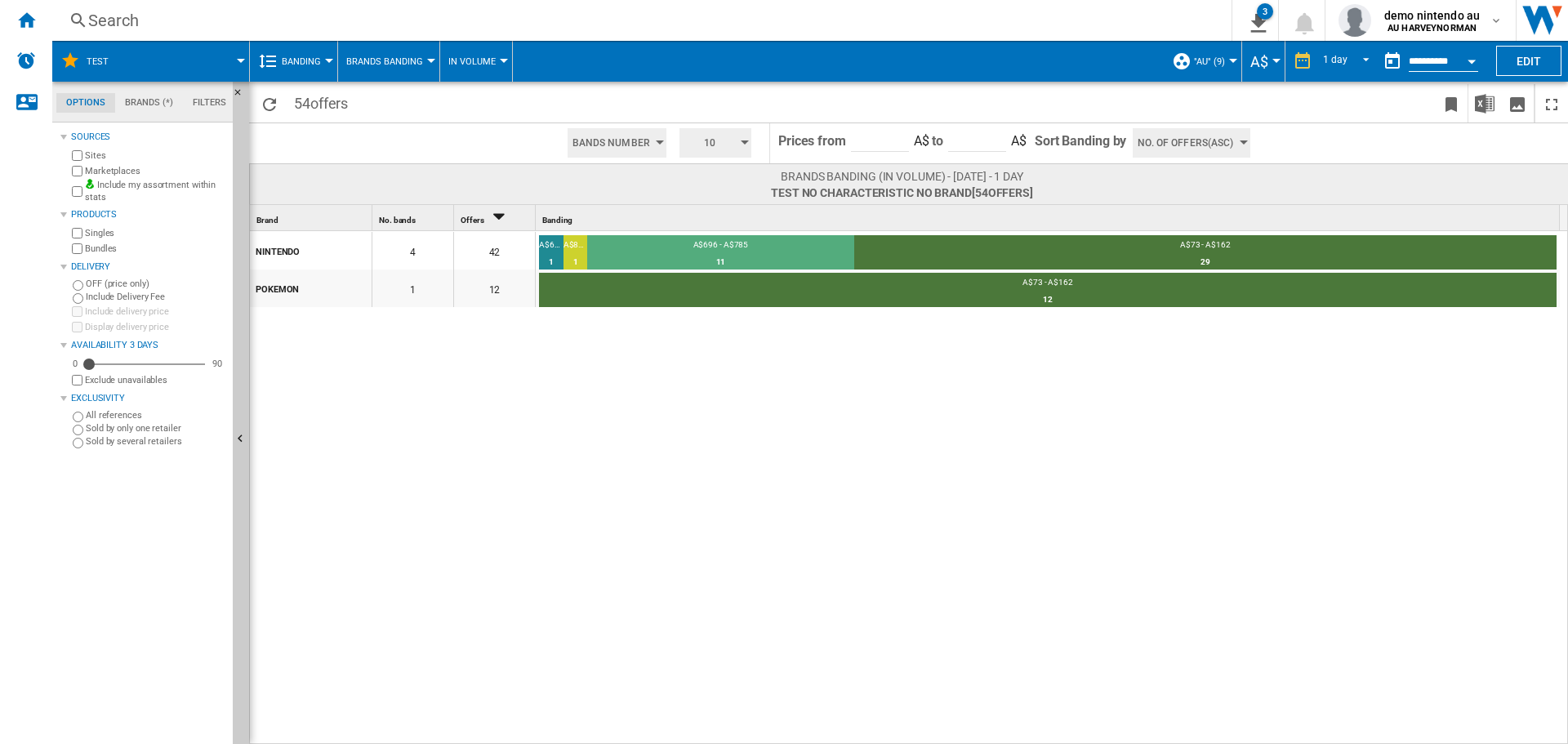
click at [319, 61] on span "Banding" at bounding box center [301, 61] width 39 height 10
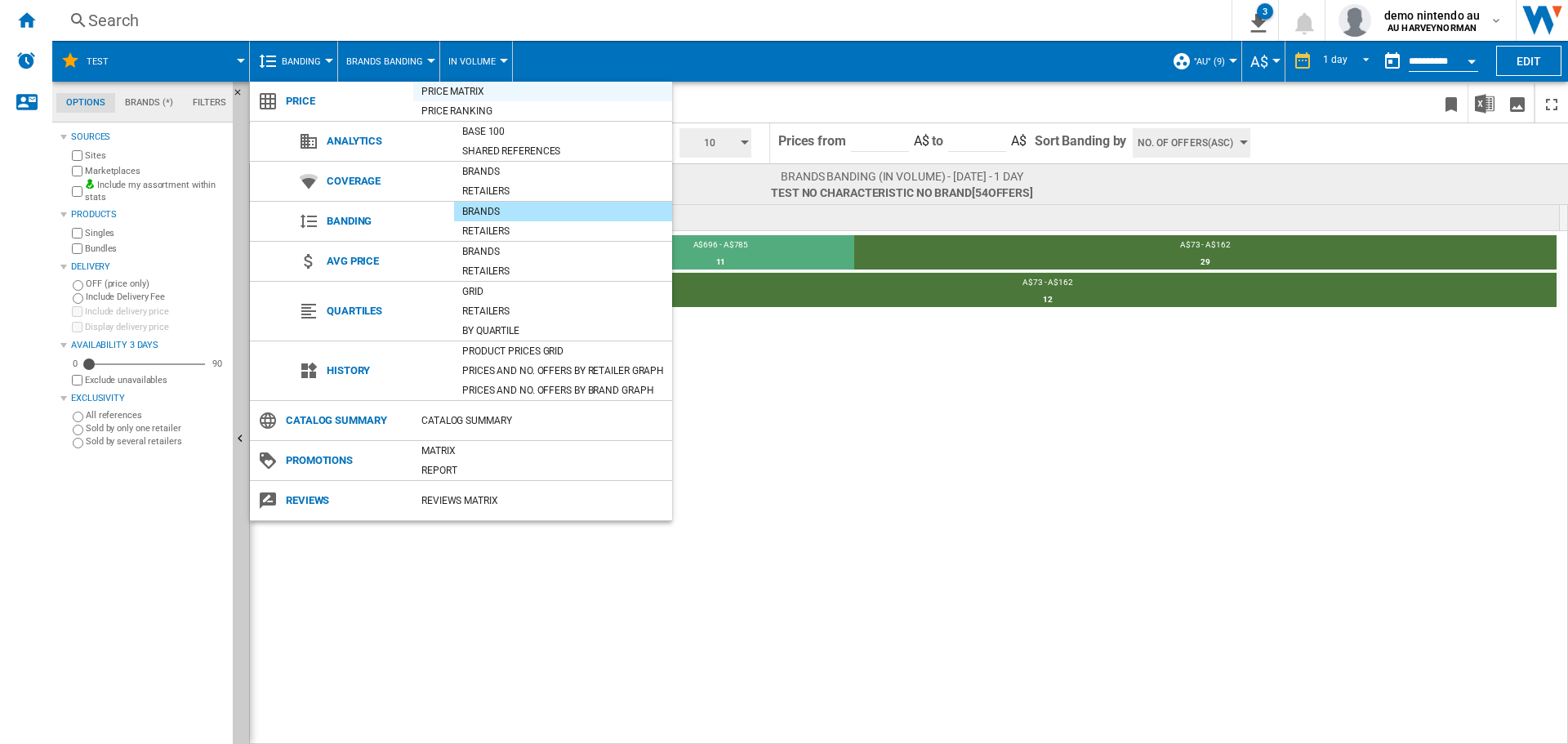
click at [466, 92] on div "Price Matrix" at bounding box center [542, 91] width 259 height 16
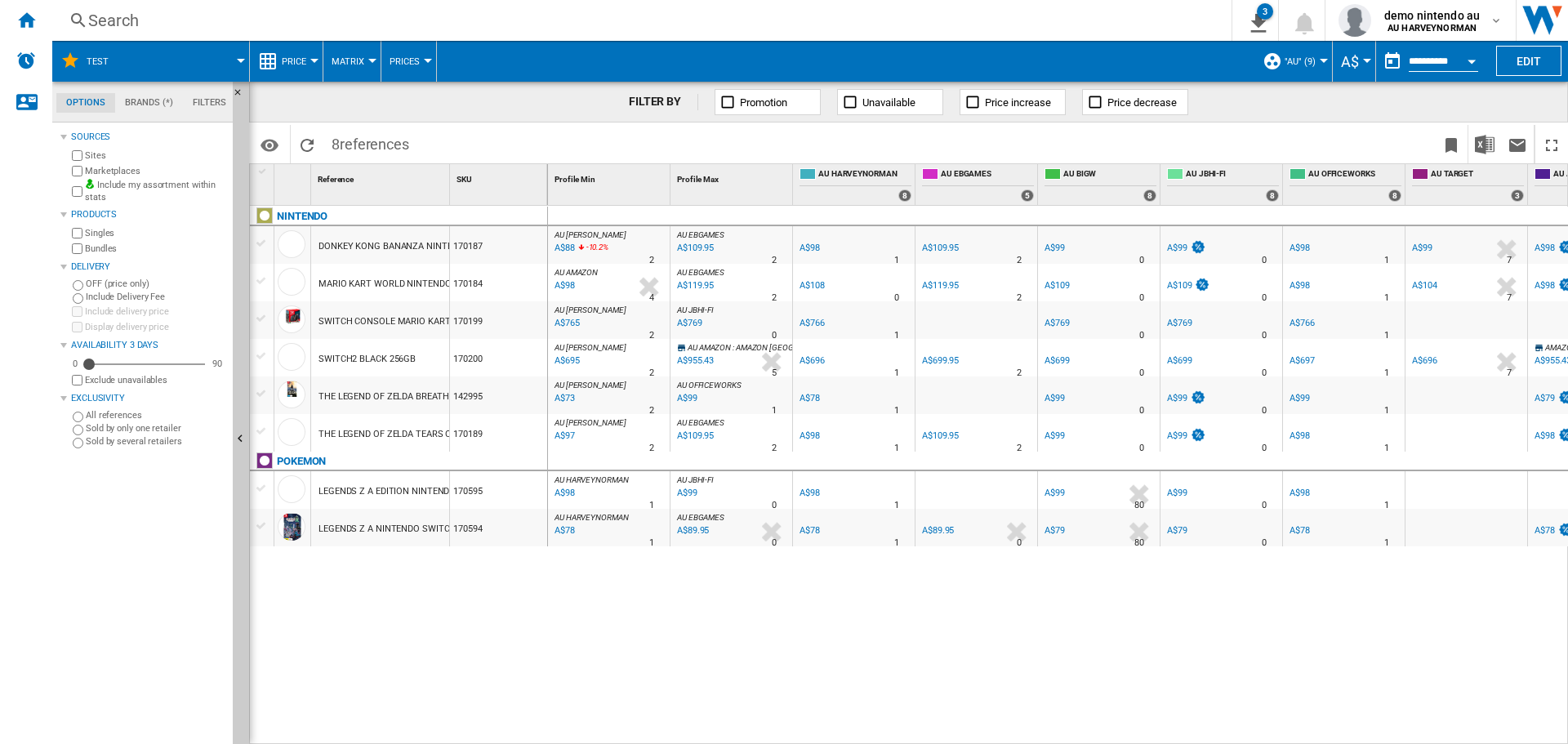
click at [312, 65] on button "Price" at bounding box center [298, 61] width 32 height 41
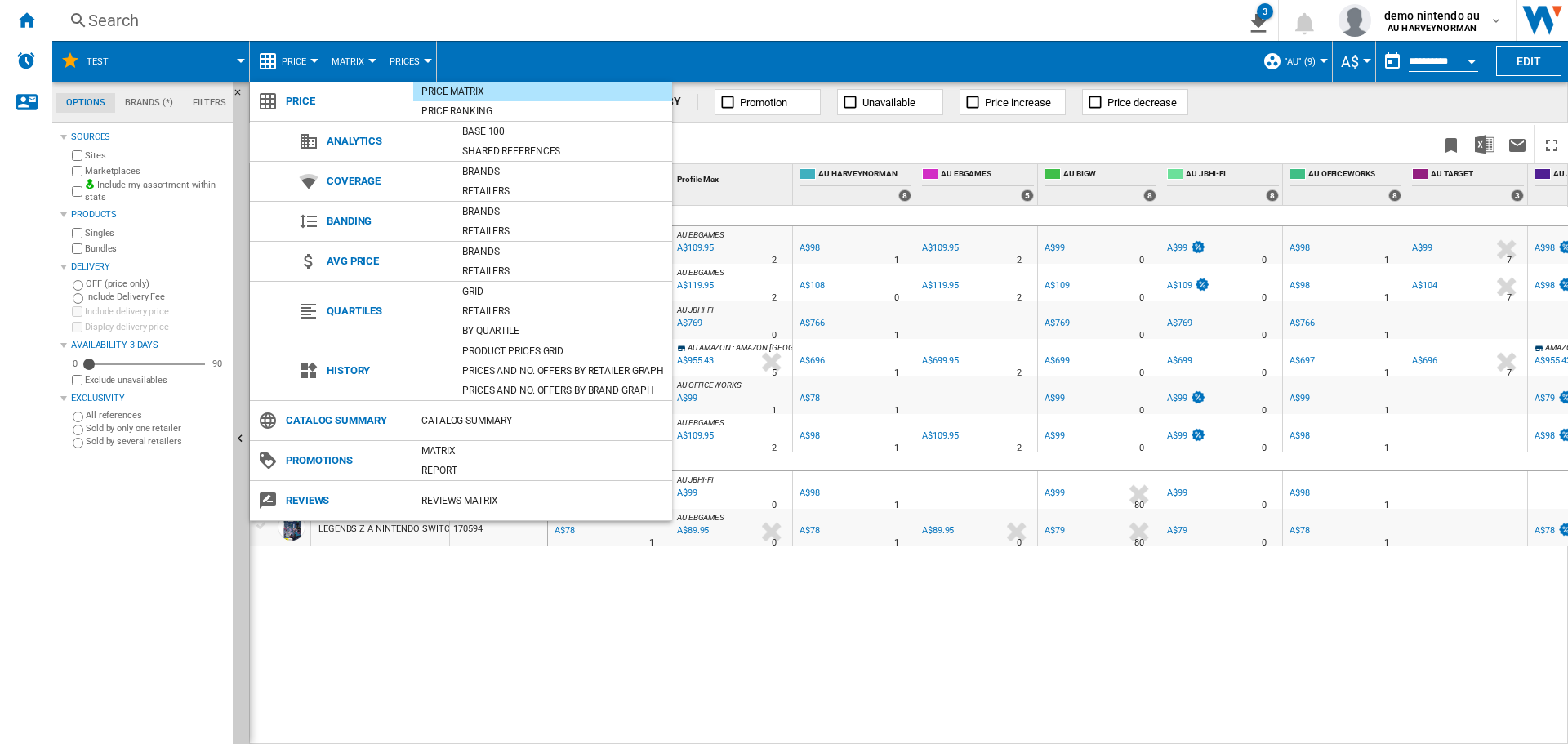
click at [312, 65] on md-backdrop at bounding box center [784, 372] width 1568 height 744
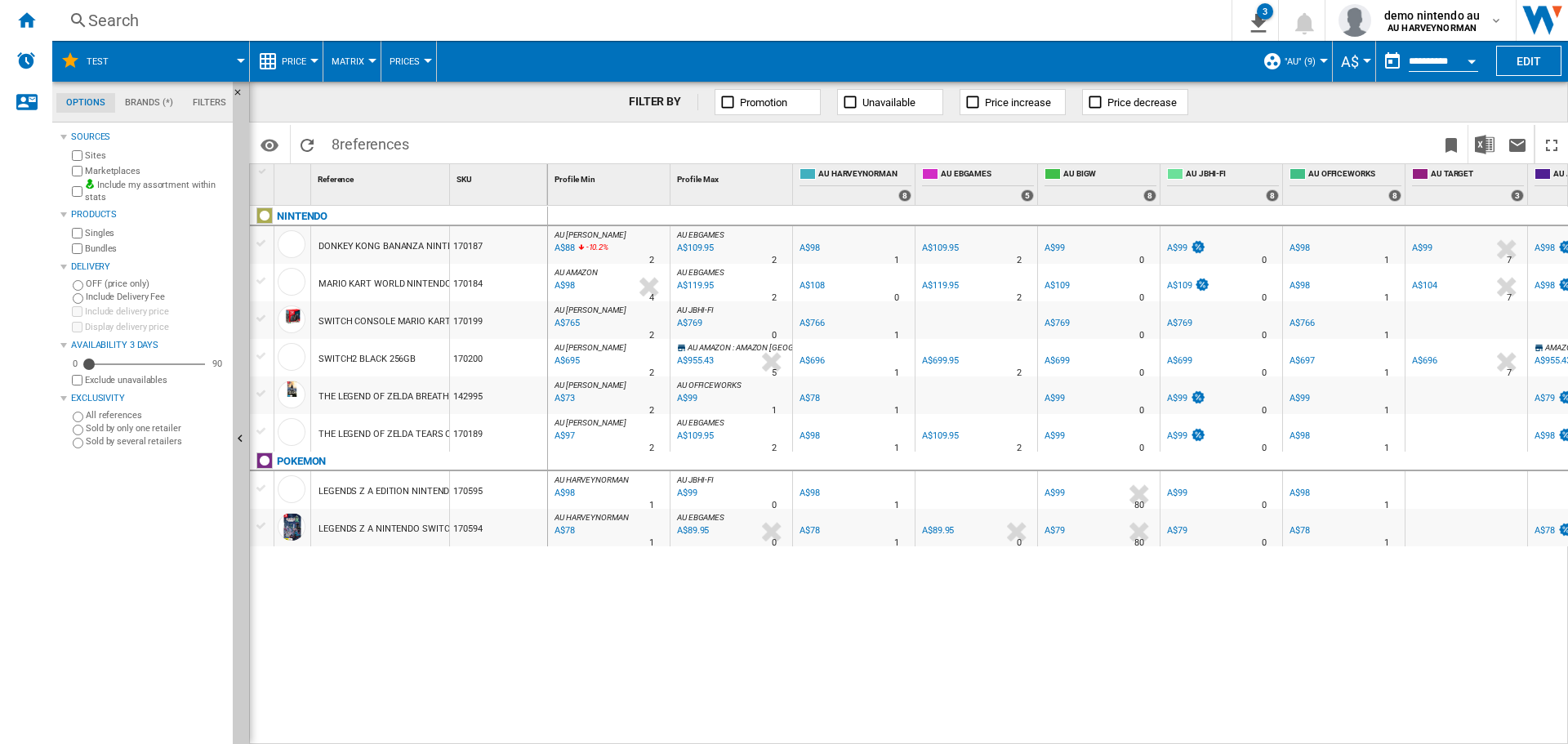
click at [312, 65] on button "Price" at bounding box center [298, 61] width 32 height 41
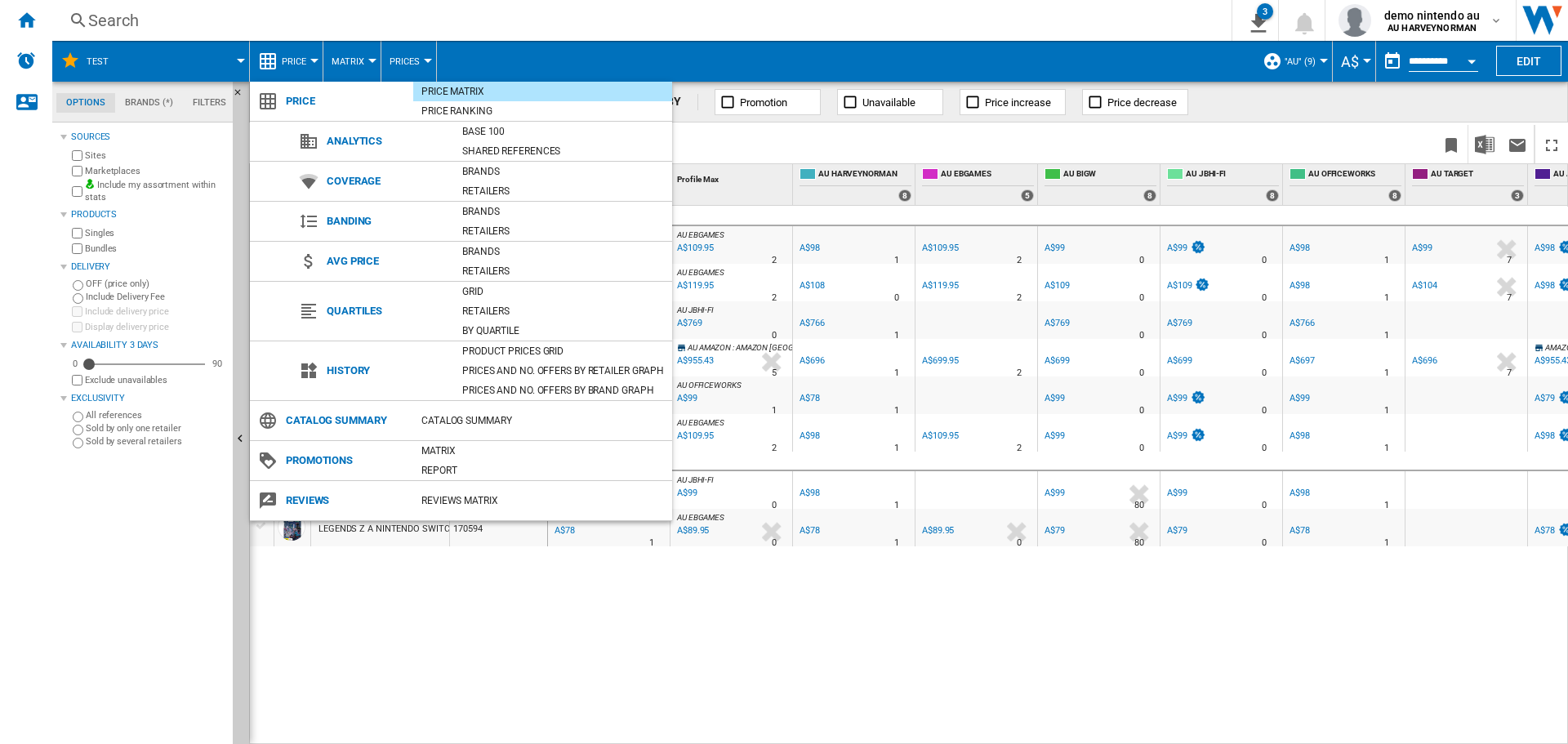
click at [657, 651] on md-backdrop at bounding box center [784, 372] width 1568 height 744
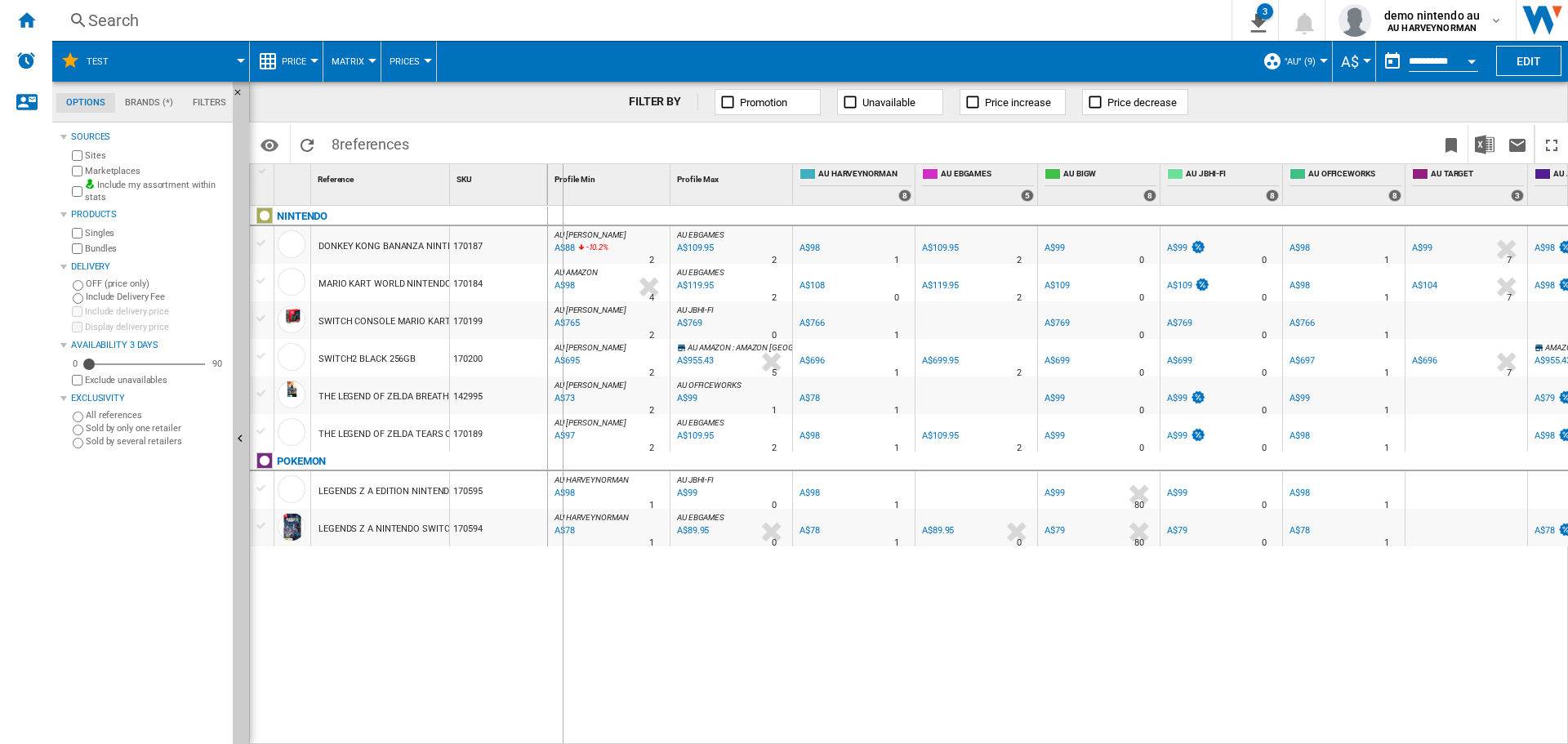
drag, startPoint x: 449, startPoint y: 183, endPoint x: 562, endPoint y: 199, distance: 114.1
click at [562, 199] on div "1 Reference 1 SKU 1 NINTENDO DONKEY KONG BANANZA NINTENDO SWITCH 2 170187 MARIO…" at bounding box center [909, 453] width 1317 height 579
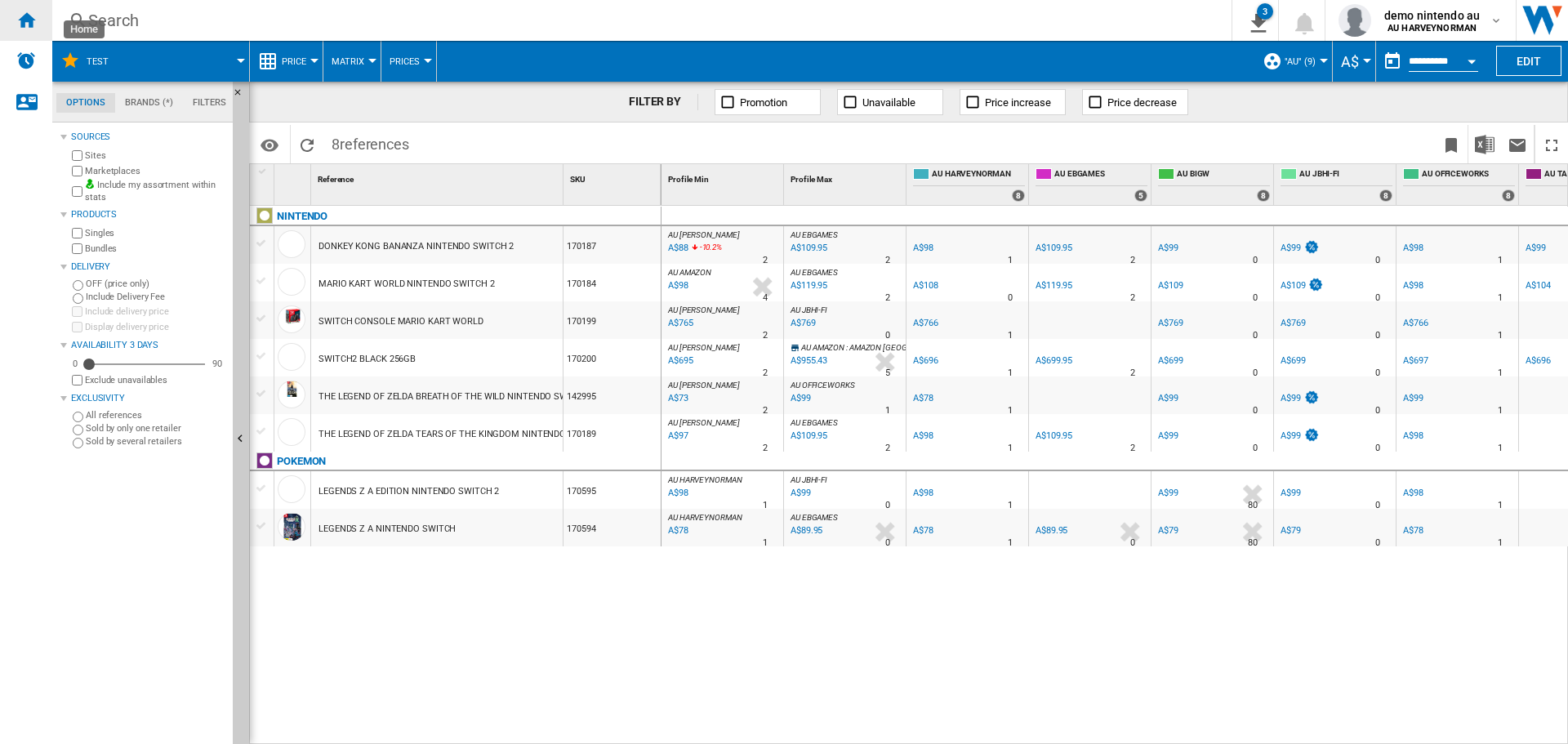
click at [25, 31] on div "Home" at bounding box center [26, 20] width 52 height 41
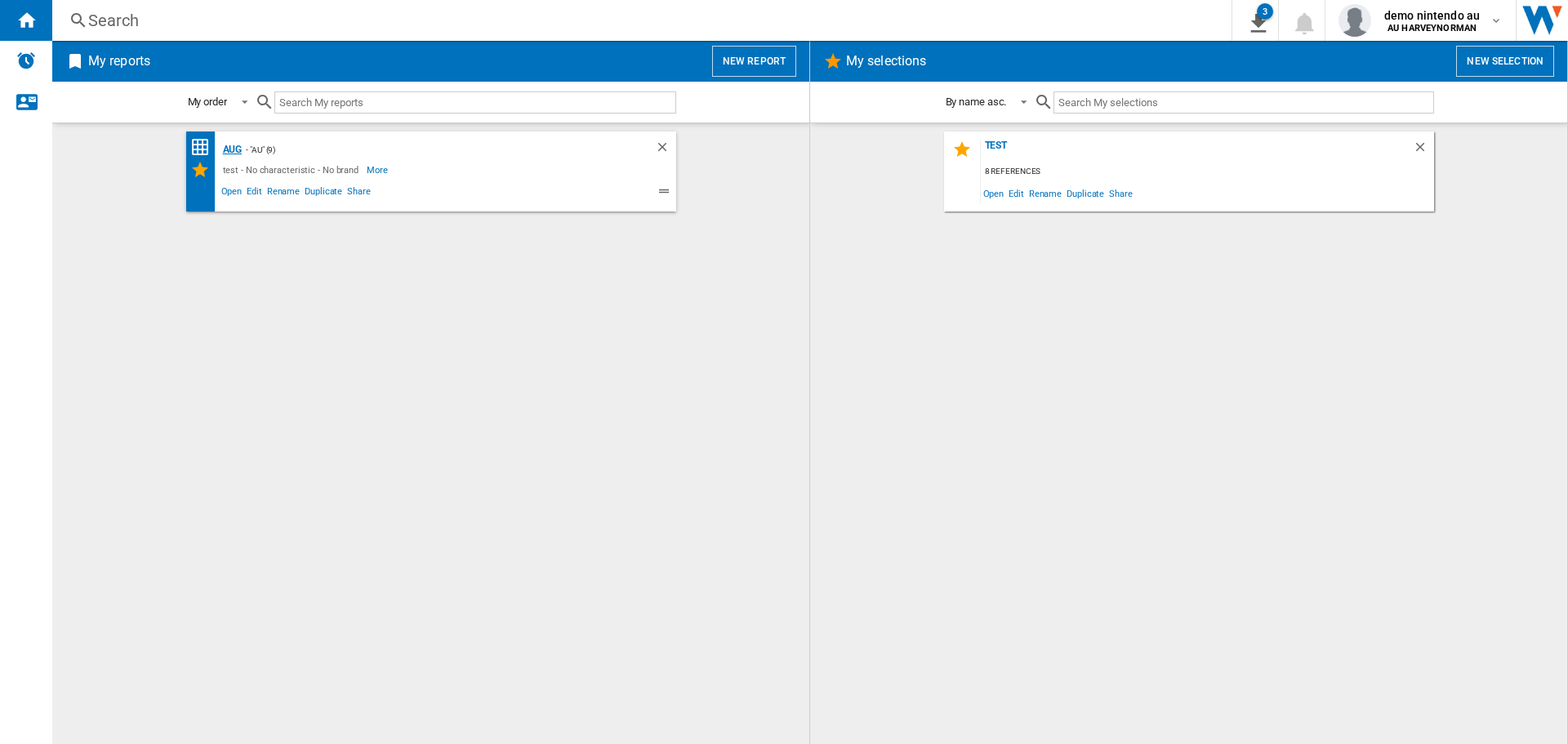
click at [227, 145] on div "Aug" at bounding box center [230, 149] width 24 height 20
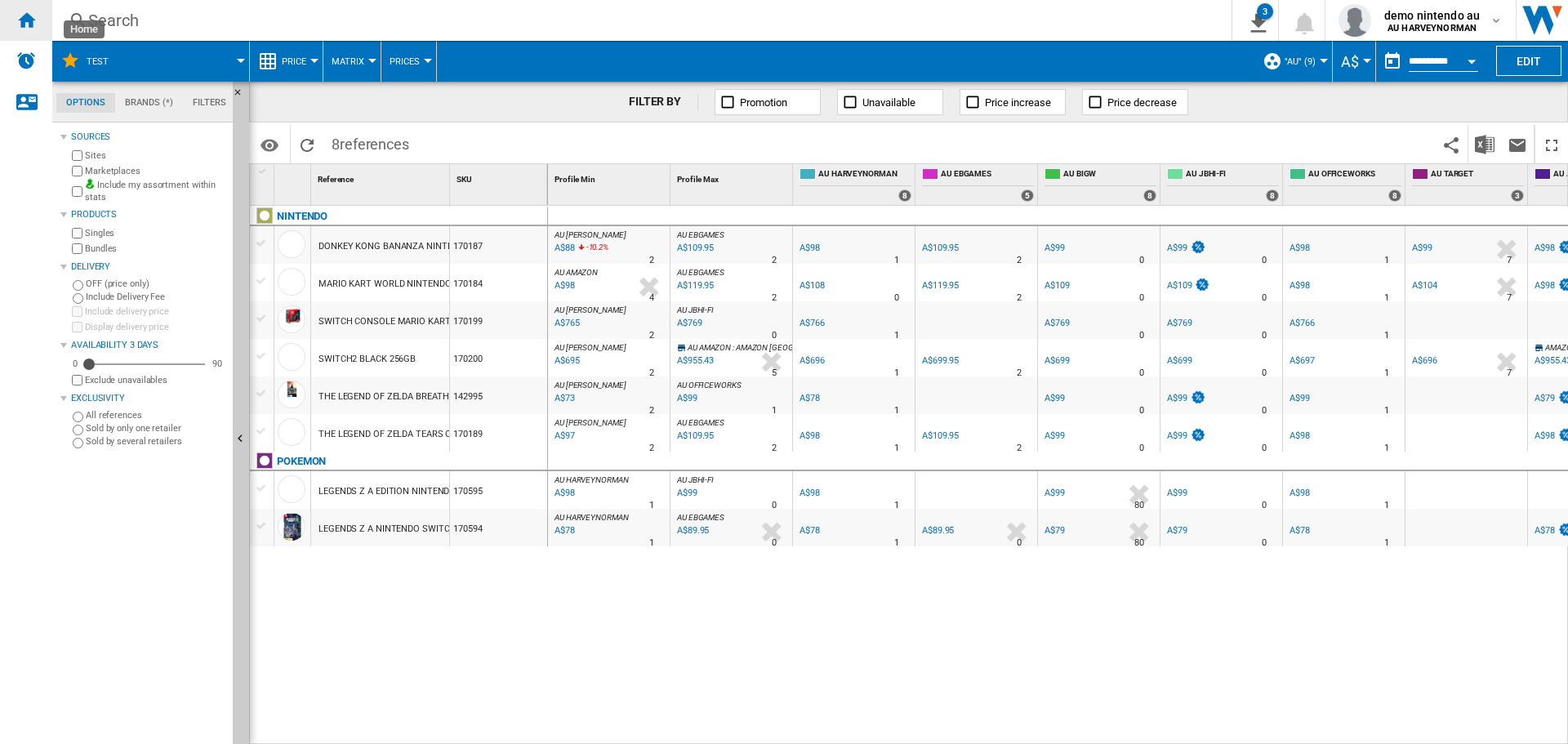
click at [22, 20] on ng-md-icon "Home" at bounding box center [26, 19] width 20 height 20
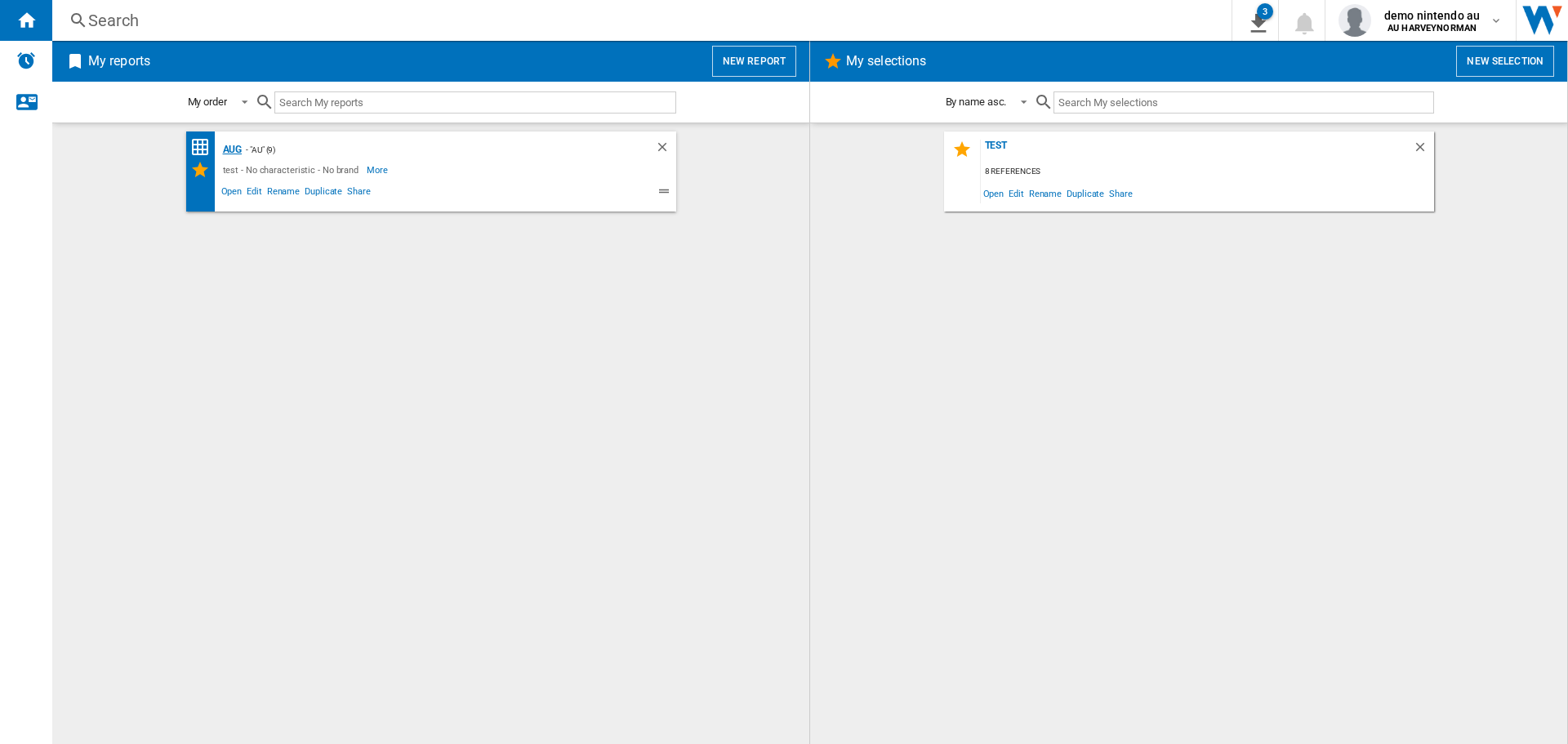
click at [228, 148] on div "Aug" at bounding box center [230, 149] width 24 height 20
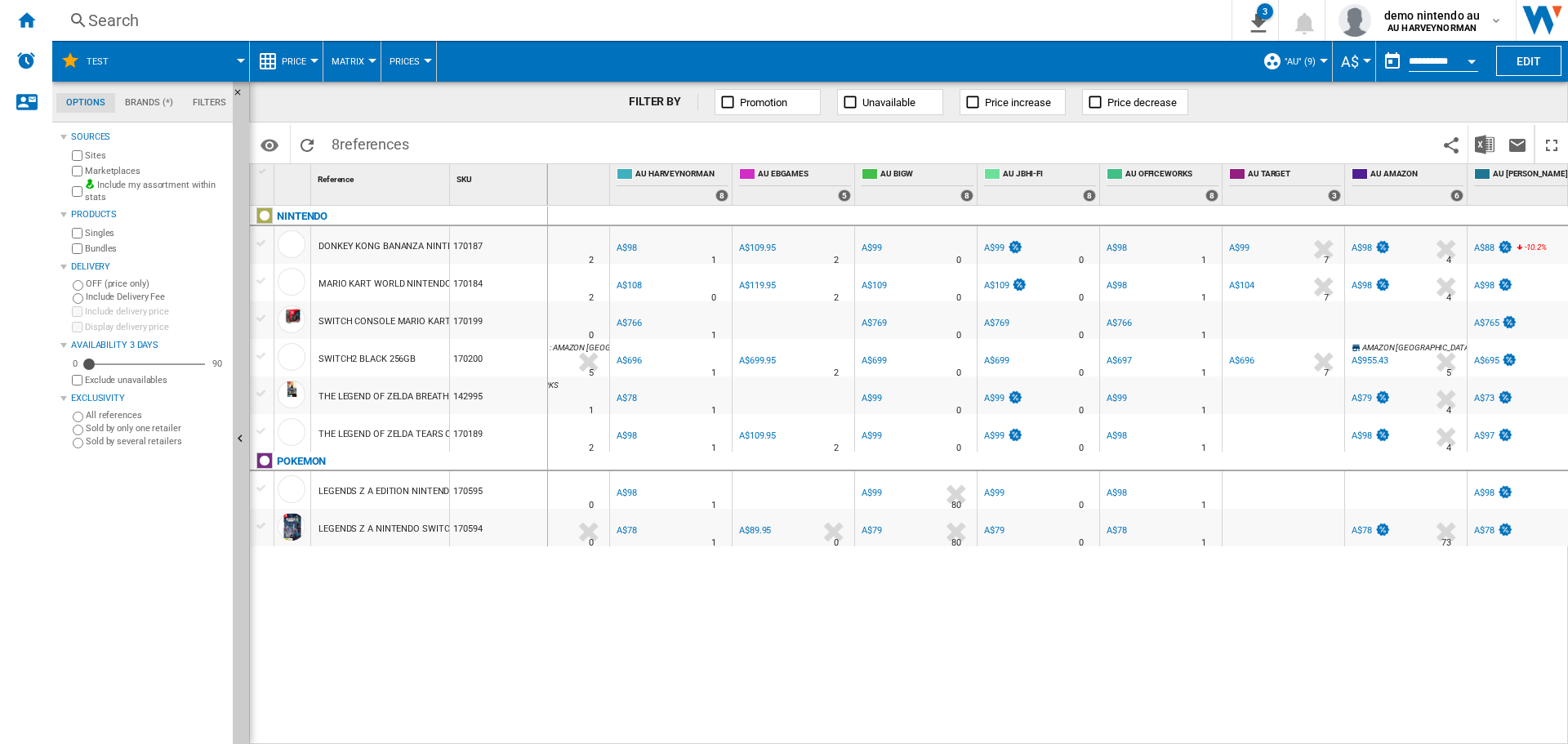
scroll to position [0, 204]
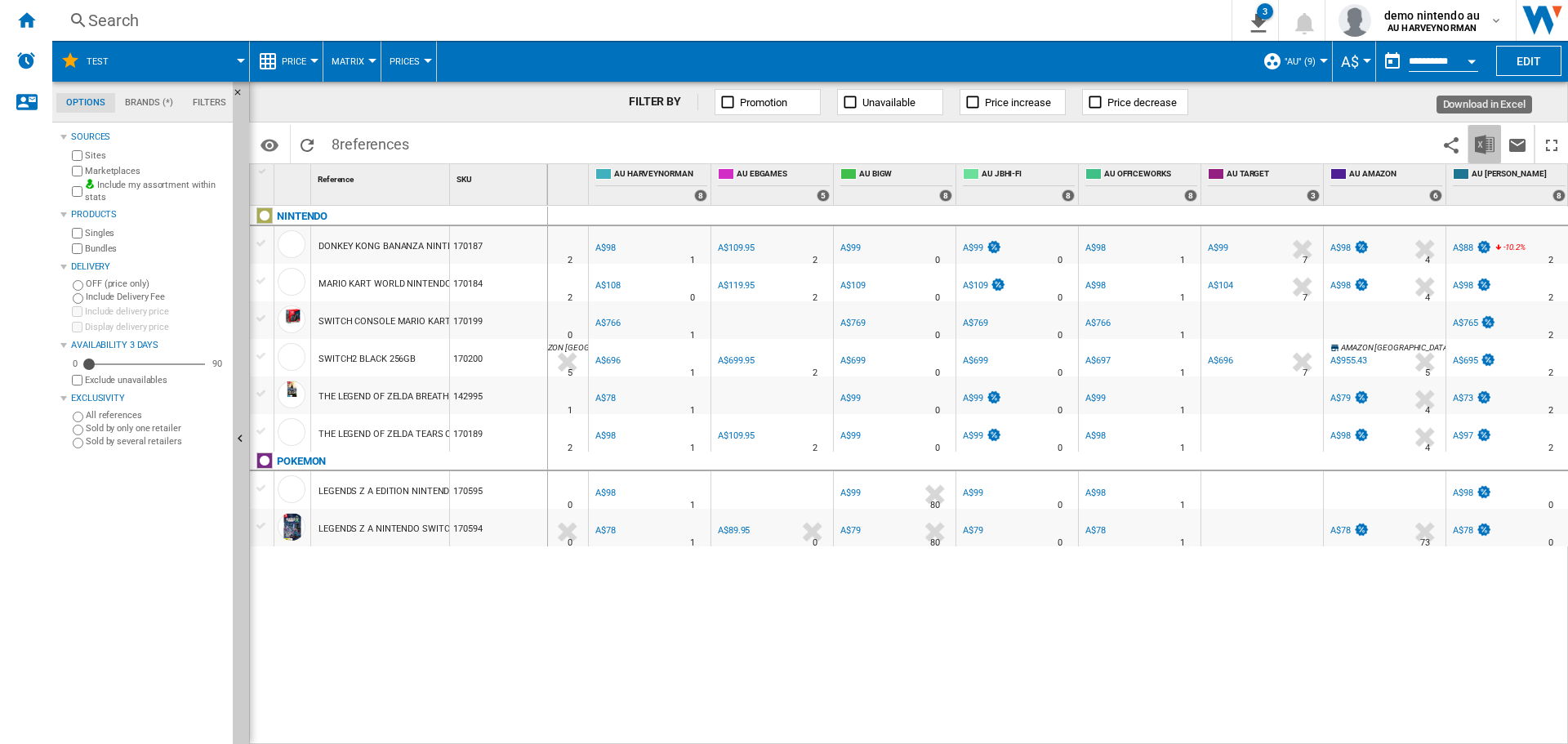
click at [1491, 143] on img "Download in Excel" at bounding box center [1484, 144] width 20 height 20
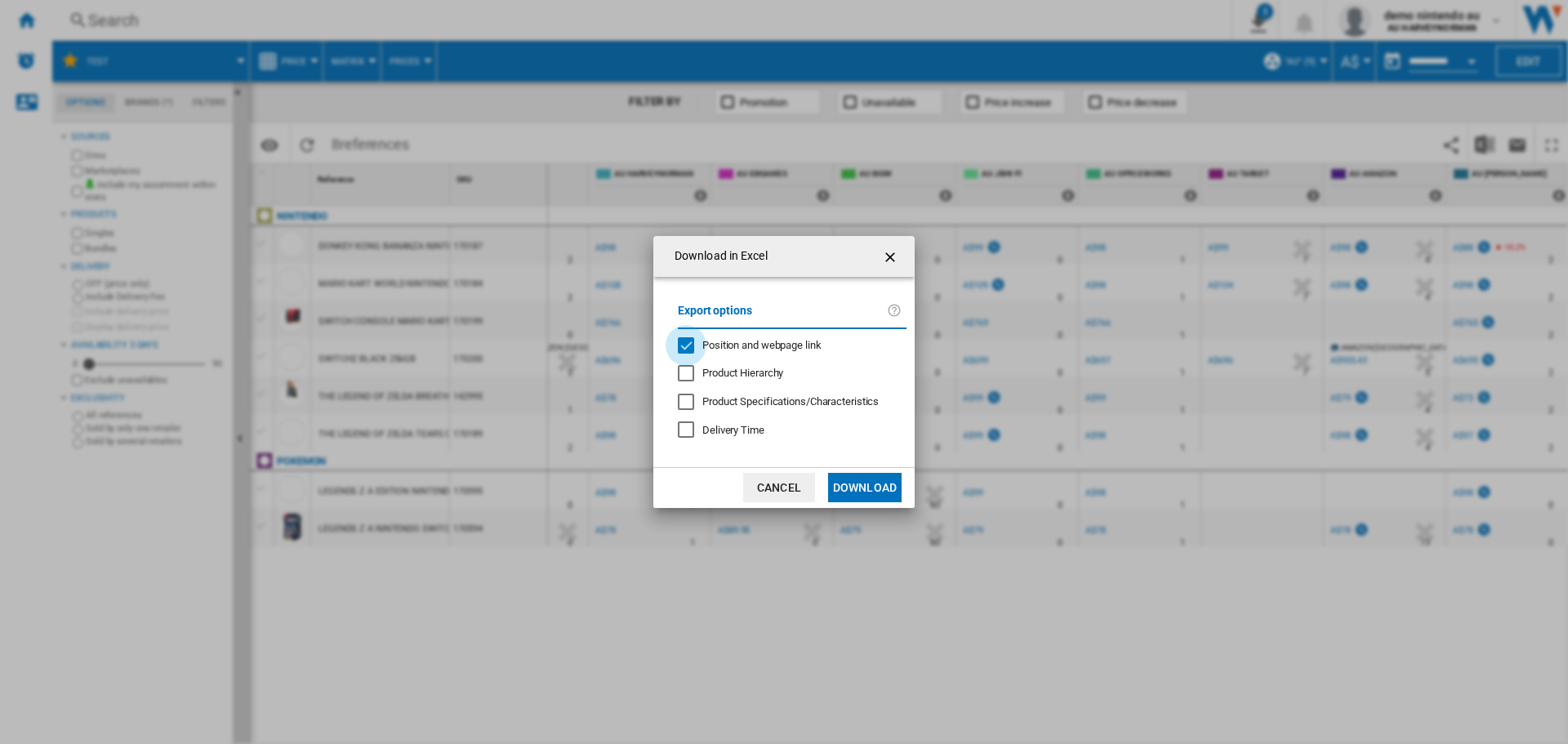
click at [680, 346] on div "Position and webpage link" at bounding box center [685, 344] width 16 height 16
click at [858, 489] on button "Download" at bounding box center [865, 486] width 73 height 30
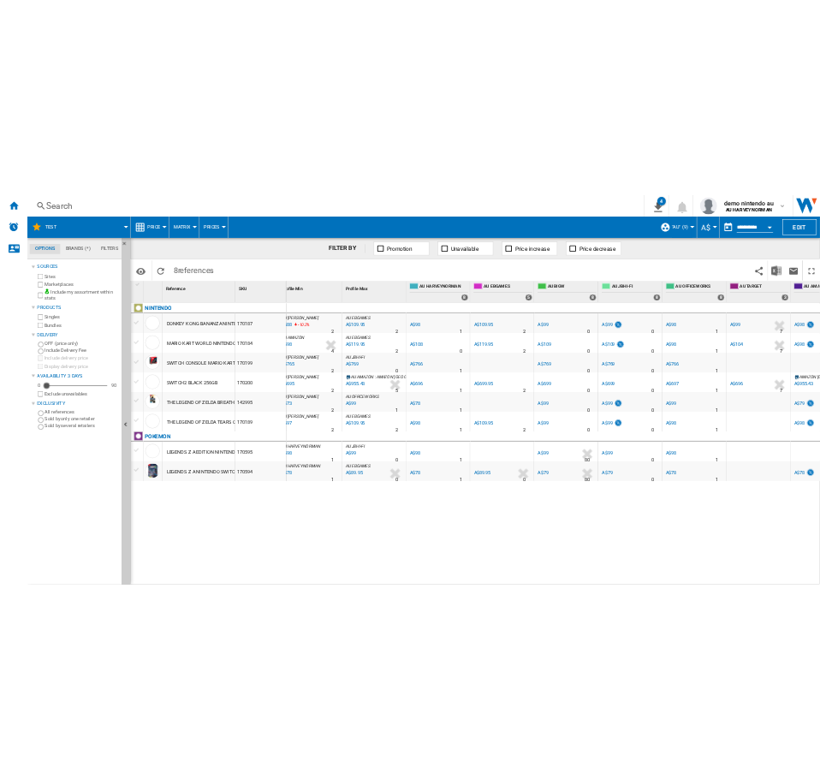
scroll to position [0, 0]
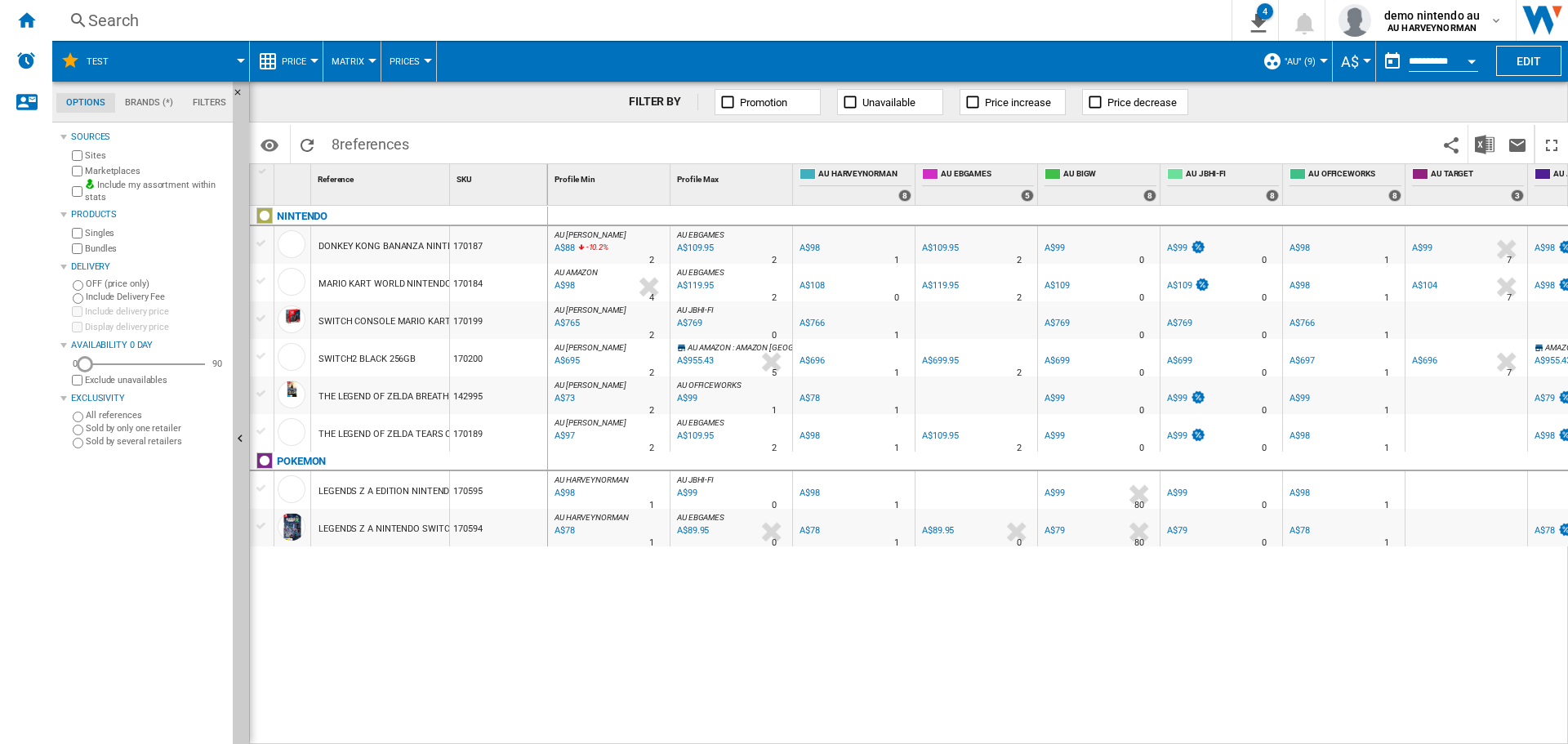
drag, startPoint x: 93, startPoint y: 360, endPoint x: 73, endPoint y: 360, distance: 20.0
click at [73, 360] on div "0 0 90" at bounding box center [147, 363] width 157 height 16
